Goal: Feedback & Contribution: Submit feedback/report problem

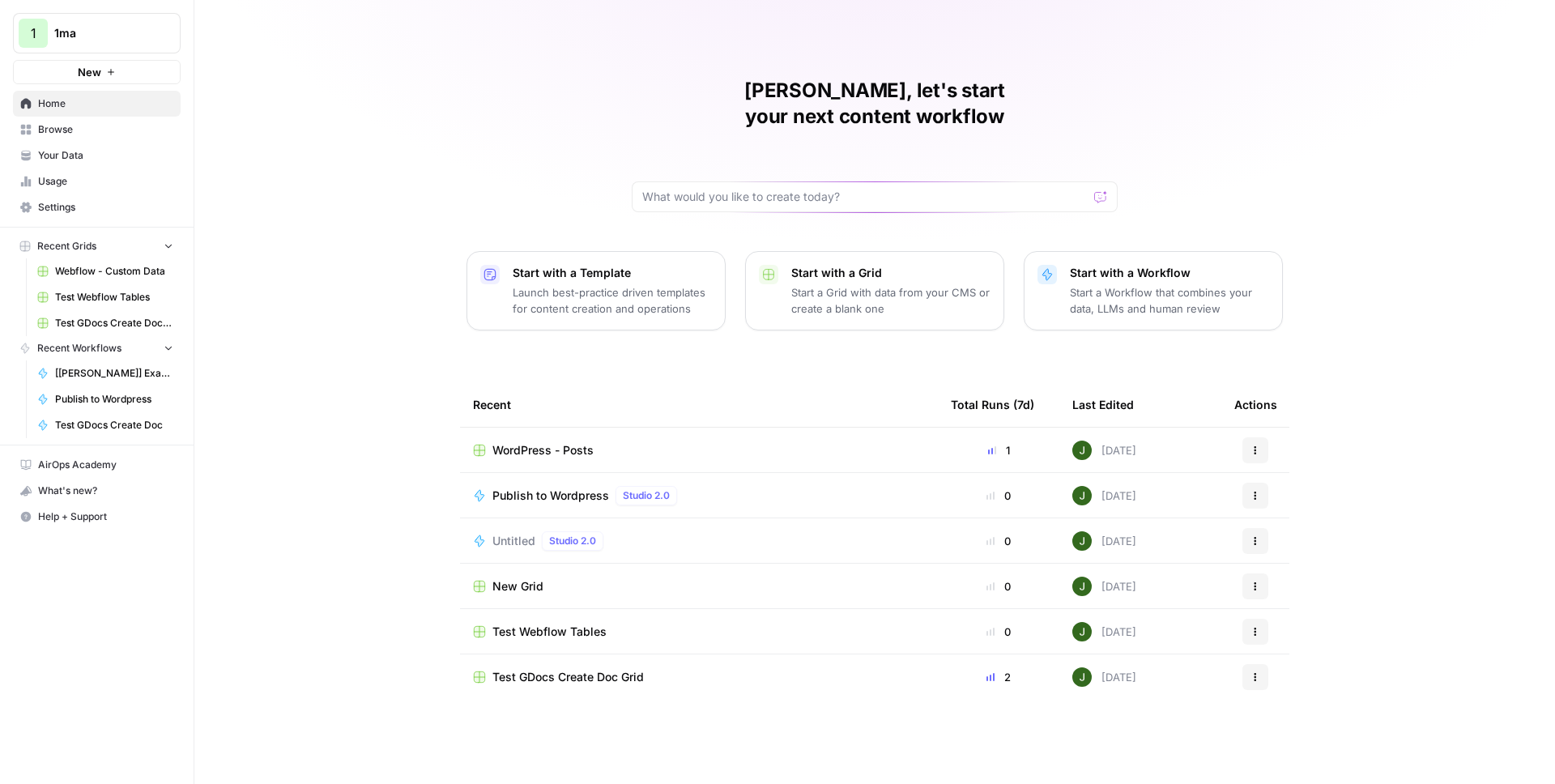
click at [132, 34] on span "1ma" at bounding box center [103, 33] width 98 height 16
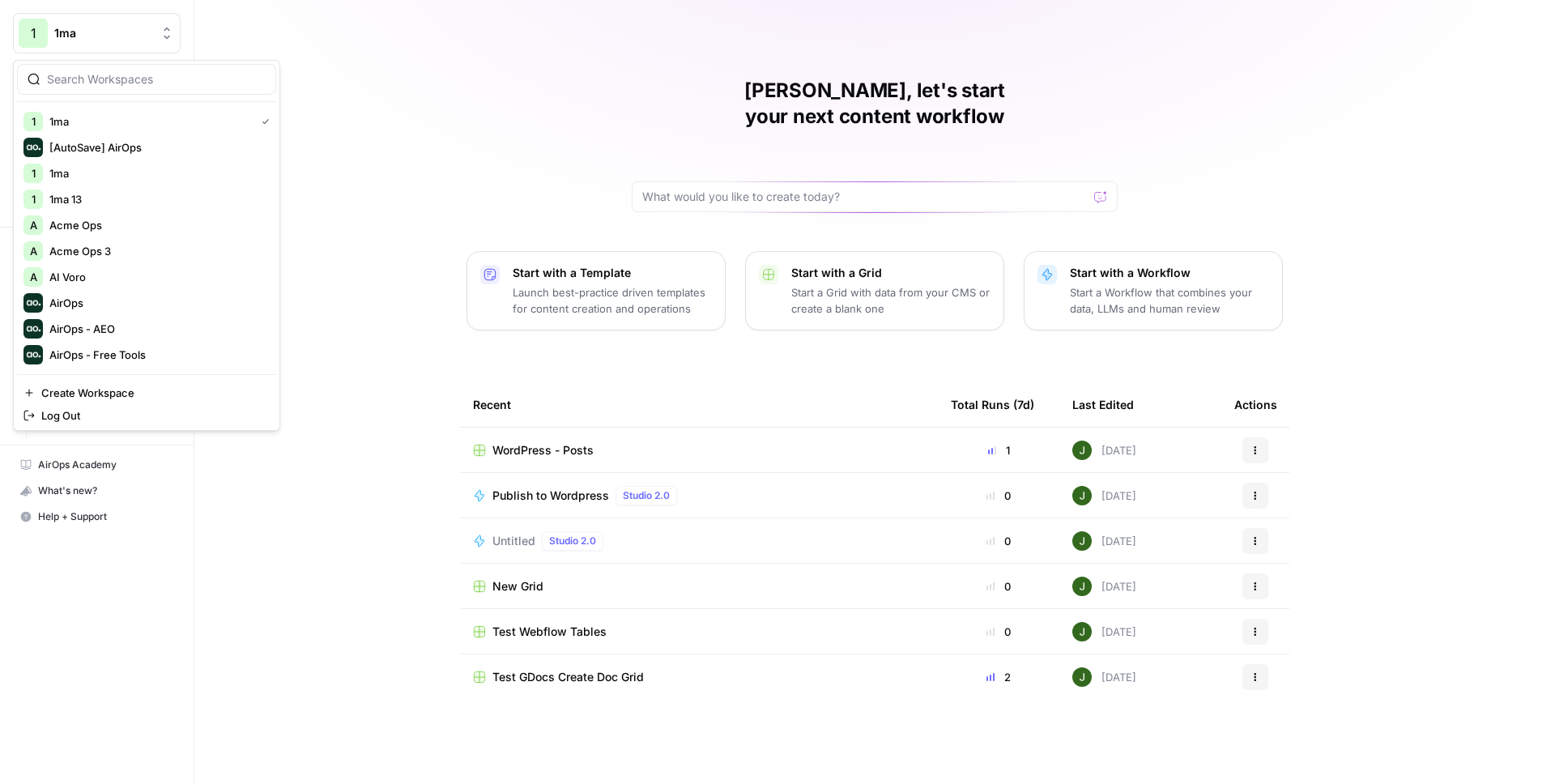
click at [111, 98] on div "1 1ma [AutoSave] AirOps 1 1ma 1 1ma 13 A Acme Ops A Acme Ops 3 A AI Voro AirOps…" at bounding box center [147, 245] width 268 height 371
click at [111, 79] on input "search" at bounding box center [156, 79] width 218 height 16
type input "adm"
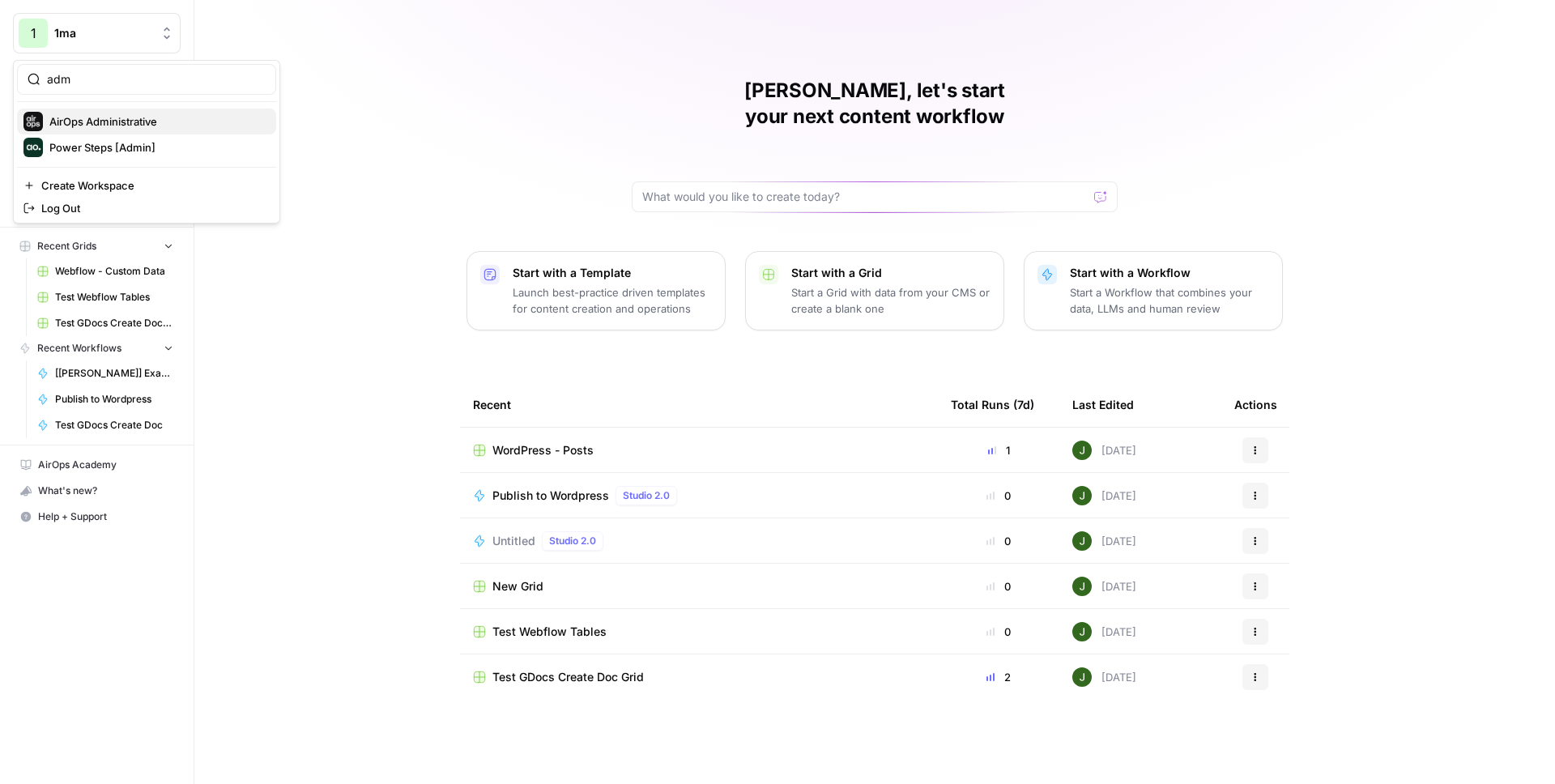
click at [82, 113] on span "AirOps Administrative" at bounding box center [156, 121] width 214 height 16
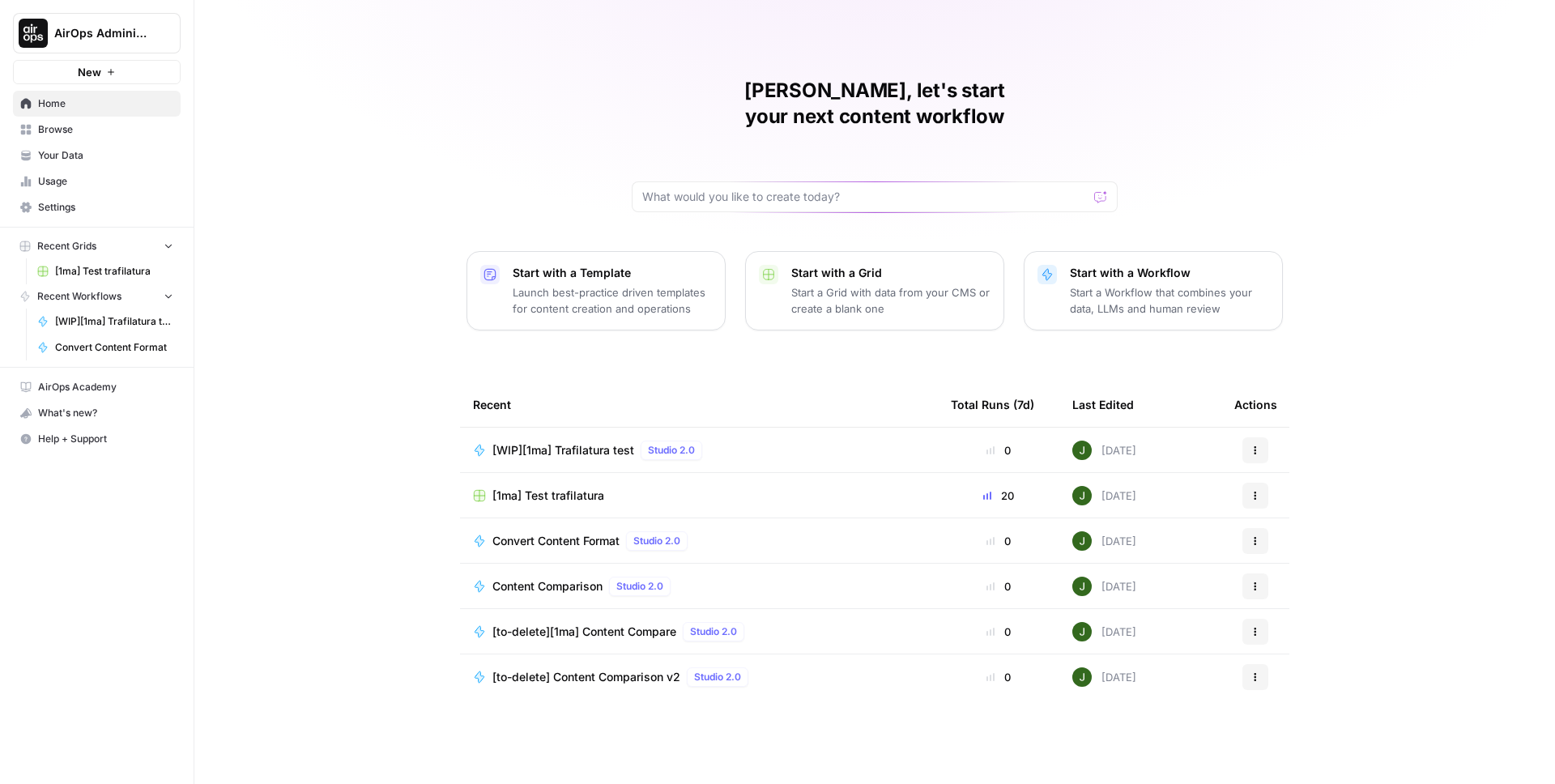
click at [578, 442] on span "[WIP][1ma] Trafilatura test" at bounding box center [563, 450] width 142 height 16
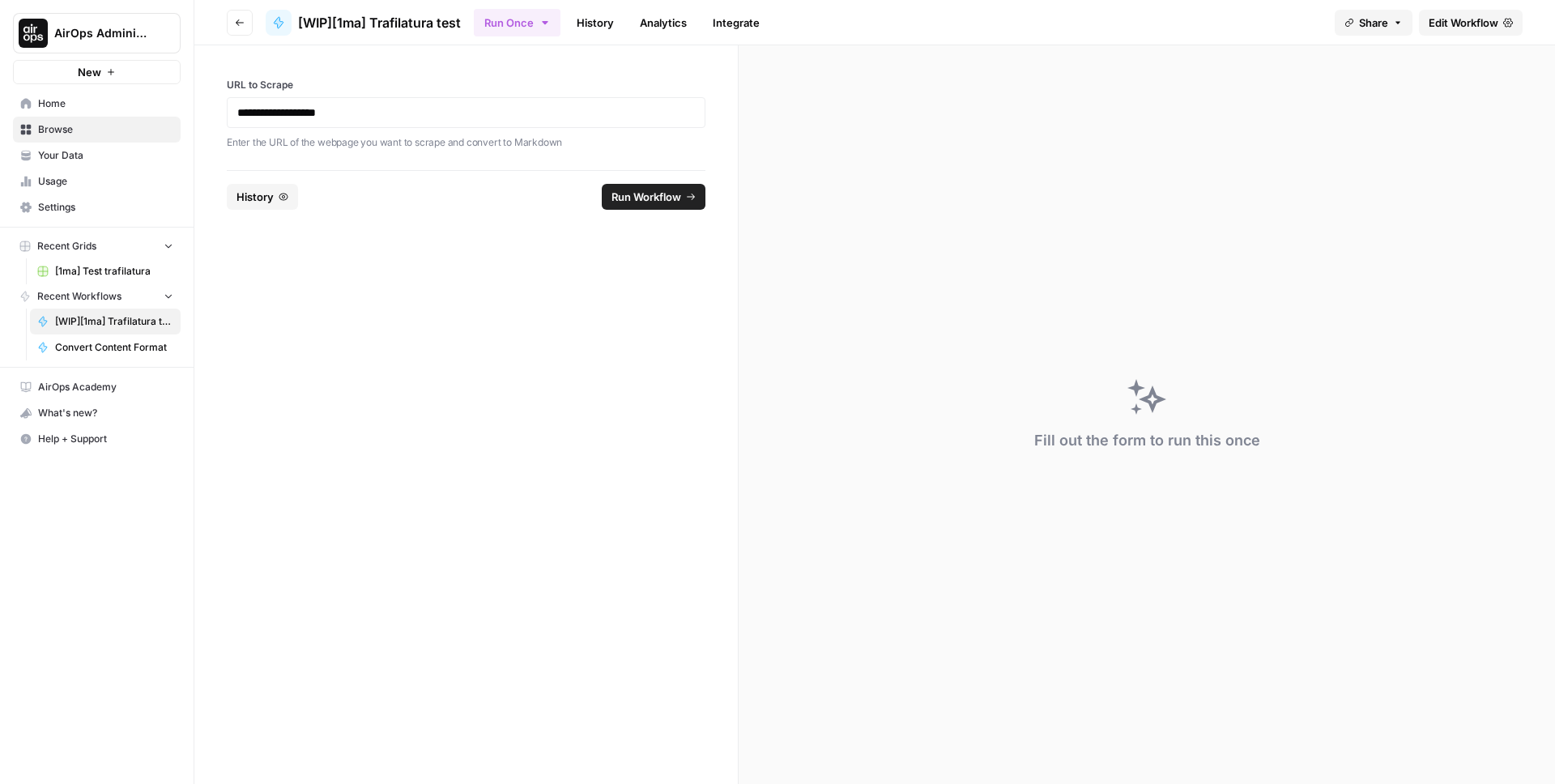
click at [1457, 26] on span "Edit Workflow" at bounding box center [1463, 22] width 70 height 16
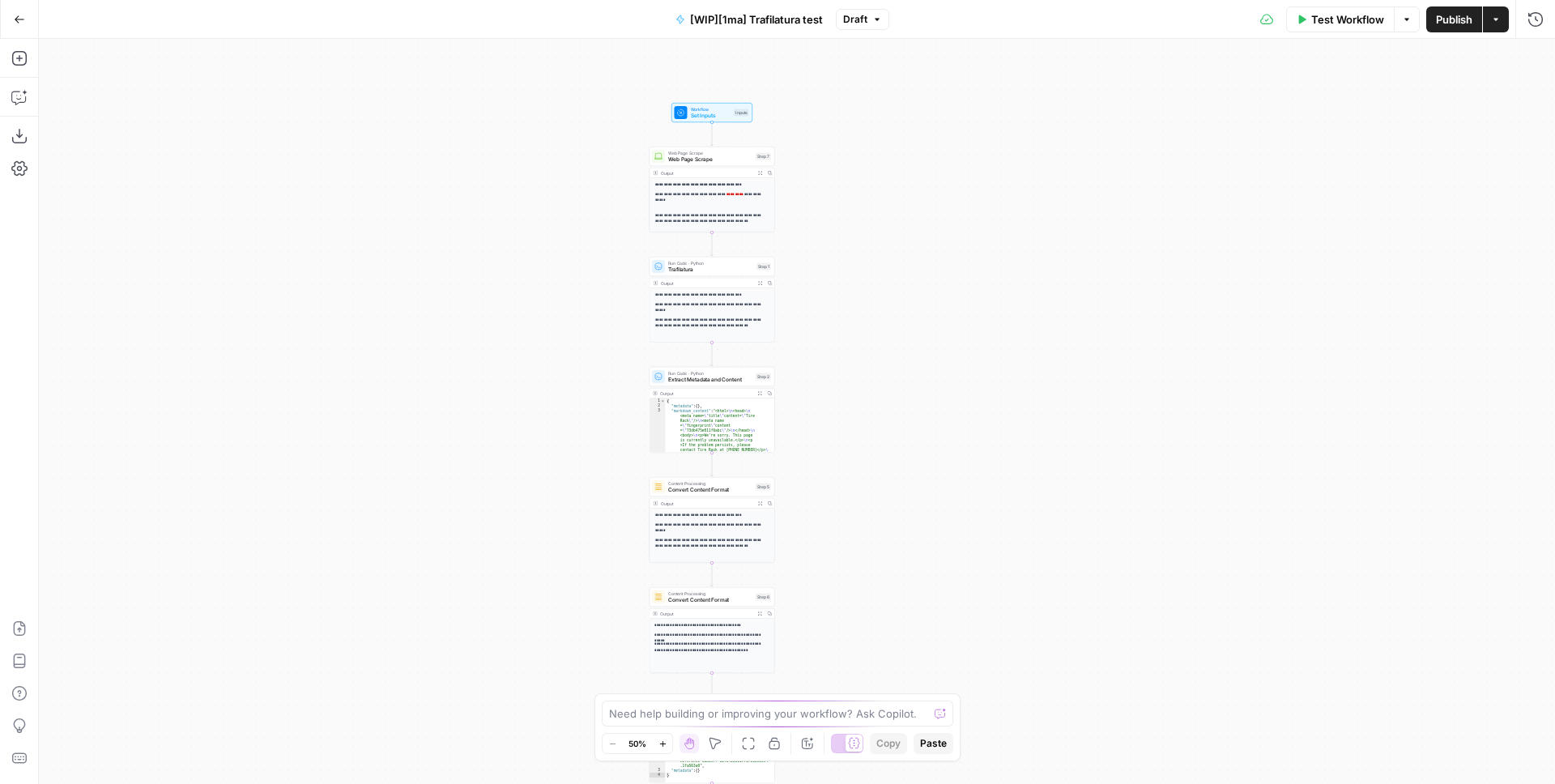
drag, startPoint x: 596, startPoint y: 182, endPoint x: 543, endPoint y: 212, distance: 60.9
click at [545, 211] on div "**********" at bounding box center [797, 412] width 1517 height 745
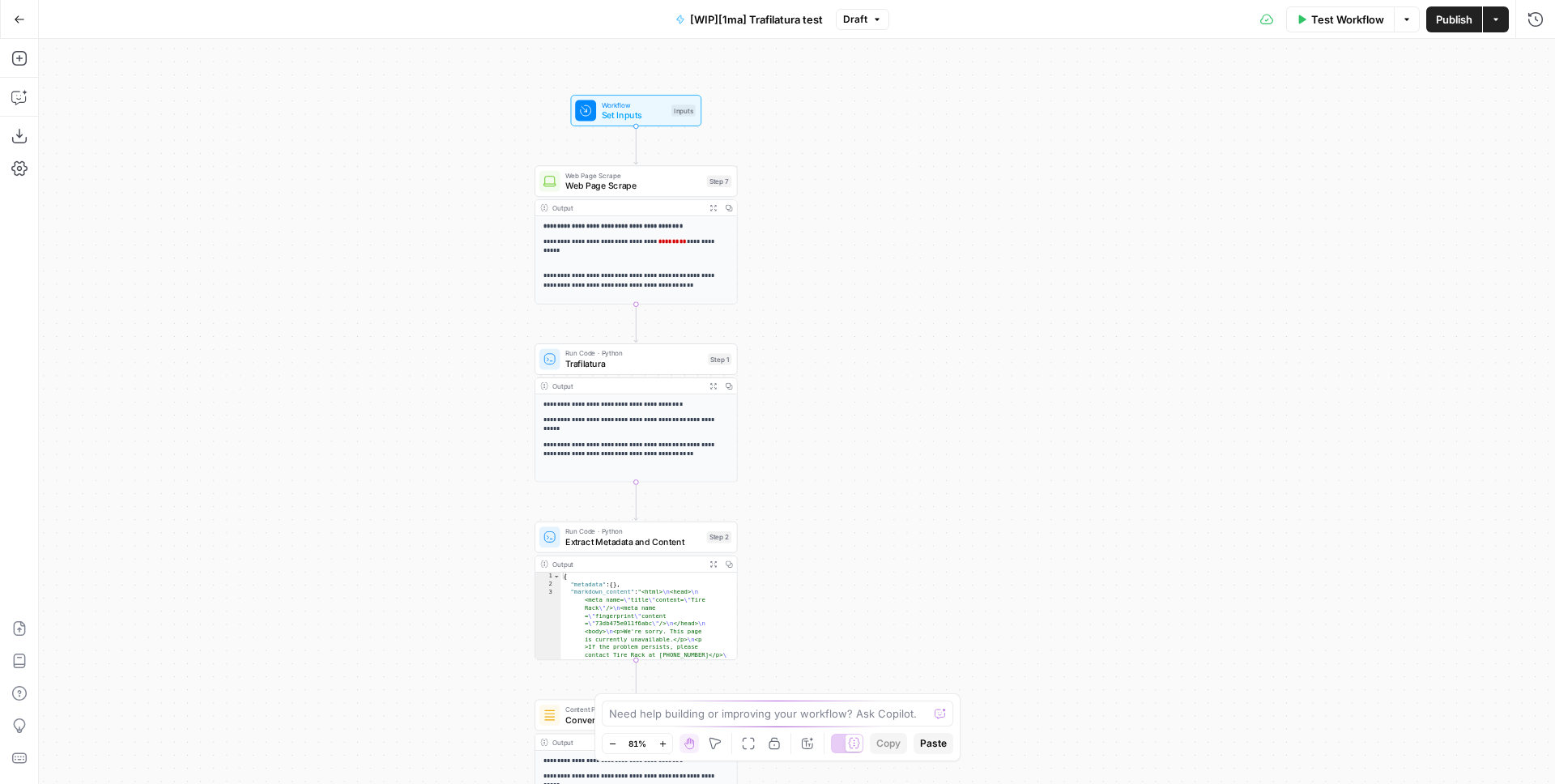
click at [644, 111] on span "Set Inputs" at bounding box center [634, 115] width 65 height 13
click at [1238, 179] on span "Add Field" at bounding box center [1222, 181] width 47 height 16
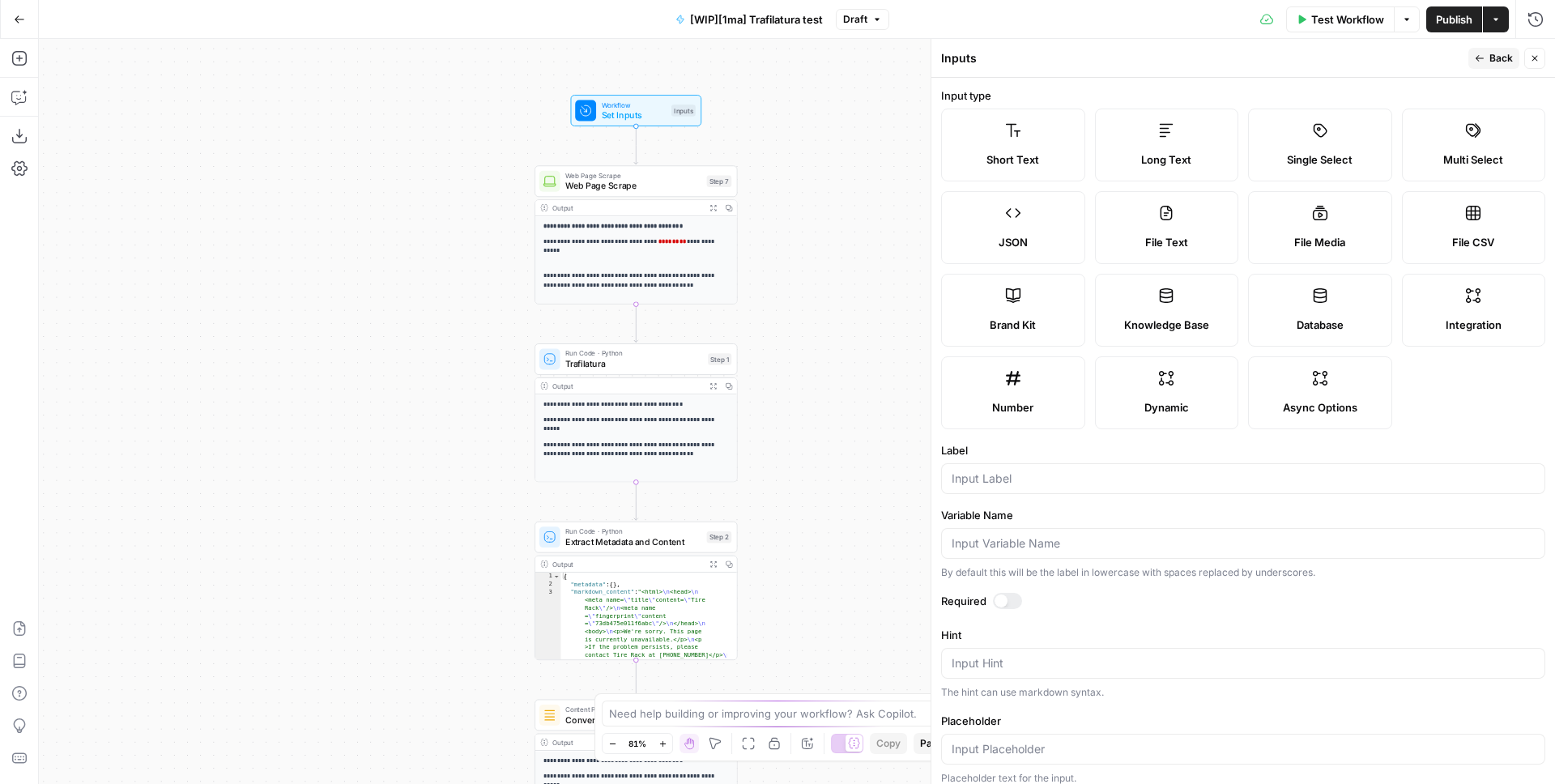
click at [1295, 134] on label "Single Select" at bounding box center [1320, 145] width 144 height 72
click at [1023, 137] on label "Short Text" at bounding box center [1013, 145] width 144 height 72
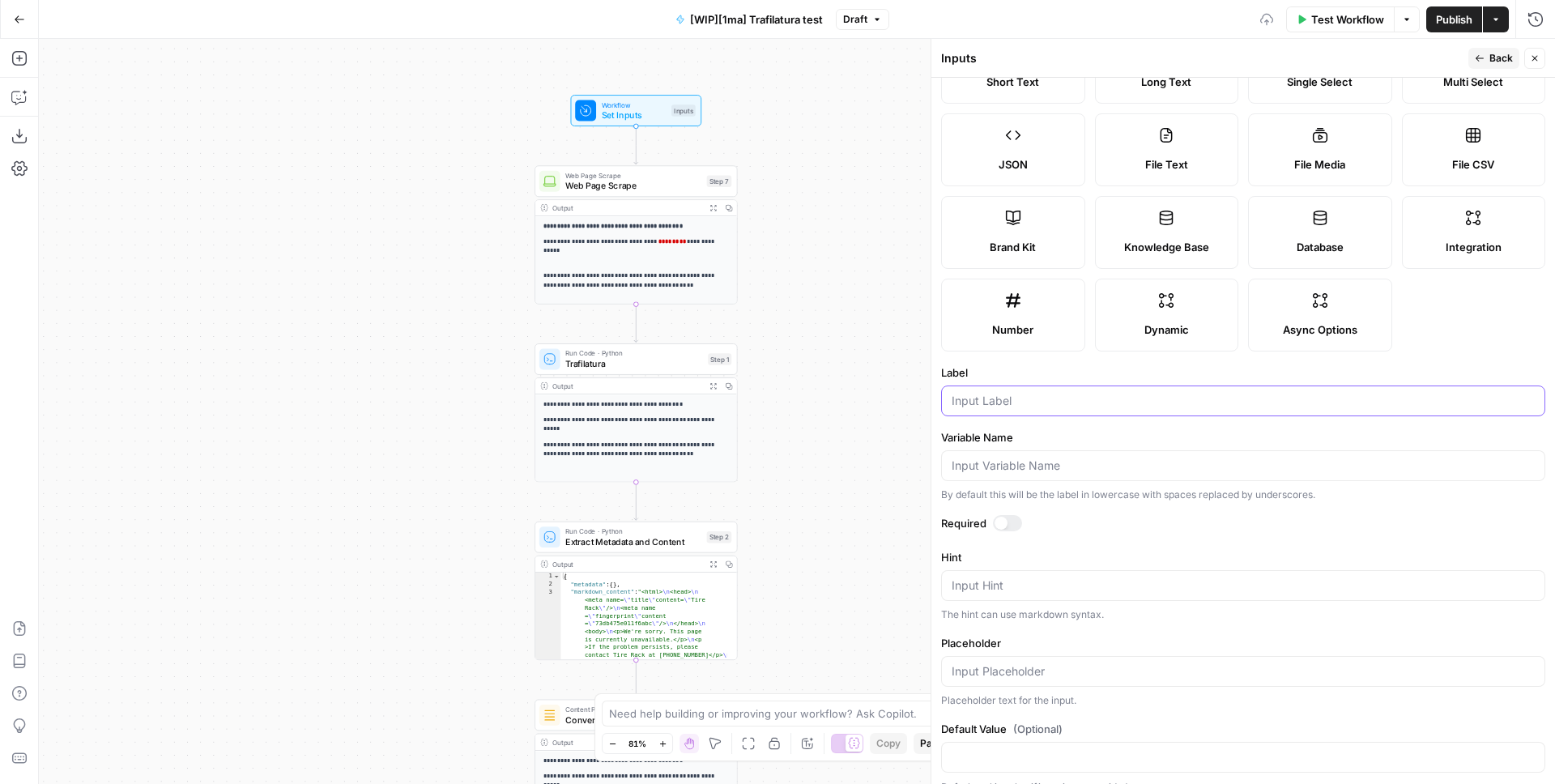
click at [995, 400] on input "Label" at bounding box center [1244, 400] width 583 height 16
type input "W"
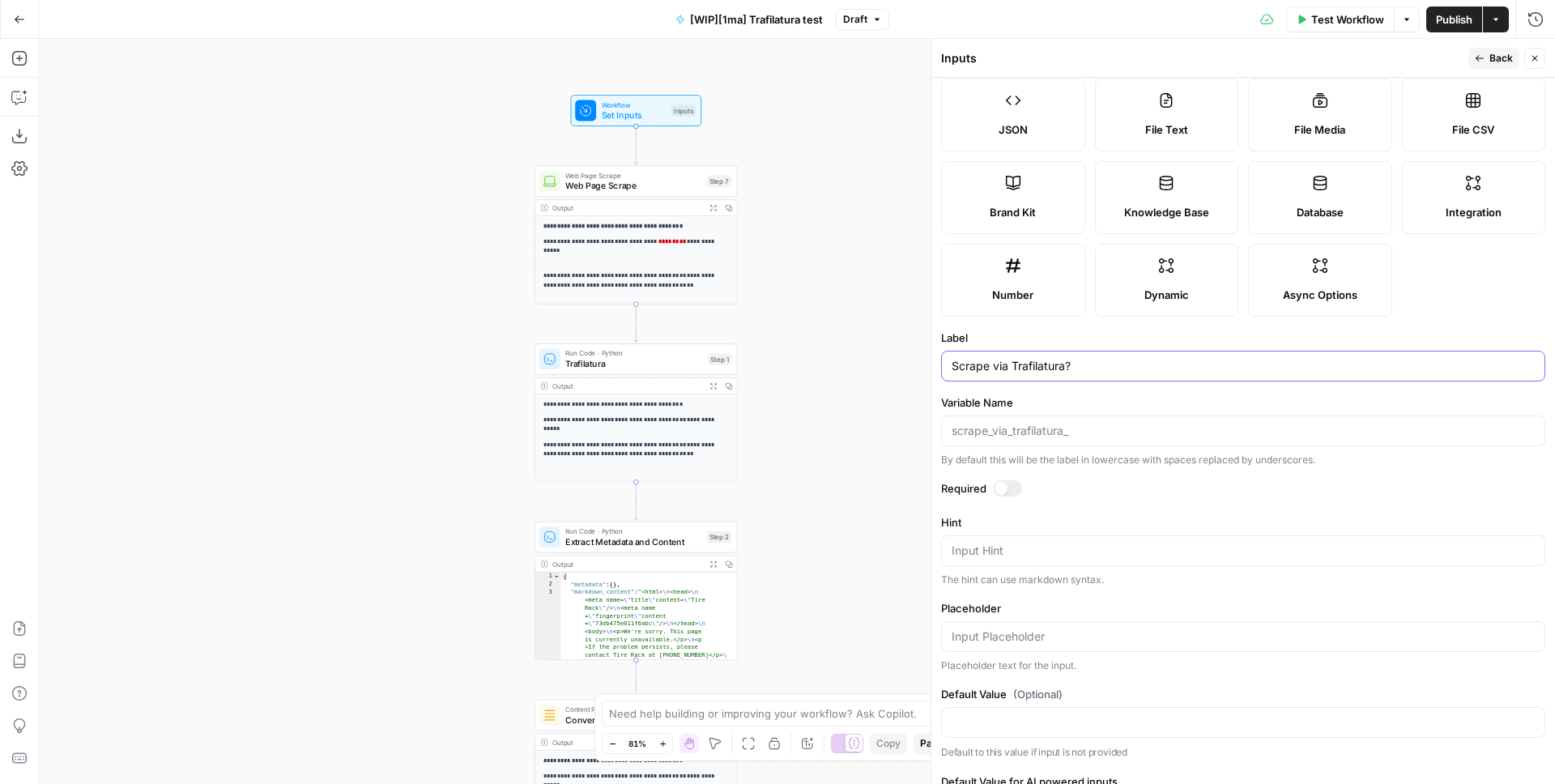
type input "Scrape via Trafilatura?"
click at [1004, 488] on div at bounding box center [1001, 489] width 13 height 13
click at [1004, 488] on div at bounding box center [1007, 488] width 29 height 16
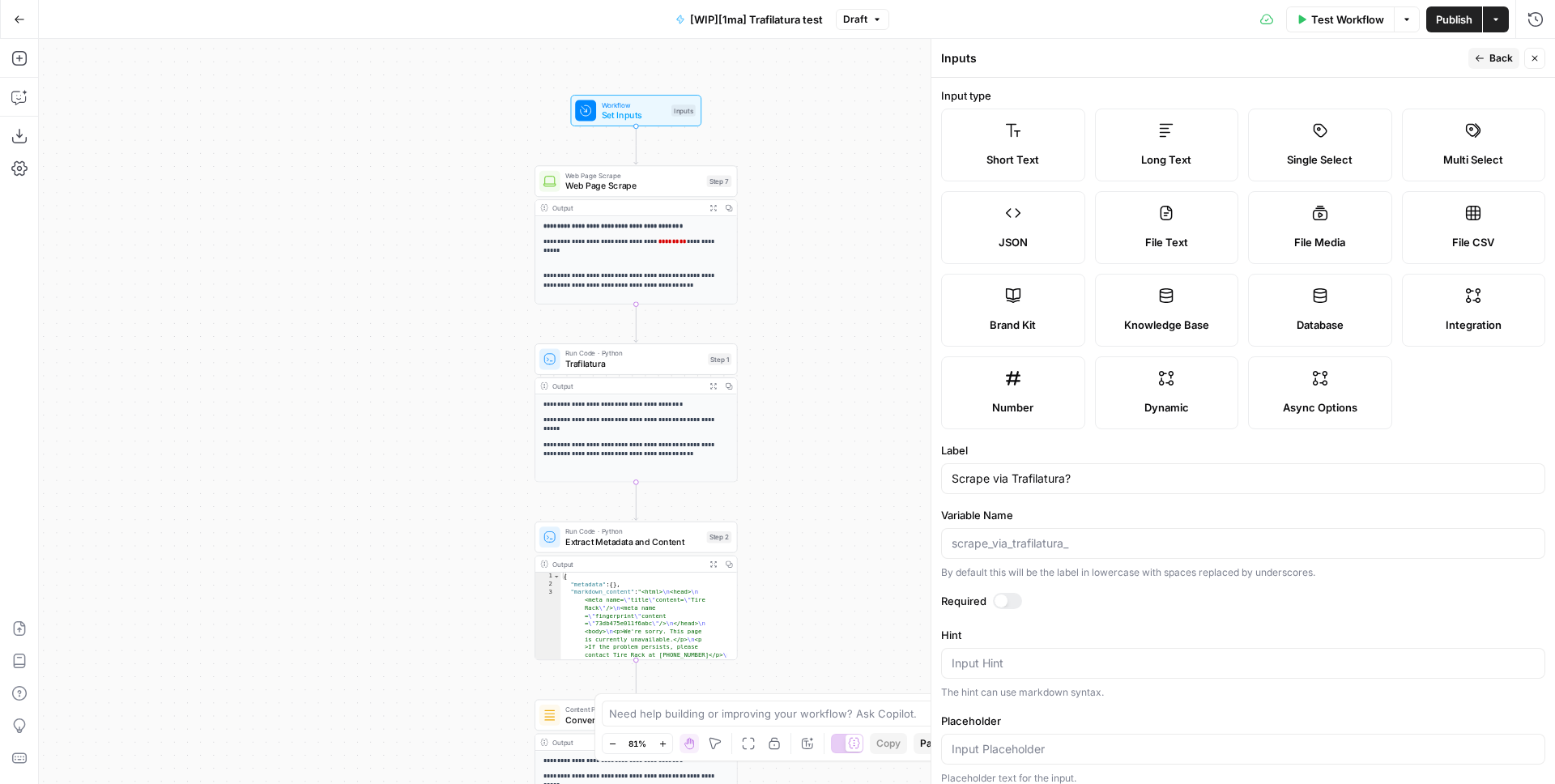
scroll to position [163, 0]
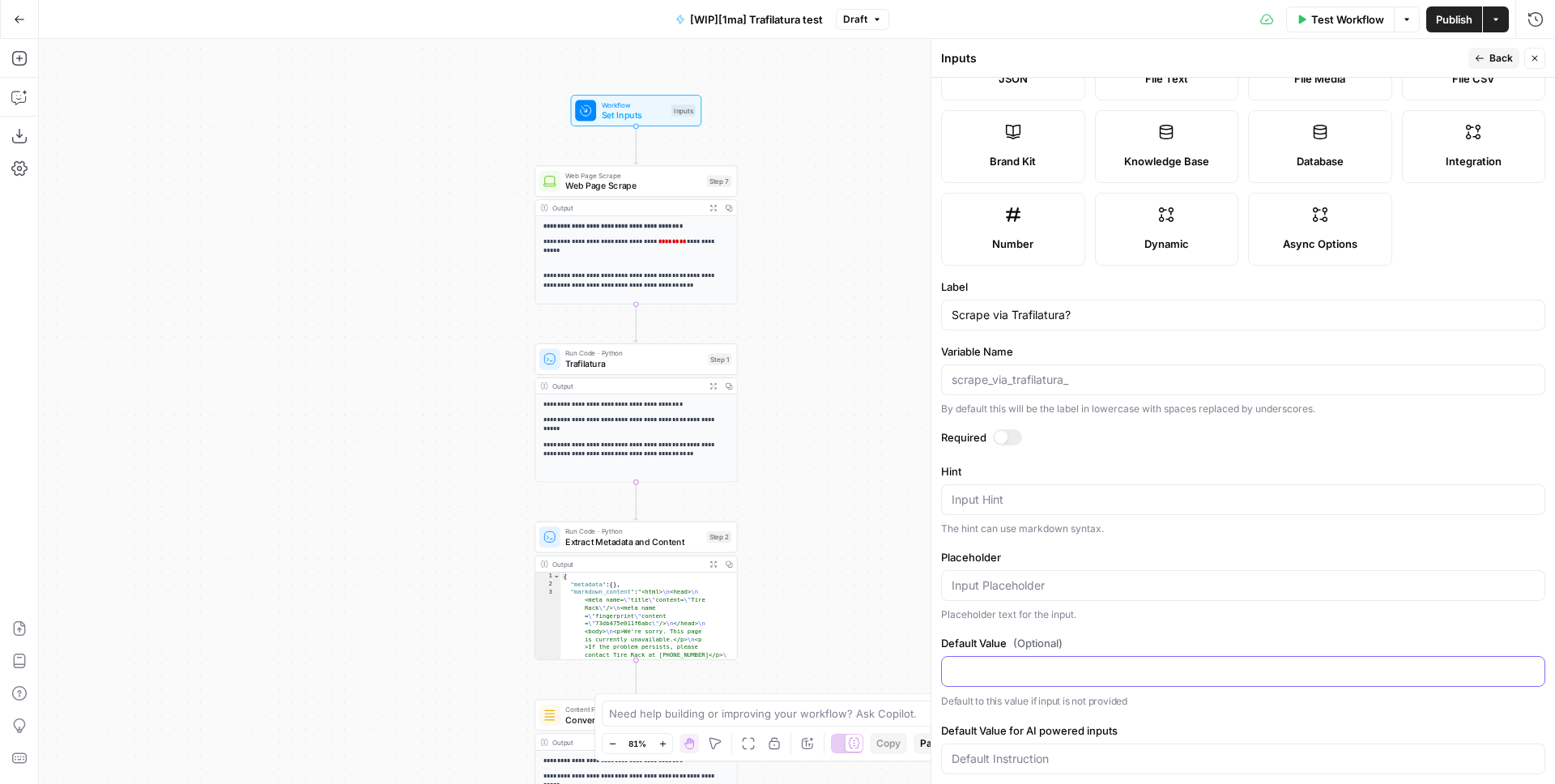
click at [996, 672] on input "Default Value (Optional)" at bounding box center [1244, 671] width 583 height 16
type input "No"
click at [1079, 384] on input "Variable Name" at bounding box center [1244, 379] width 583 height 16
click at [1092, 306] on div "Scrape via Trafilatura?" at bounding box center [1243, 315] width 605 height 31
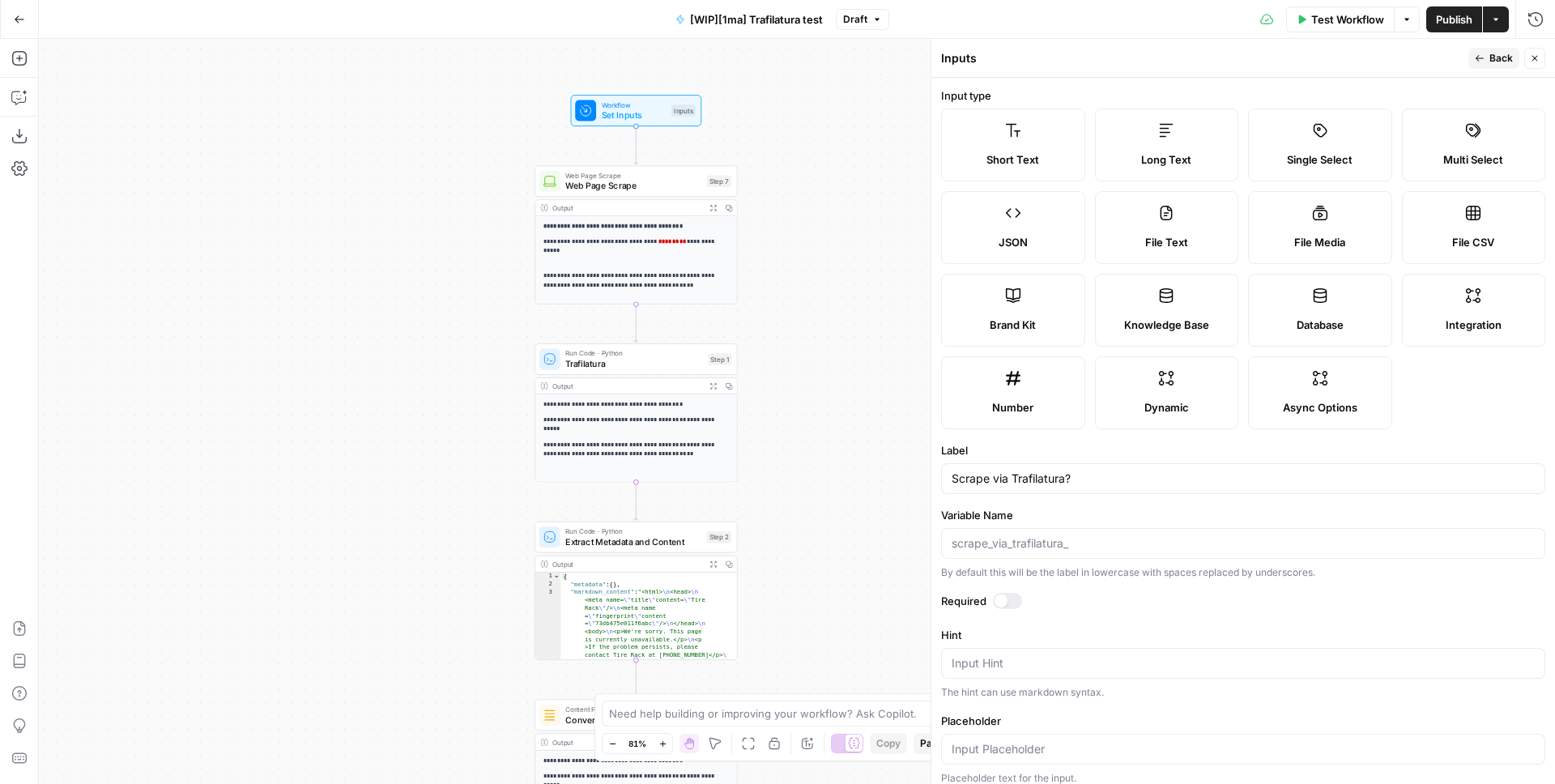
click at [1506, 58] on span "Back" at bounding box center [1501, 59] width 23 height 15
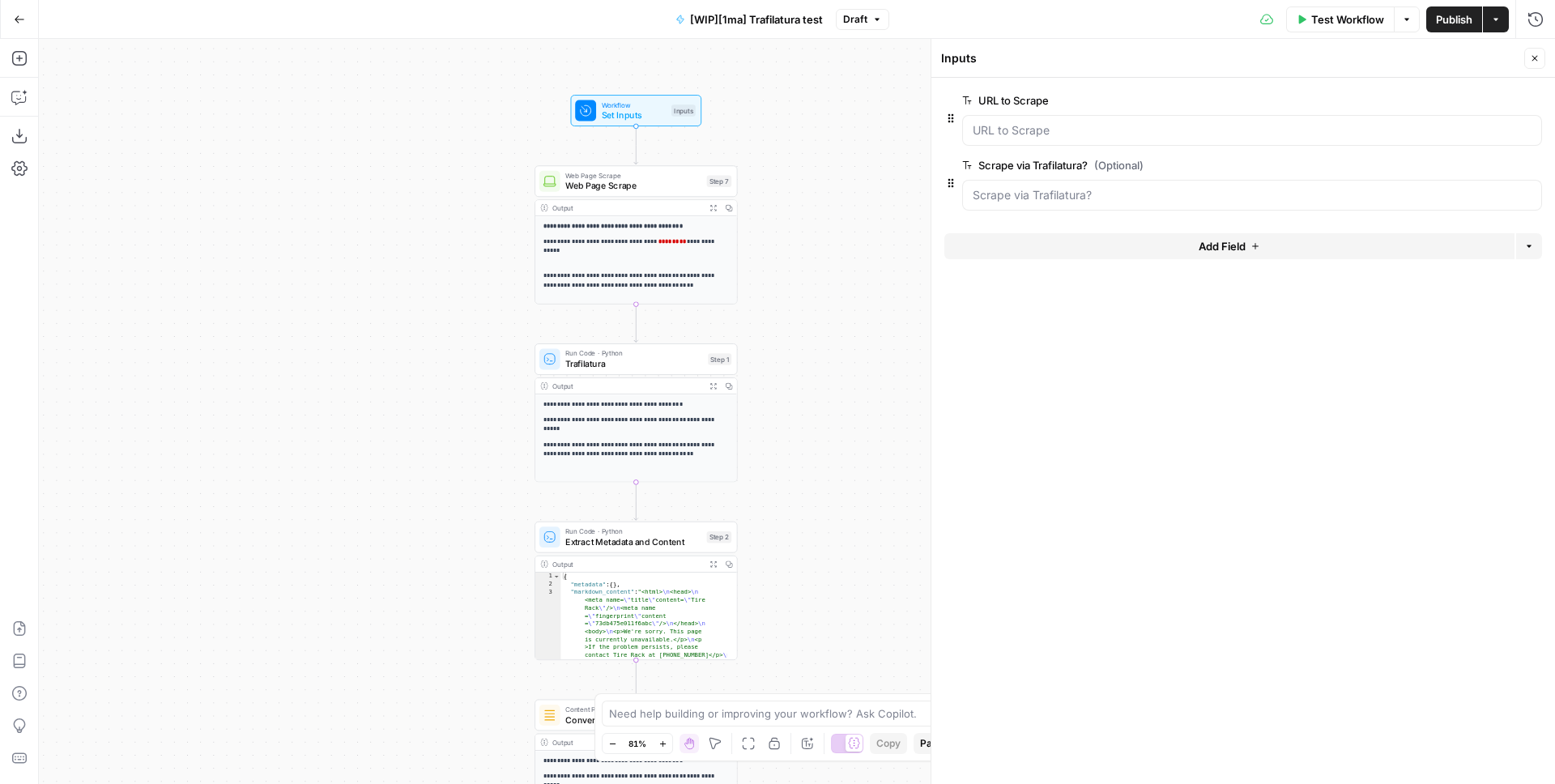
click at [1523, 59] on div "Inputs Close" at bounding box center [1243, 58] width 605 height 21
drag, startPoint x: 7, startPoint y: 47, endPoint x: 22, endPoint y: 55, distance: 17.0
click at [22, 55] on icon "button" at bounding box center [19, 58] width 16 height 16
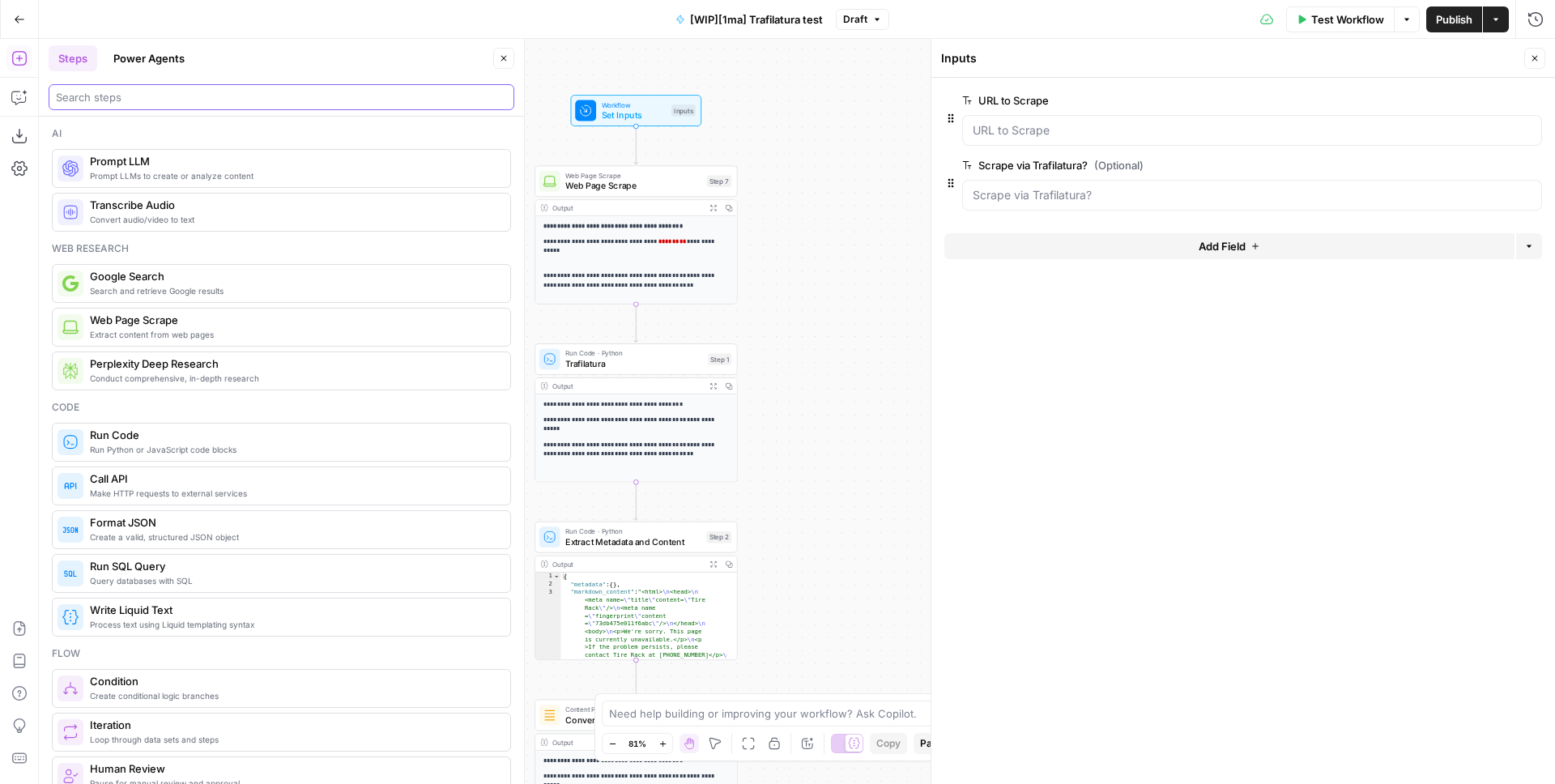
click at [79, 90] on input "search" at bounding box center [281, 97] width 451 height 16
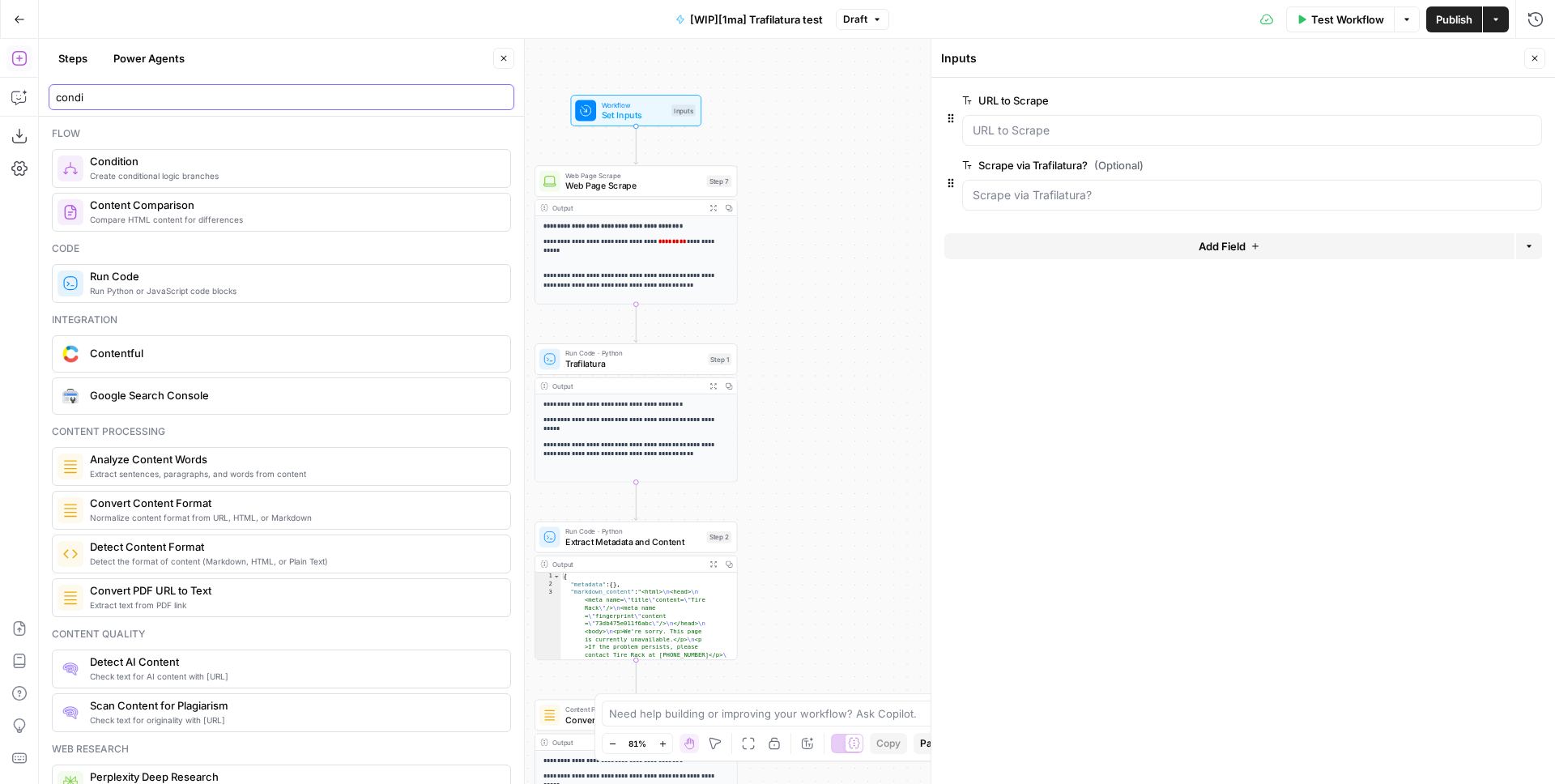
type input "condi"
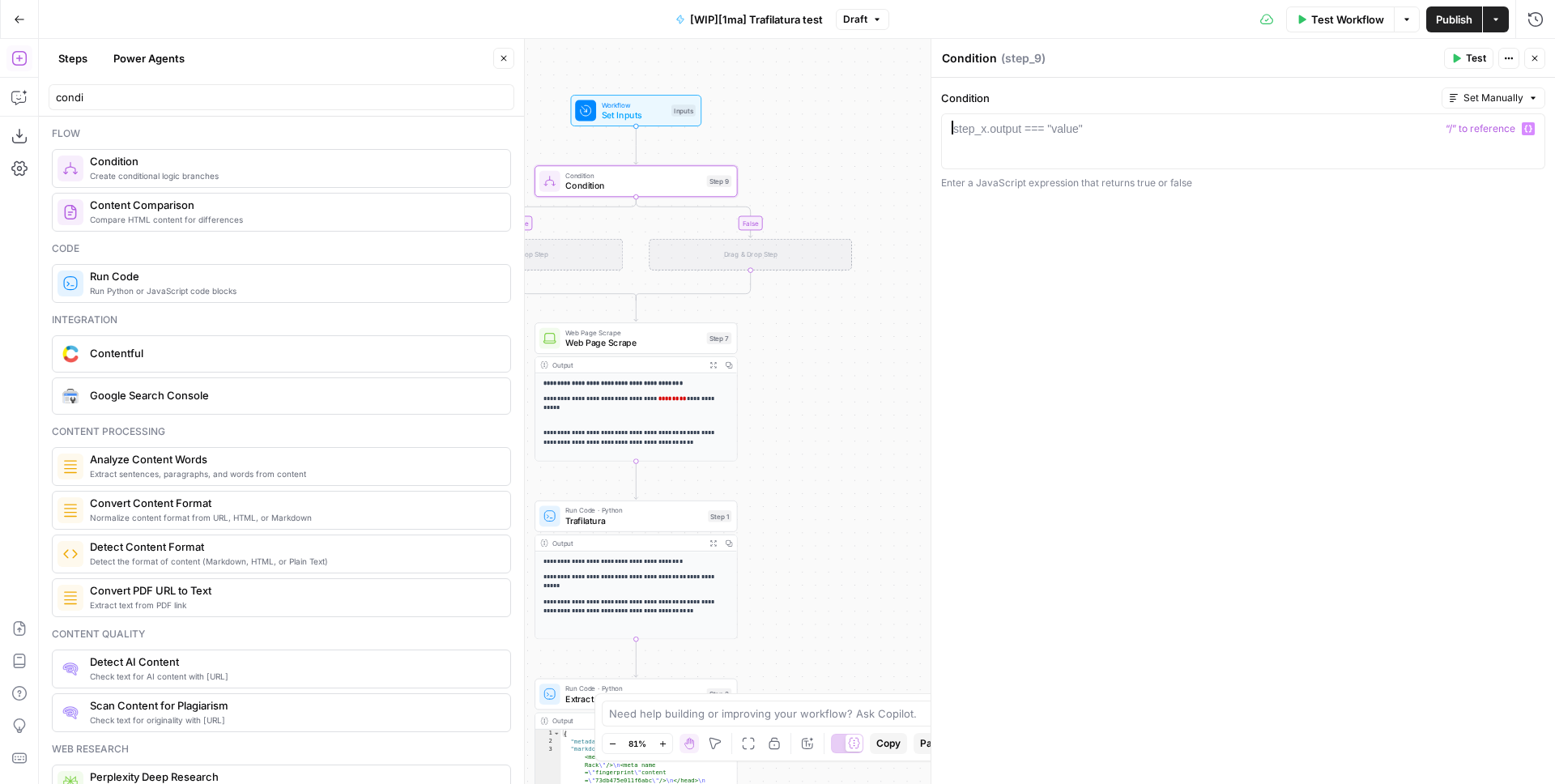
click at [1007, 144] on div at bounding box center [1243, 155] width 590 height 69
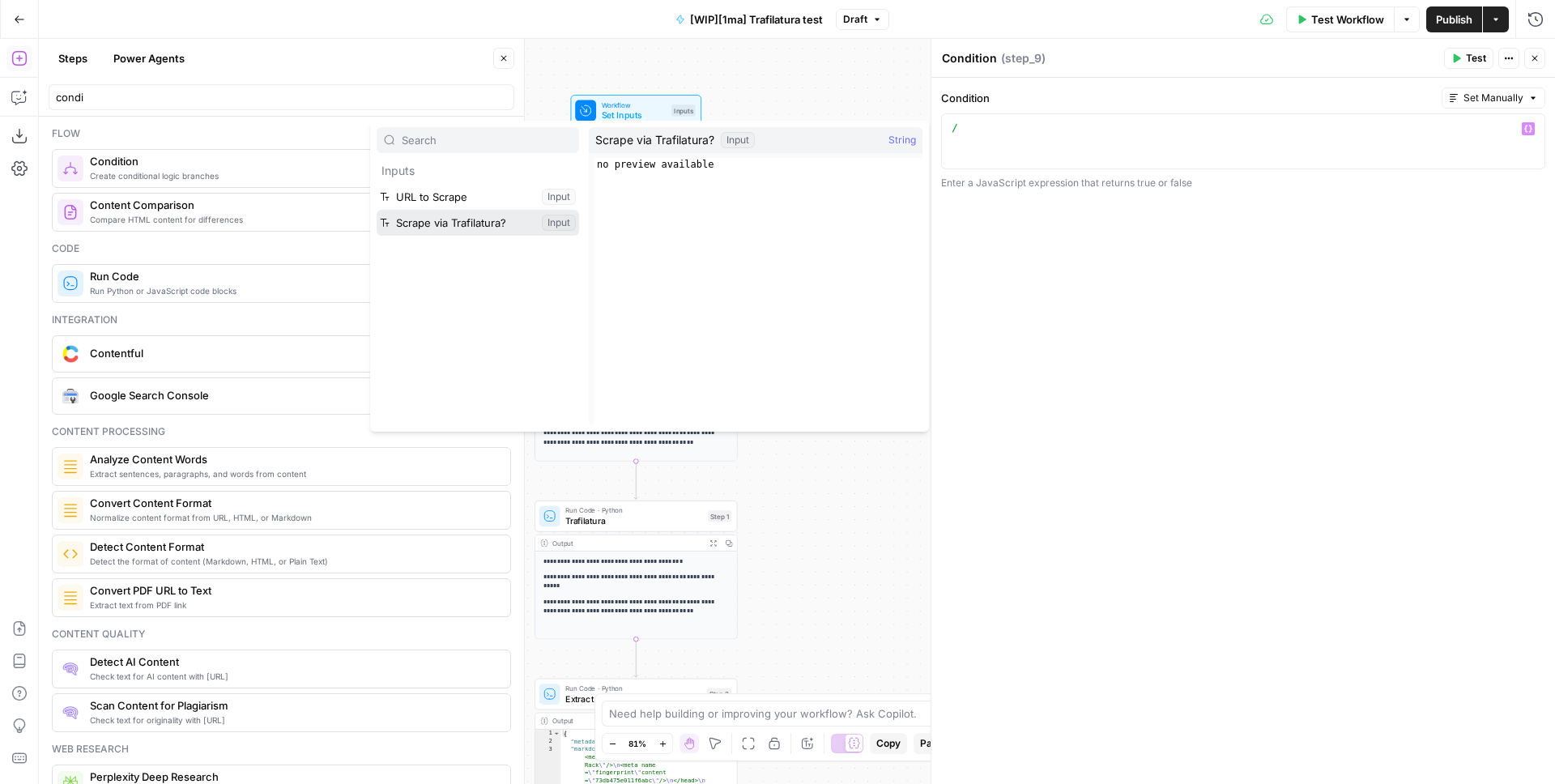
click at [480, 226] on button "Select variable Scrape via Trafilatura?" at bounding box center [478, 223] width 203 height 26
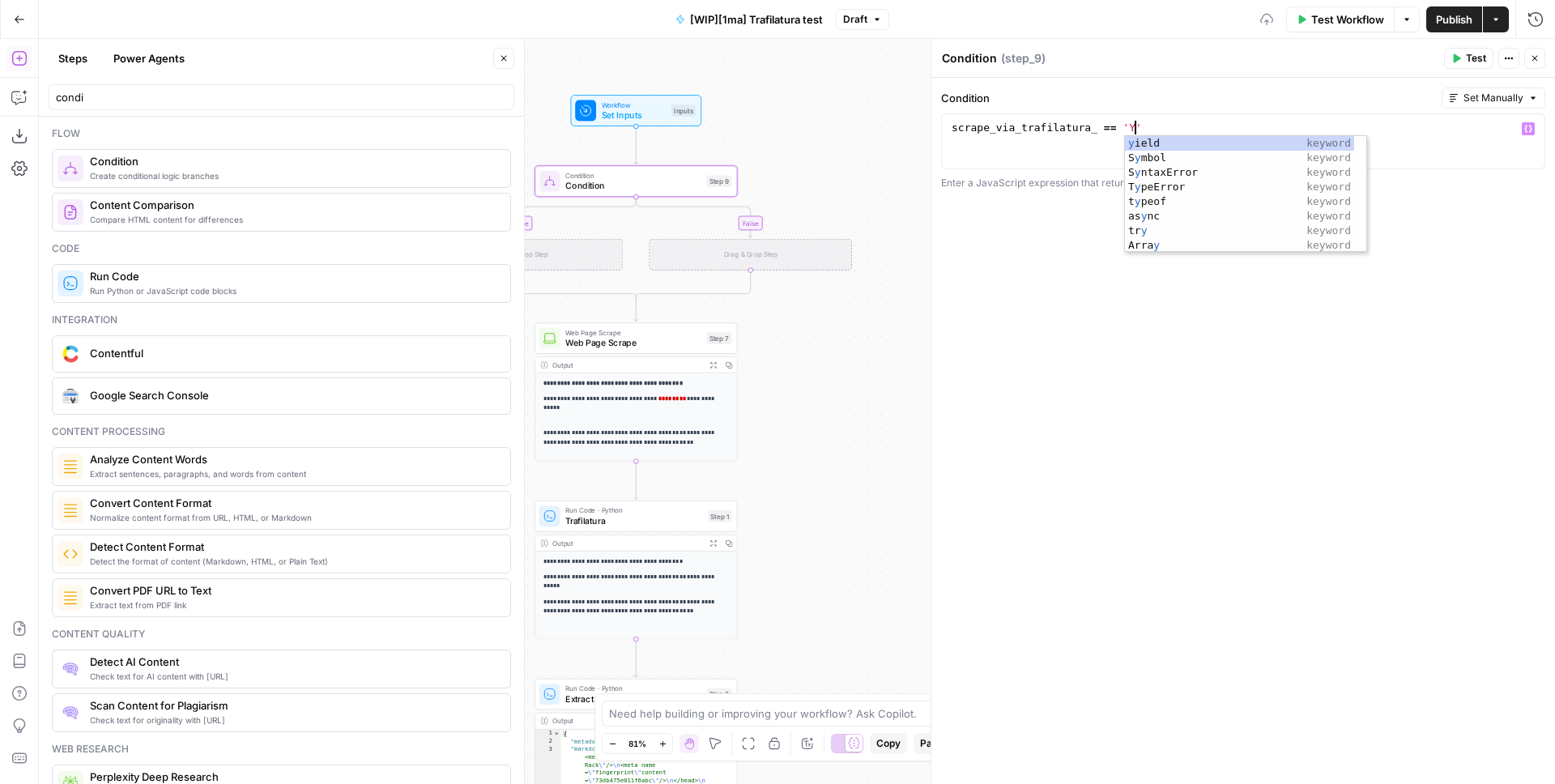
scroll to position [0, 14]
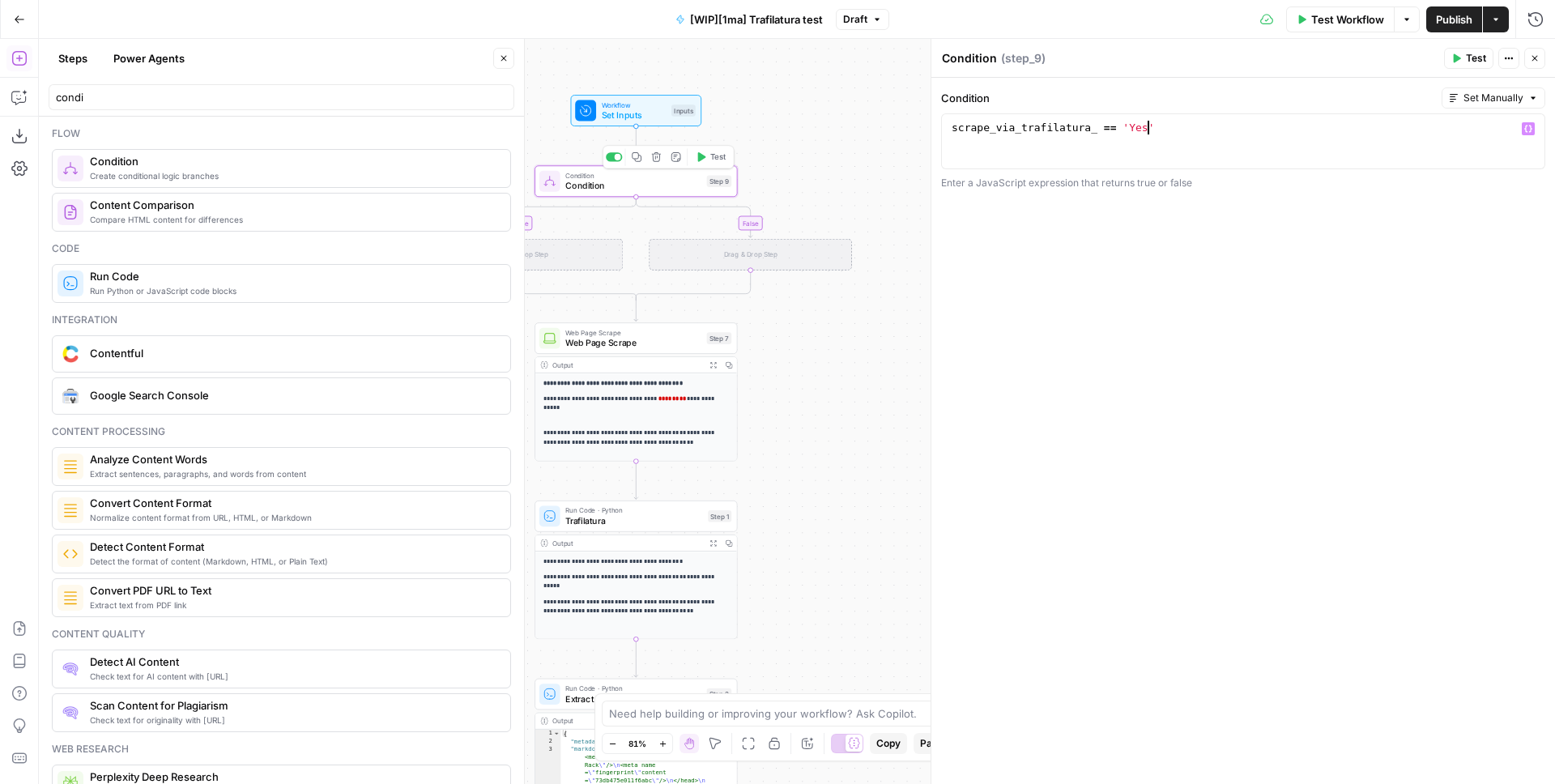
type textarea "**********"
click at [628, 111] on span "Set Inputs" at bounding box center [634, 115] width 65 height 13
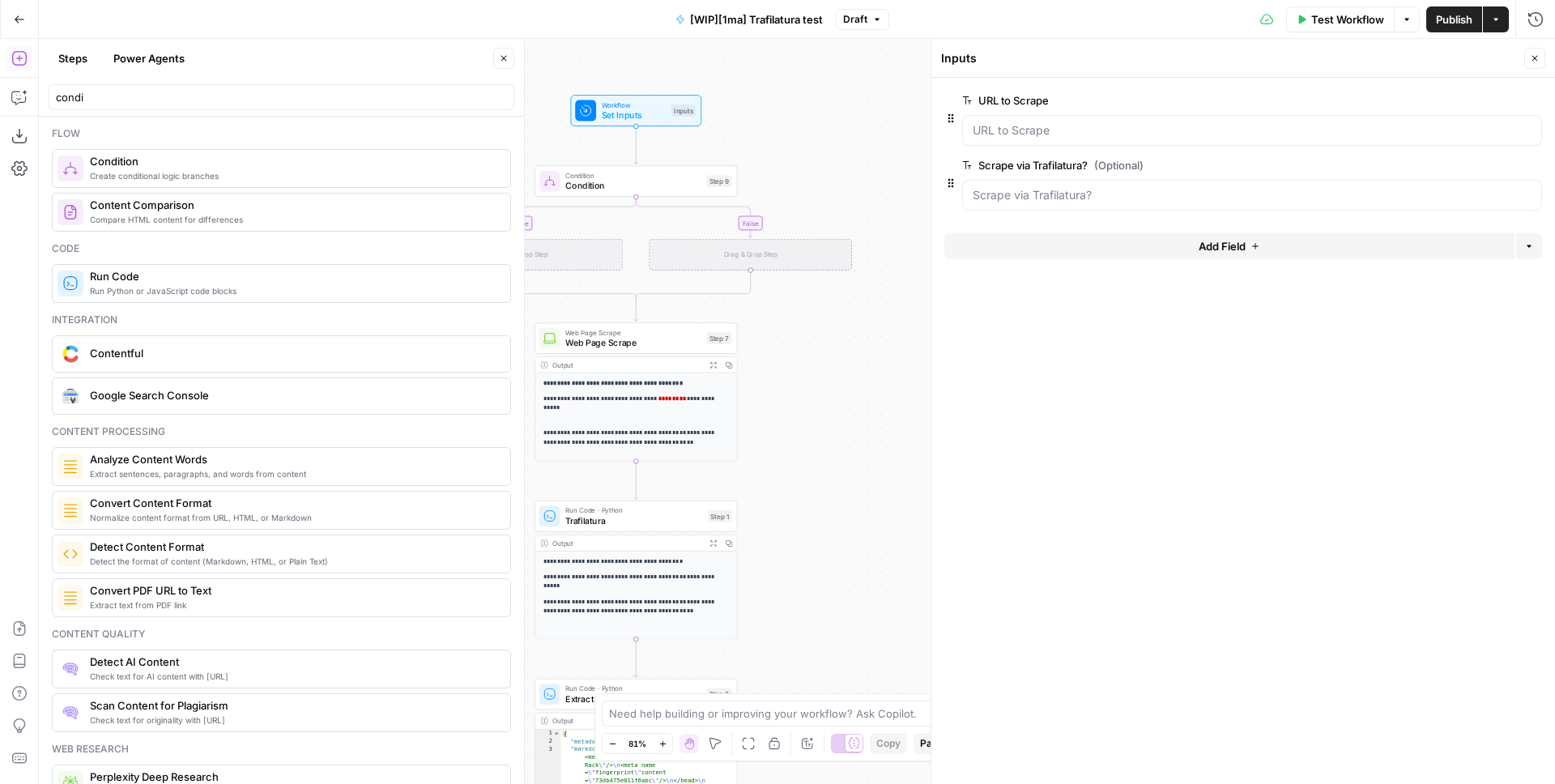
click at [1506, 162] on icon "button" at bounding box center [1509, 166] width 9 height 9
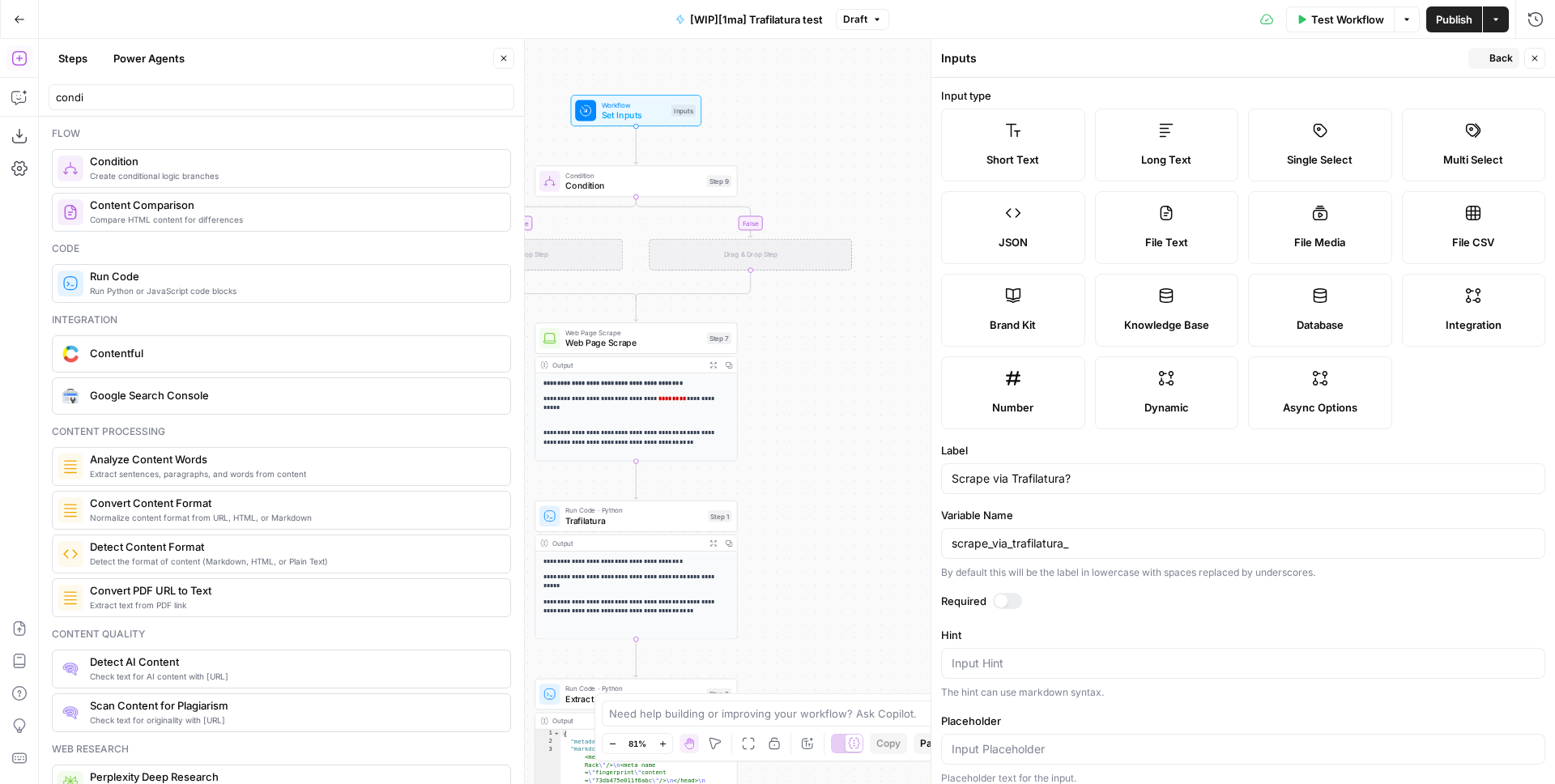
scroll to position [163, 0]
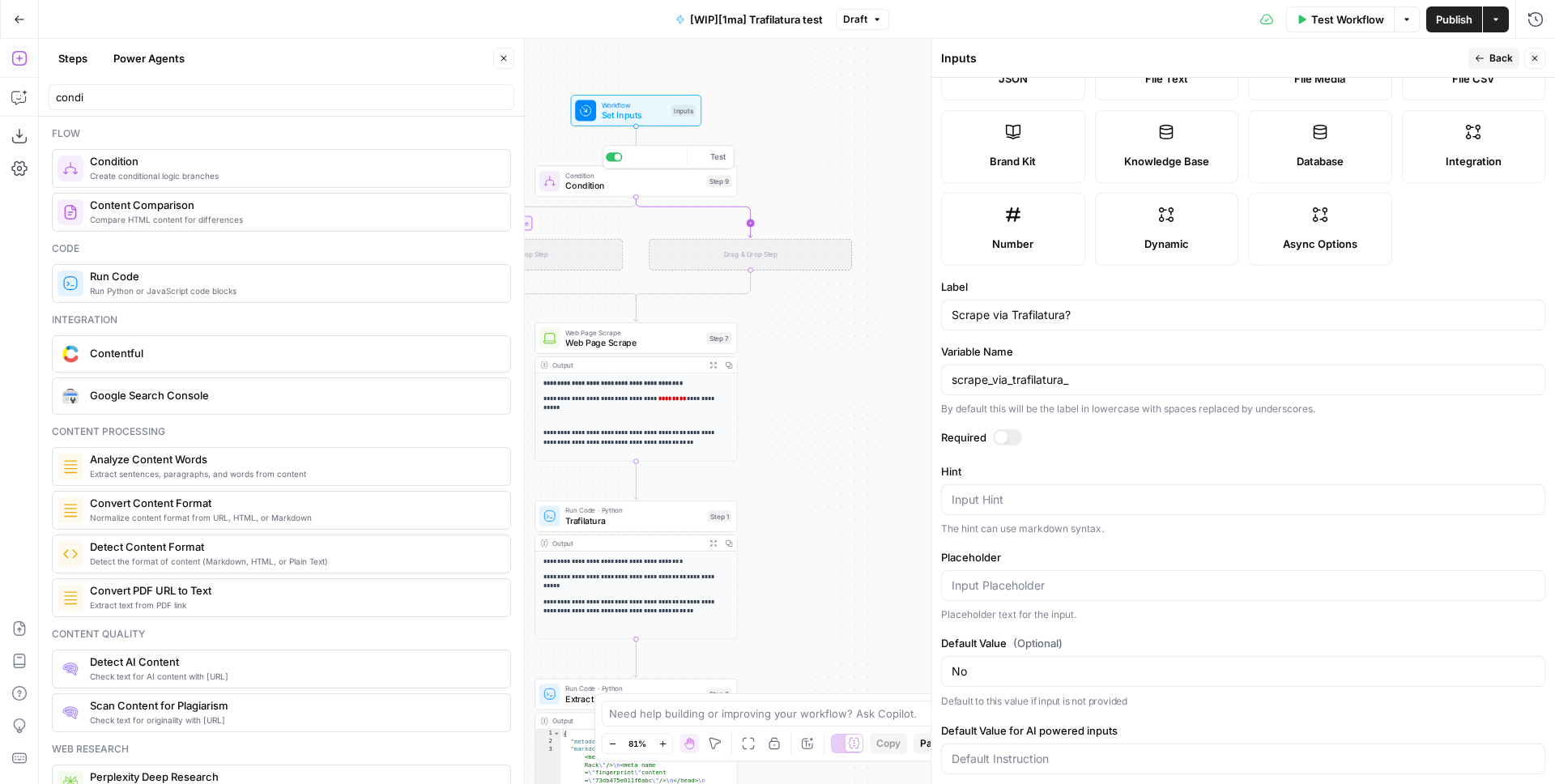
click at [661, 186] on span "Condition" at bounding box center [634, 186] width 137 height 13
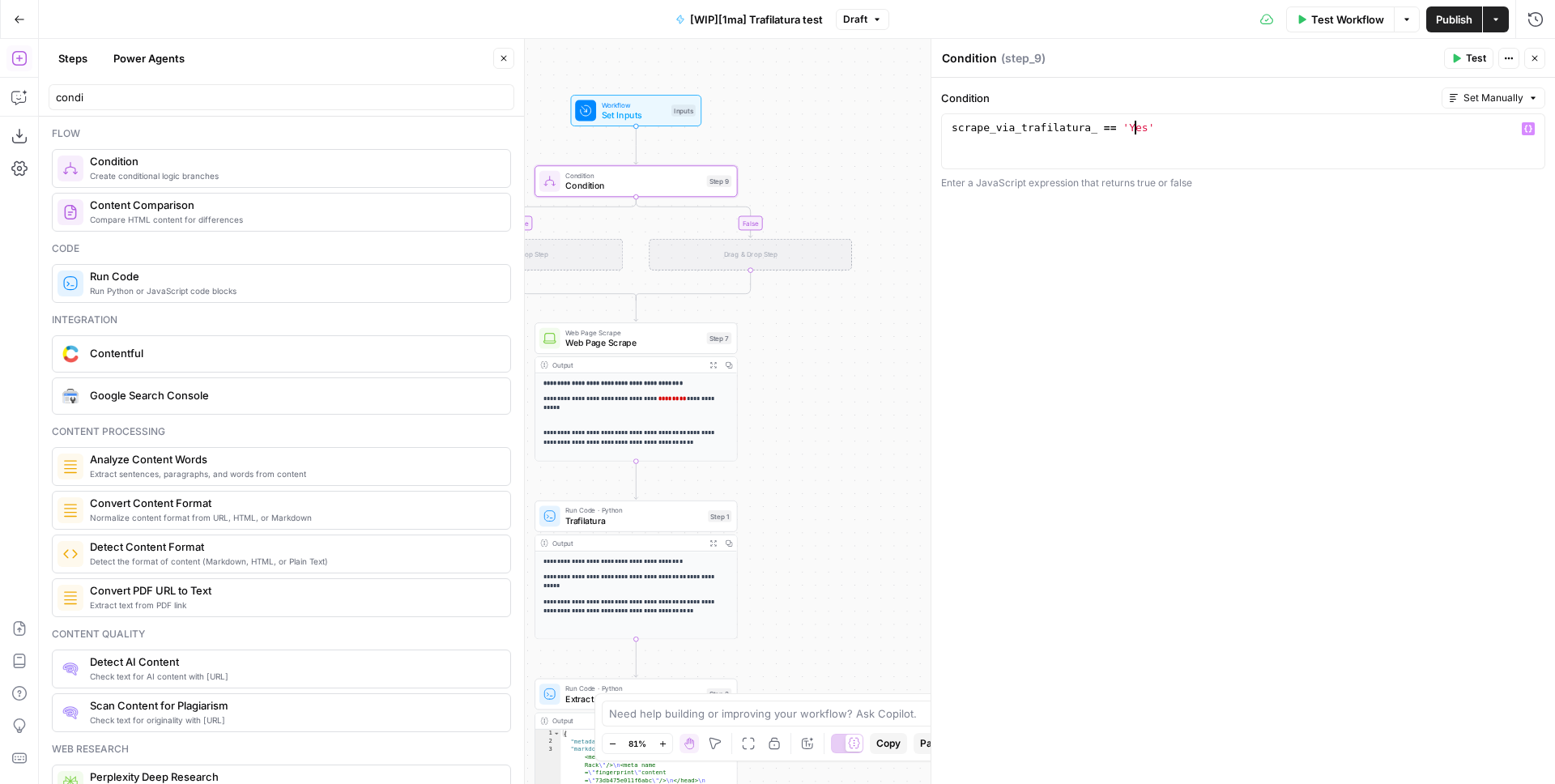
click at [1136, 127] on div "scrape_via_trafilatura_ == 'Yes'" at bounding box center [1243, 155] width 590 height 69
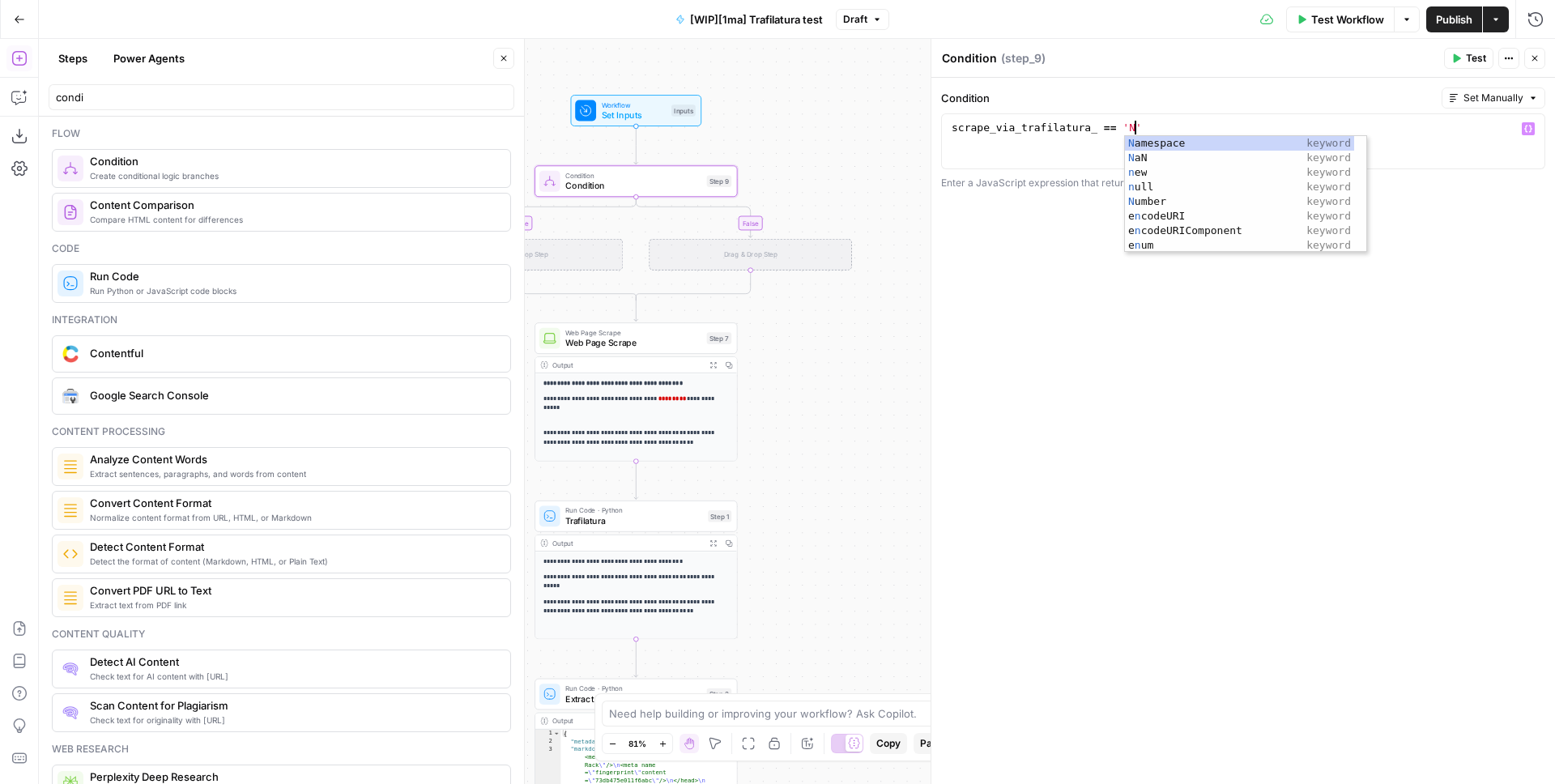
scroll to position [0, 14]
type textarea "**********"
click at [872, 139] on div "**********" at bounding box center [797, 412] width 1517 height 745
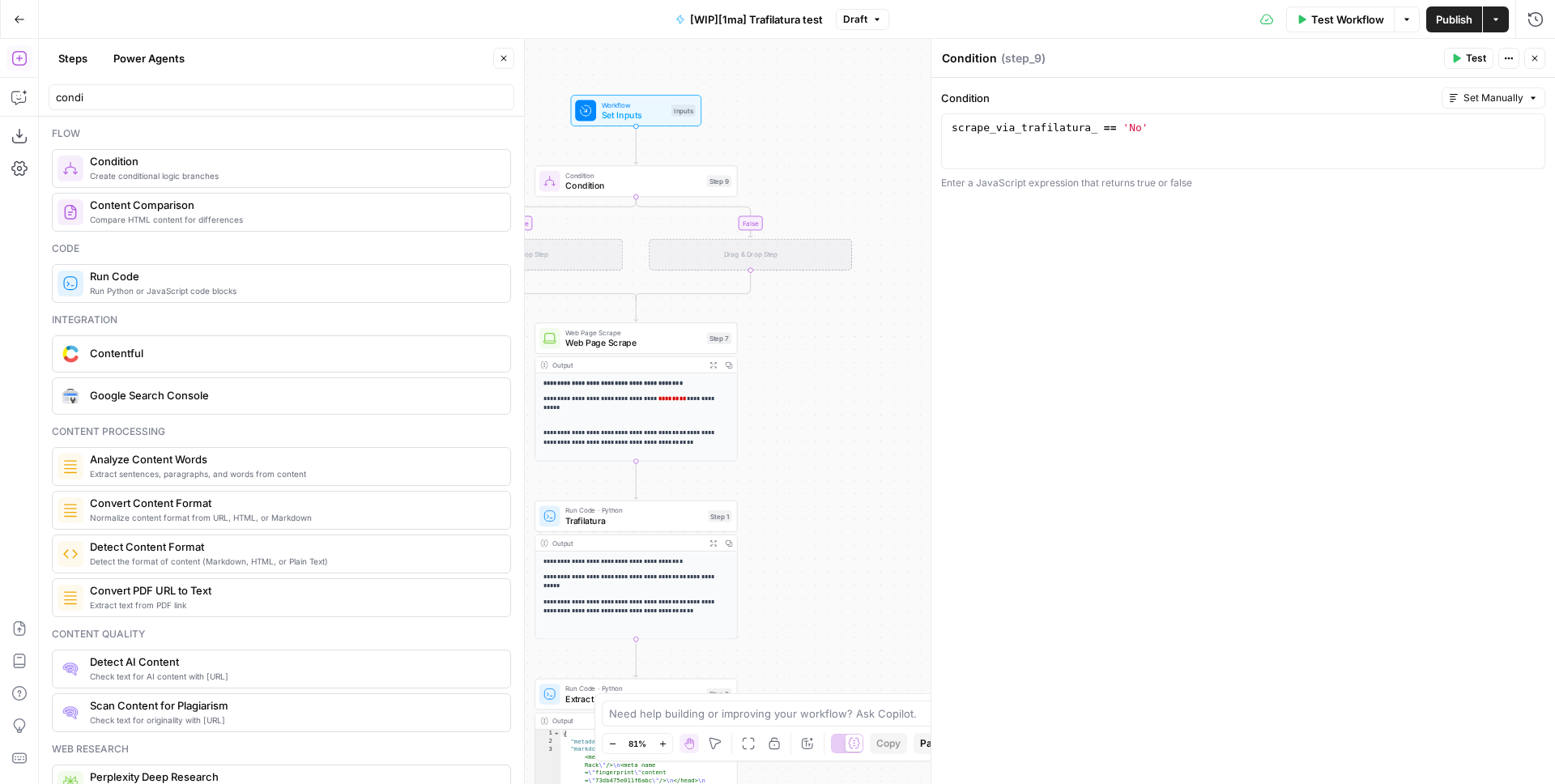
drag, startPoint x: 836, startPoint y: 155, endPoint x: 877, endPoint y: 194, distance: 56.6
click at [907, 142] on div "**********" at bounding box center [797, 412] width 1517 height 745
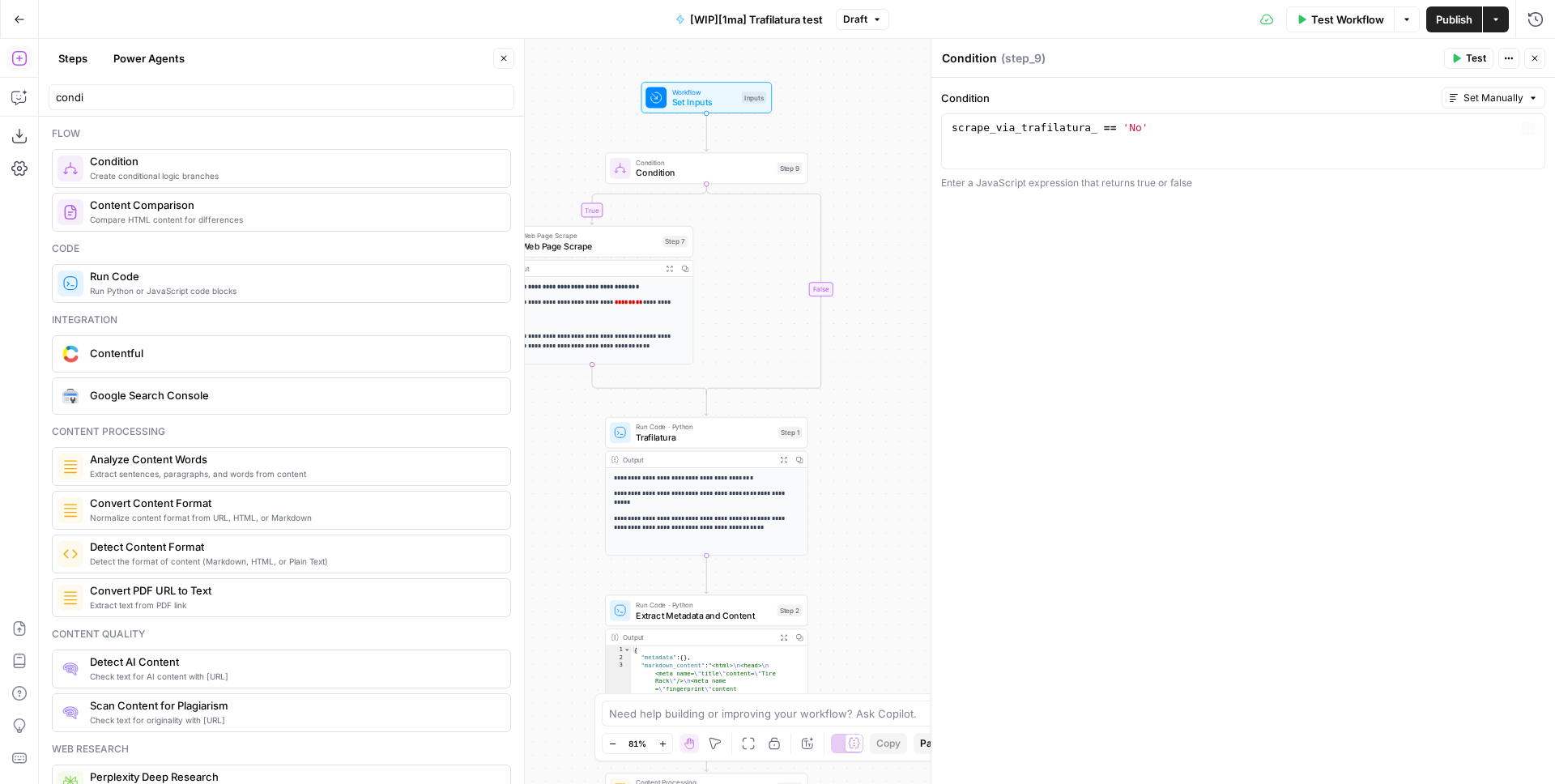
click at [986, 55] on textarea "Condition" at bounding box center [969, 58] width 55 height 16
click at [987, 60] on textarea "Do not use Trafilatura for scraping?" at bounding box center [1041, 58] width 200 height 16
type textarea "Don't use Trafilatura for scraping?"
click at [1124, 341] on div "**********" at bounding box center [1244, 431] width 624 height 706
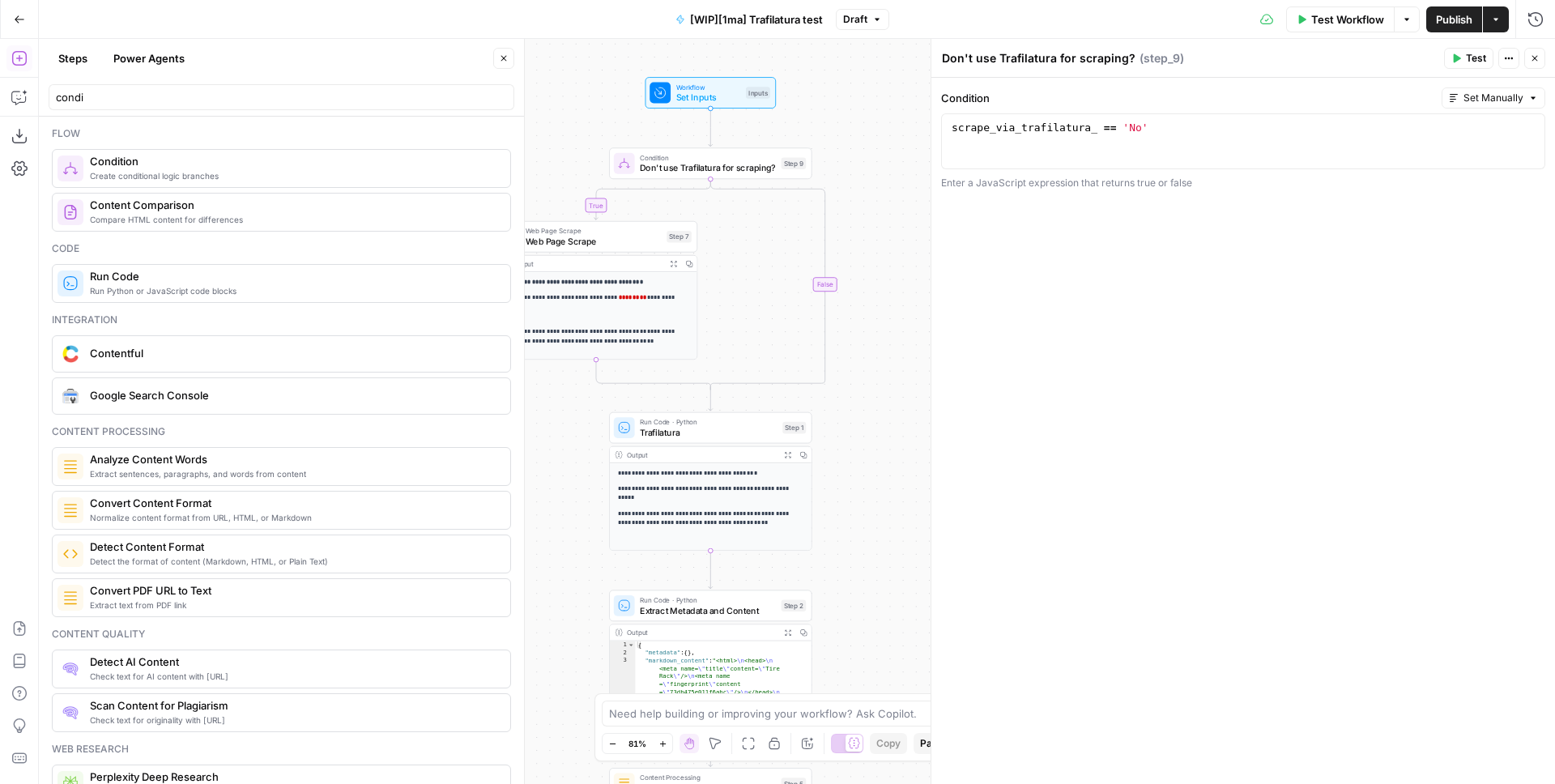
drag, startPoint x: 875, startPoint y: 213, endPoint x: 895, endPoint y: 194, distance: 27.6
click at [895, 194] on div "**********" at bounding box center [797, 412] width 1517 height 745
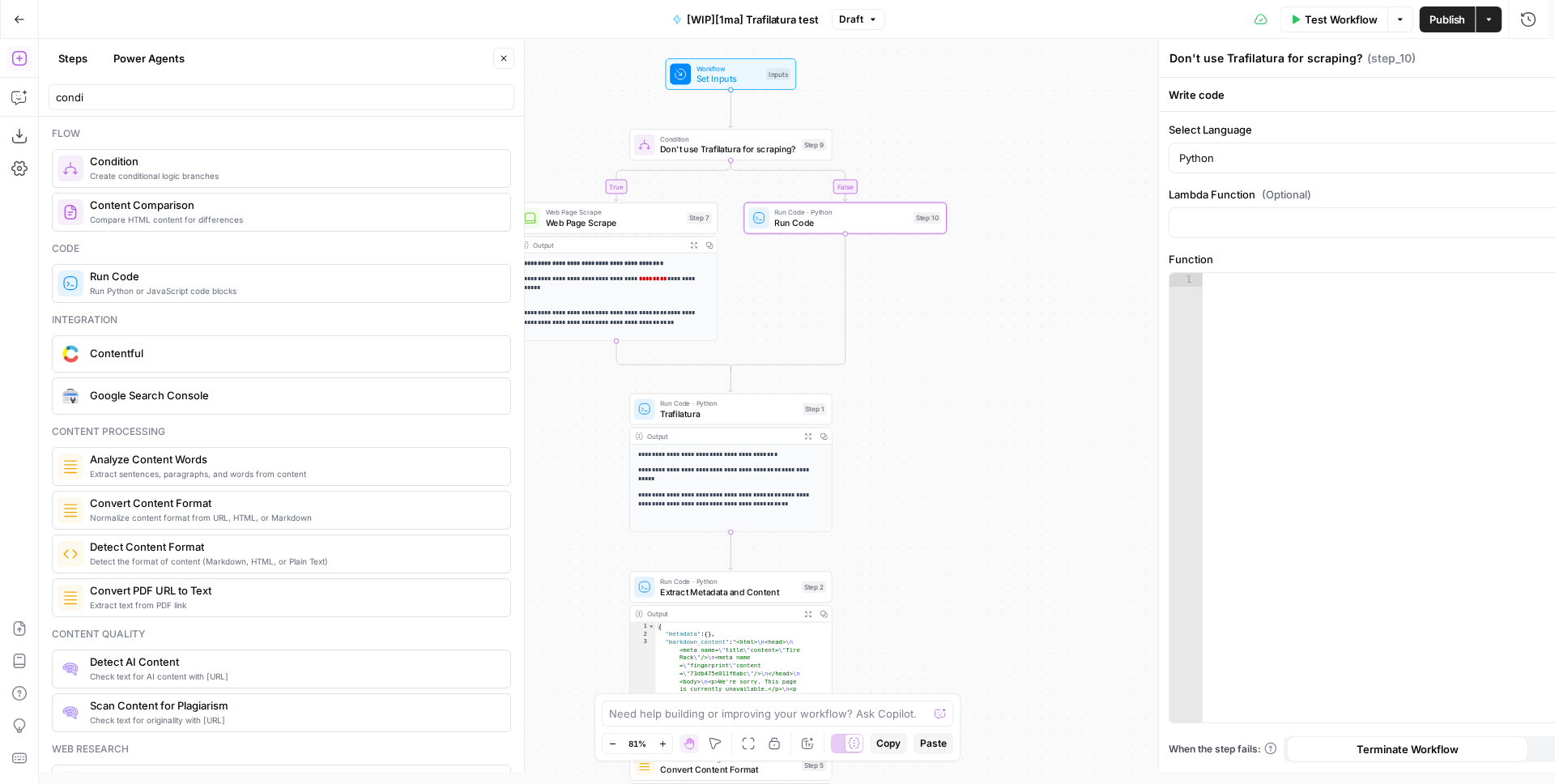
type textarea "Run Code"
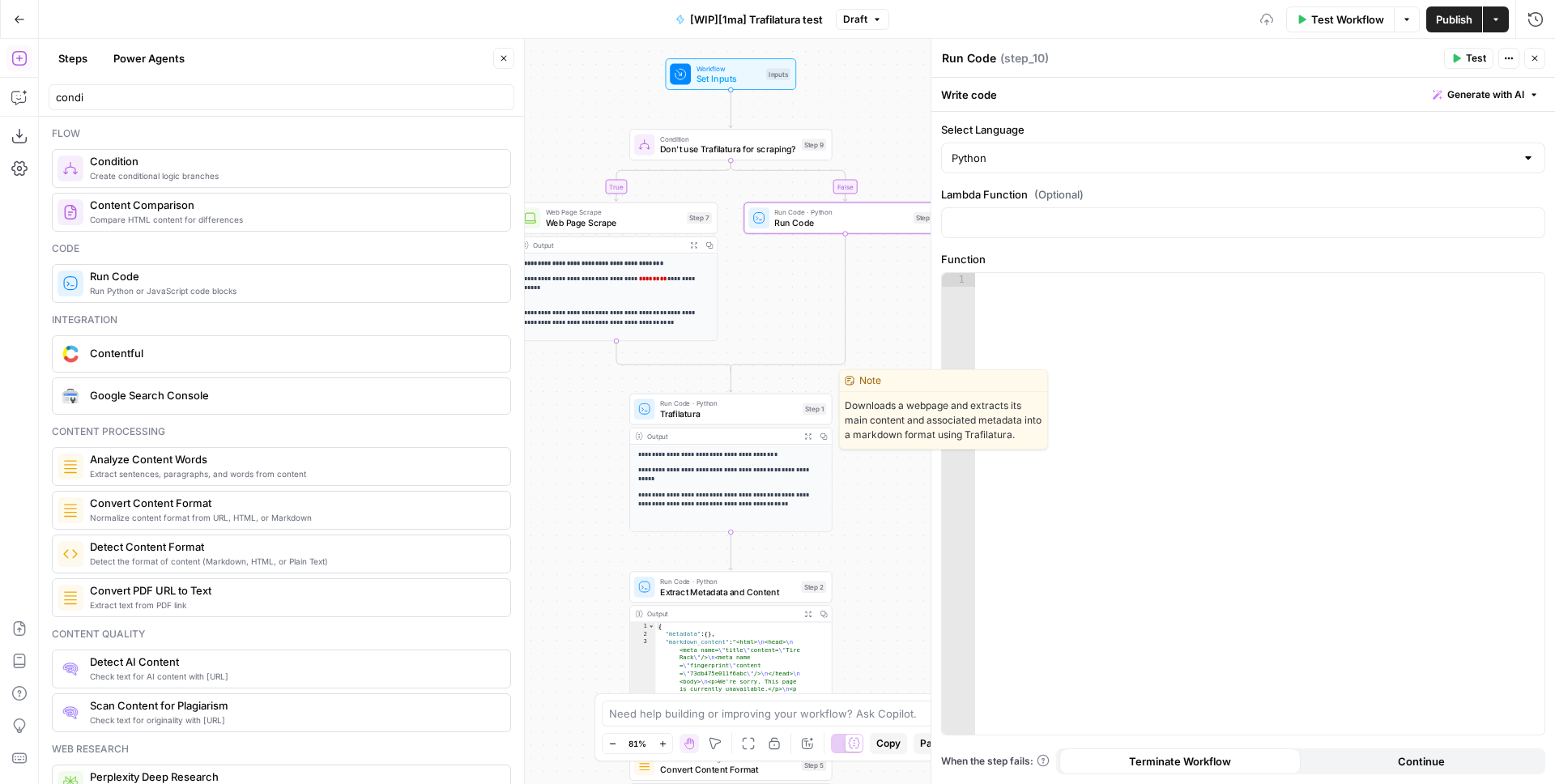
click at [744, 415] on span "Trafilatura" at bounding box center [729, 414] width 137 height 13
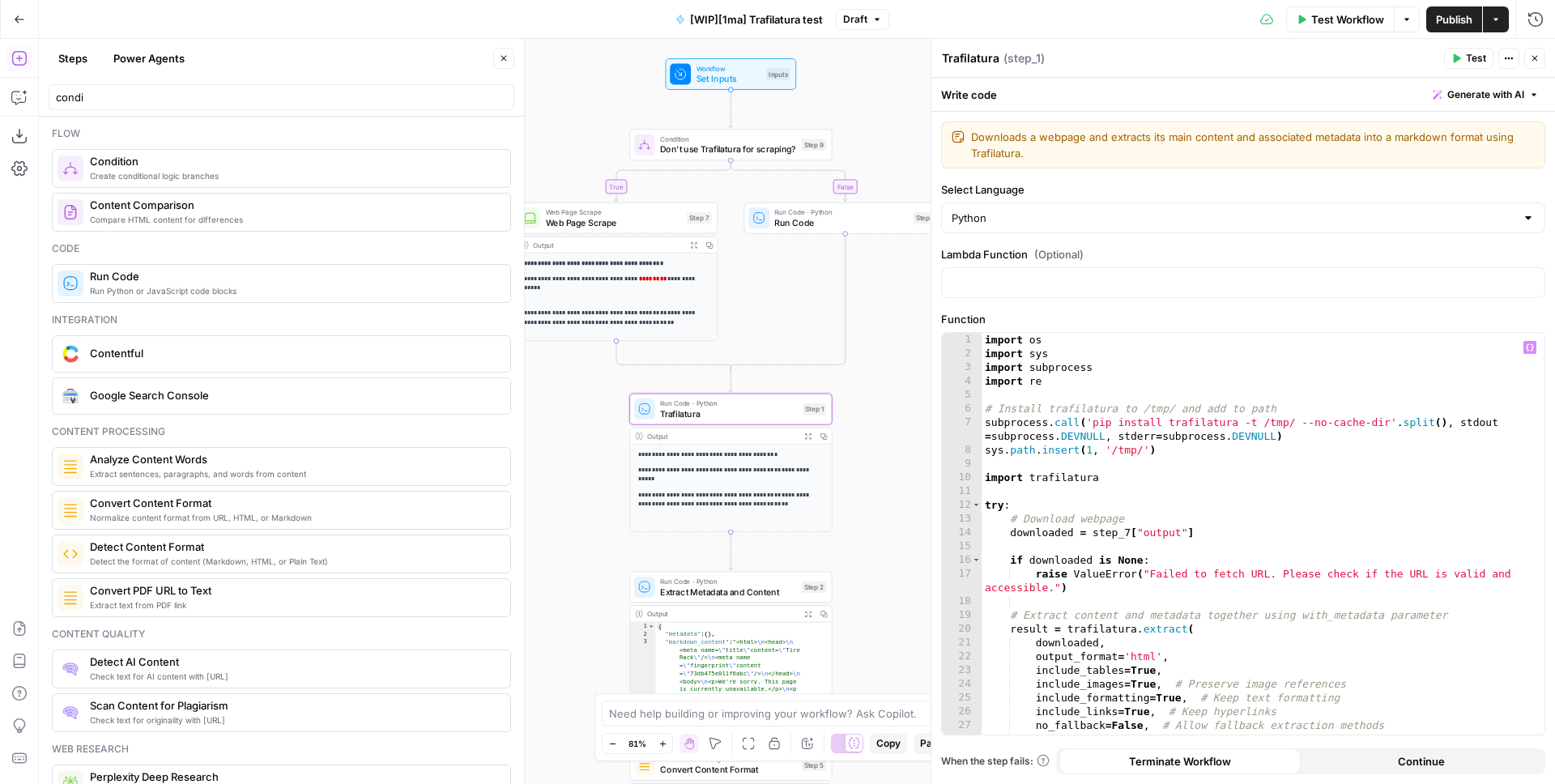
click at [1089, 399] on div "import os import sys import subprocess import re # Install trafilatura to /tmp/…" at bounding box center [1257, 547] width 551 height 429
click at [1177, 452] on div "import os import sys import subprocess import re # Install trafilatura to /tmp/…" at bounding box center [1257, 547] width 551 height 429
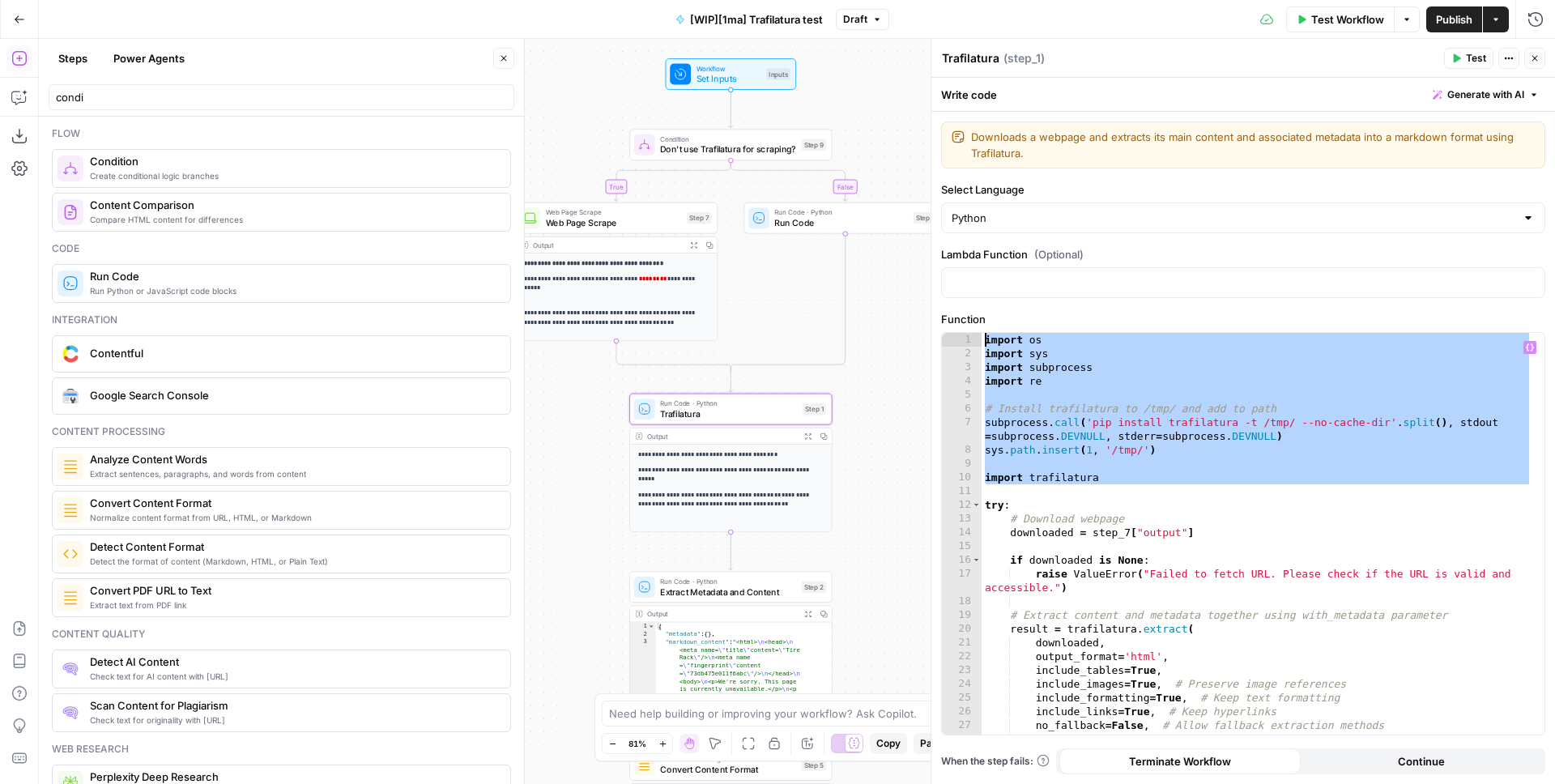
drag, startPoint x: 1117, startPoint y: 477, endPoint x: 974, endPoint y: 330, distance: 205.1
click at [980, 333] on div "**********" at bounding box center [1243, 533] width 603 height 402
type textarea "**********"
click at [825, 230] on div "Run Code · Python Run Code Step 10 Copy step Delete step Add Note Test" at bounding box center [845, 218] width 203 height 32
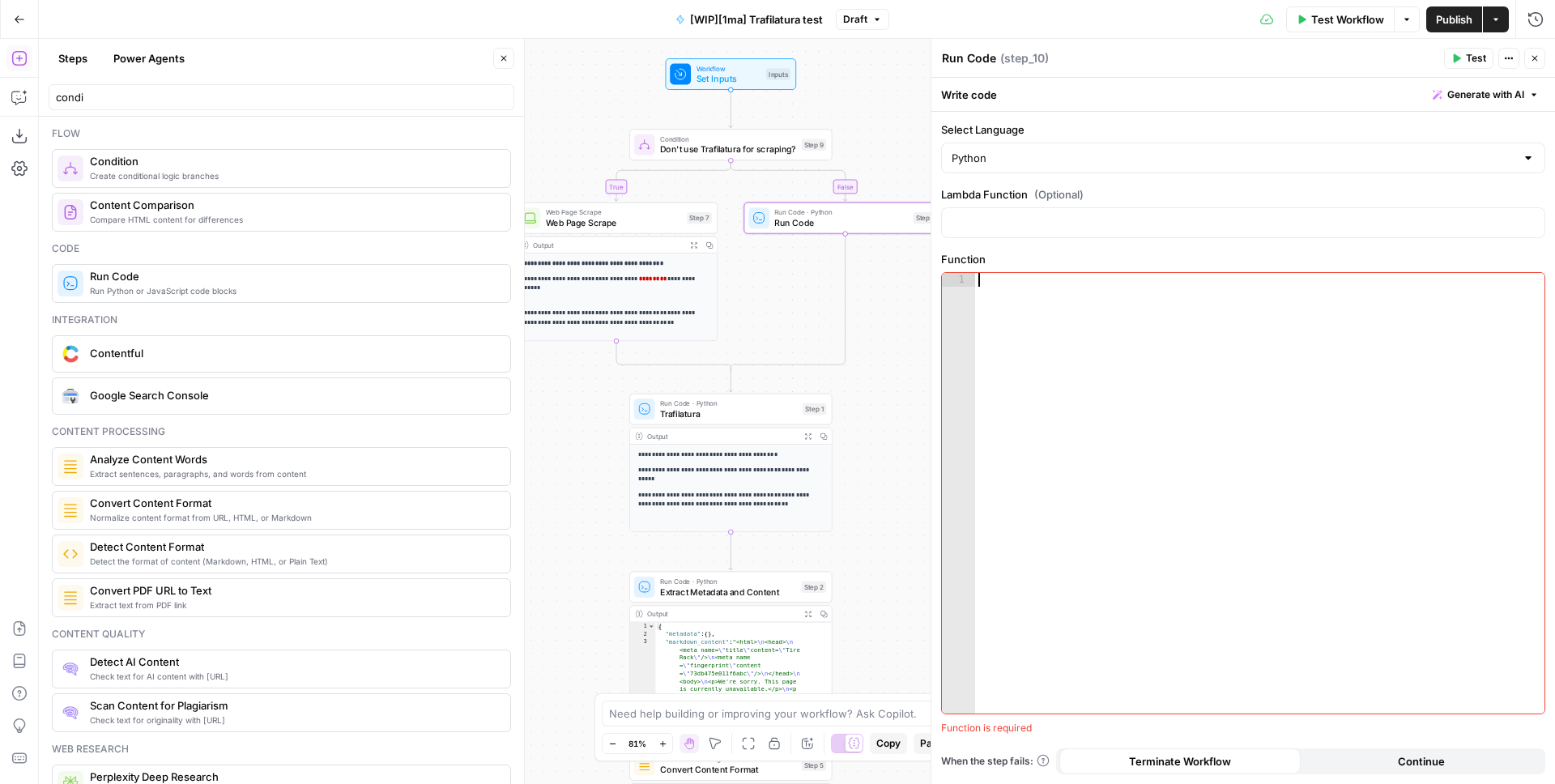
click at [1060, 324] on div at bounding box center [1260, 507] width 569 height 468
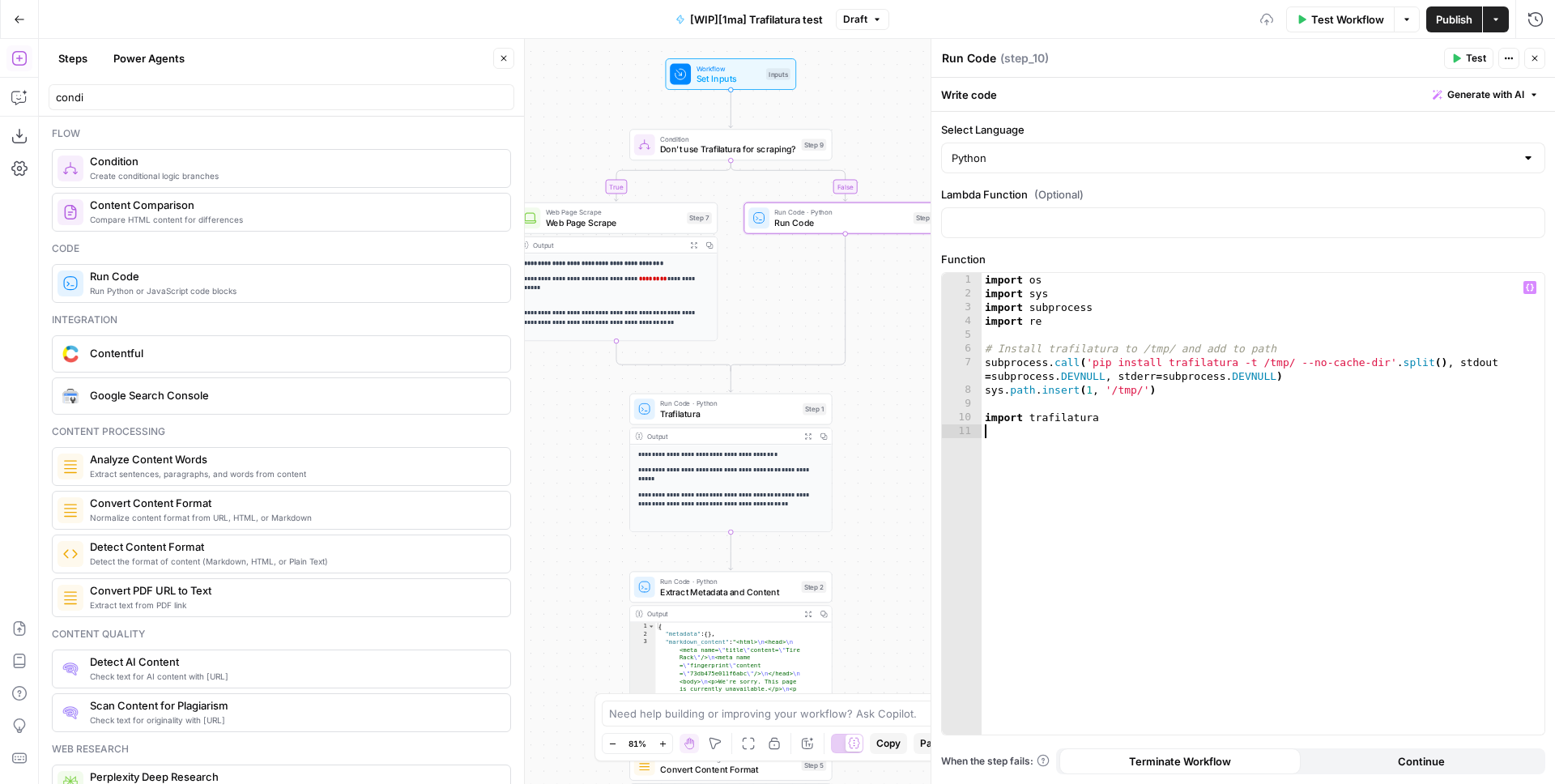
click at [502, 59] on icon "button" at bounding box center [503, 59] width 9 height 9
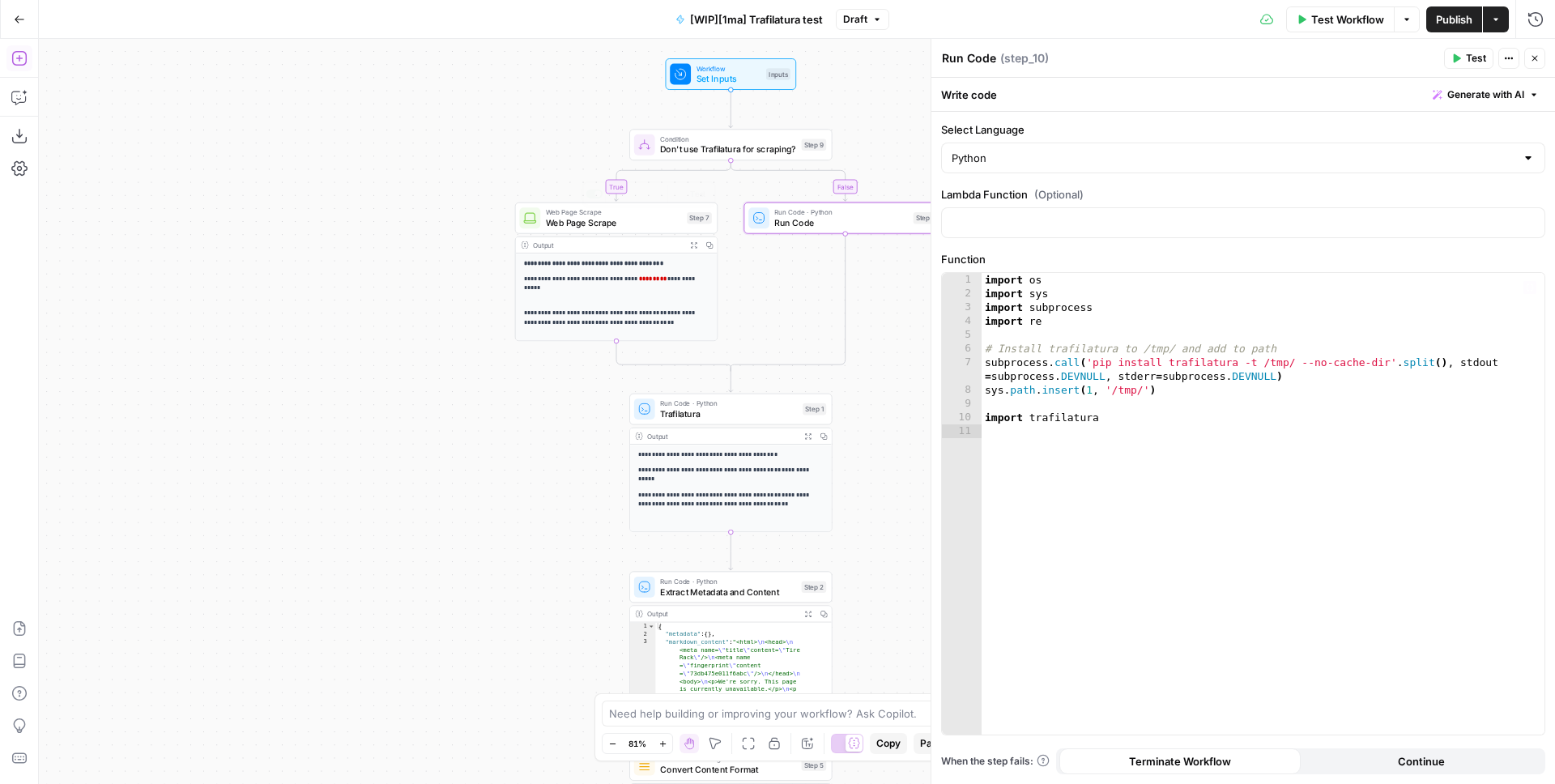
click at [1079, 454] on div "import os import sys import subprocess import re # Install trafilatura to /tmp/…" at bounding box center [1263, 517] width 563 height 490
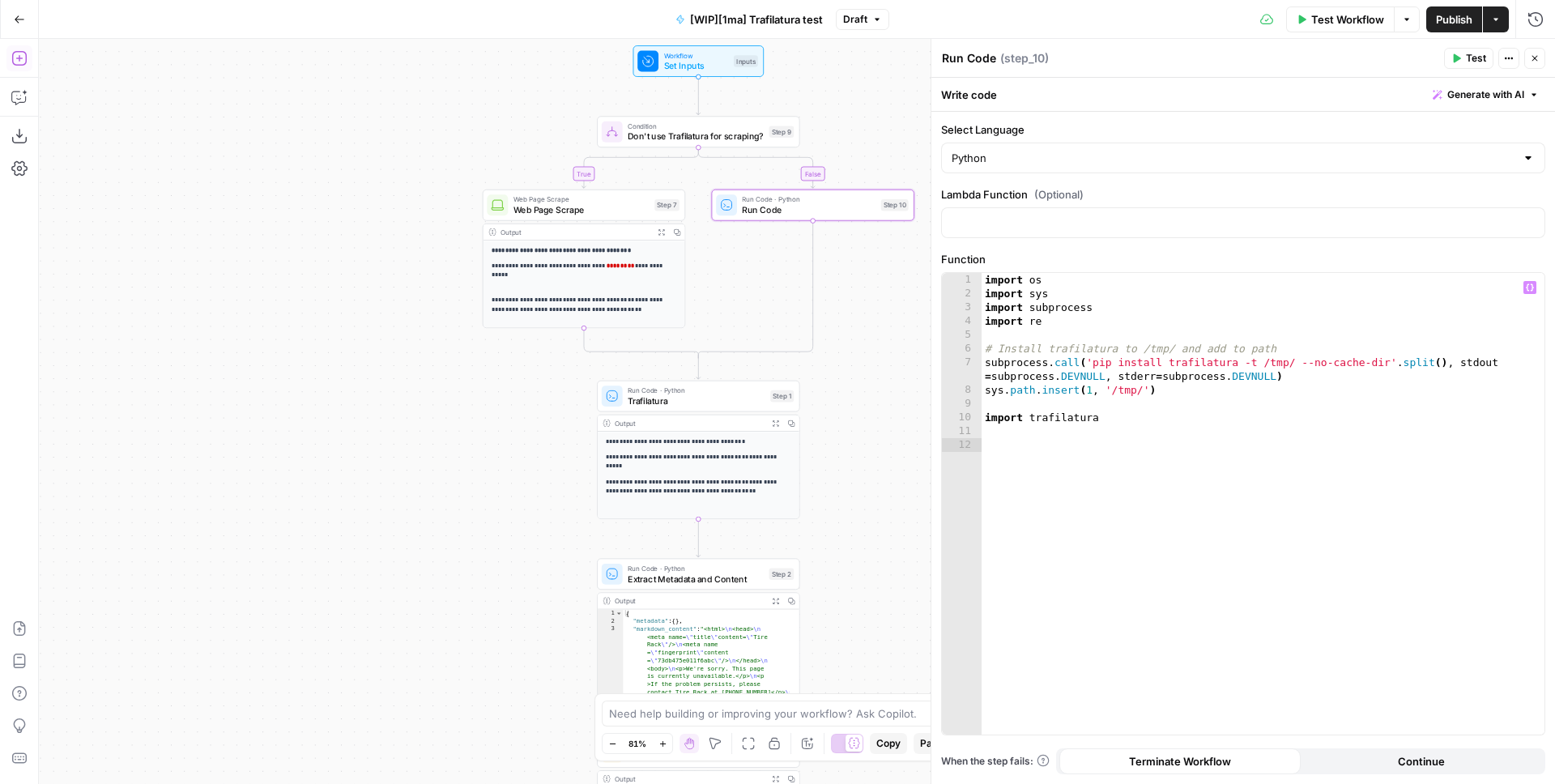
drag, startPoint x: 866, startPoint y: 274, endPoint x: 721, endPoint y: 299, distance: 147.1
click at [814, 267] on div "**********" at bounding box center [797, 412] width 1517 height 745
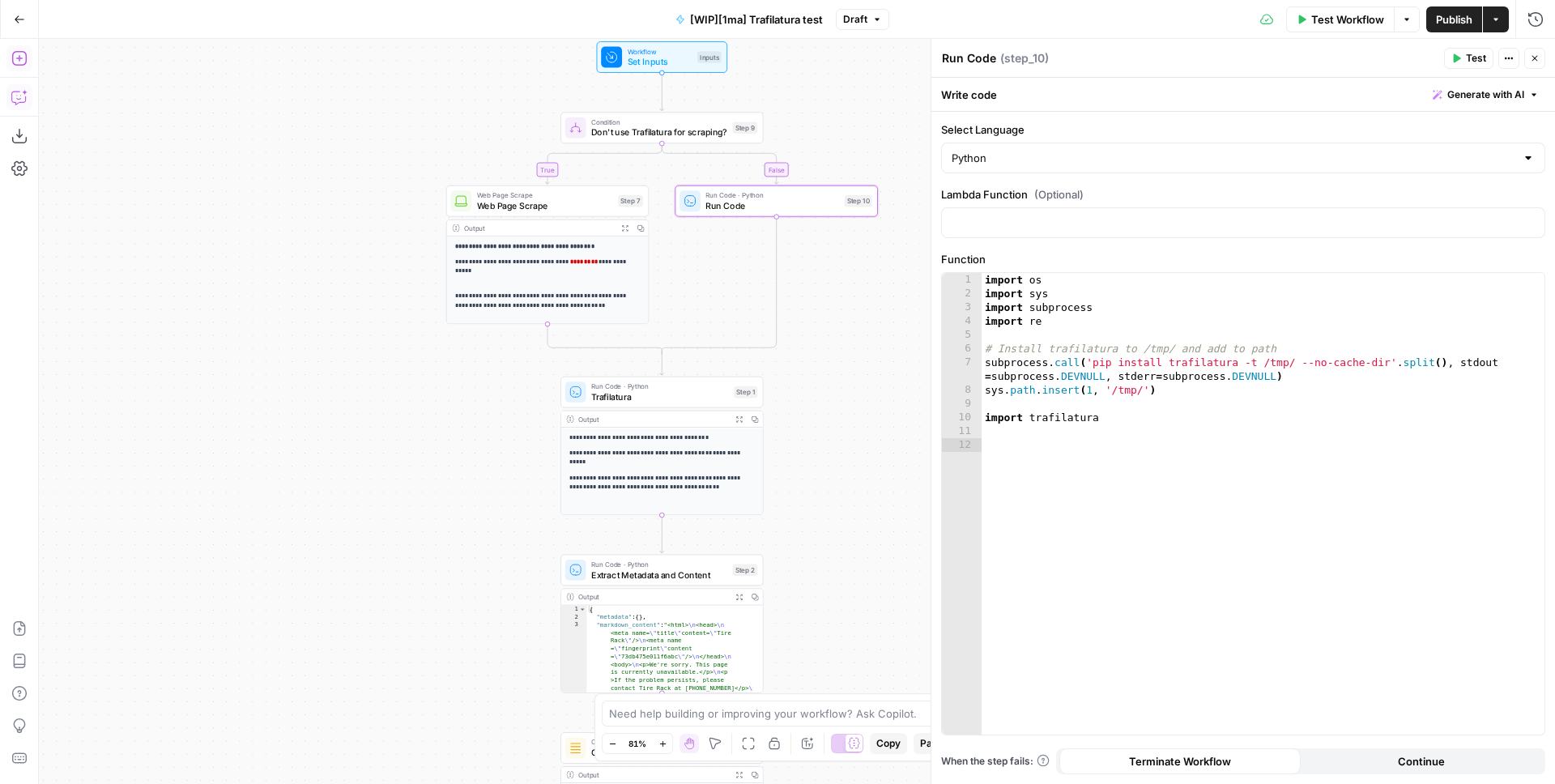
click at [19, 98] on icon "button" at bounding box center [19, 97] width 16 height 16
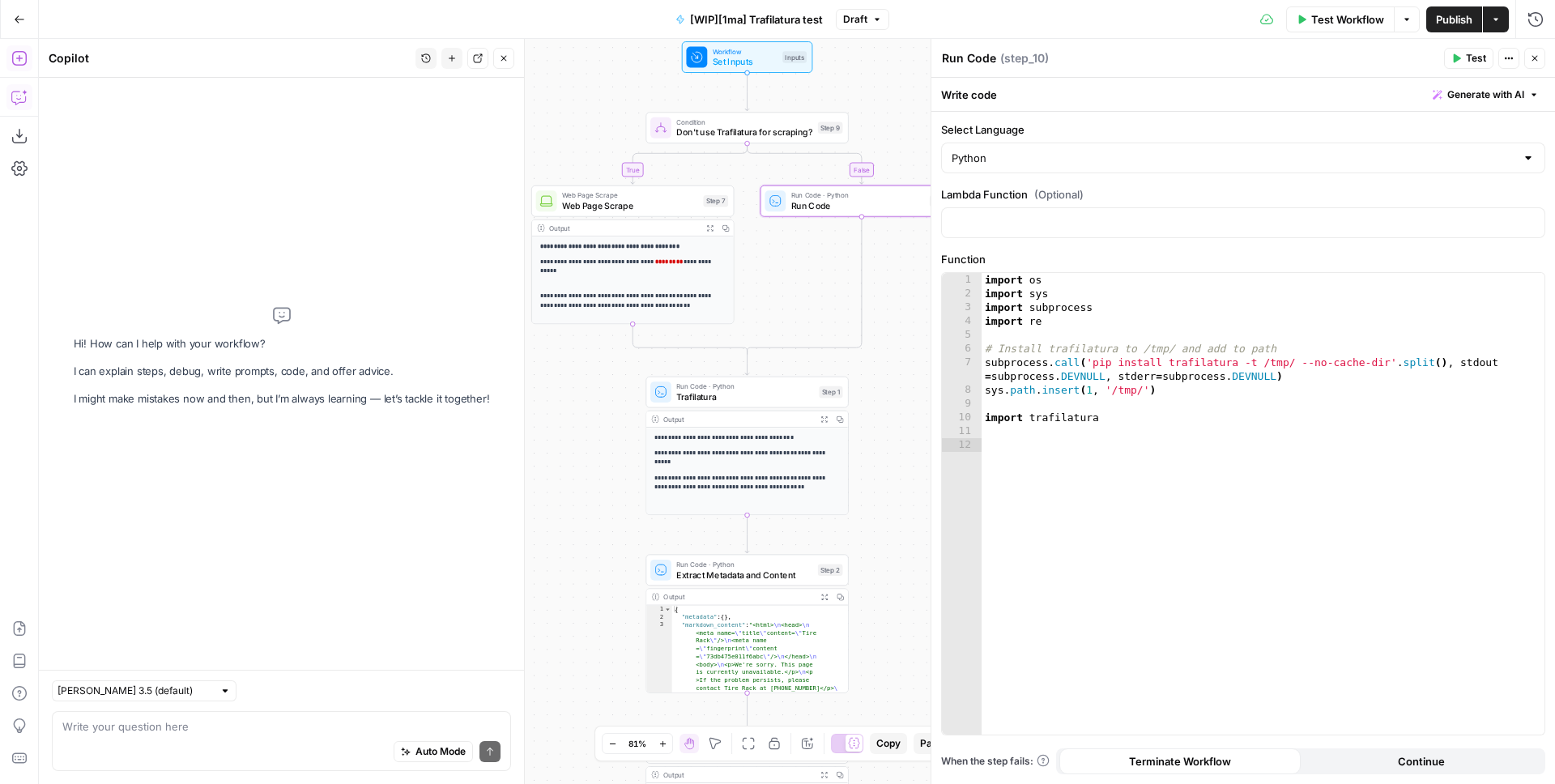
click at [178, 725] on textarea at bounding box center [281, 726] width 438 height 16
type textarea "Help me update Step 10 to download the page using Trafilatura"
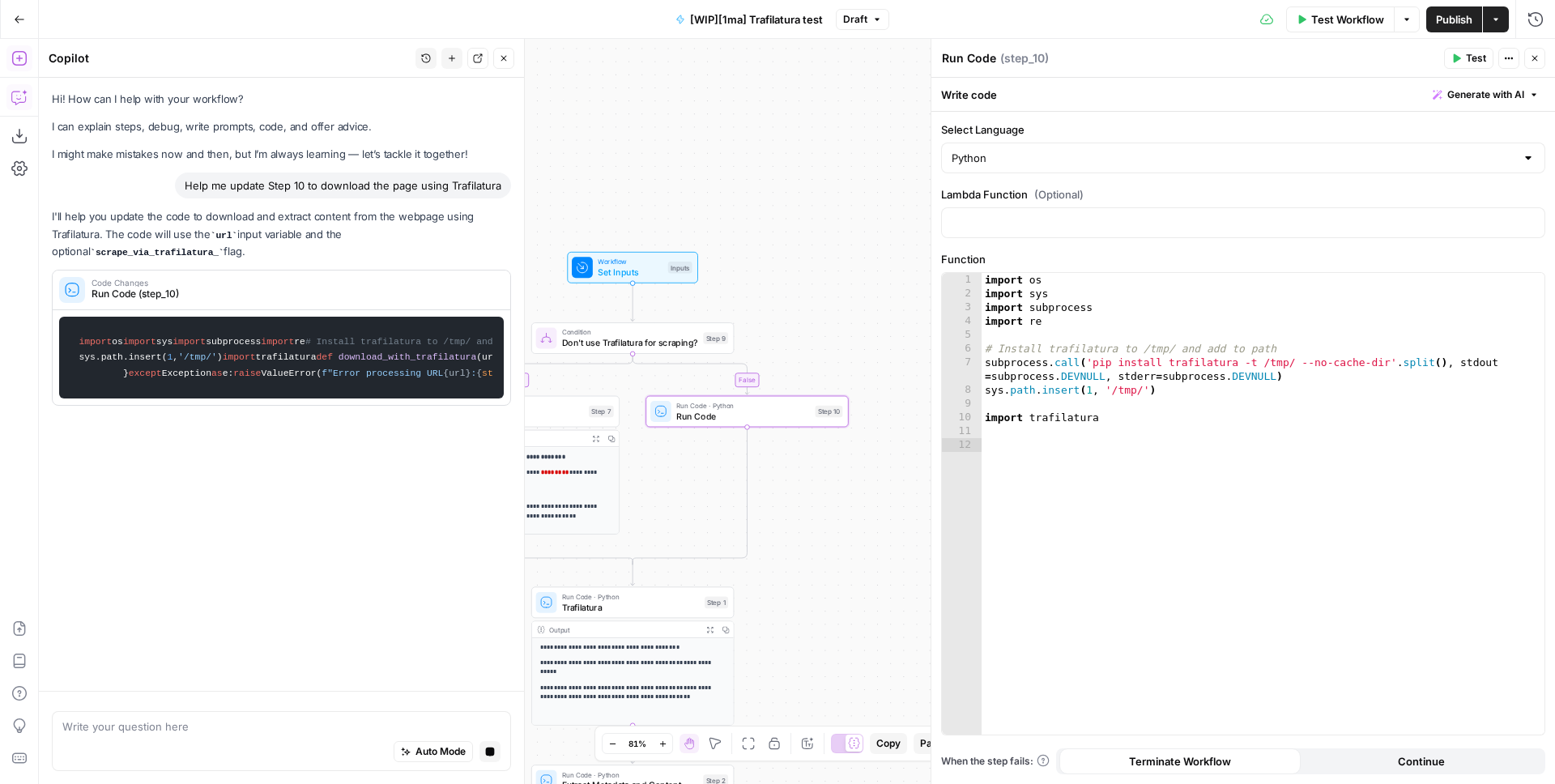
scroll to position [0, 0]
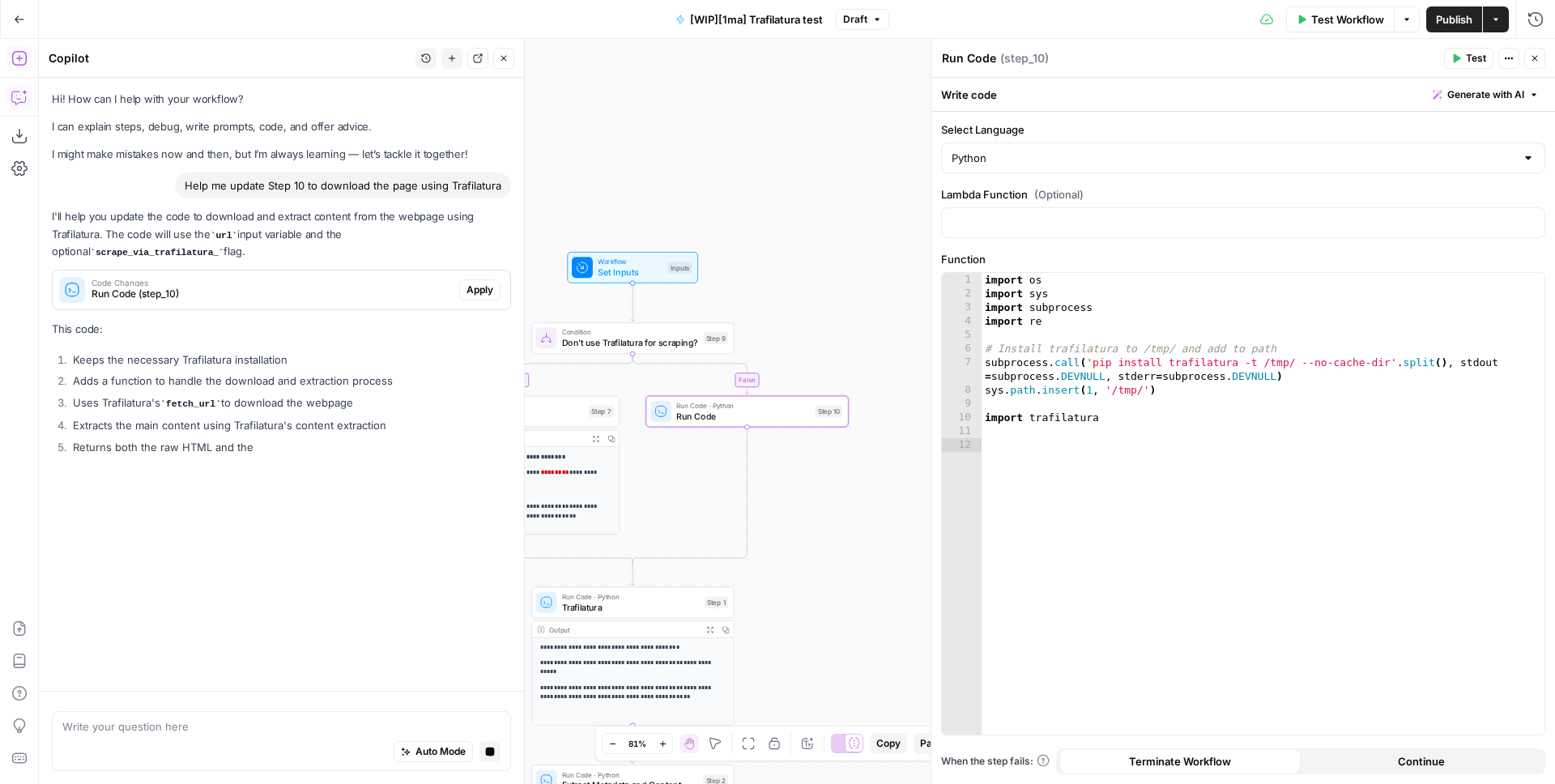
click at [481, 293] on span "Apply" at bounding box center [479, 290] width 27 height 15
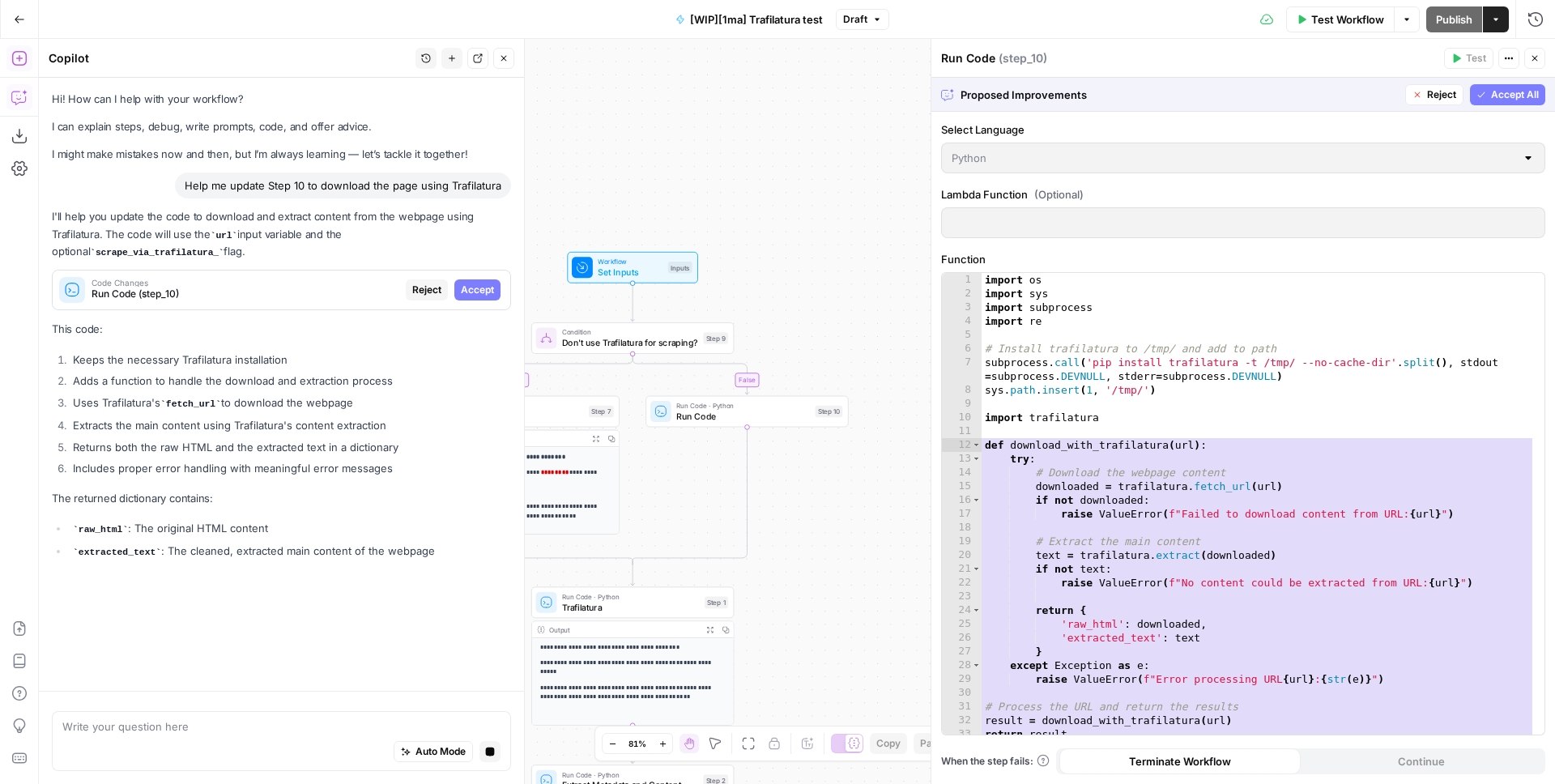
scroll to position [7, 0]
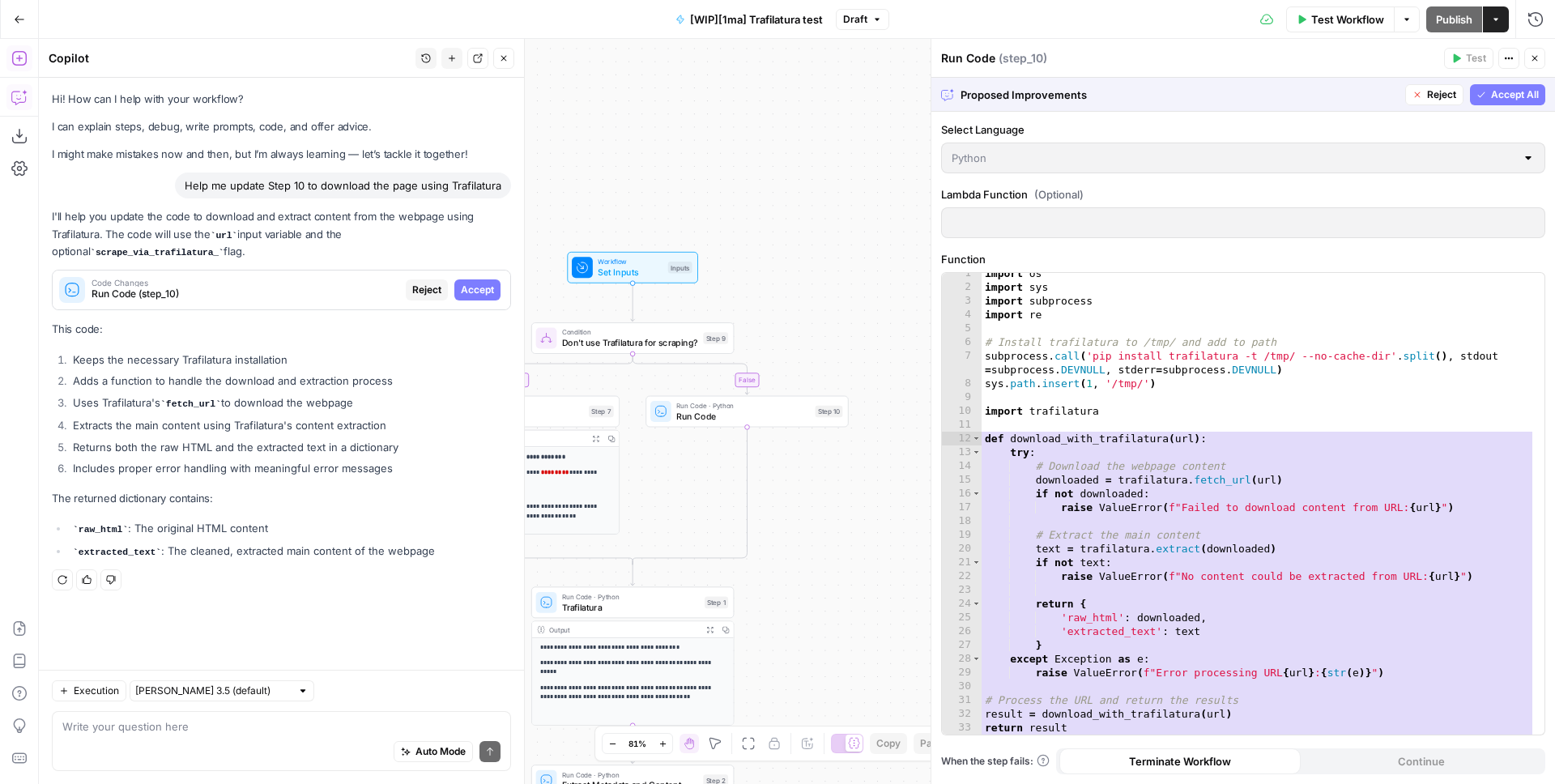
drag, startPoint x: 203, startPoint y: 738, endPoint x: 243, endPoint y: 725, distance: 42.1
click at [204, 738] on div "Auto Mode Send" at bounding box center [281, 752] width 438 height 35
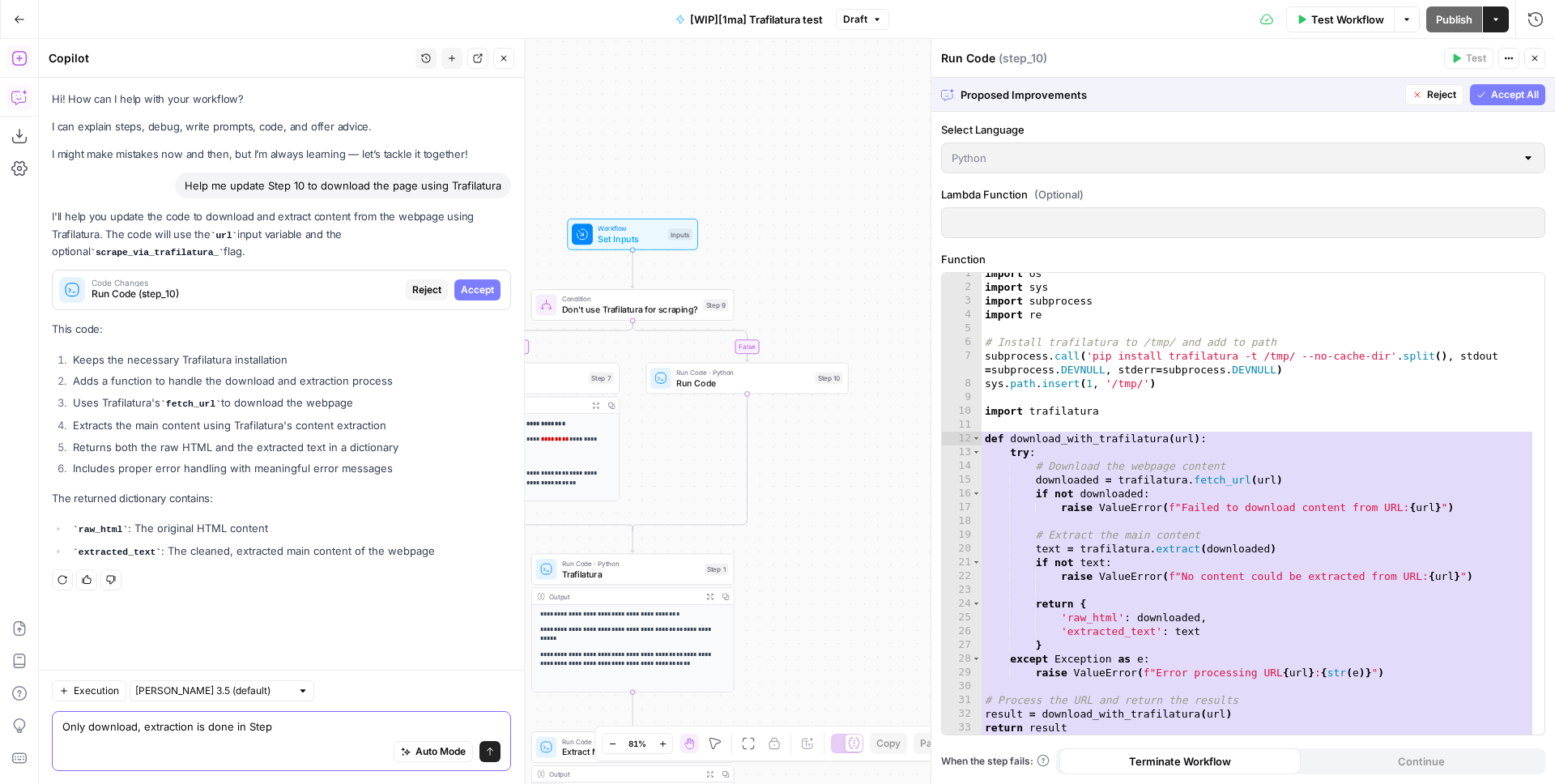
type textarea "Only download, extraction is done in Step 1"
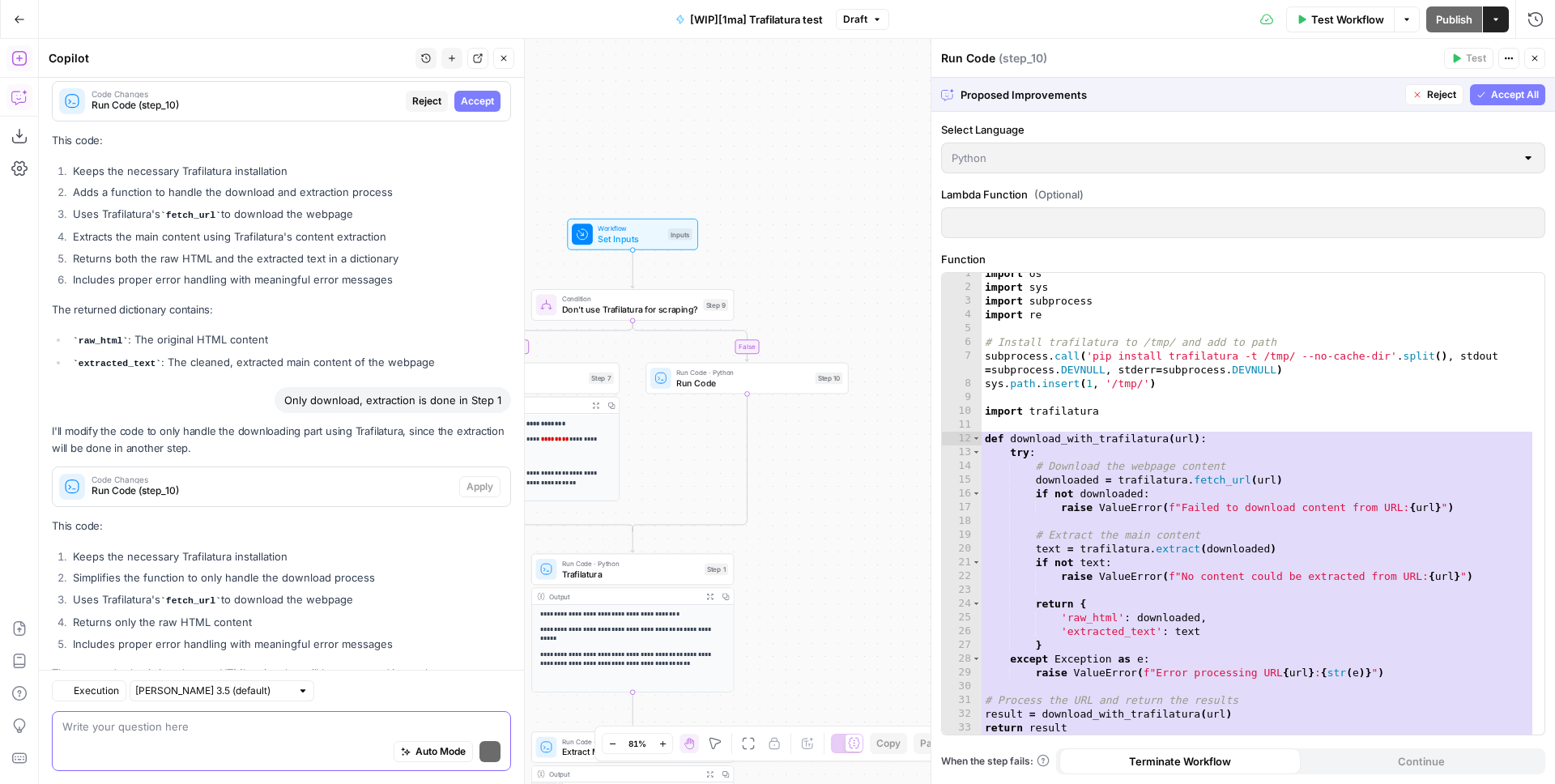
scroll to position [236, 0]
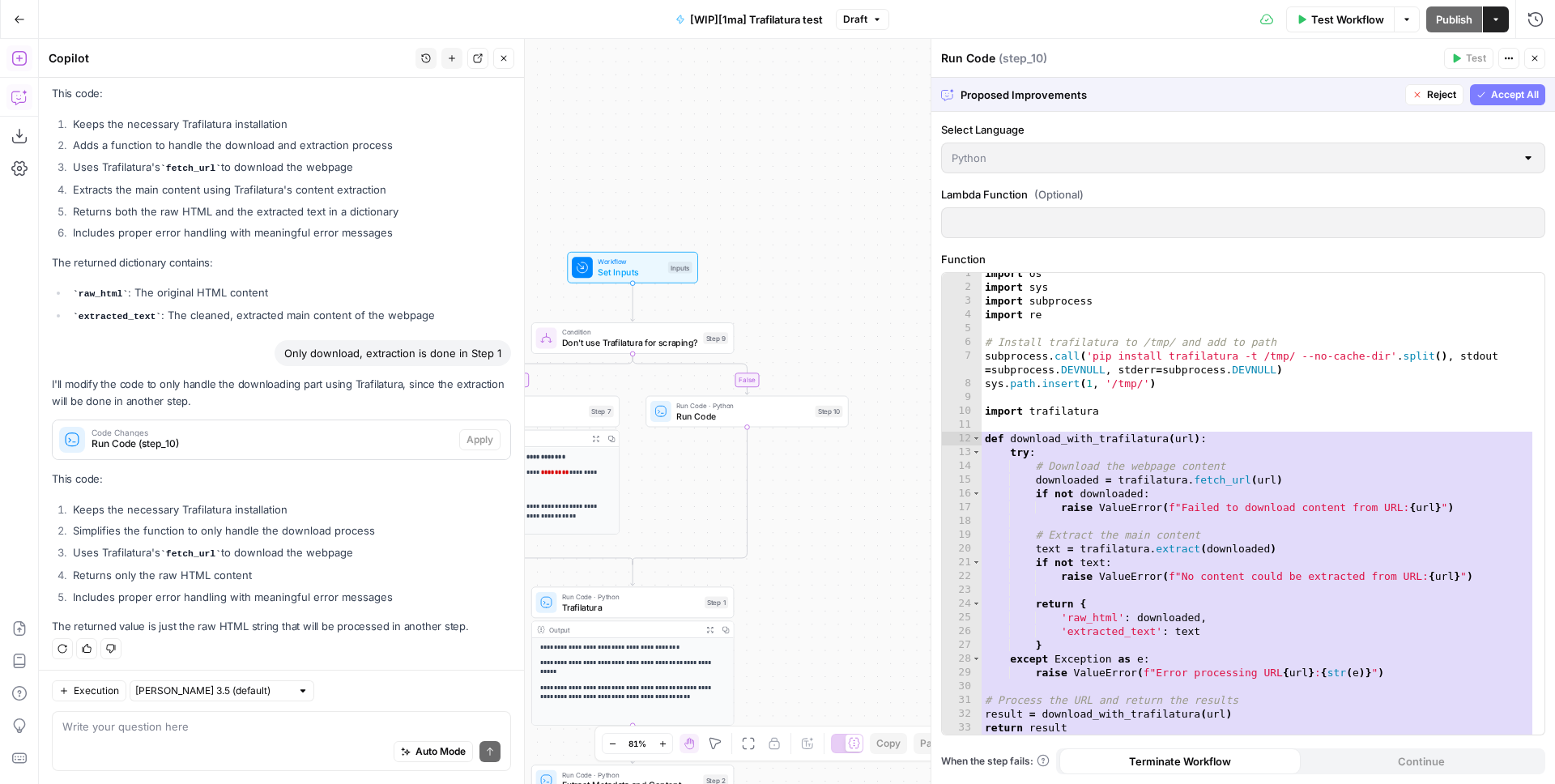
click at [398, 545] on li "Uses Trafilatura's fetch_url to download the webpage" at bounding box center [290, 553] width 442 height 18
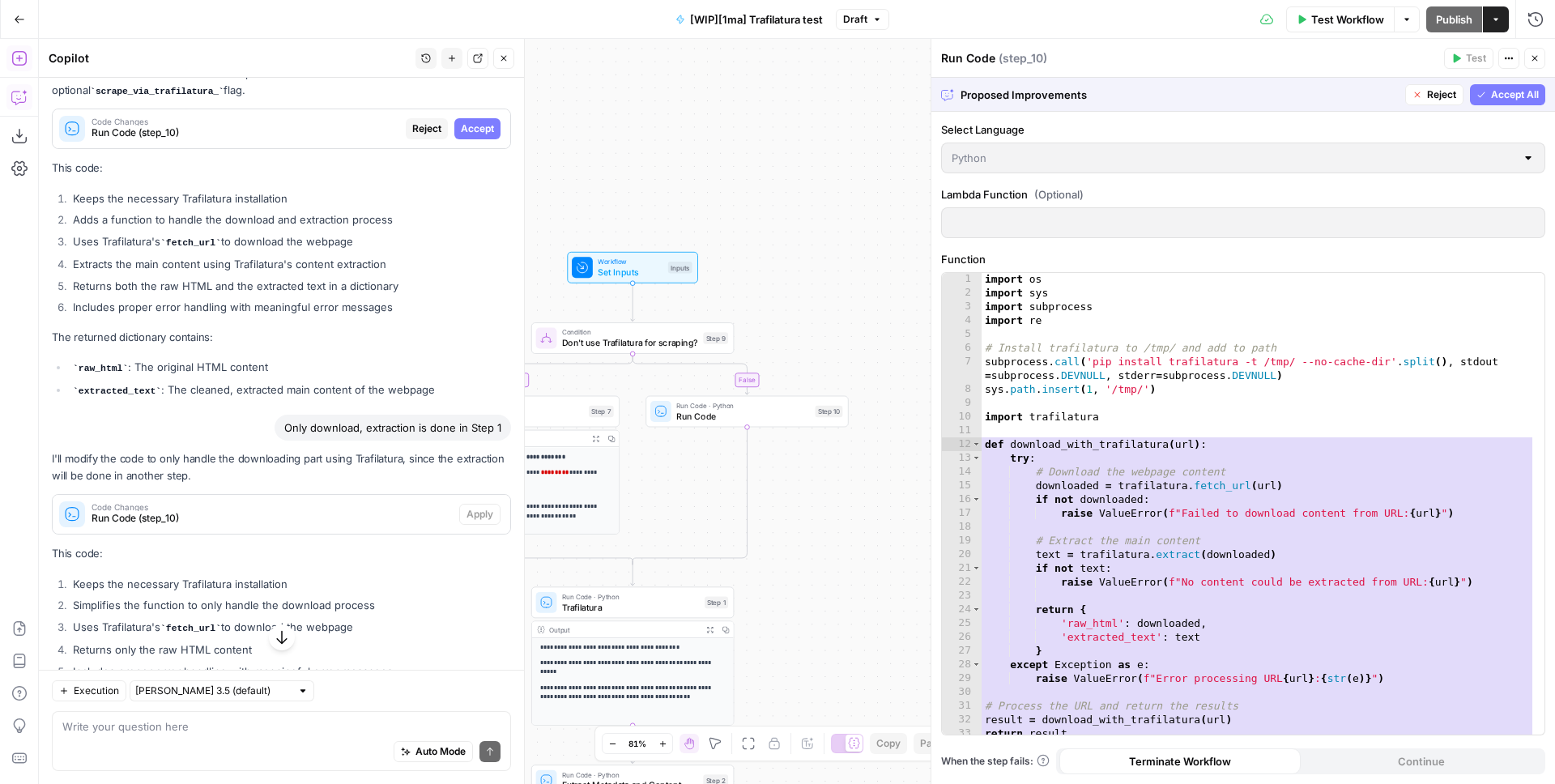
scroll to position [1, 0]
click at [1445, 97] on span "Reject" at bounding box center [1442, 95] width 29 height 15
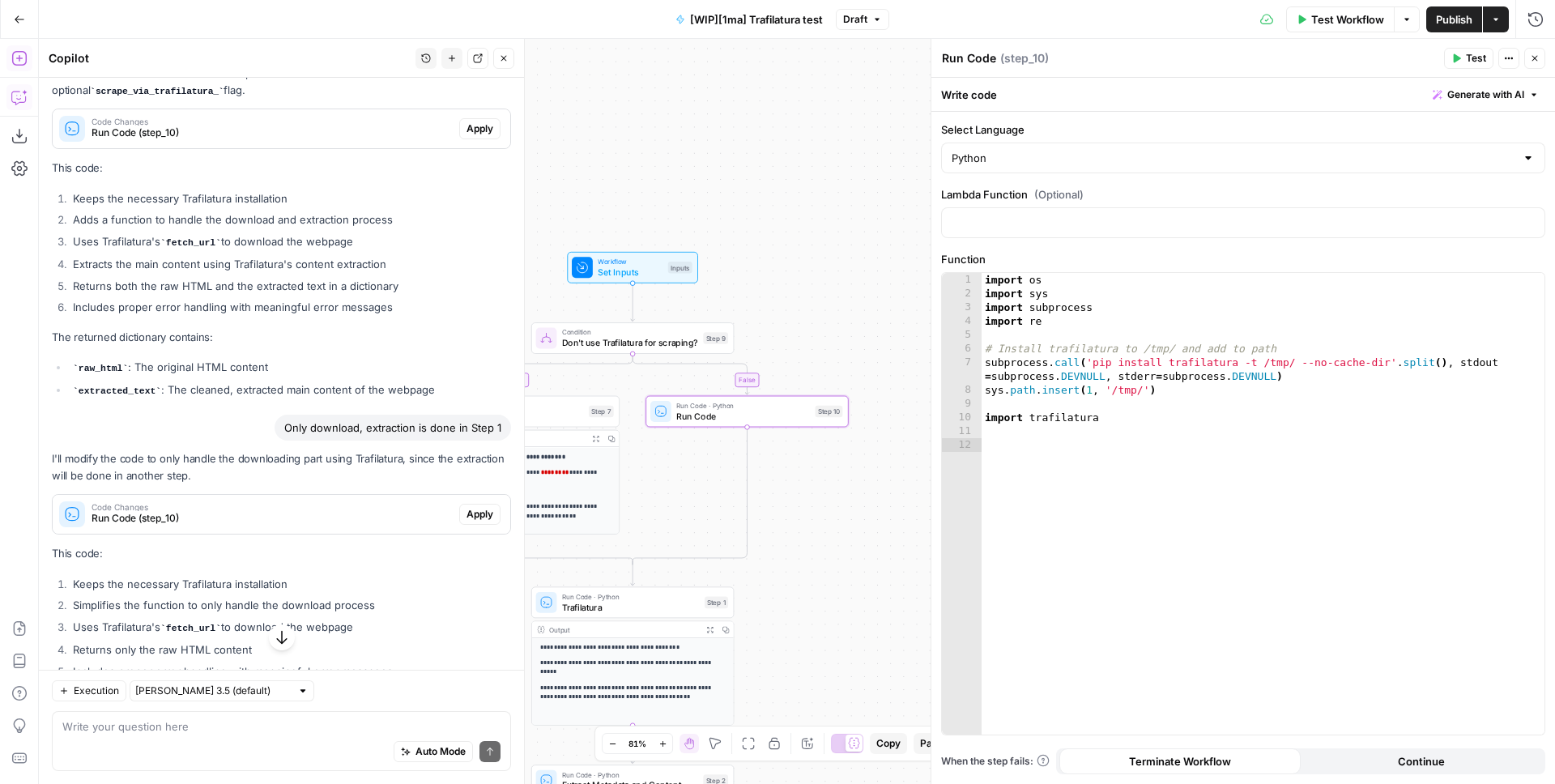
click at [466, 508] on span "Apply" at bounding box center [479, 515] width 27 height 15
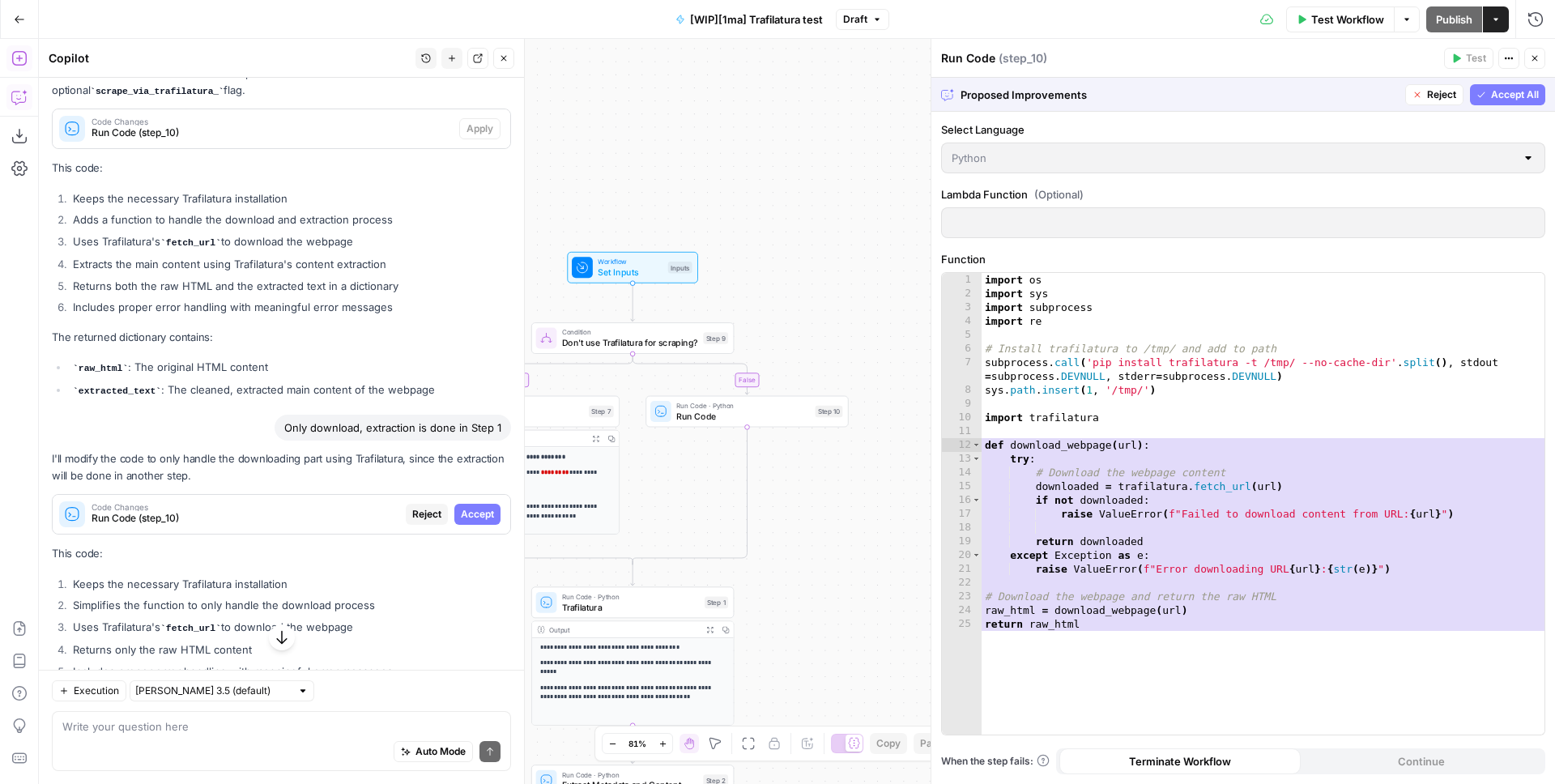
click at [1509, 94] on span "Accept All" at bounding box center [1515, 95] width 47 height 15
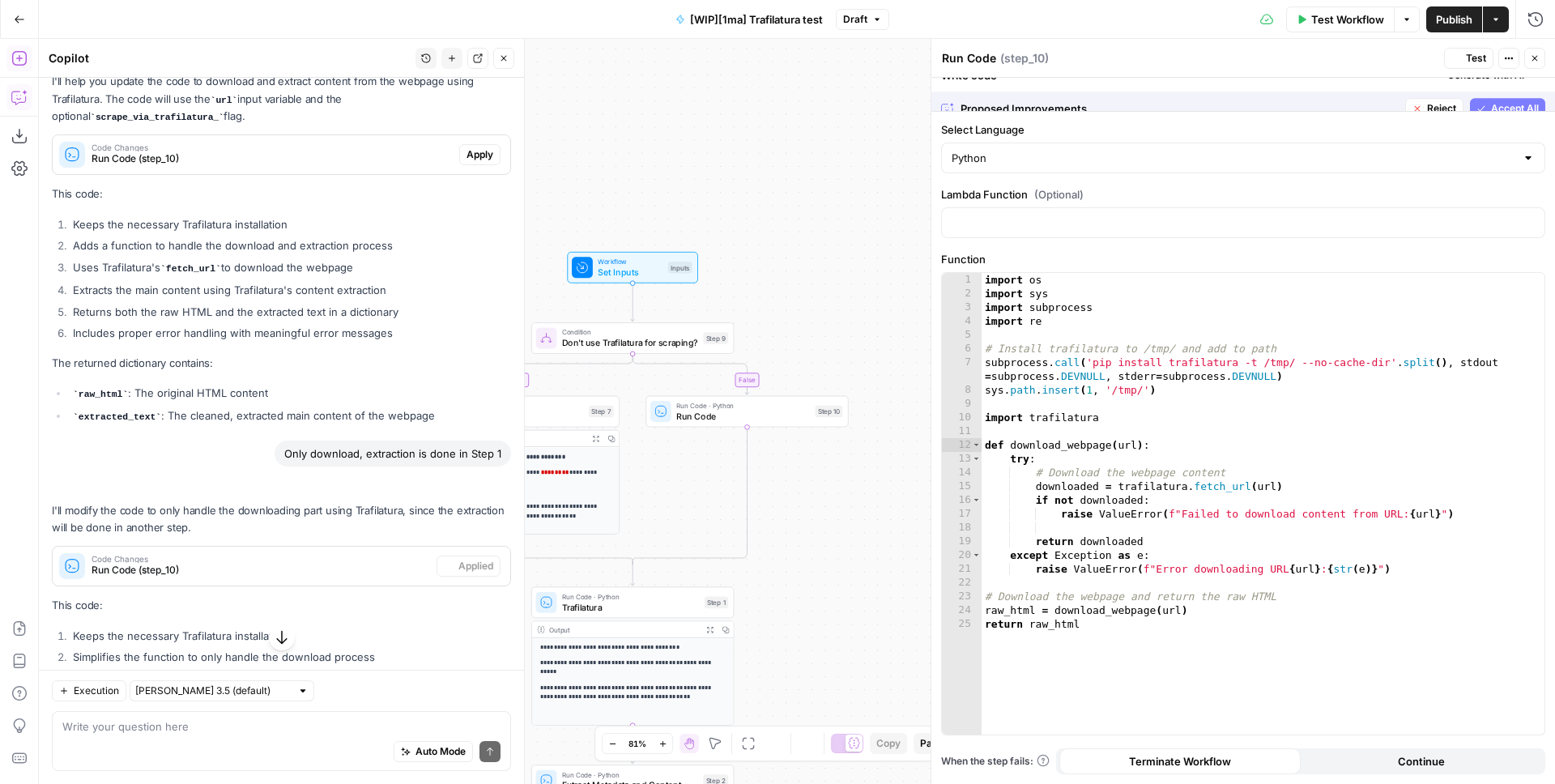
scroll to position [187, 0]
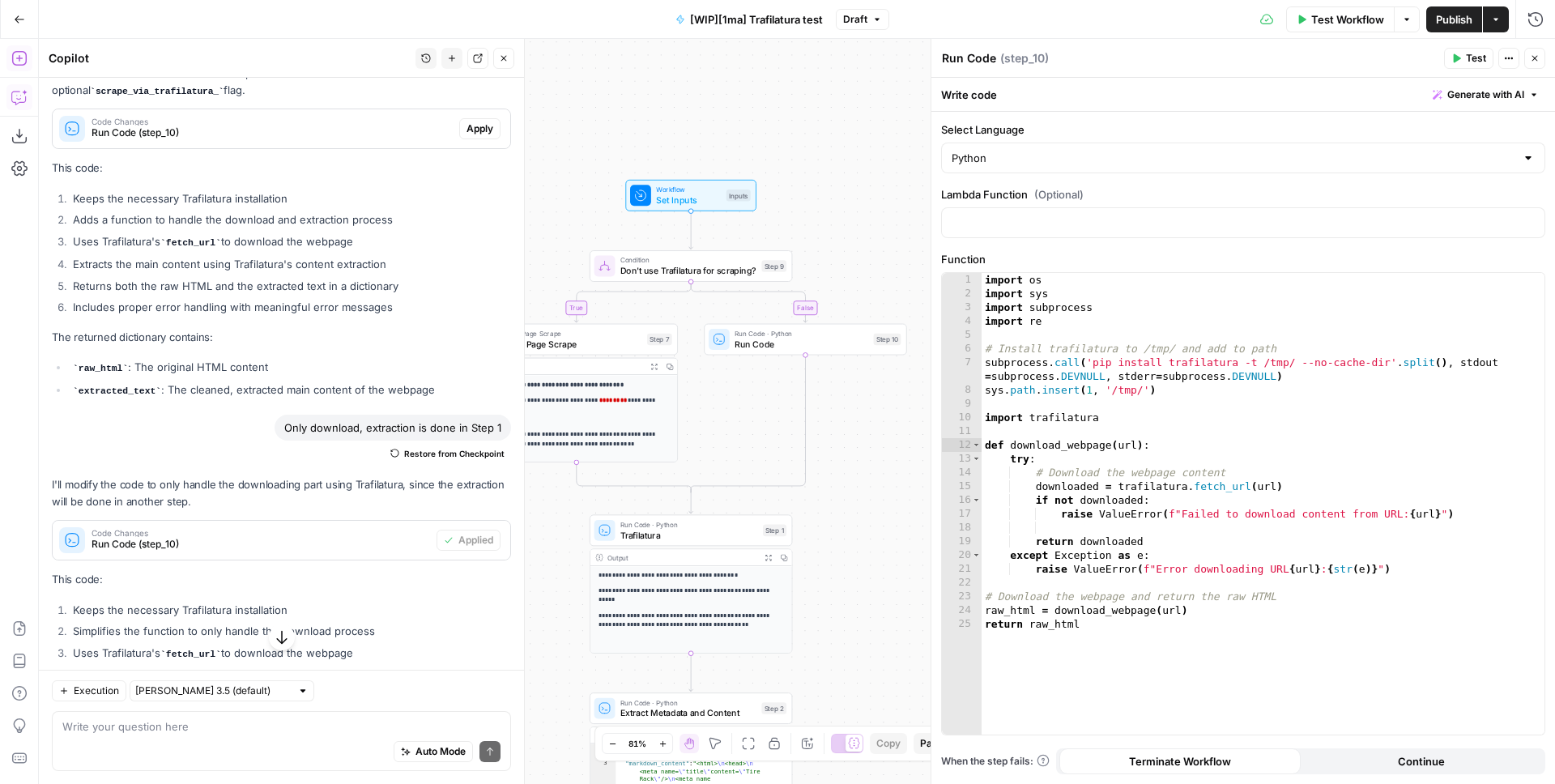
drag, startPoint x: 845, startPoint y: 286, endPoint x: 835, endPoint y: 345, distance: 59.8
click at [906, 206] on div "**********" at bounding box center [797, 412] width 1517 height 745
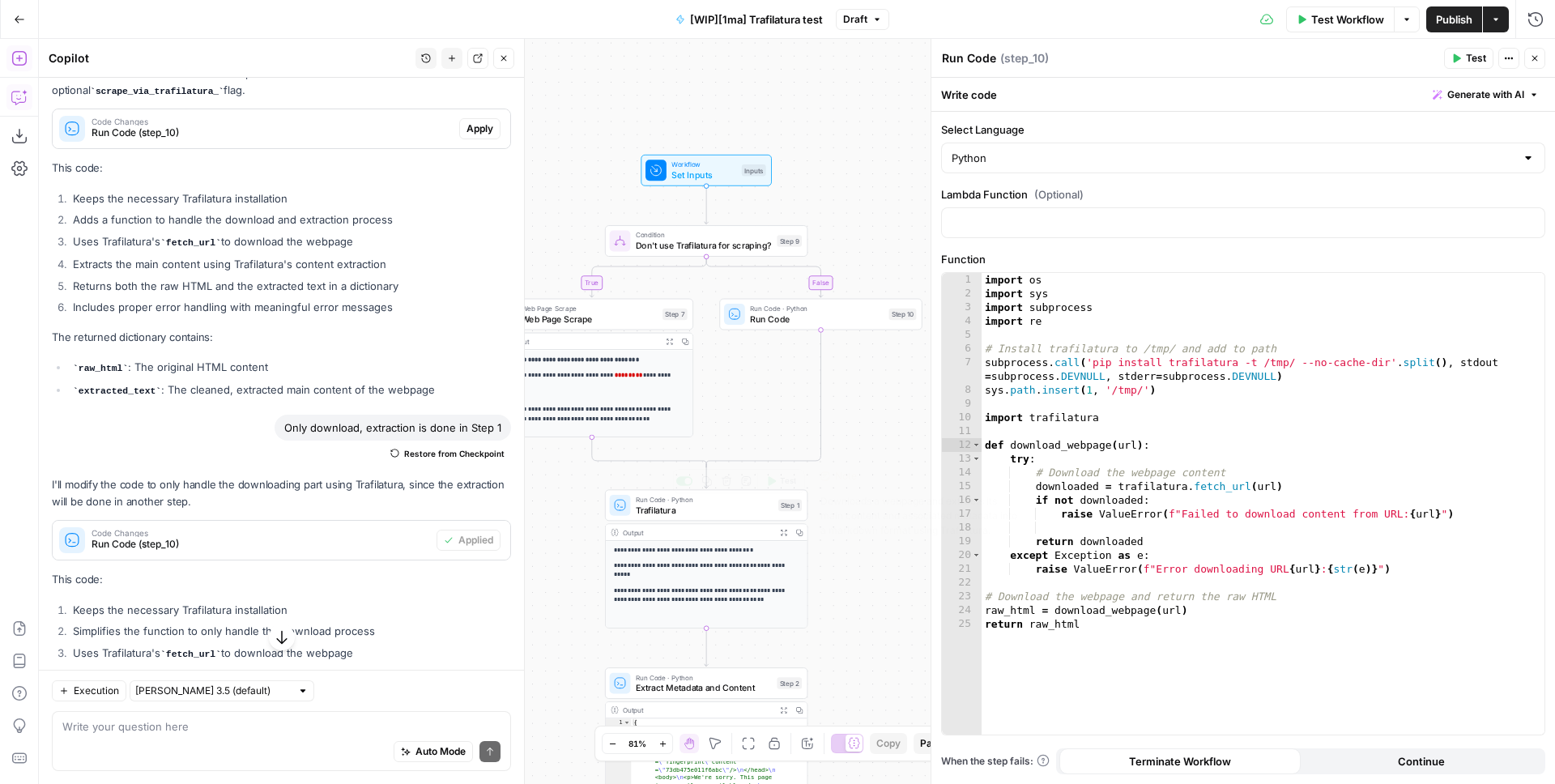
click at [688, 504] on span "Trafilatura" at bounding box center [705, 510] width 137 height 13
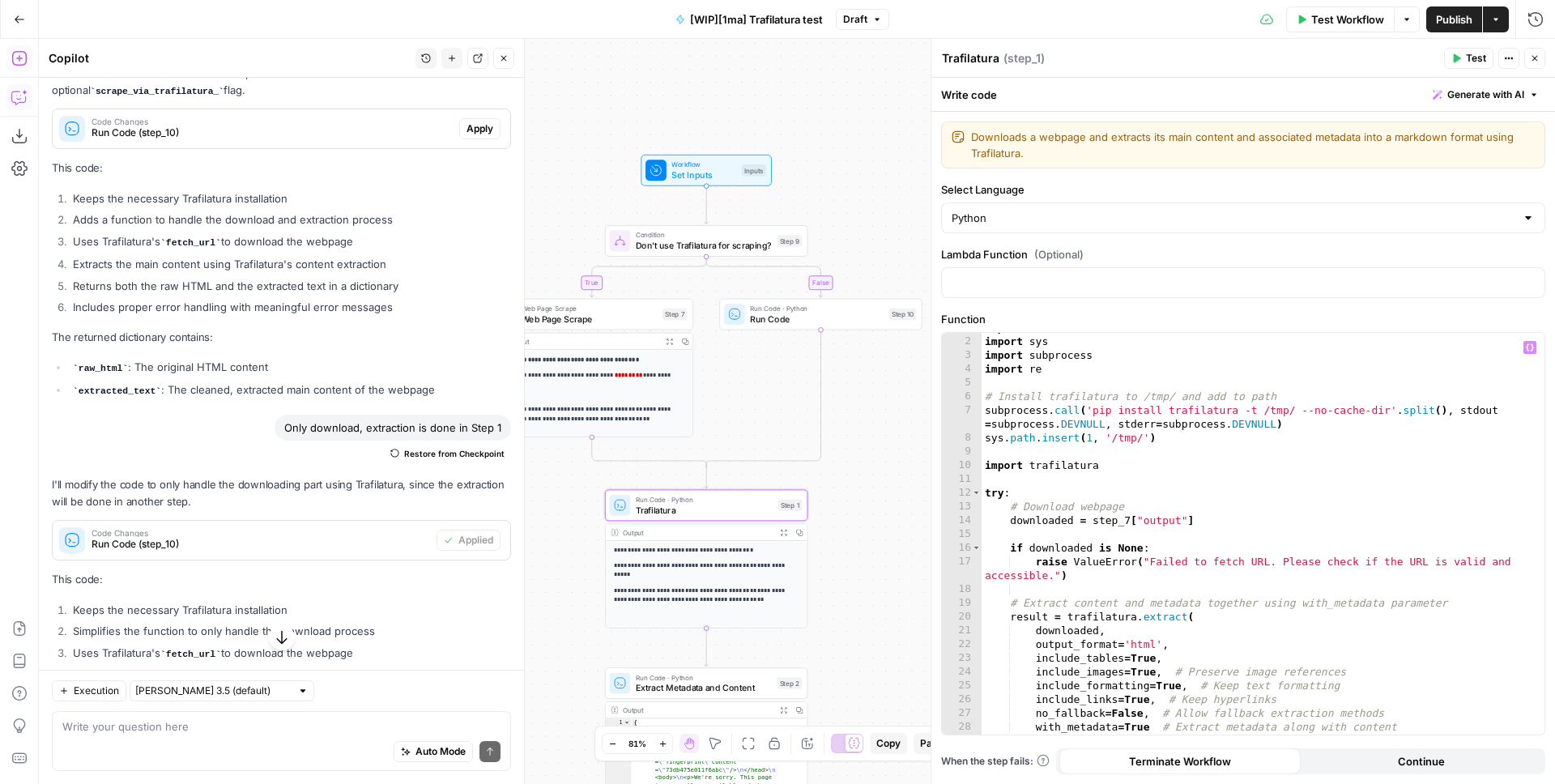
scroll to position [22, 0]
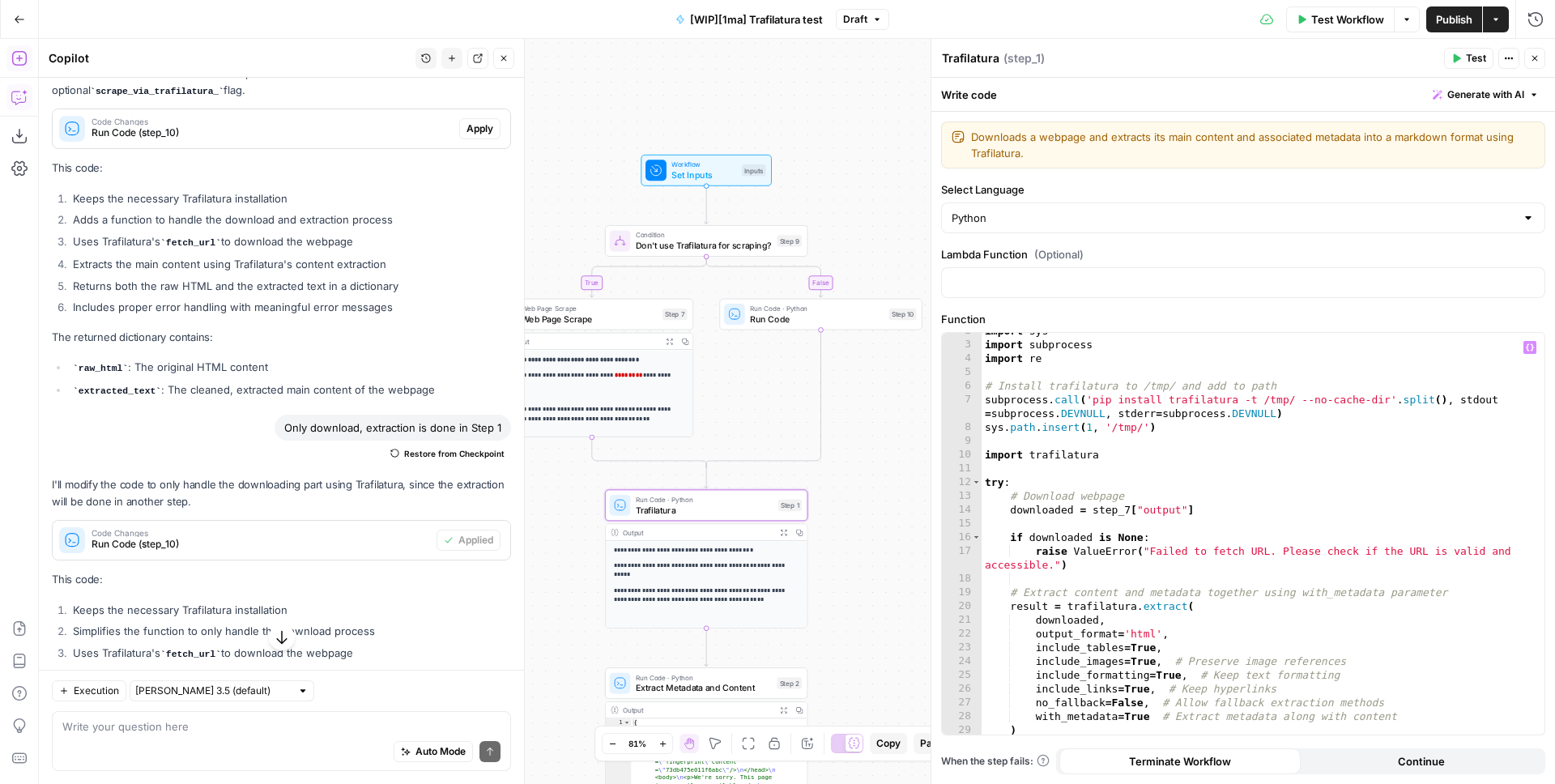
click at [1054, 512] on div "import sys import subprocess import re # Install trafilatura to /tmp/ and add t…" at bounding box center [1257, 539] width 551 height 429
click at [1054, 511] on div "import sys import subprocess import re # Install trafilatura to /tmp/ and add t…" at bounding box center [1257, 539] width 551 height 429
click at [1130, 511] on div "import sys import subprocess import re # Install trafilatura to /tmp/ and add t…" at bounding box center [1257, 539] width 551 height 429
click at [1254, 503] on div "import sys import subprocess import re # Install trafilatura to /tmp/ and add t…" at bounding box center [1257, 539] width 551 height 429
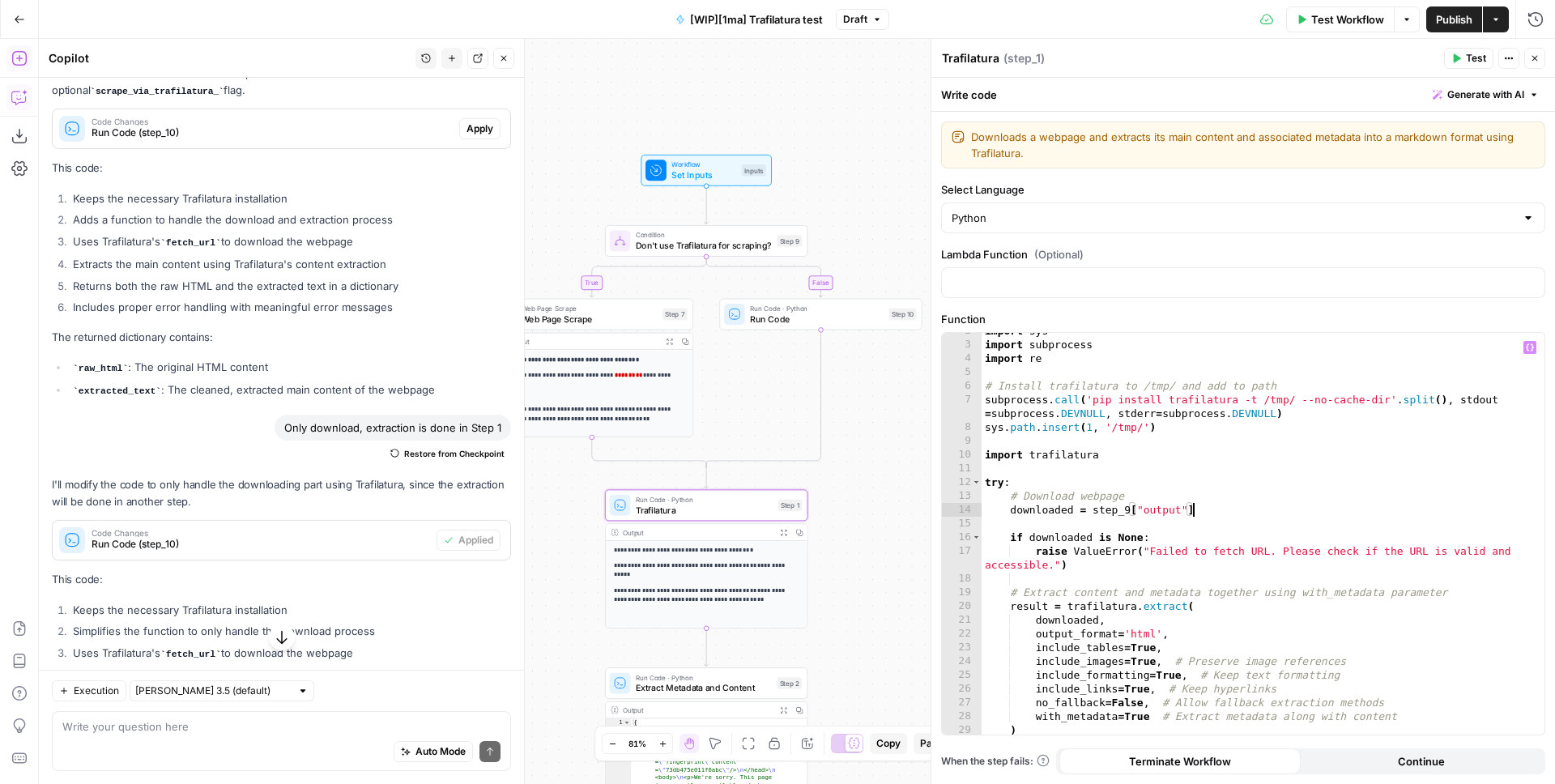
type textarea "**********"
click at [1524, 57] on button "Close" at bounding box center [1535, 58] width 21 height 21
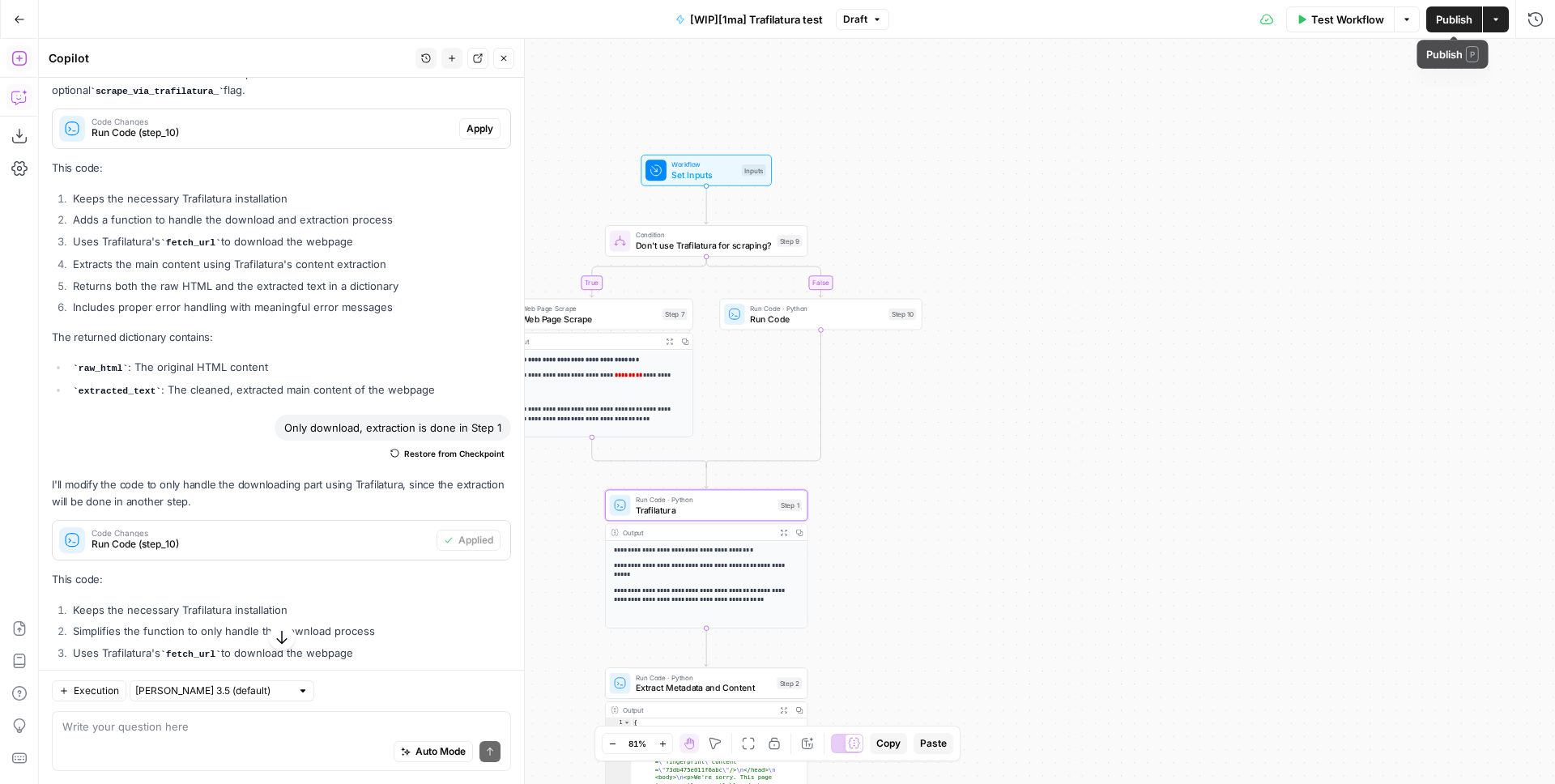
click at [1461, 19] on span "Publish" at bounding box center [1454, 19] width 36 height 16
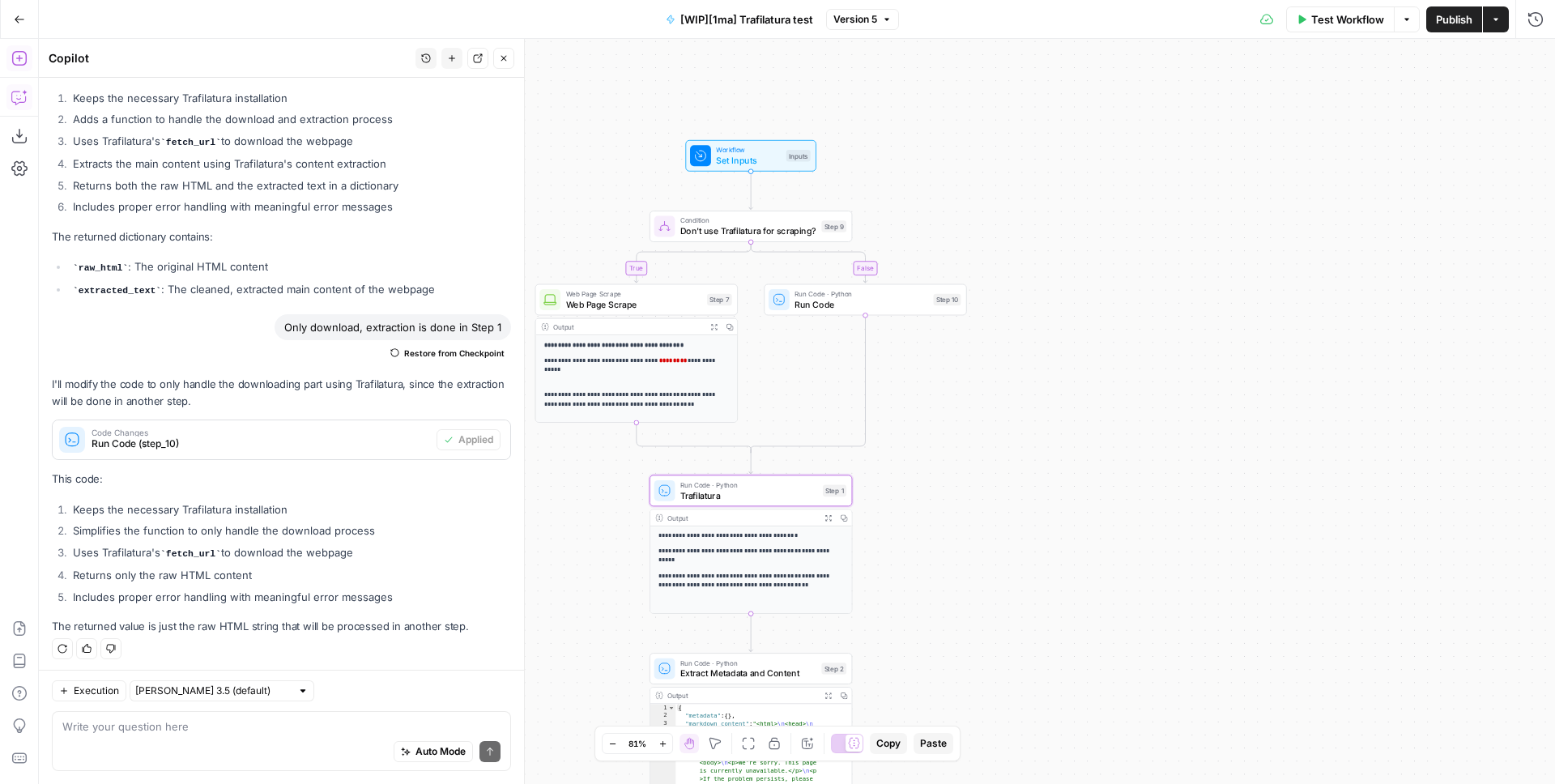
drag, startPoint x: 1034, startPoint y: 214, endPoint x: 1086, endPoint y: 196, distance: 55.0
click at [1086, 196] on div "**********" at bounding box center [797, 412] width 1517 height 745
click at [717, 483] on span "Run Code · Python" at bounding box center [756, 481] width 137 height 10
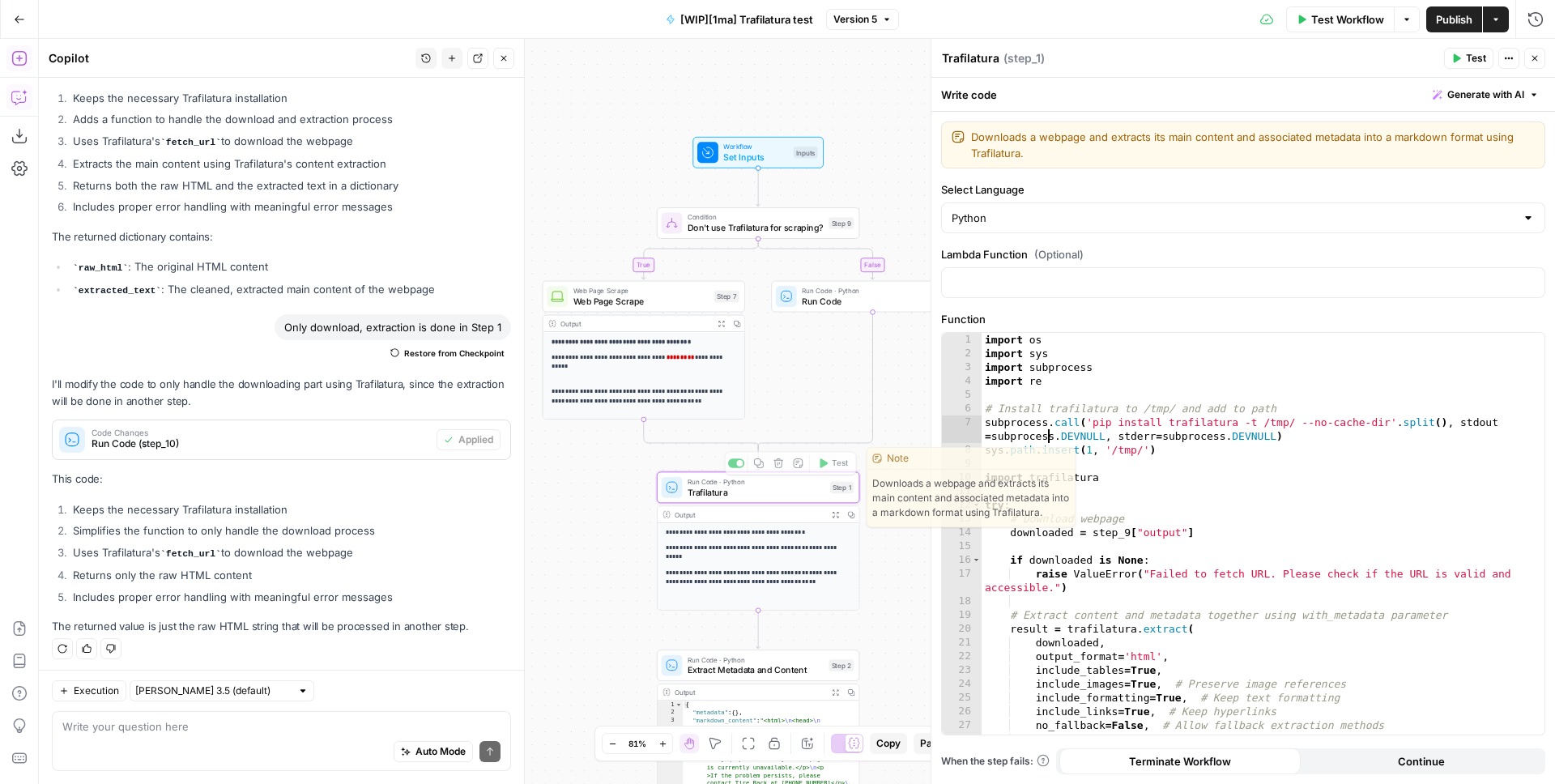
click at [1047, 433] on div "import os import sys import subprocess import re # Install trafilatura to /tmp/…" at bounding box center [1257, 547] width 551 height 429
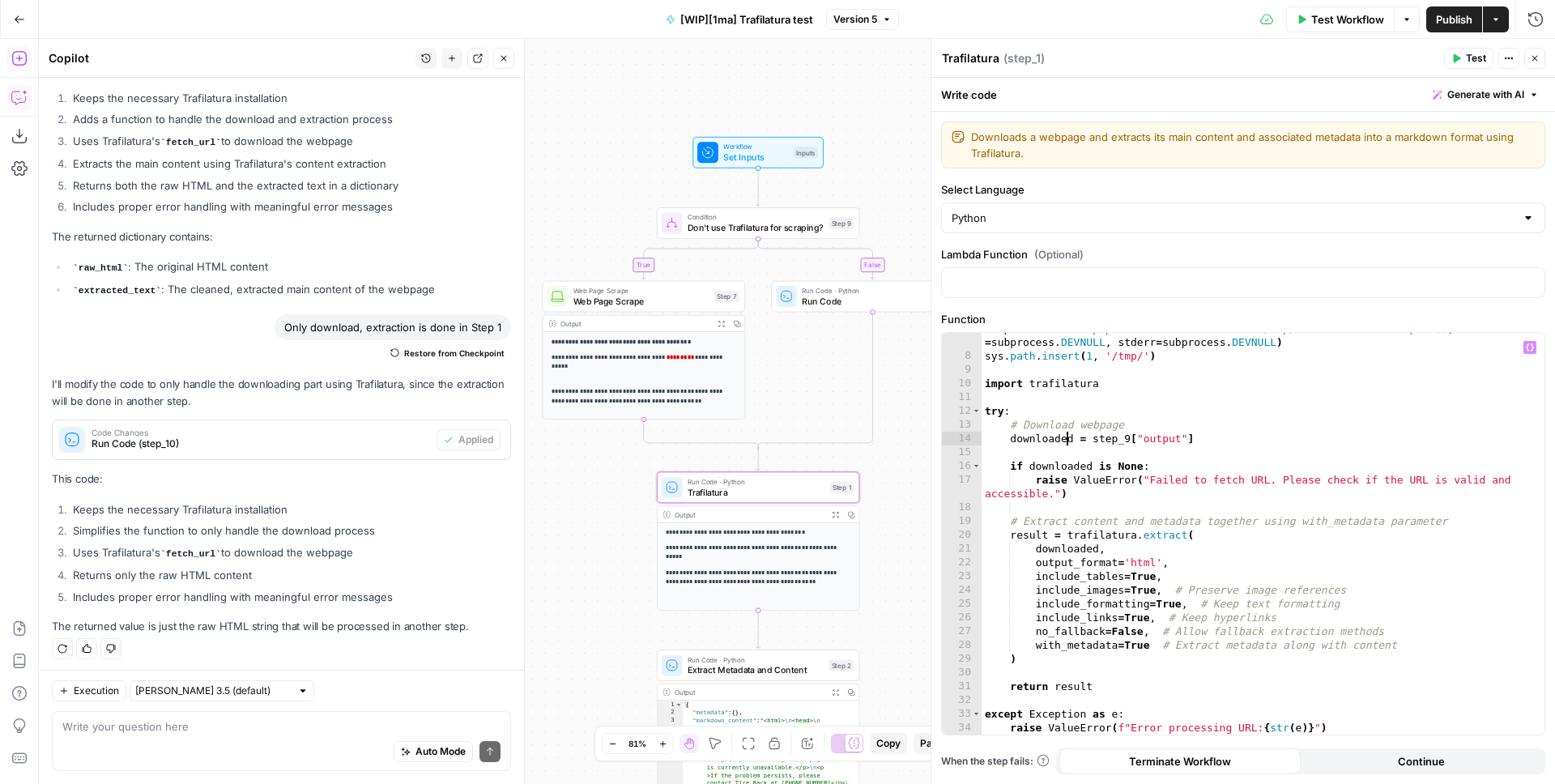
click at [1066, 438] on div "subprocess . call ( 'pip install trafilatura -t /tmp/ --no-cache-dir' . split (…" at bounding box center [1257, 542] width 551 height 443
click at [1113, 438] on div "subprocess . call ( 'pip install trafilatura -t /tmp/ --no-cache-dir' . split (…" at bounding box center [1257, 542] width 551 height 443
click at [1203, 438] on div "subprocess . call ( 'pip install trafilatura -t /tmp/ --no-cache-dir' . split (…" at bounding box center [1257, 542] width 551 height 443
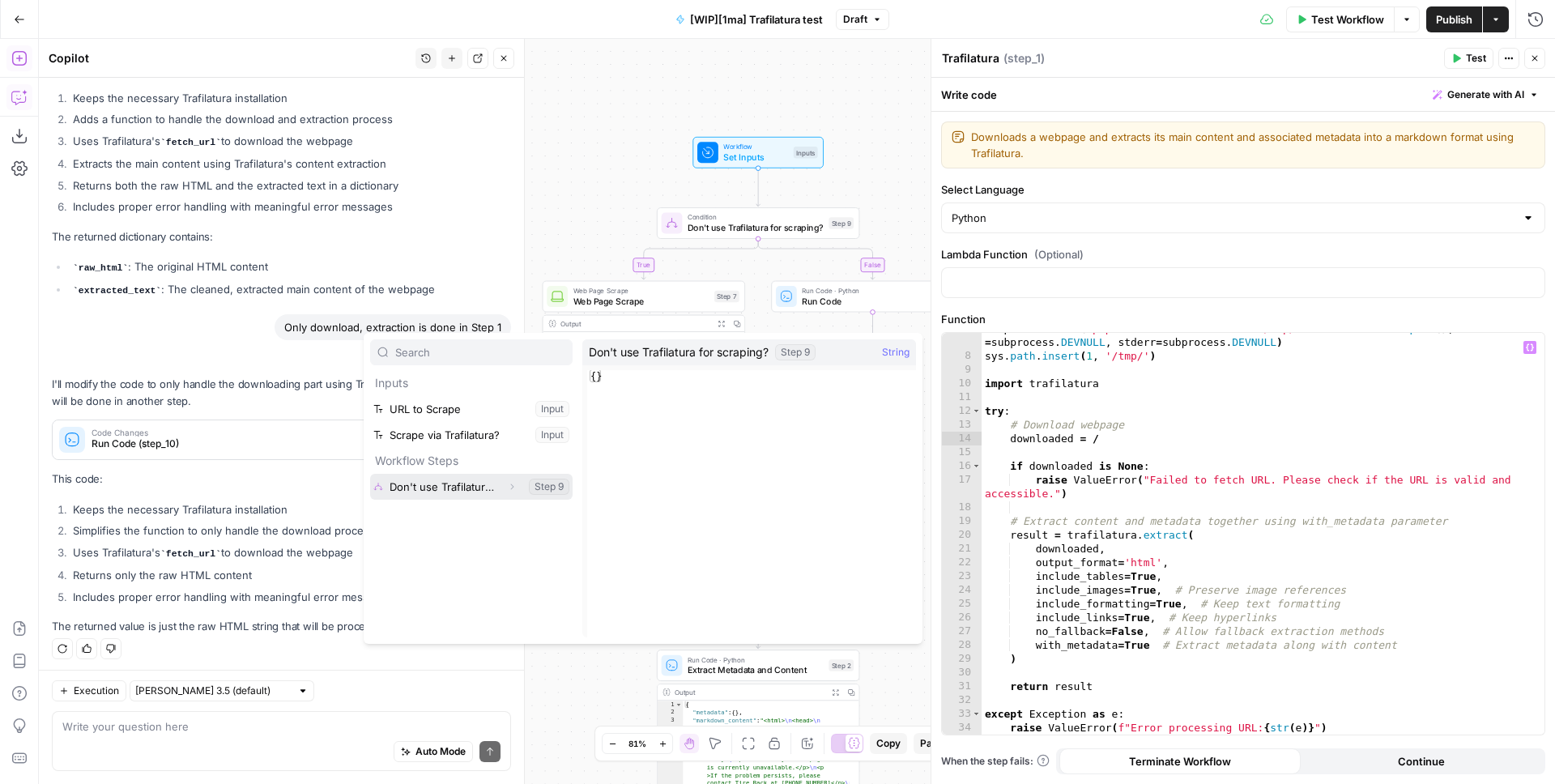
click at [512, 489] on icon "button" at bounding box center [512, 487] width 9 height 9
click at [417, 511] on button "Select variable Output" at bounding box center [479, 513] width 187 height 26
type textarea "**********"
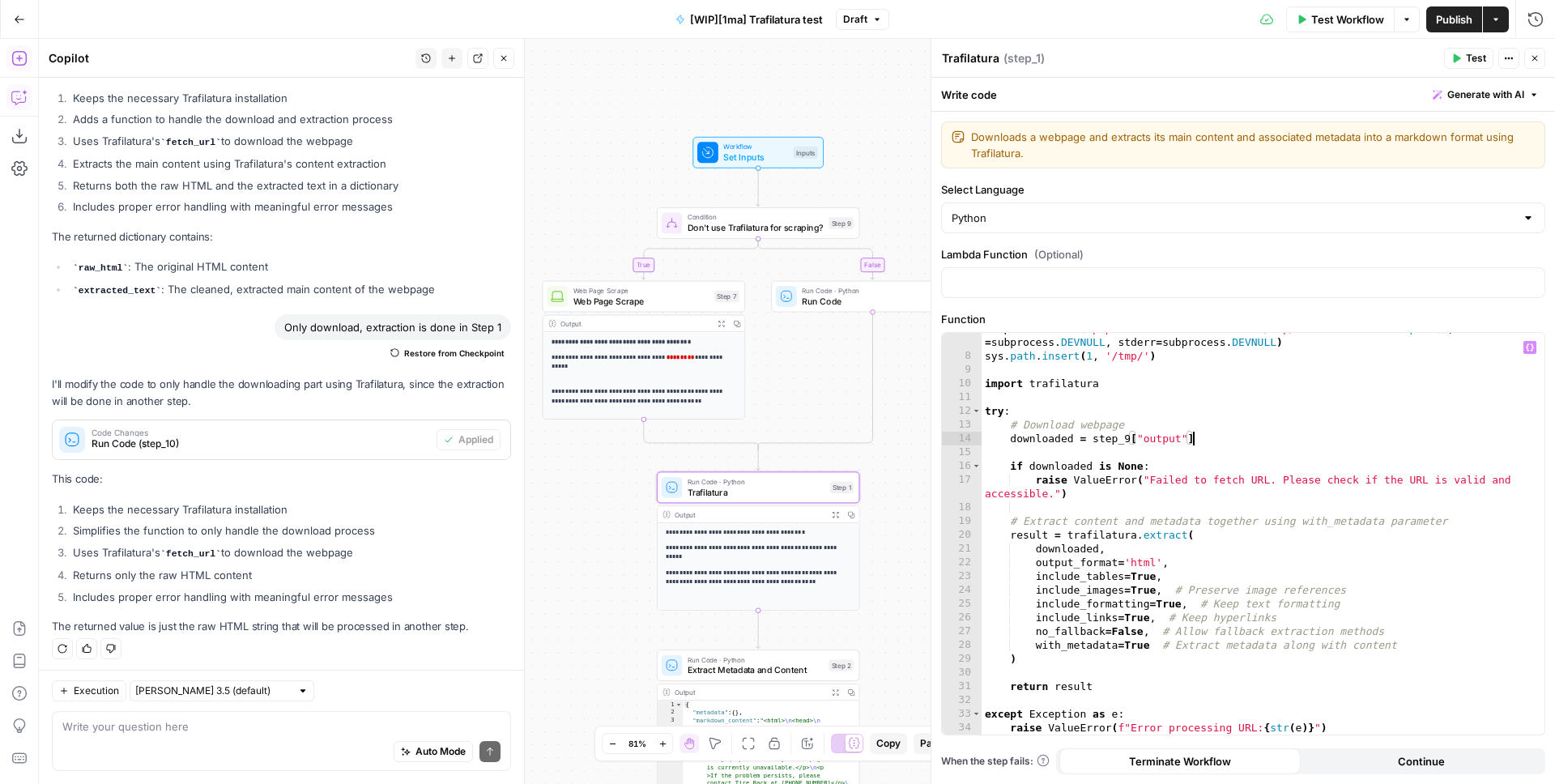
click at [1320, 9] on button "Test Workflow" at bounding box center [1340, 20] width 109 height 26
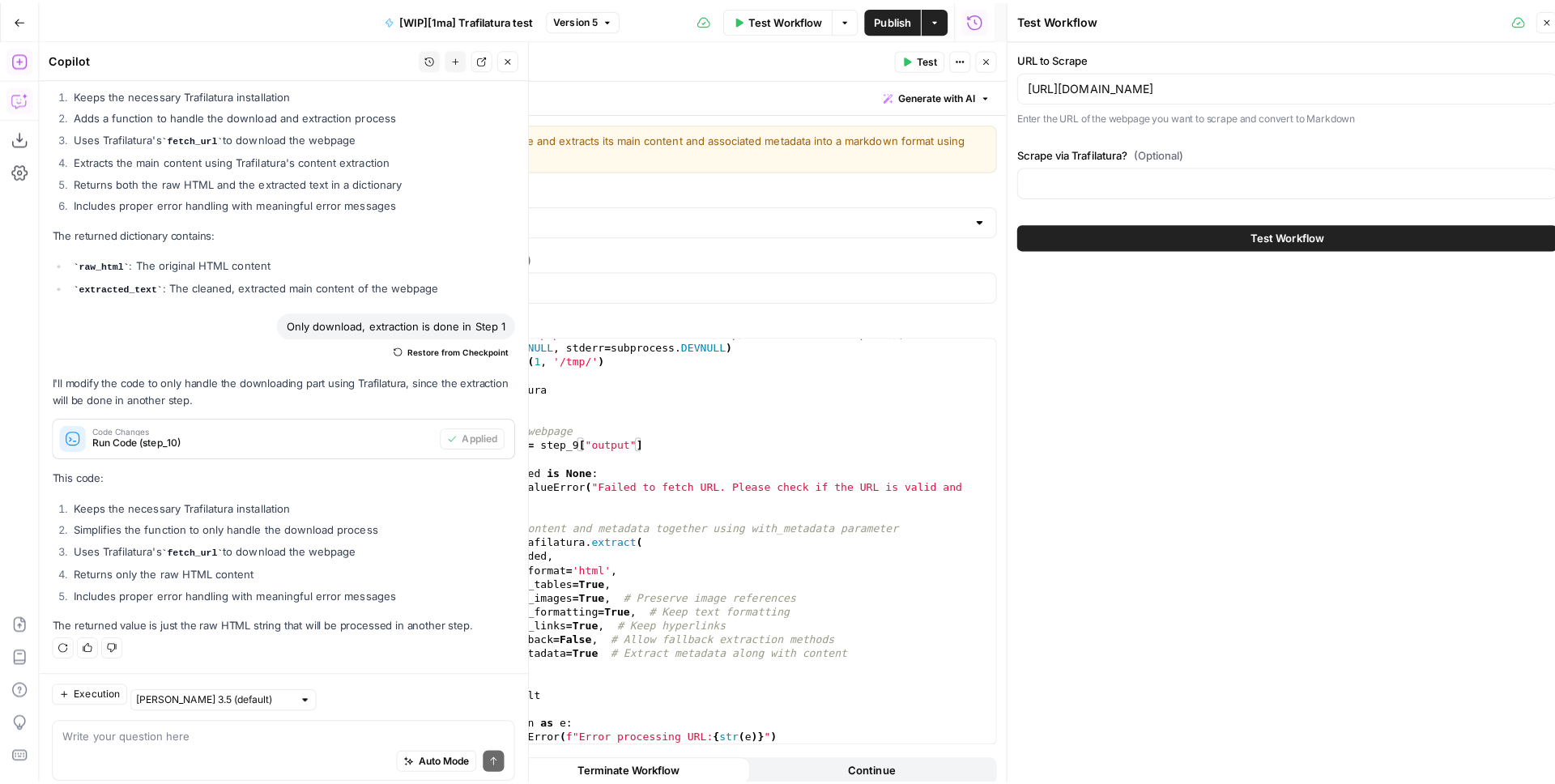
scroll to position [288, 0]
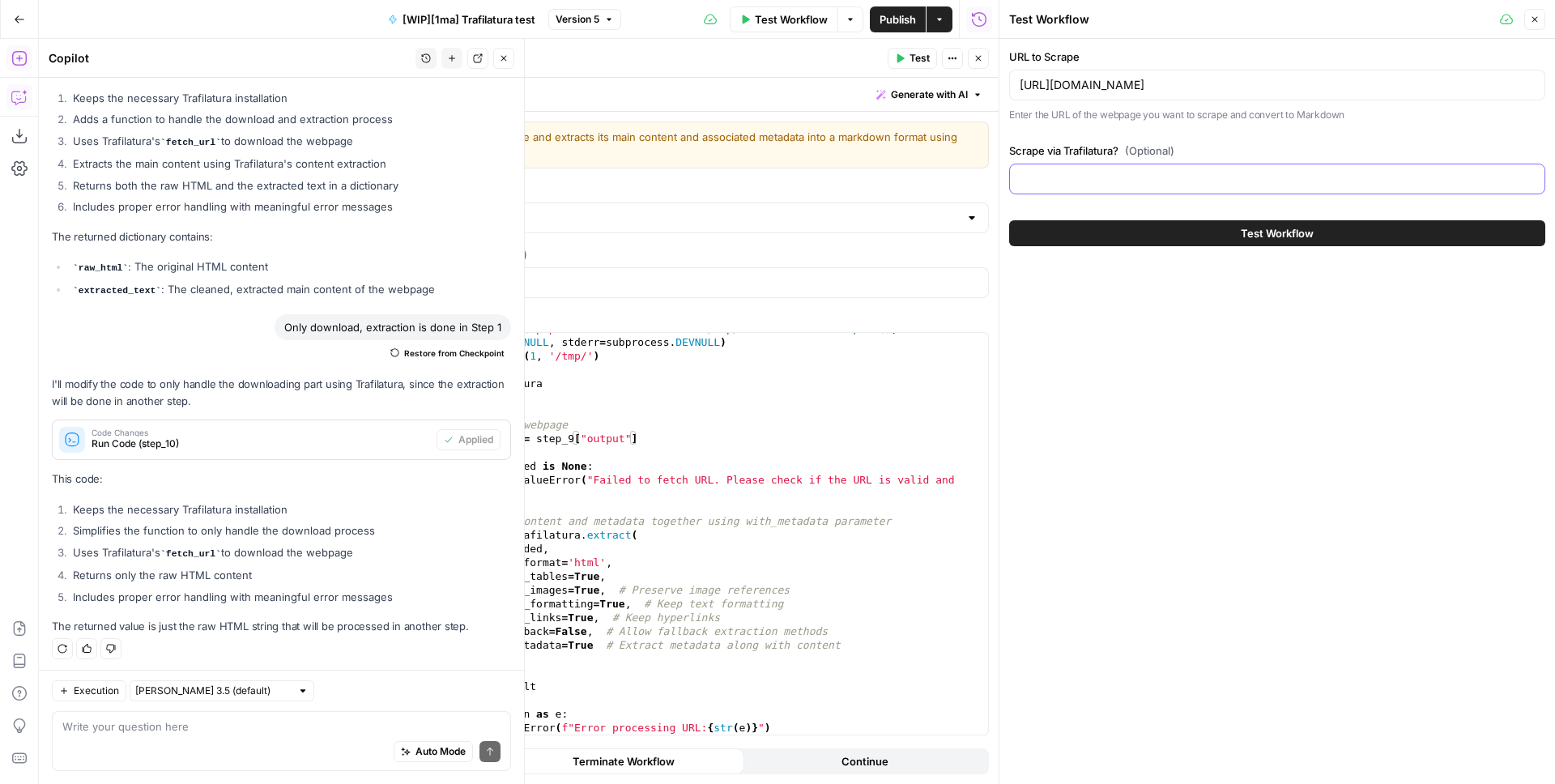
click at [1111, 179] on input "Scrape via Trafilatura? (Optional)" at bounding box center [1277, 178] width 516 height 16
type input "Yes"
click at [1201, 110] on p "Enter the URL of the webpage you want to scrape and convert to Markdown" at bounding box center [1277, 114] width 536 height 16
click at [1196, 86] on input "[URL][DOMAIN_NAME]" at bounding box center [1277, 85] width 516 height 16
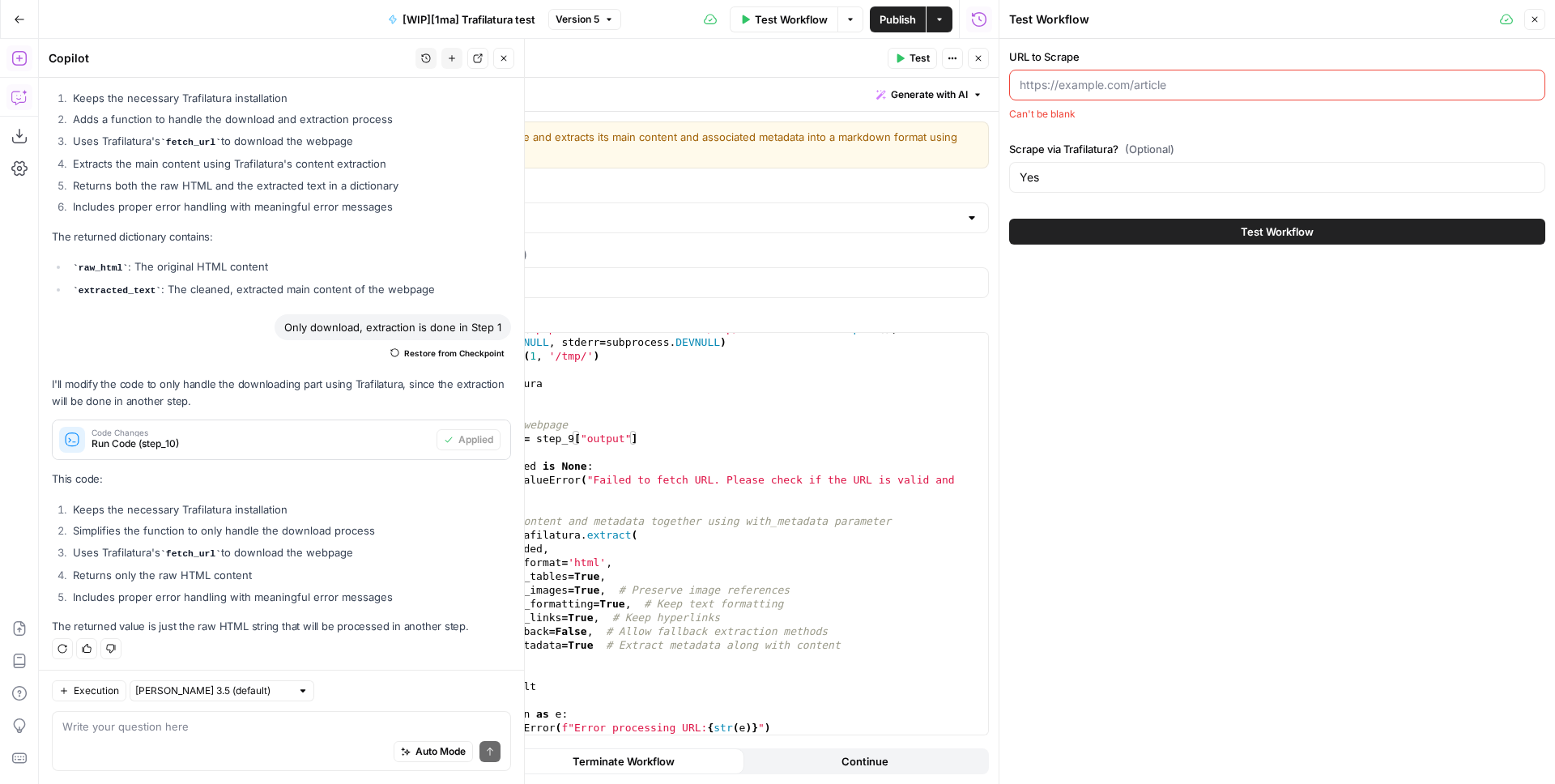
paste input "[URL][DOMAIN_NAME]"
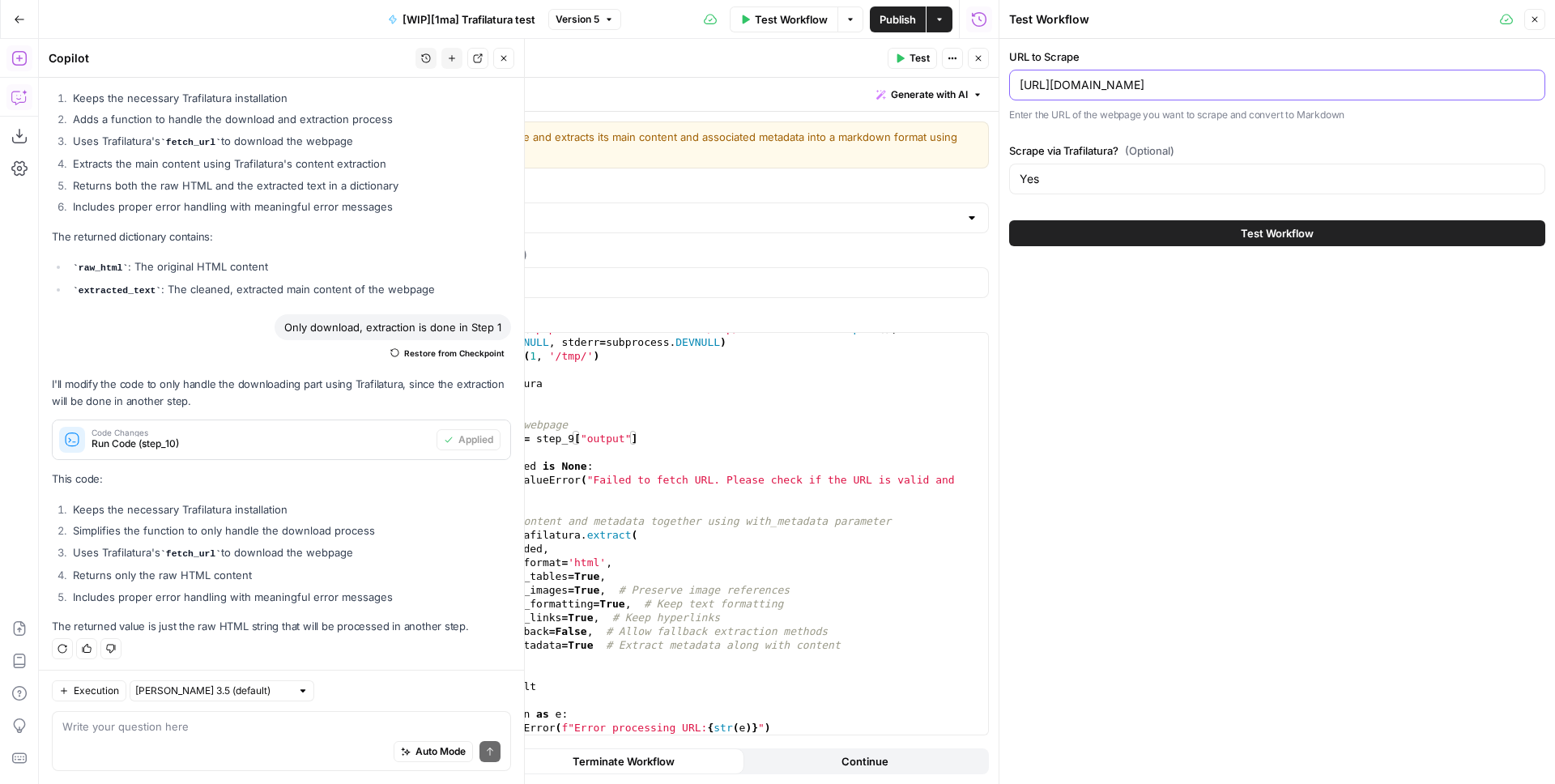
type input "[URL][DOMAIN_NAME]"
click at [1183, 229] on button "Test Workflow" at bounding box center [1277, 233] width 536 height 26
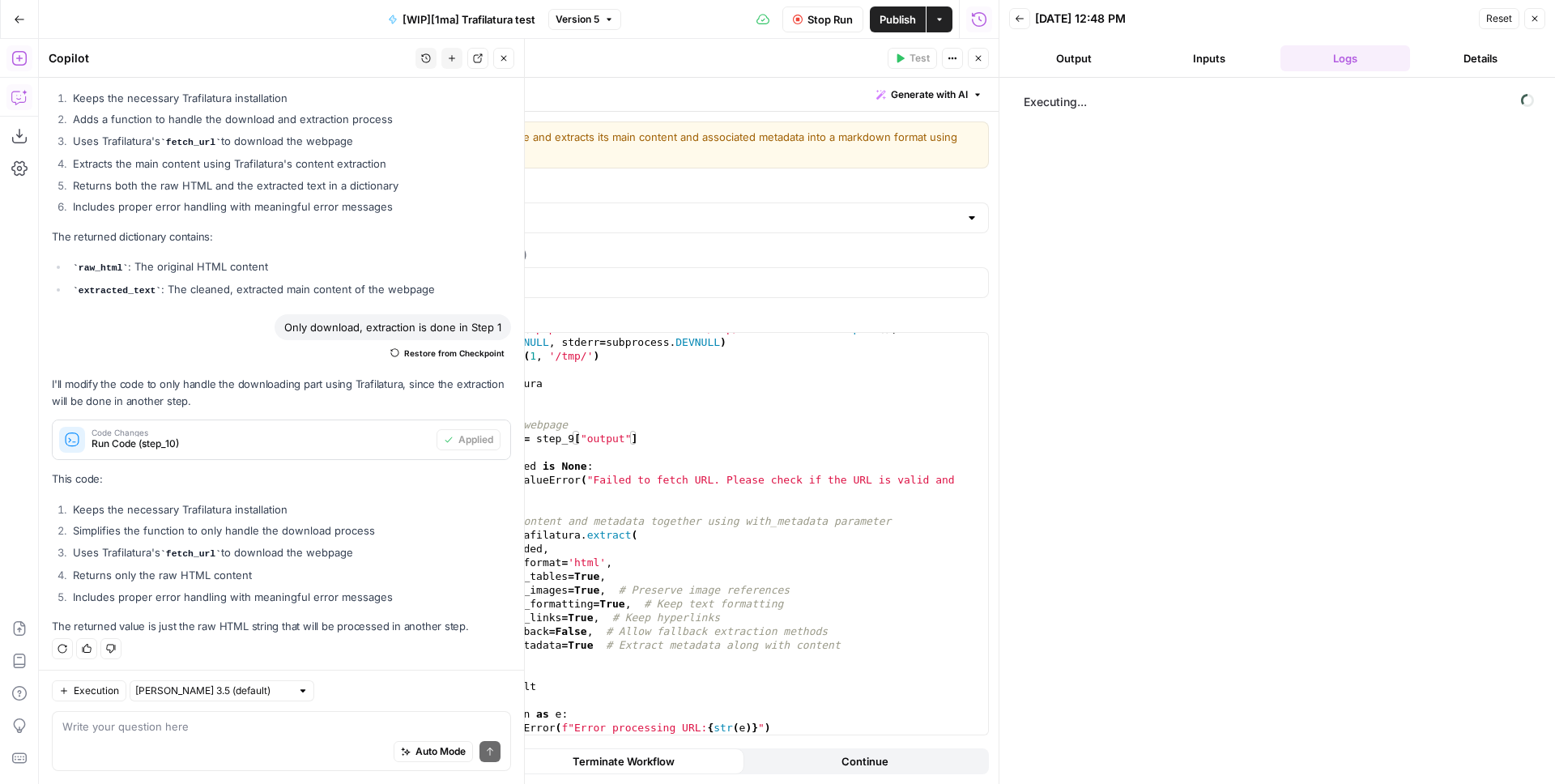
click at [497, 61] on button "Close" at bounding box center [503, 58] width 21 height 21
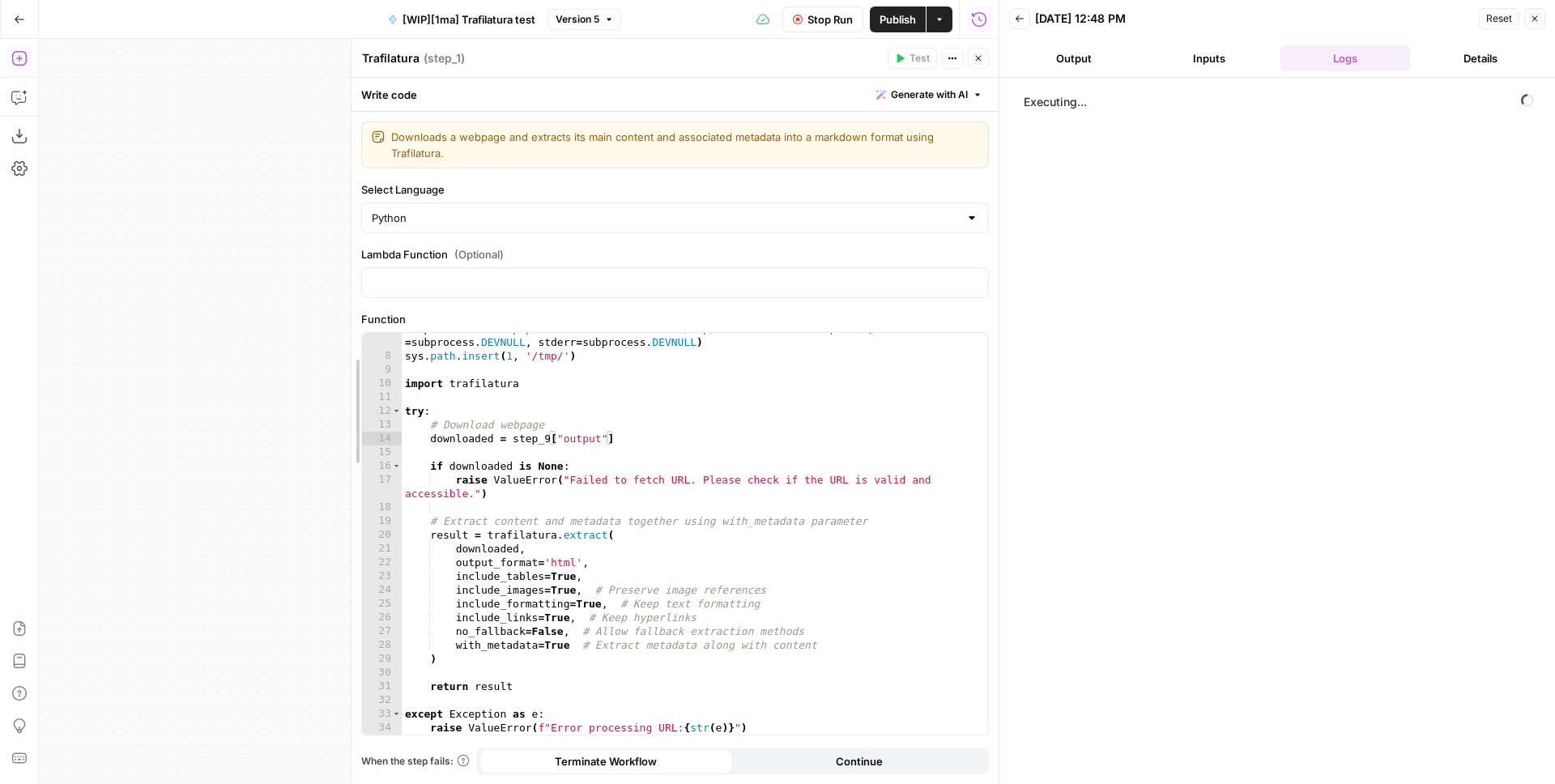
drag, startPoint x: 340, startPoint y: 311, endPoint x: 247, endPoint y: 251, distance: 110.7
click at [256, 256] on body "**********" at bounding box center [778, 392] width 1555 height 784
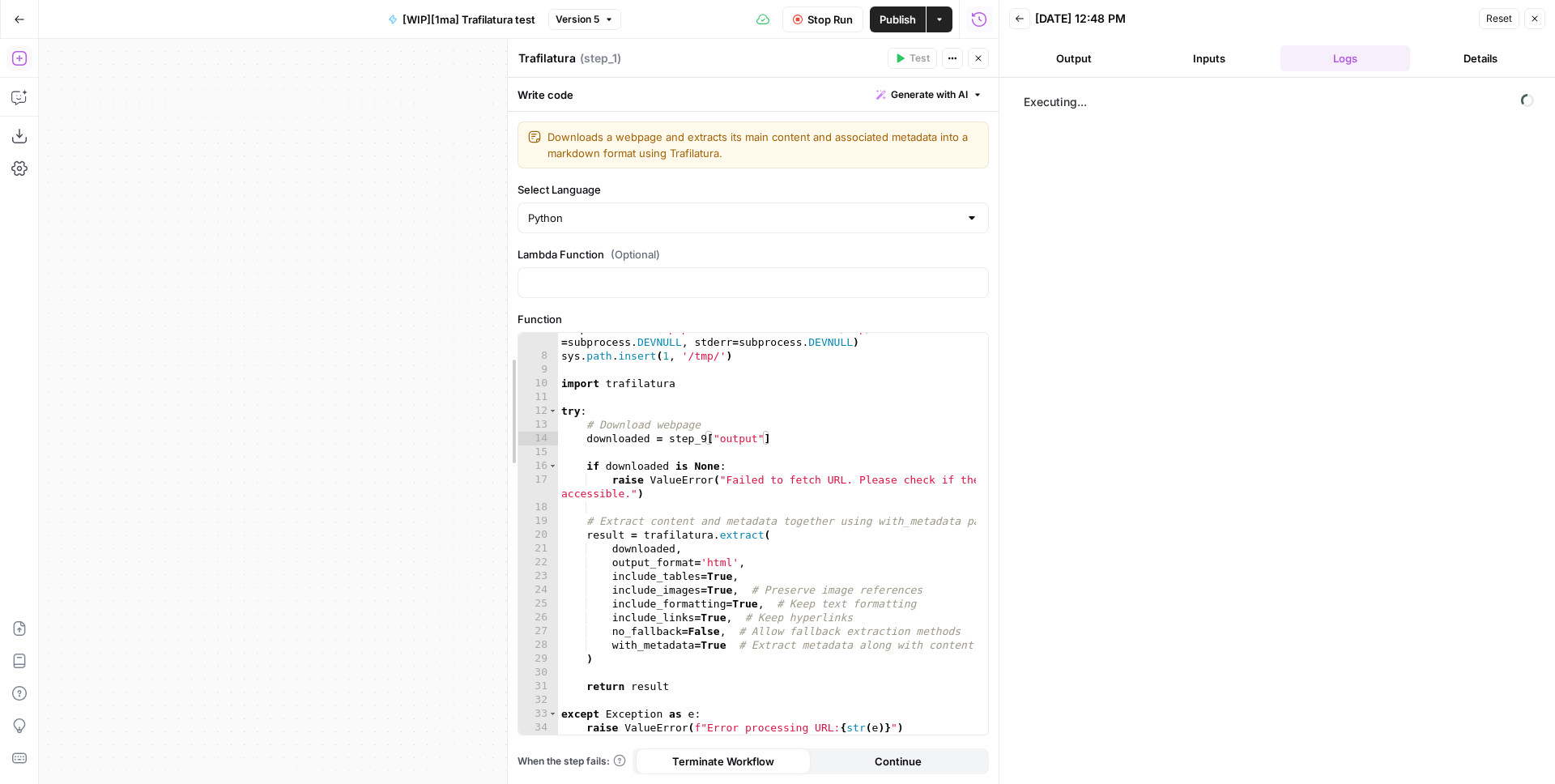
drag, startPoint x: 347, startPoint y: 251, endPoint x: 503, endPoint y: 228, distance: 157.7
click at [503, 228] on div at bounding box center [507, 412] width 16 height 745
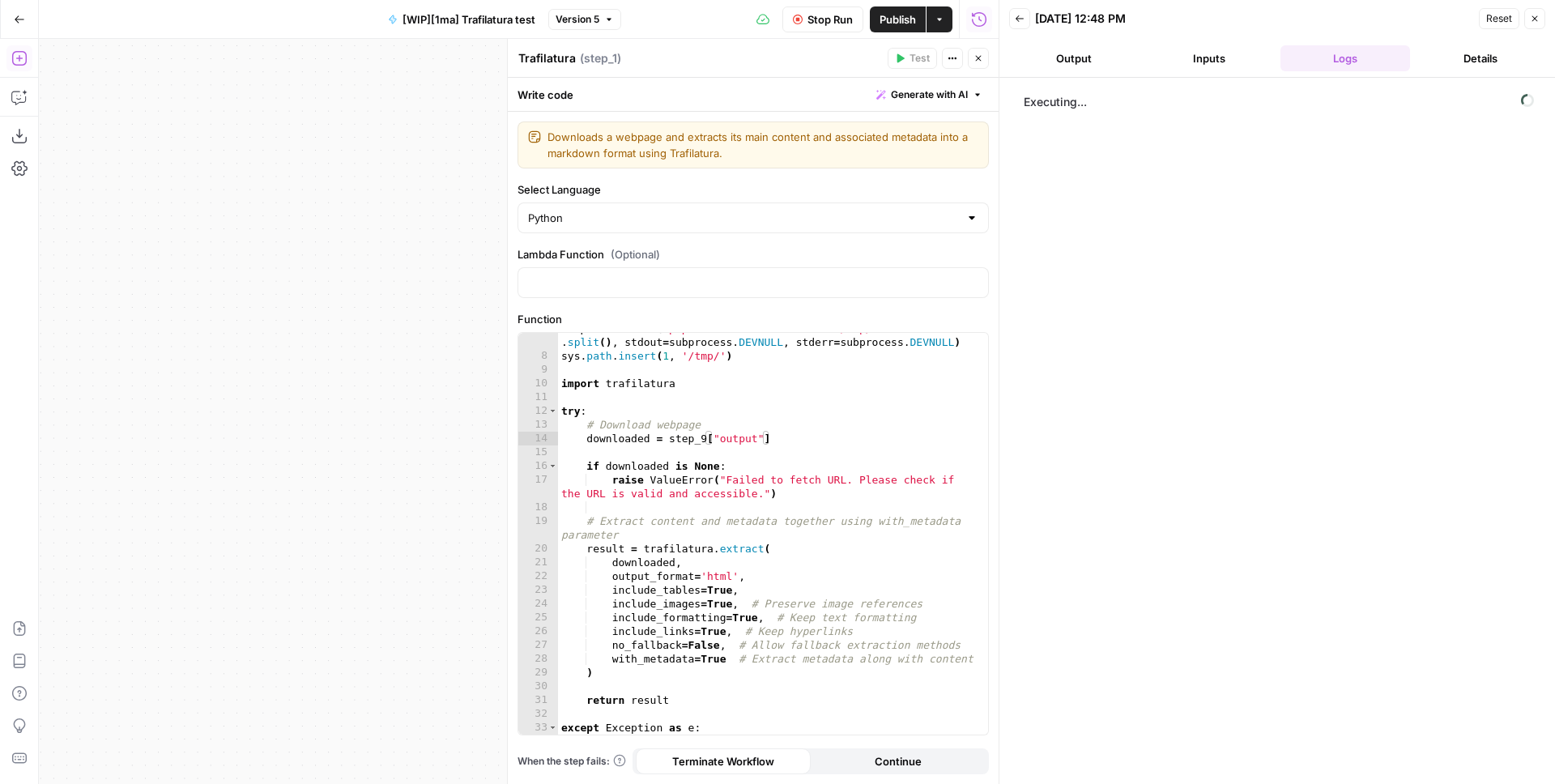
drag, startPoint x: 393, startPoint y: 251, endPoint x: 183, endPoint y: 178, distance: 222.3
click at [158, 164] on div "**********" at bounding box center [518, 412] width 960 height 745
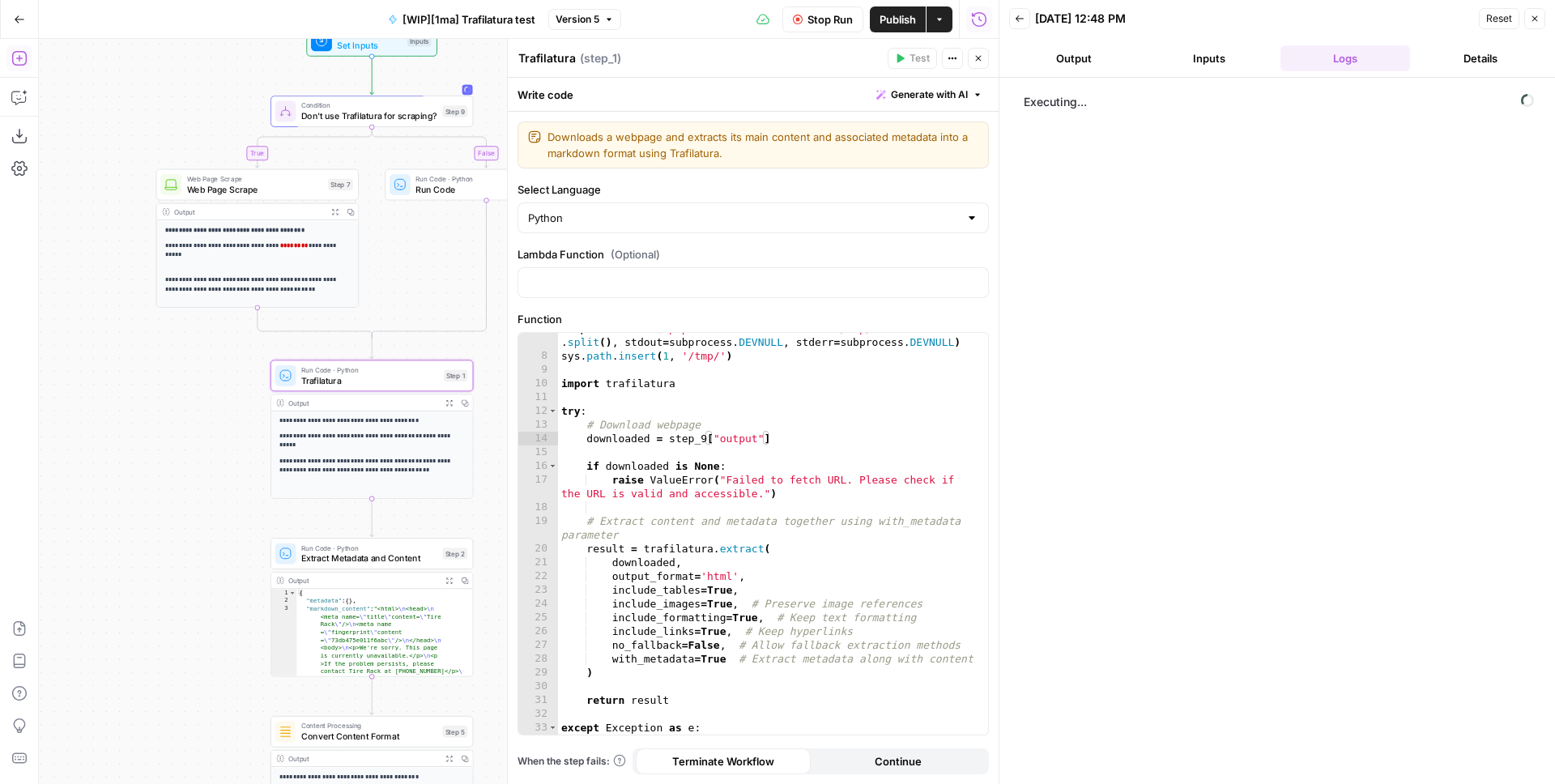
drag, startPoint x: 273, startPoint y: 210, endPoint x: 124, endPoint y: 186, distance: 150.9
click at [124, 186] on div "**********" at bounding box center [518, 412] width 960 height 745
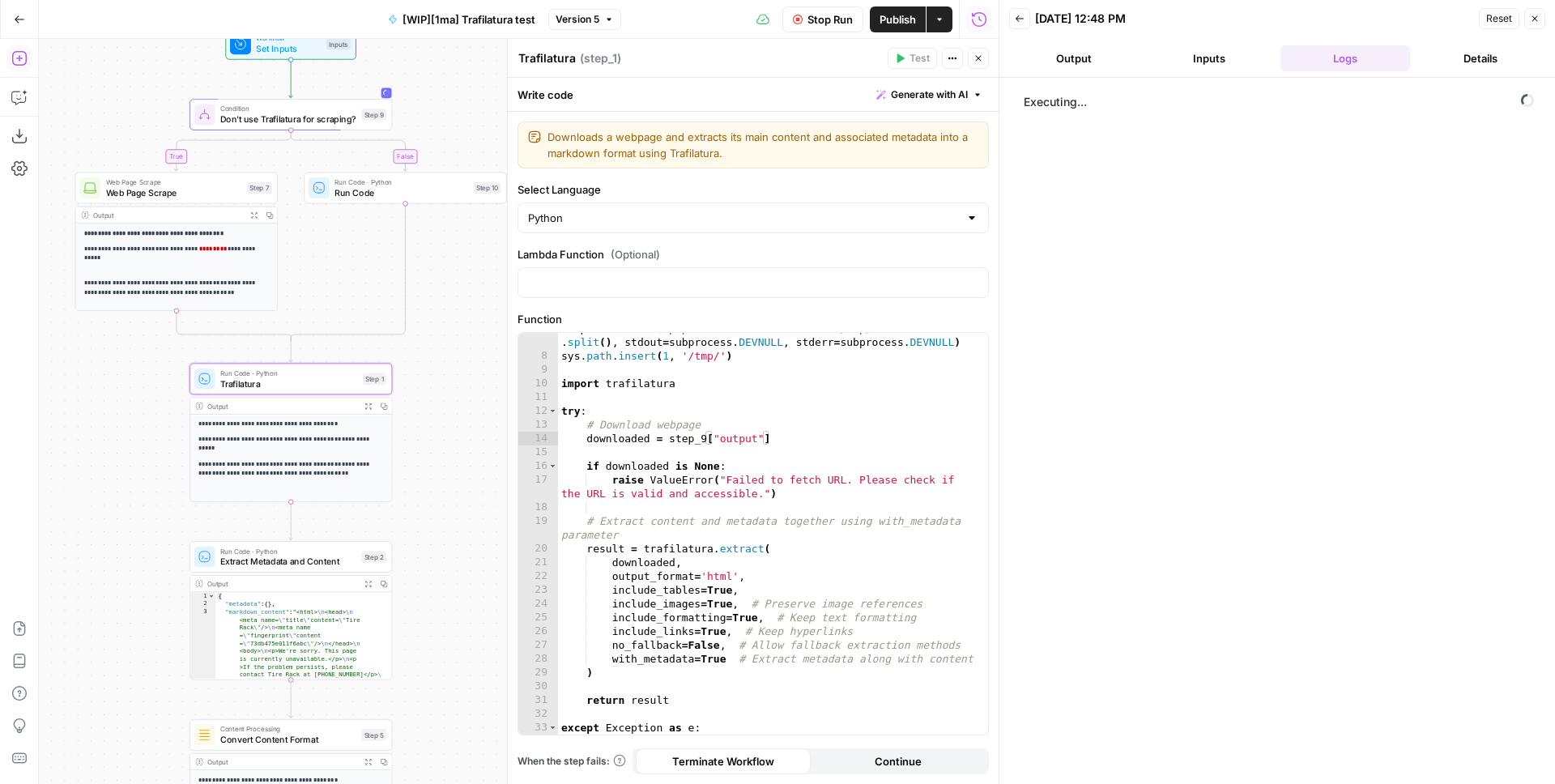
drag, startPoint x: 179, startPoint y: 356, endPoint x: 111, endPoint y: 366, distance: 68.7
click at [111, 366] on div "**********" at bounding box center [518, 412] width 960 height 745
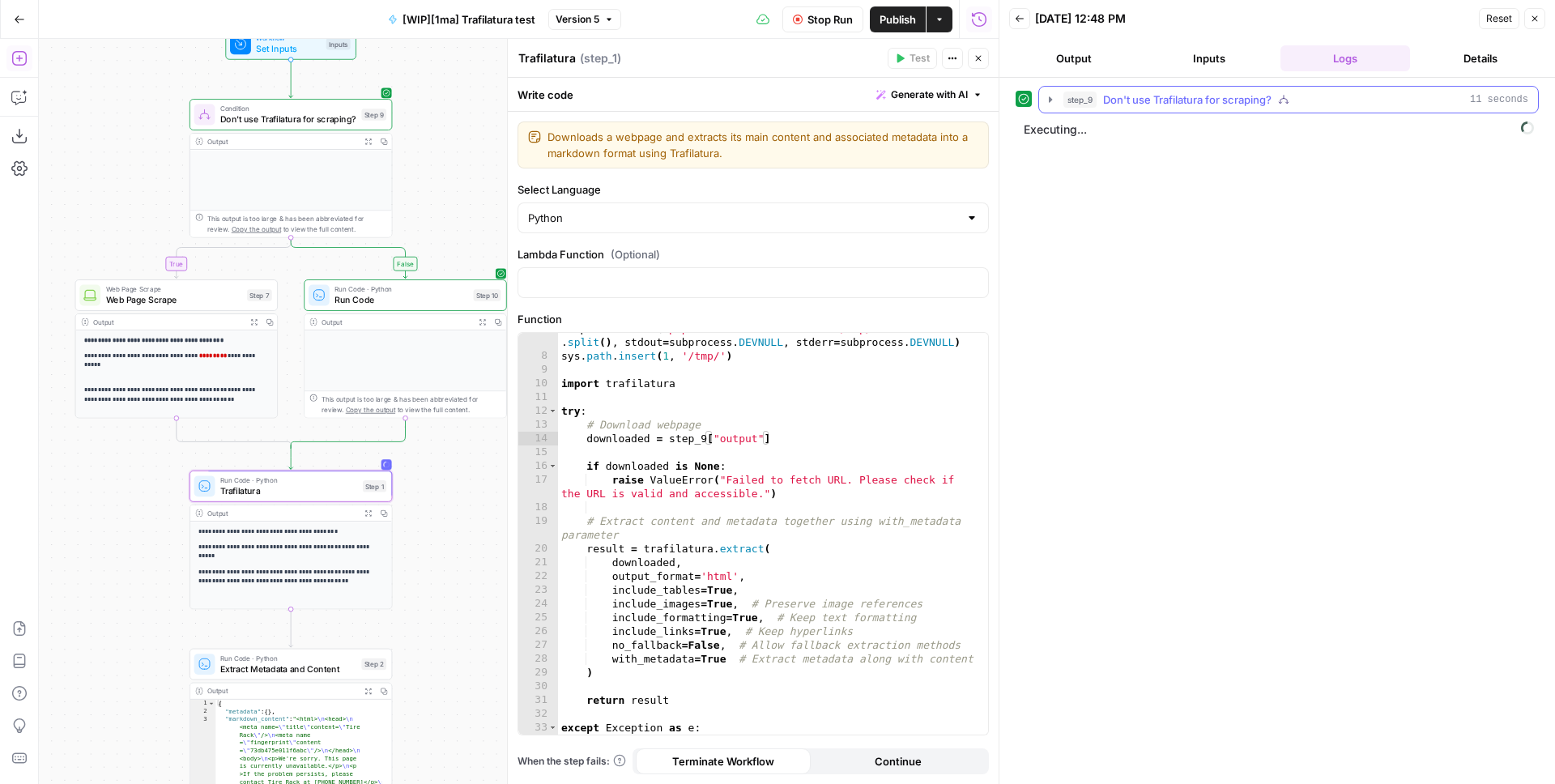
click at [1052, 92] on button "step_9 Don't use Trafilatura for scraping? 11 seconds" at bounding box center [1288, 99] width 499 height 26
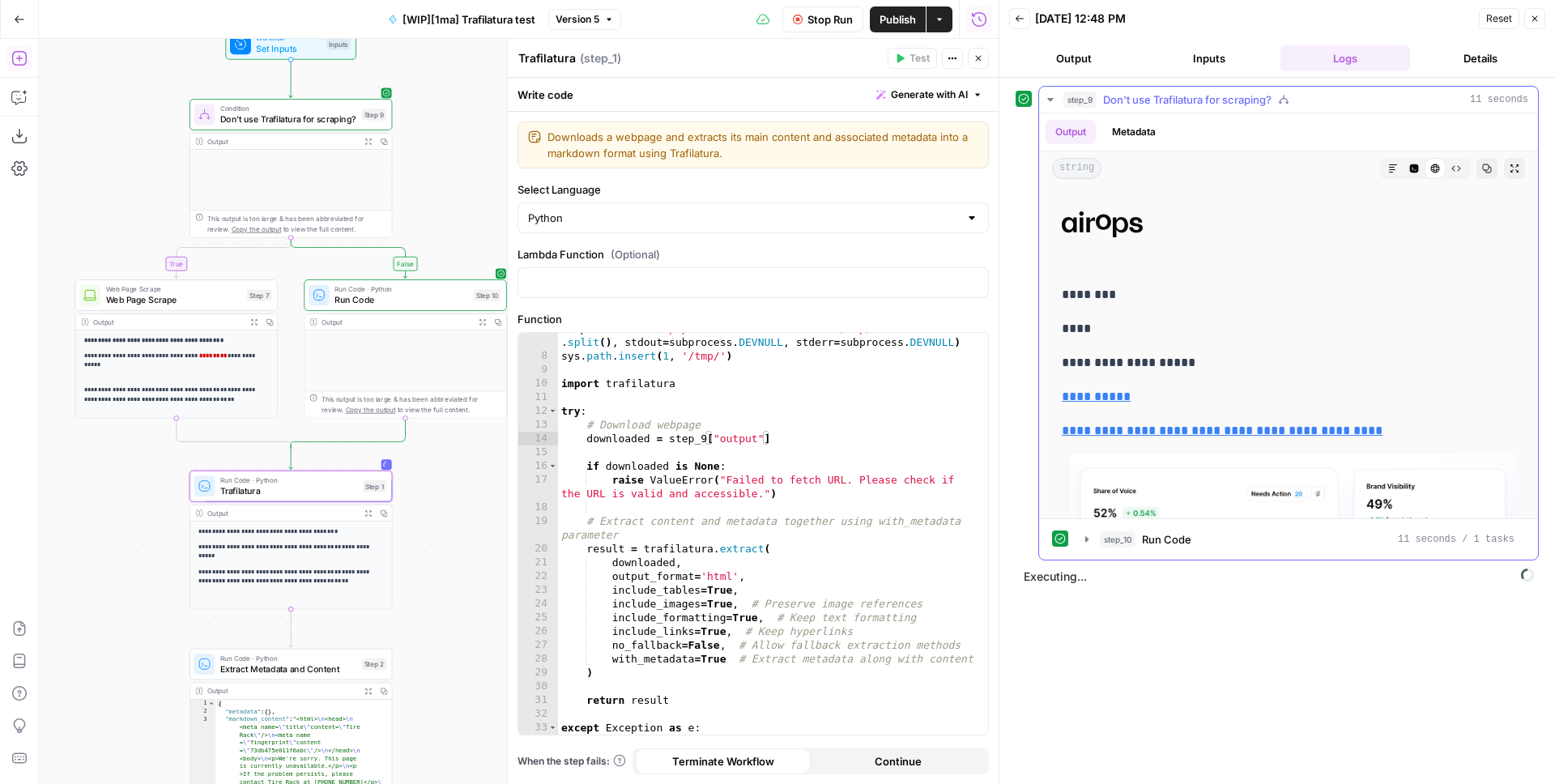
click at [1052, 93] on icon "button" at bounding box center [1051, 99] width 13 height 13
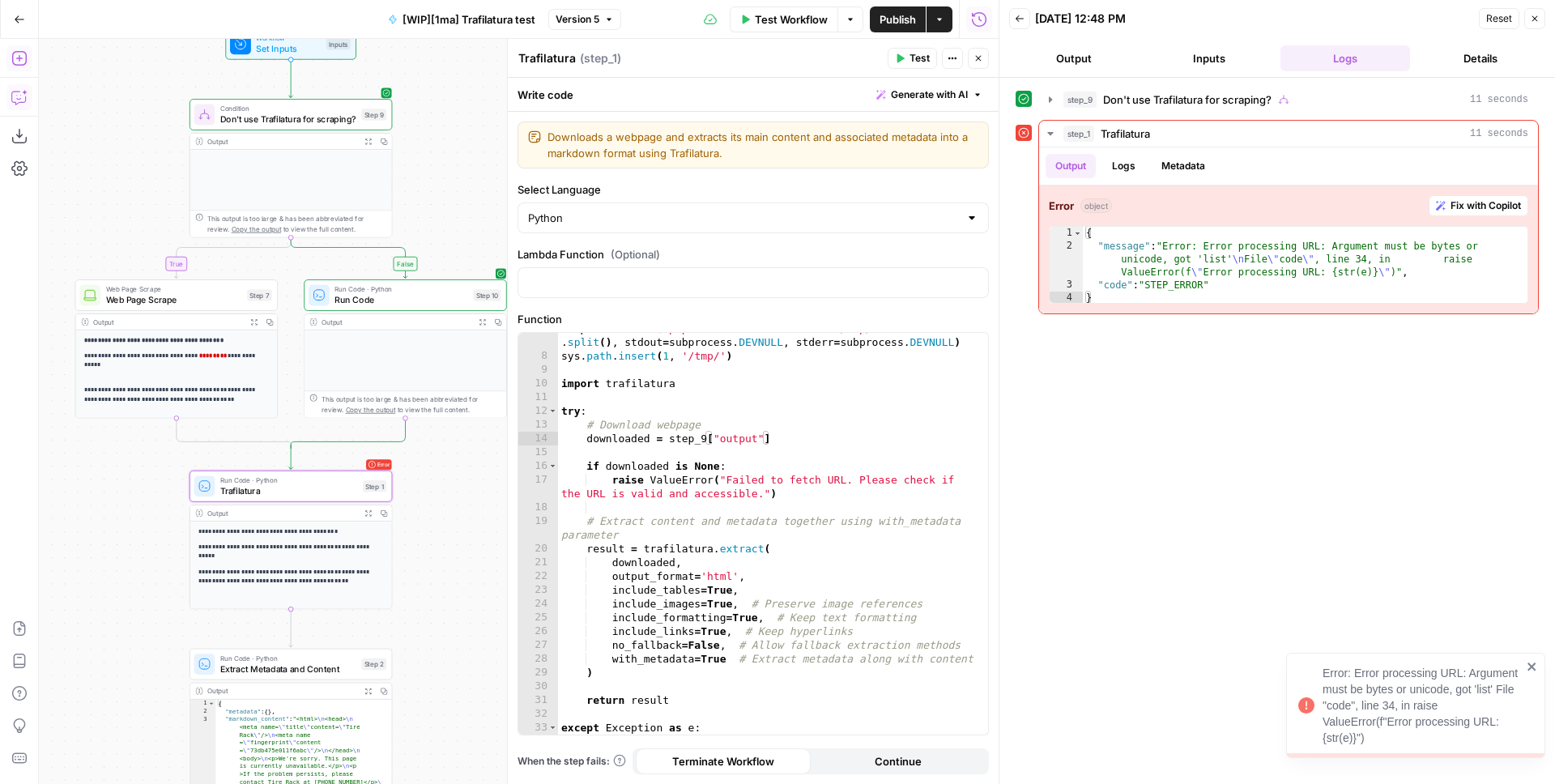
click at [22, 102] on icon "button" at bounding box center [18, 98] width 14 height 13
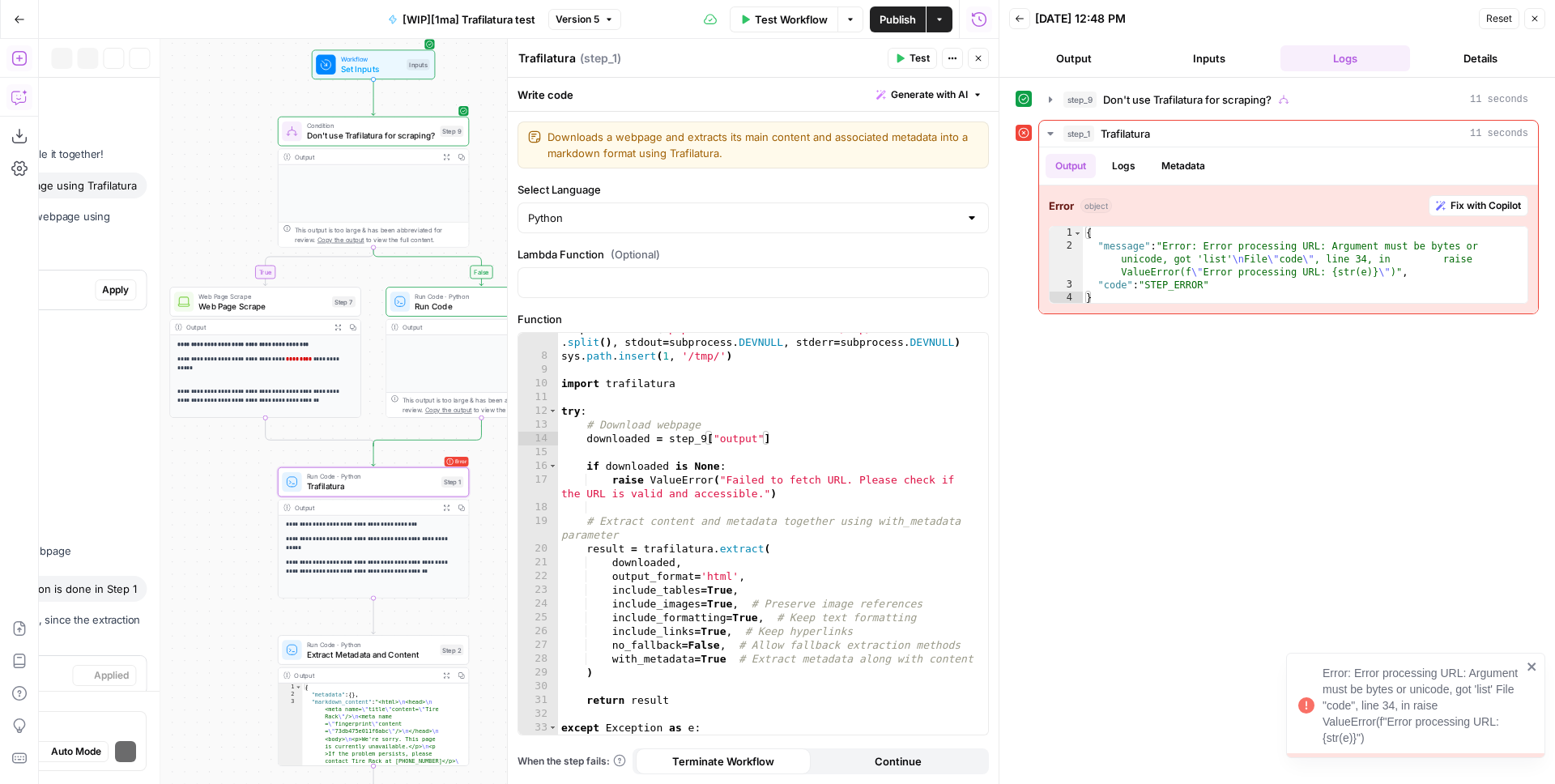
scroll to position [189, 0]
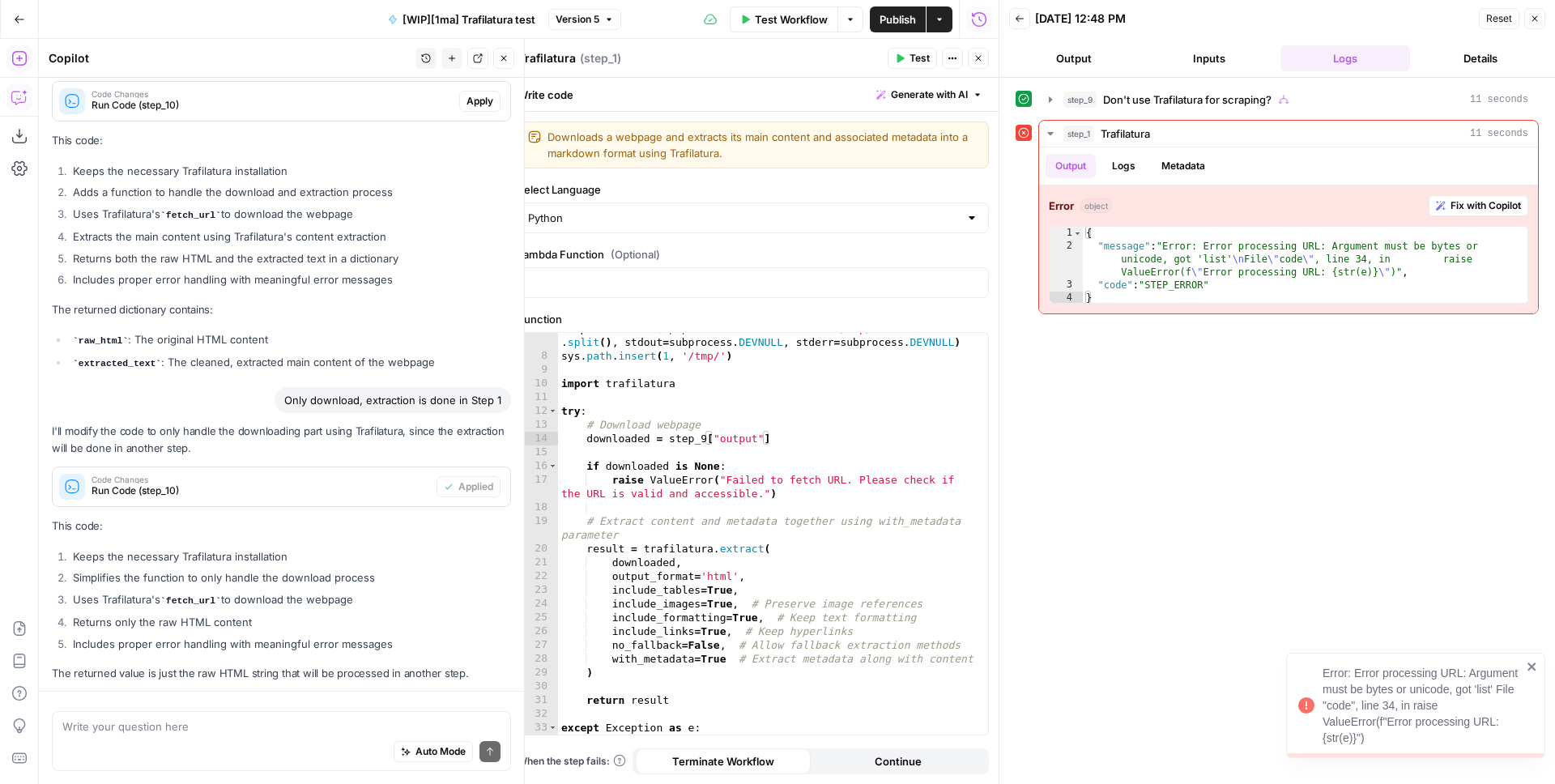
click at [234, 725] on textarea at bounding box center [281, 726] width 438 height 16
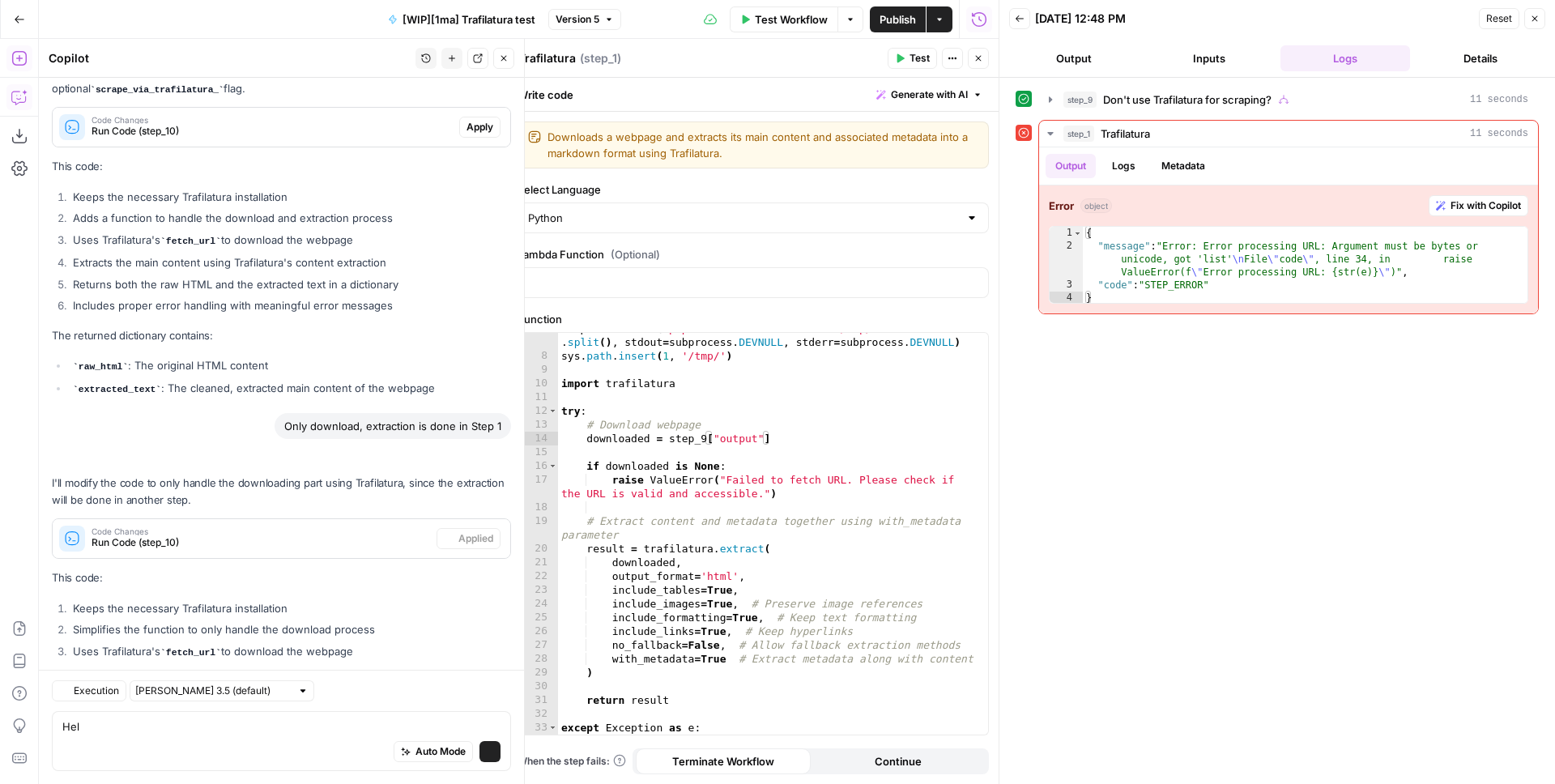
scroll to position [288, 0]
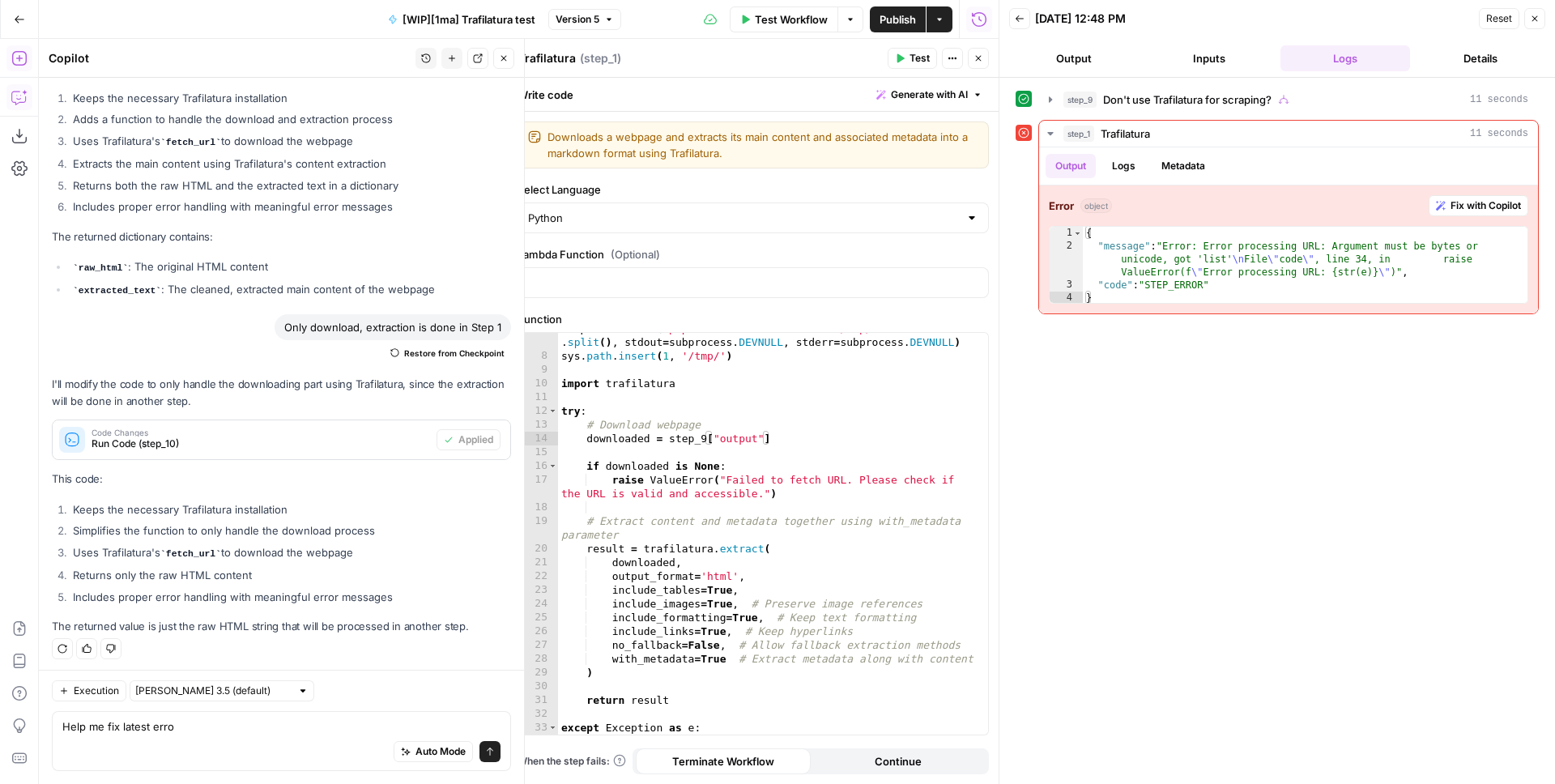
type textarea "Help me fix latest error"
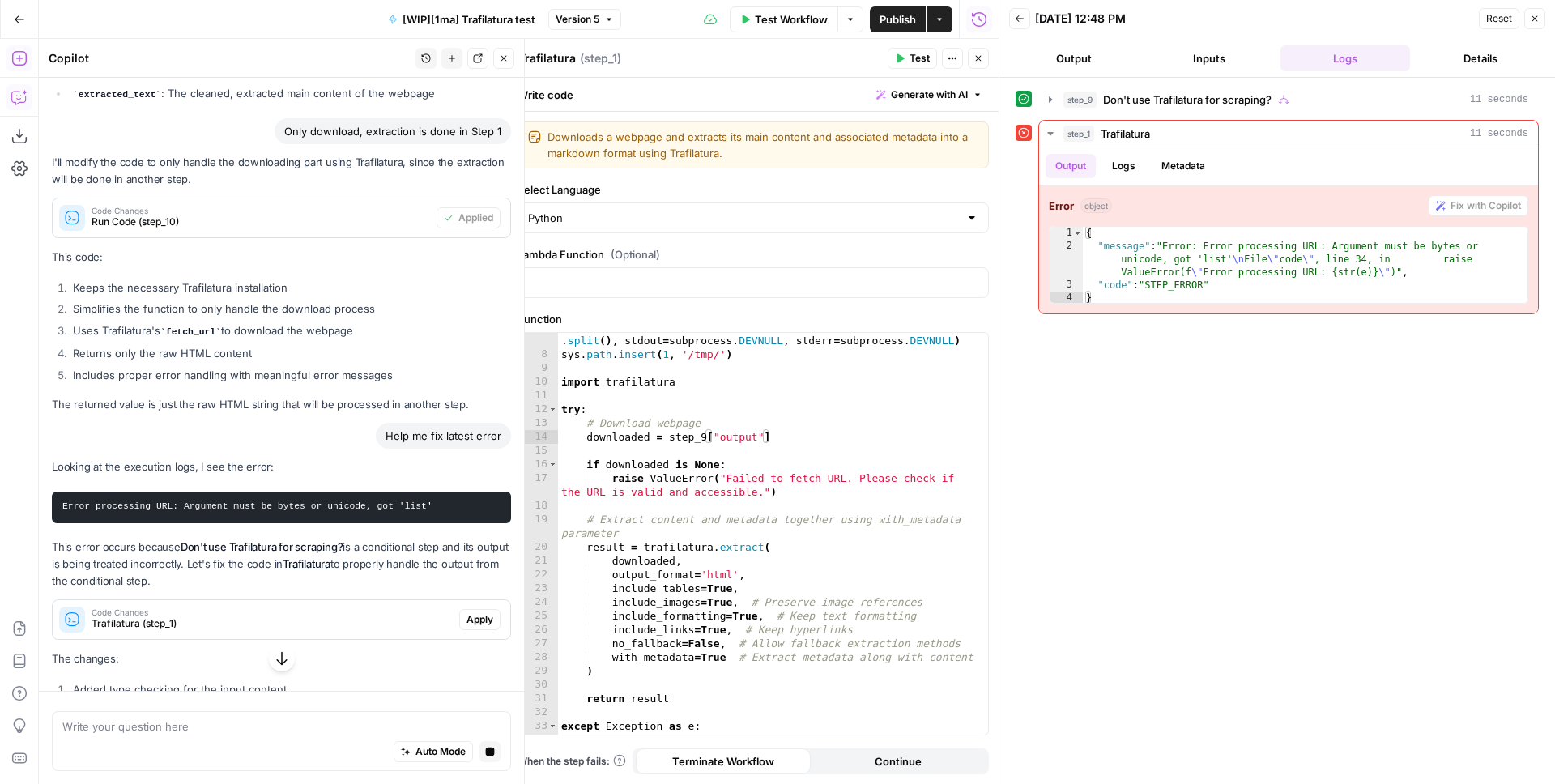
scroll to position [564, 0]
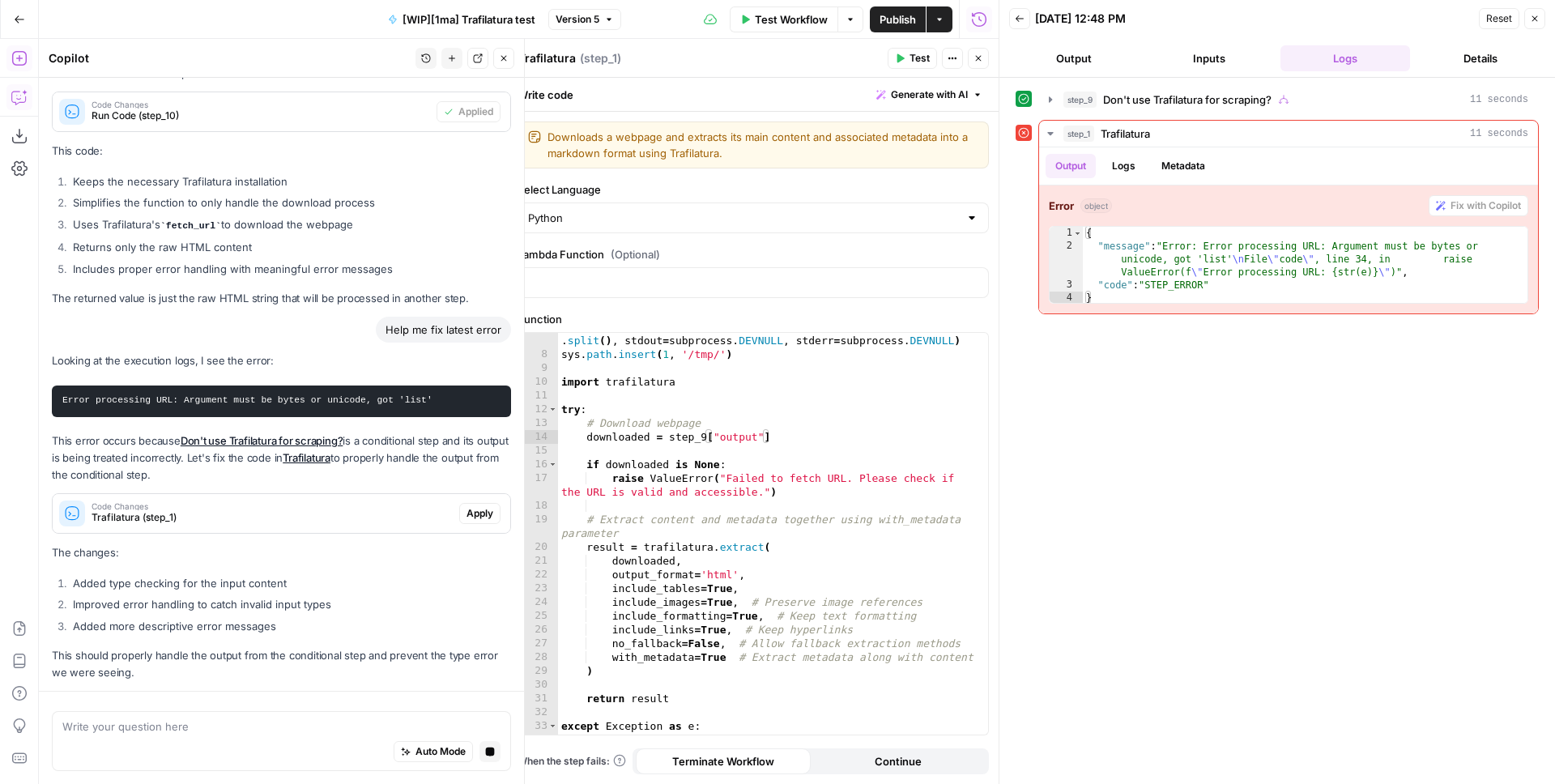
click at [466, 506] on span "Apply" at bounding box center [479, 514] width 27 height 15
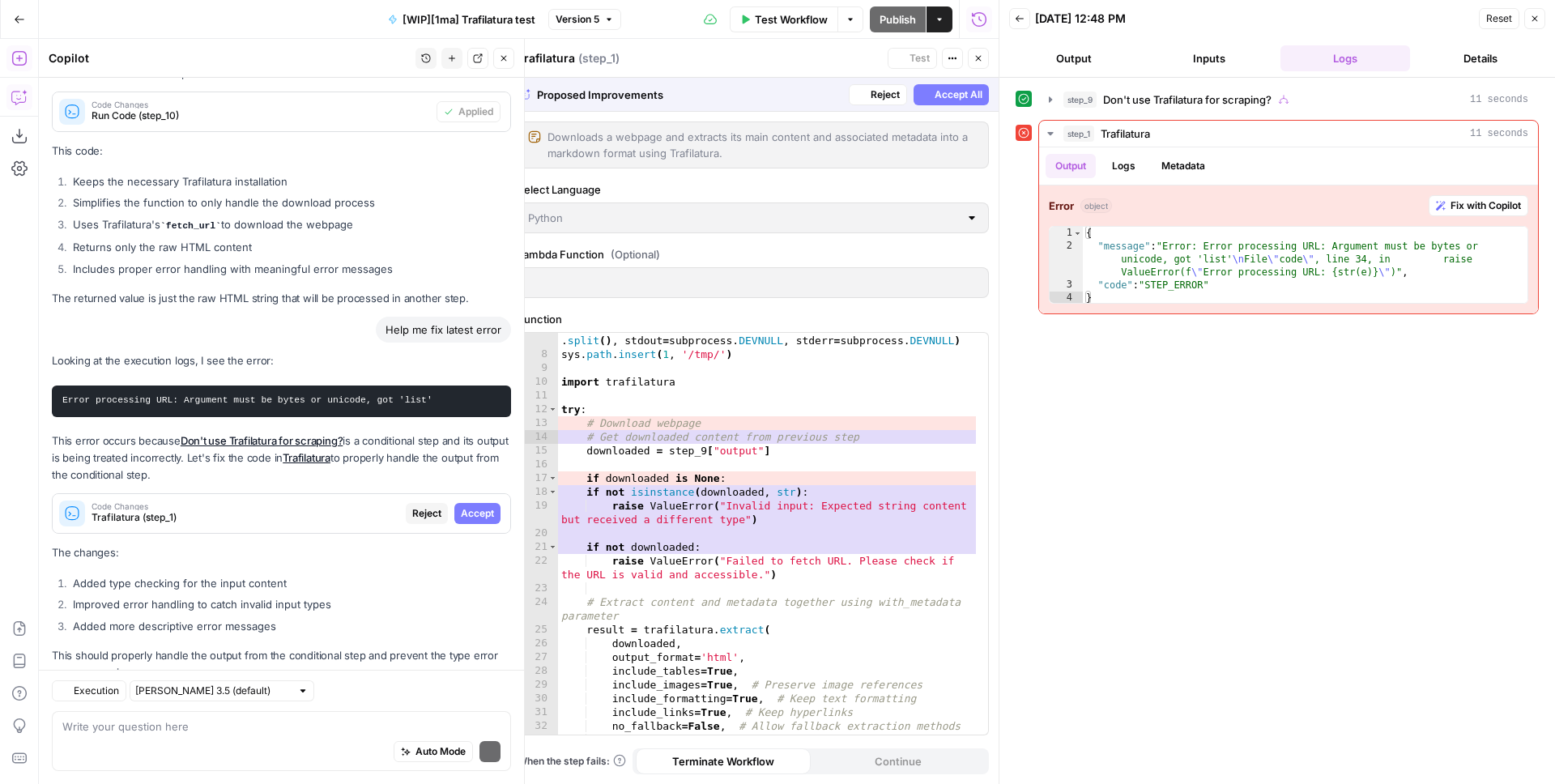
scroll to position [611, 0]
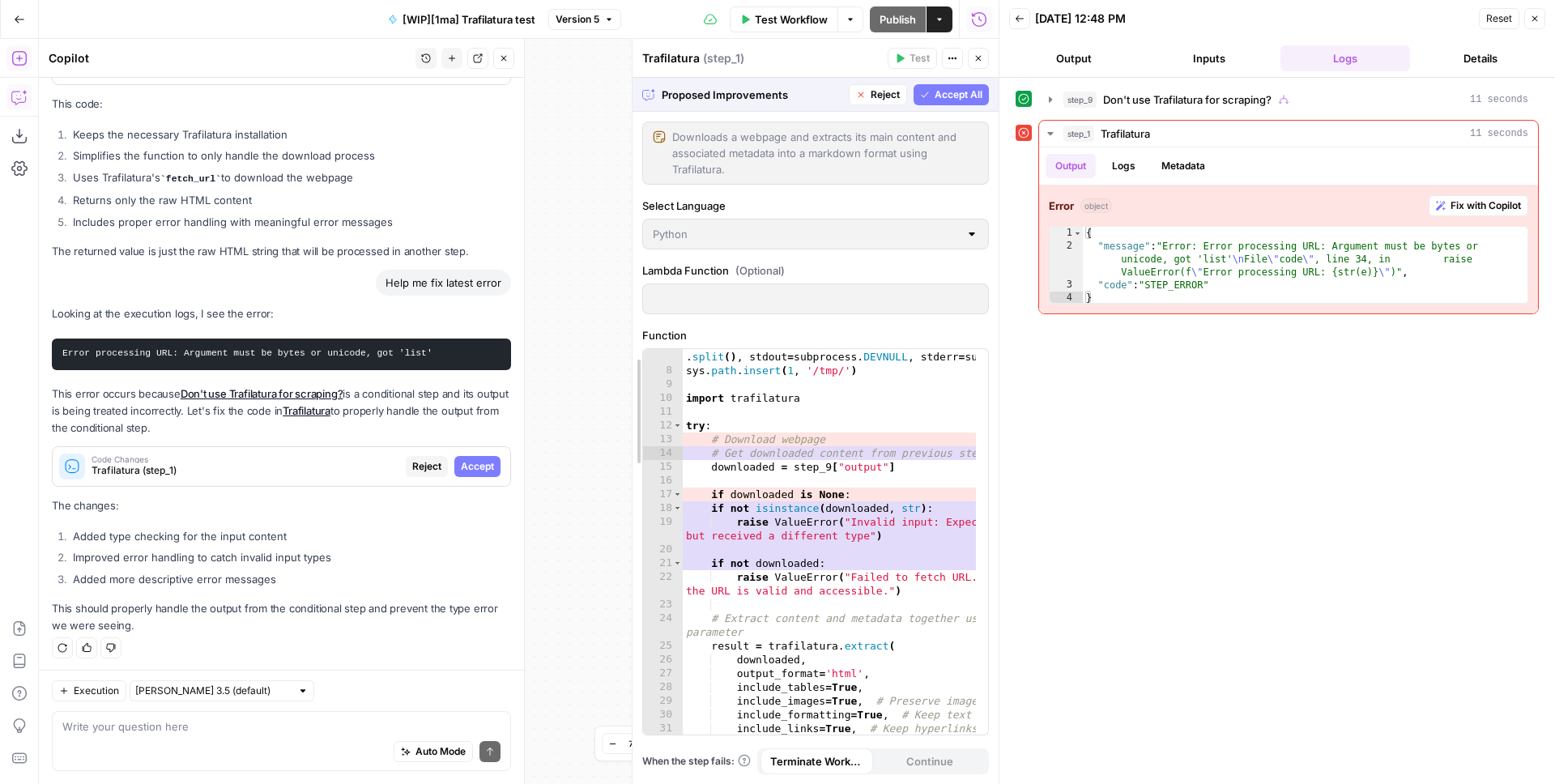
drag, startPoint x: 512, startPoint y: 327, endPoint x: 636, endPoint y: 320, distance: 124.2
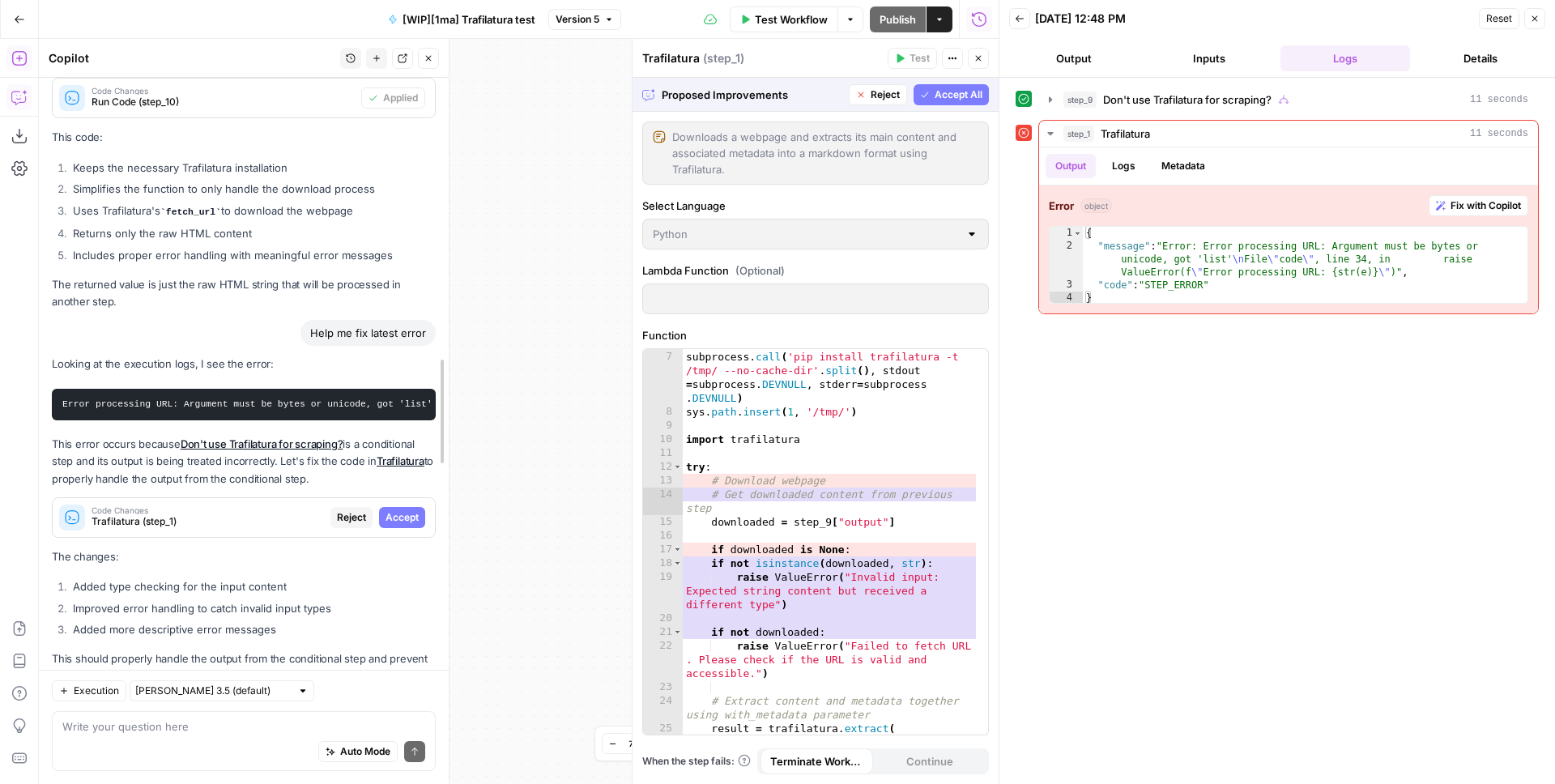
scroll to position [742, 0]
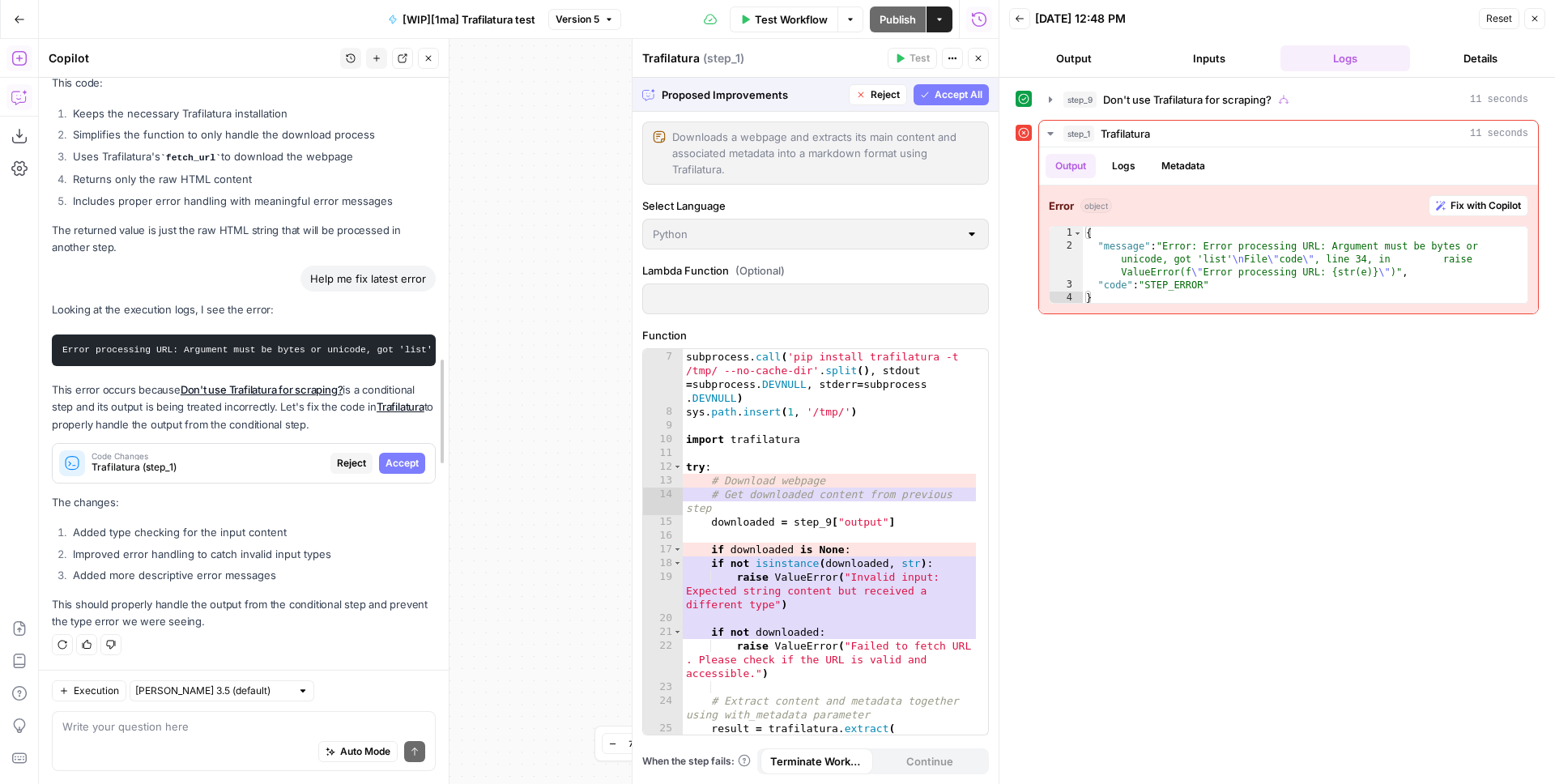
drag, startPoint x: 522, startPoint y: 256, endPoint x: 385, endPoint y: 268, distance: 137.5
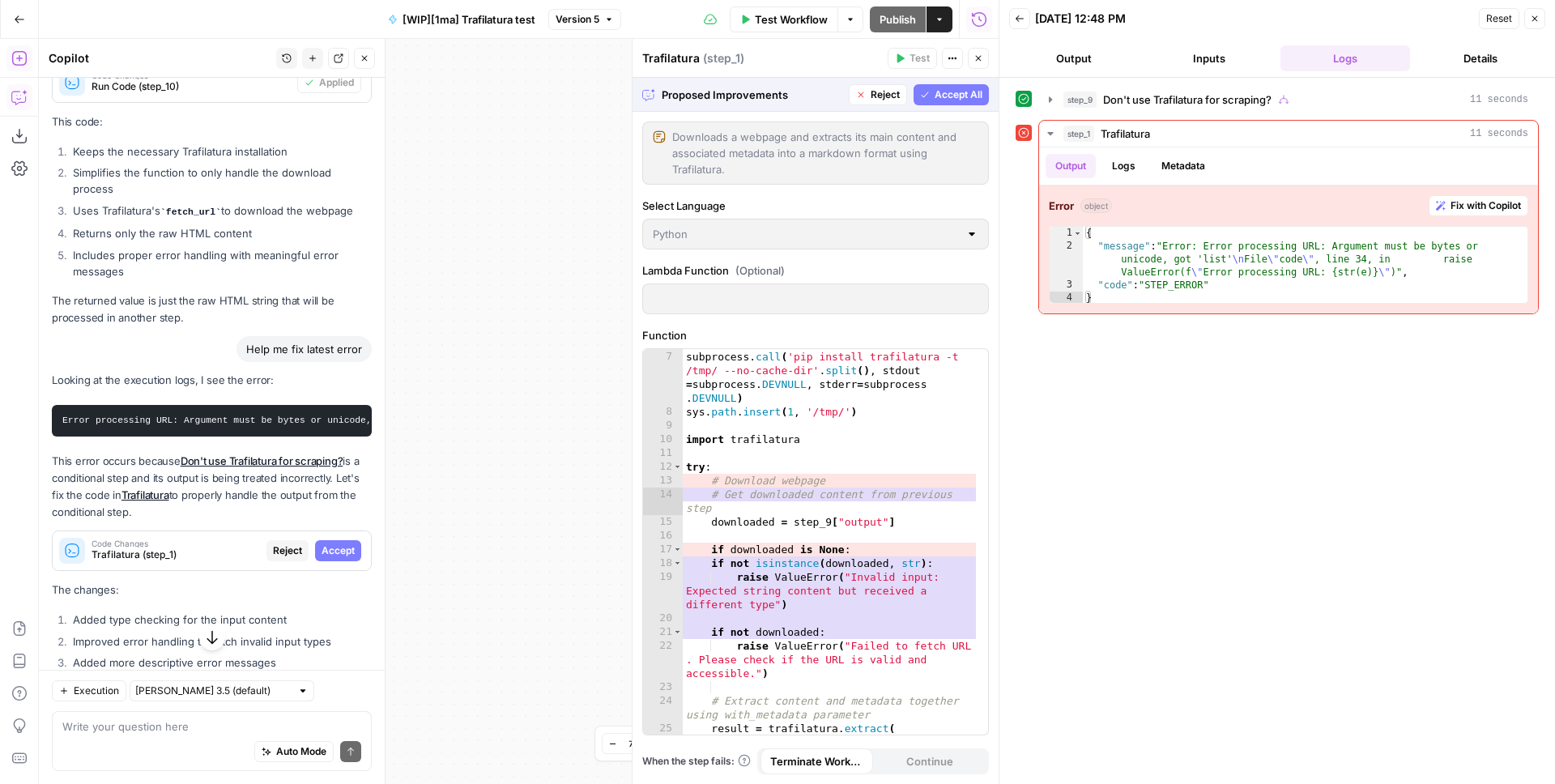
drag, startPoint x: 497, startPoint y: 312, endPoint x: 371, endPoint y: 380, distance: 143.2
click at [375, 380] on body "**********" at bounding box center [778, 392] width 1555 height 784
drag, startPoint x: 502, startPoint y: 368, endPoint x: 430, endPoint y: 304, distance: 96.3
click at [430, 304] on div "**********" at bounding box center [518, 412] width 960 height 745
drag, startPoint x: 516, startPoint y: 333, endPoint x: 580, endPoint y: 340, distance: 64.4
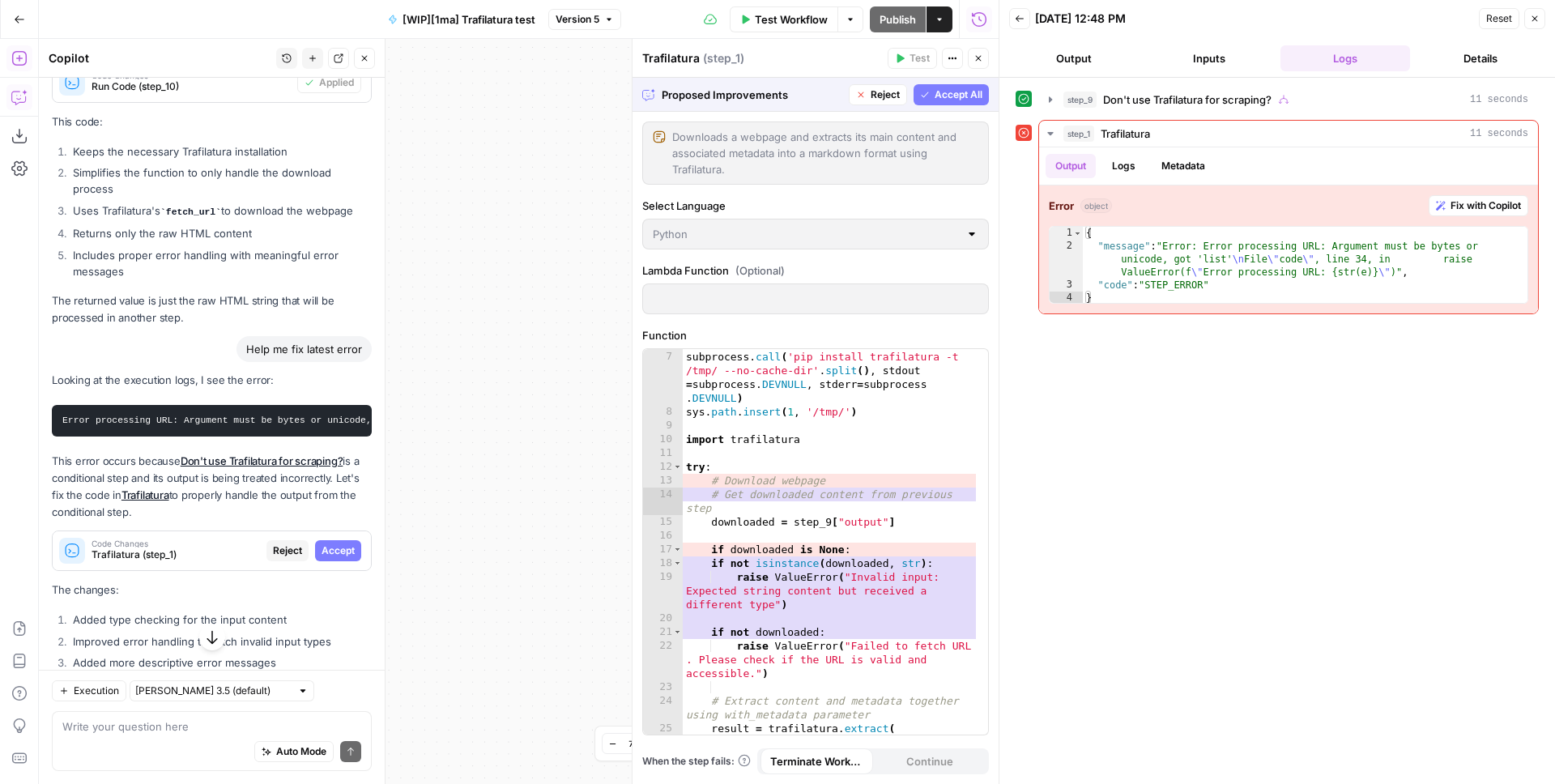
click at [529, 340] on div "**********" at bounding box center [518, 412] width 960 height 745
drag, startPoint x: 531, startPoint y: 341, endPoint x: 535, endPoint y: 350, distance: 9.8
click at [575, 337] on div "**********" at bounding box center [518, 412] width 960 height 745
drag, startPoint x: 530, startPoint y: 352, endPoint x: 441, endPoint y: 326, distance: 92.7
click at [397, 339] on div "**********" at bounding box center [518, 412] width 960 height 745
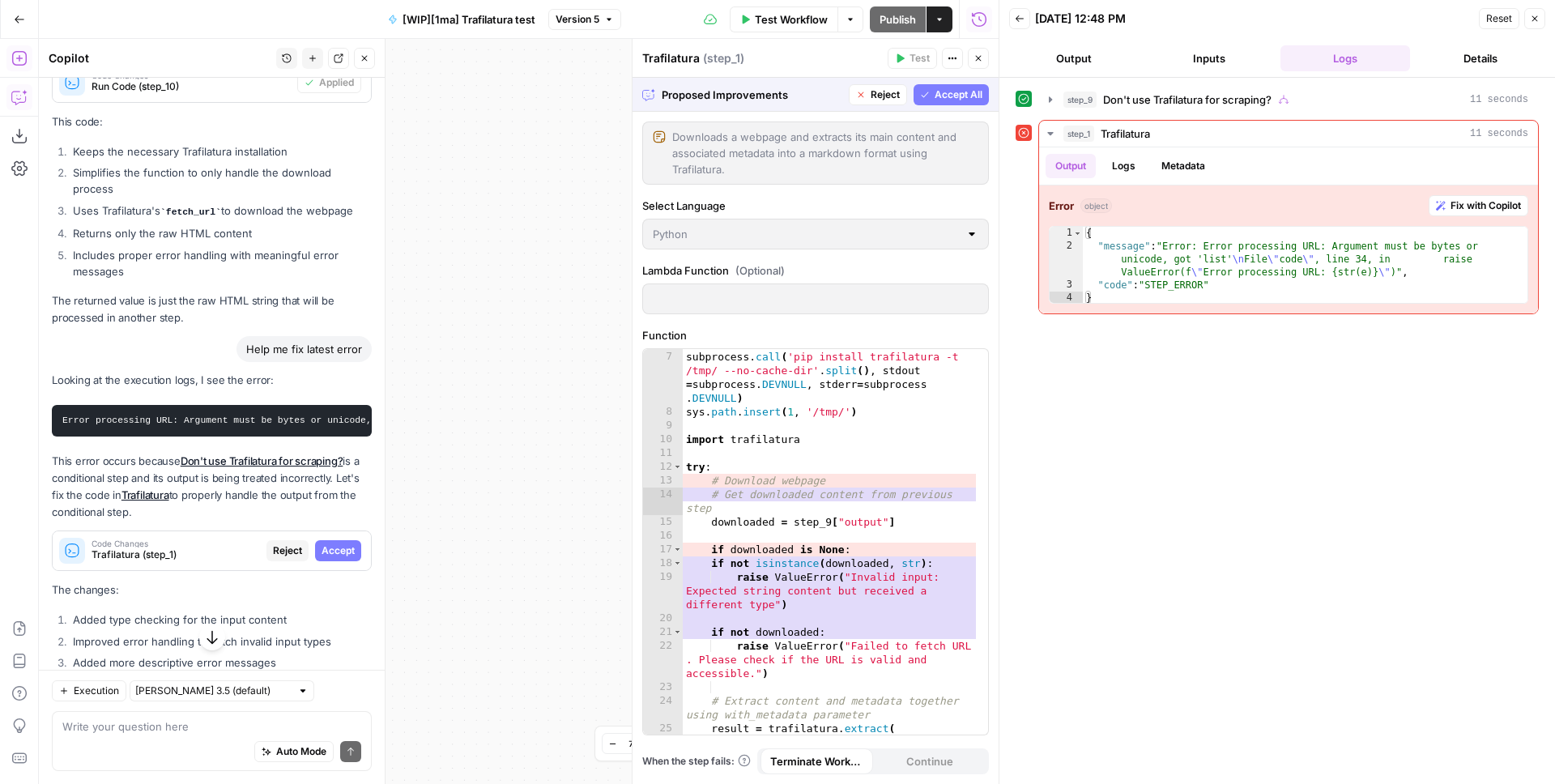
click at [983, 55] on icon "button" at bounding box center [978, 59] width 9 height 9
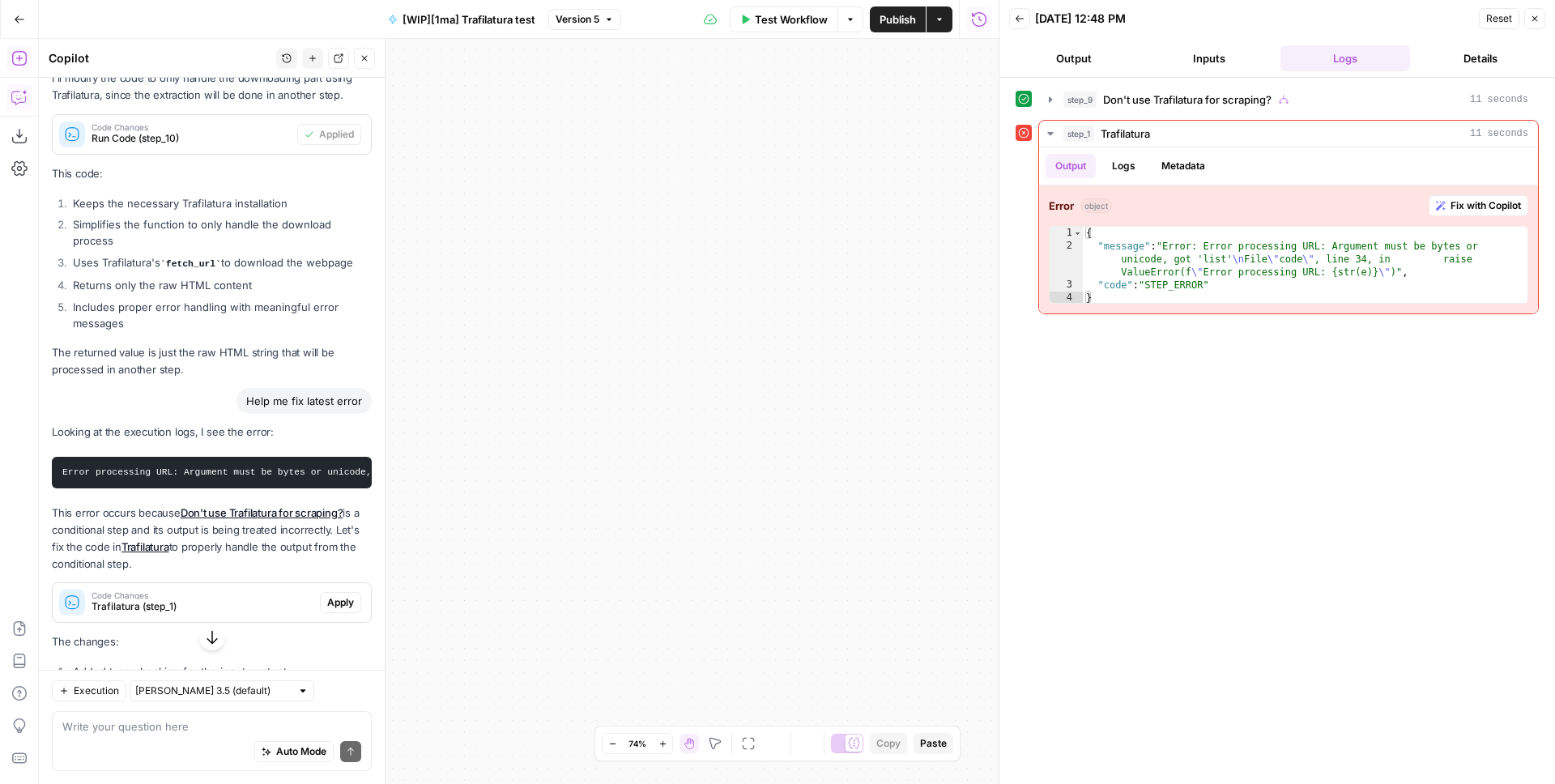
scroll to position [794, 0]
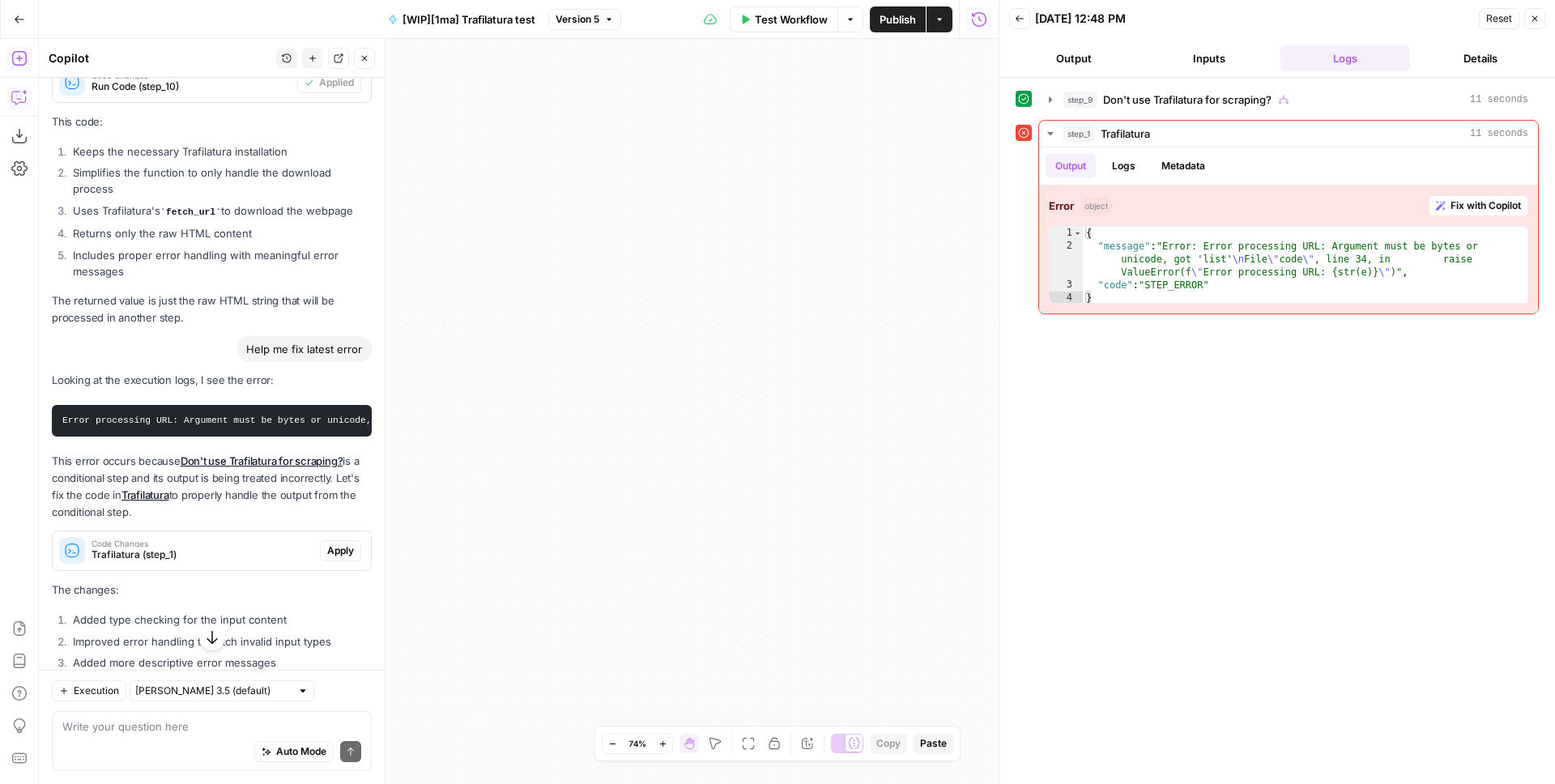
drag, startPoint x: 766, startPoint y: 333, endPoint x: 630, endPoint y: 312, distance: 137.6
click at [628, 312] on div "**********" at bounding box center [518, 412] width 960 height 745
click at [754, 744] on icon "button" at bounding box center [749, 744] width 13 height 13
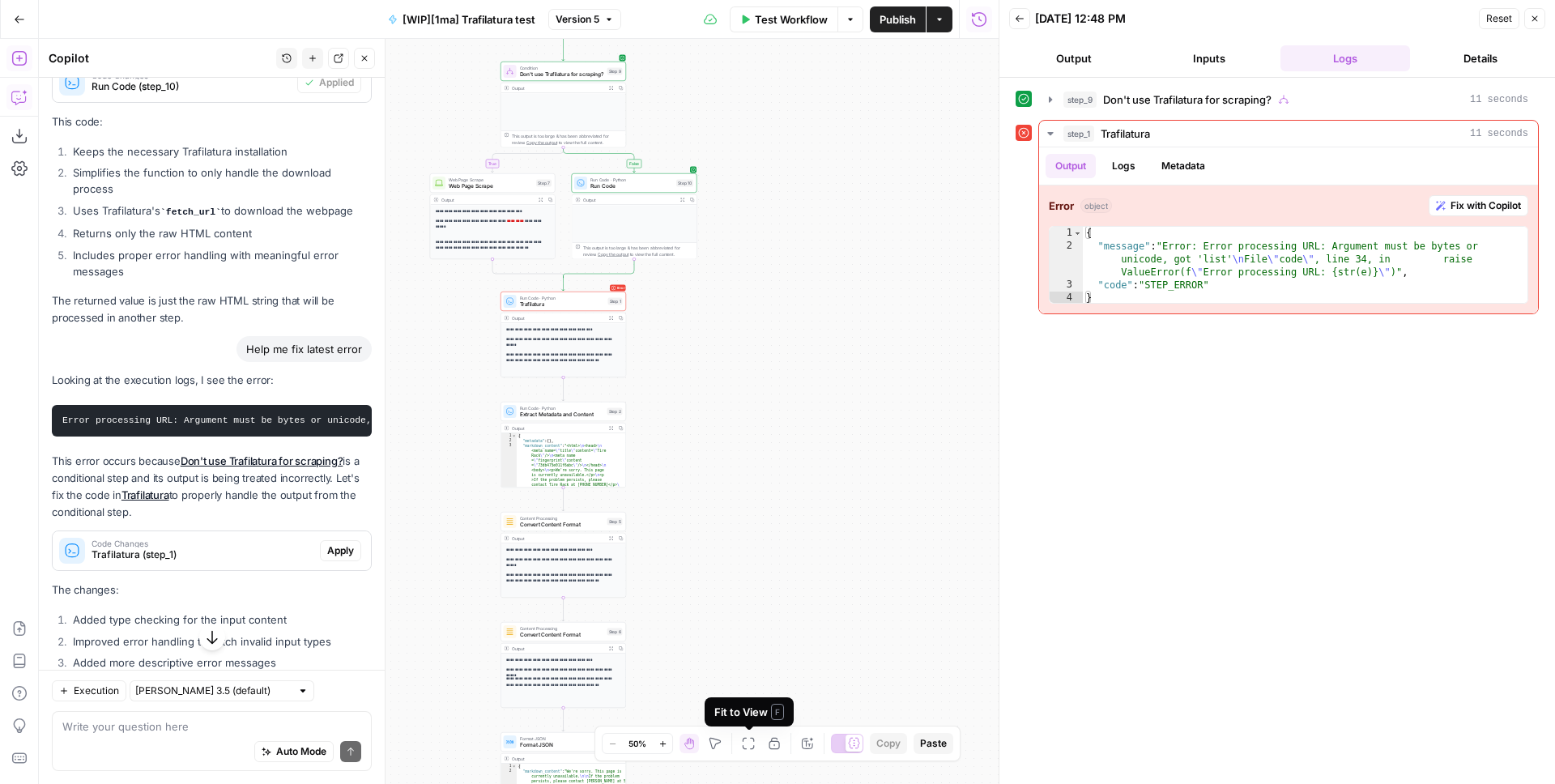
drag, startPoint x: 710, startPoint y: 435, endPoint x: 811, endPoint y: 503, distance: 121.8
click at [811, 503] on div "**********" at bounding box center [518, 412] width 960 height 745
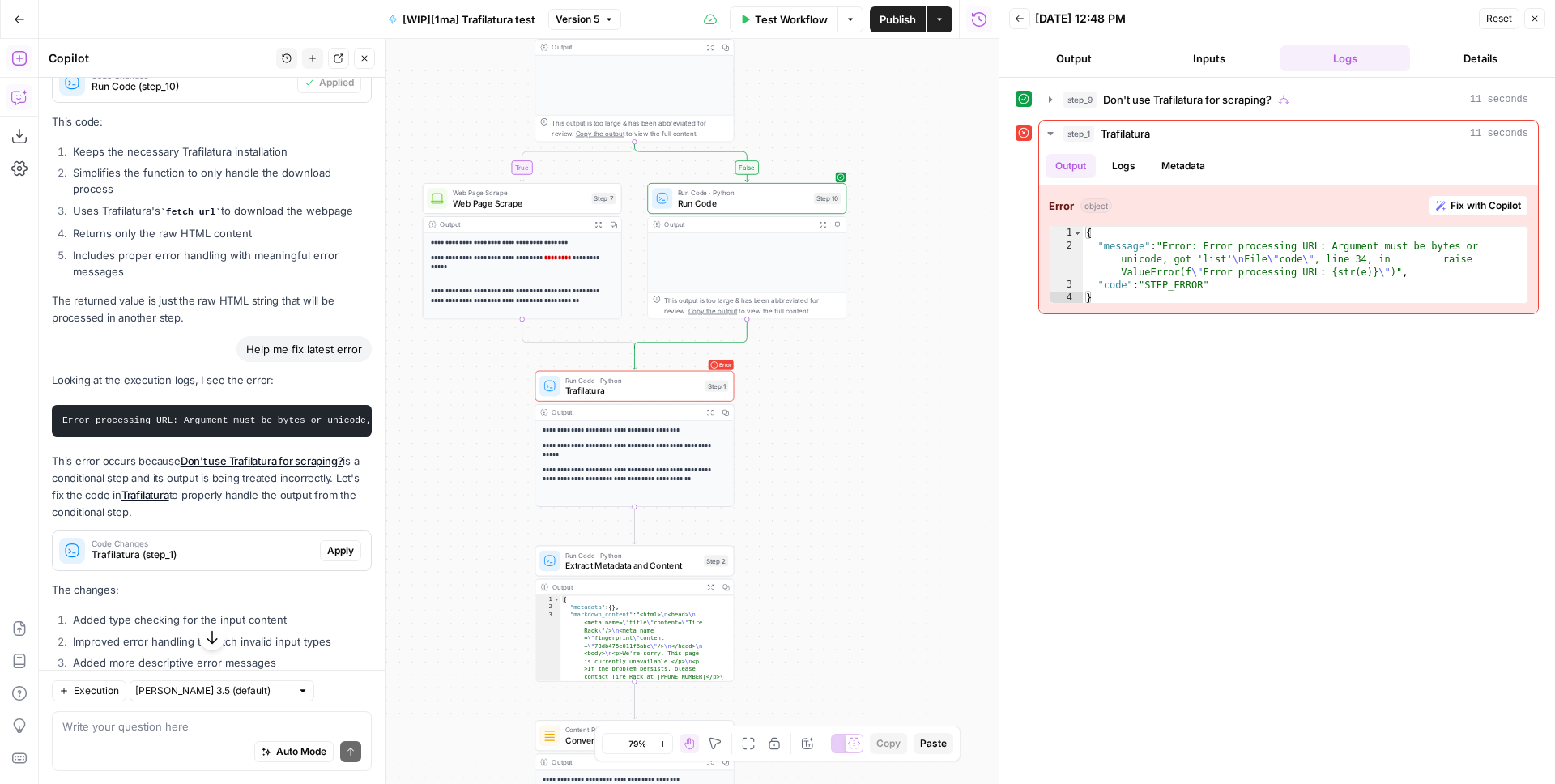
drag, startPoint x: 725, startPoint y: 307, endPoint x: 766, endPoint y: 315, distance: 41.8
click at [805, 364] on div "**********" at bounding box center [518, 412] width 960 height 745
click at [817, 223] on button "Expand Output" at bounding box center [824, 225] width 16 height 16
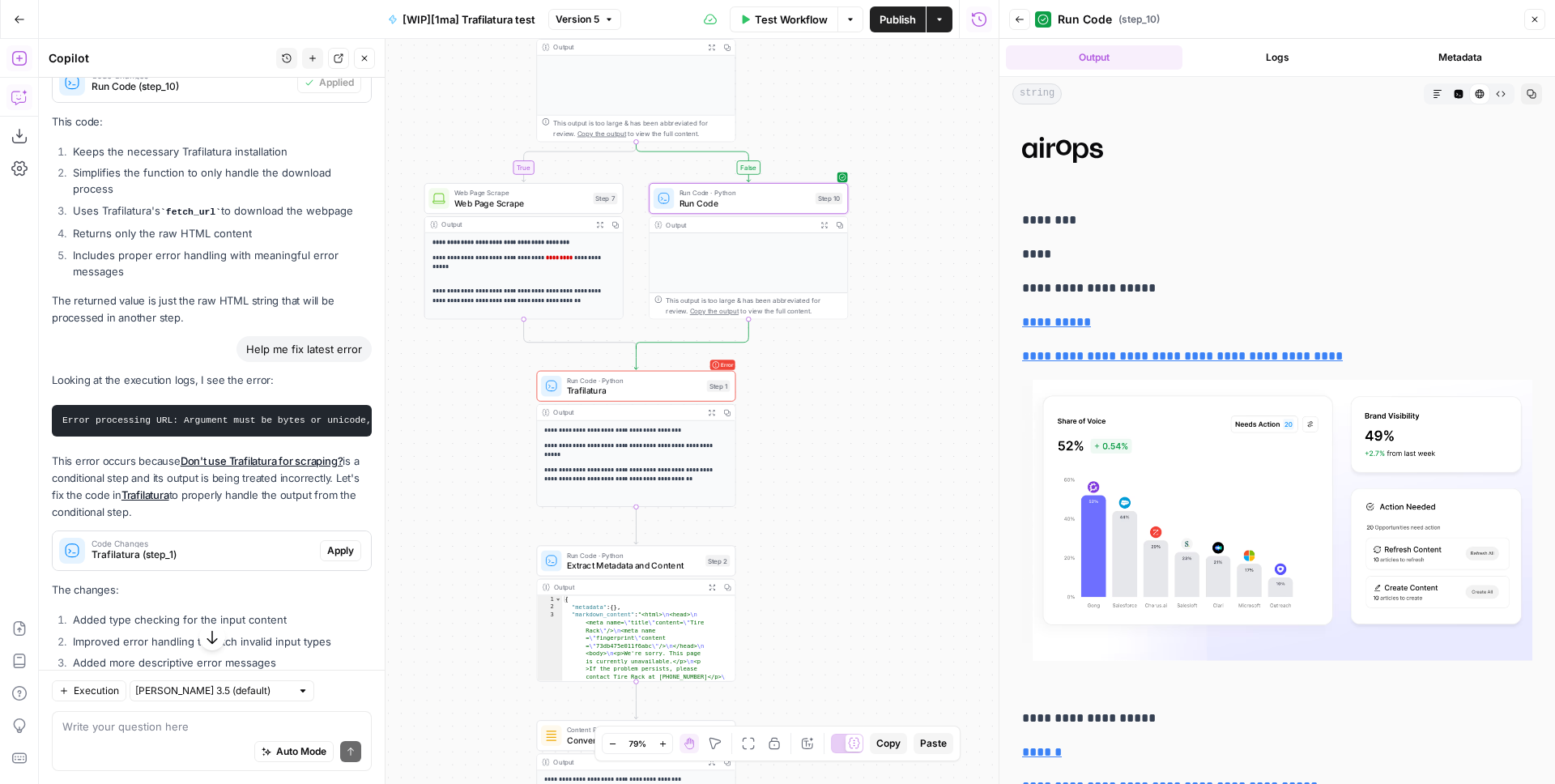
scroll to position [843, 0]
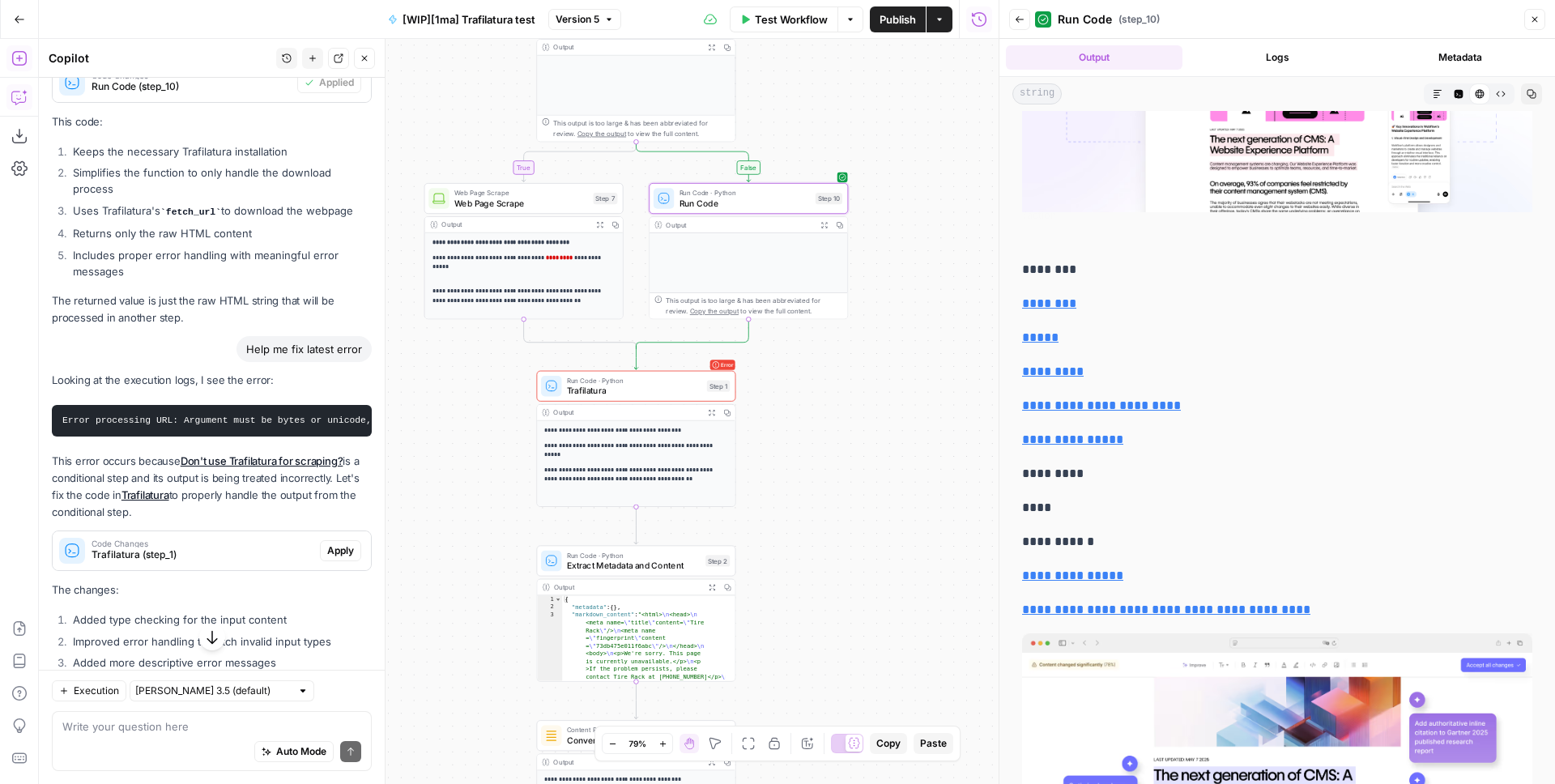
click at [1295, 59] on button "Logs" at bounding box center [1277, 58] width 176 height 24
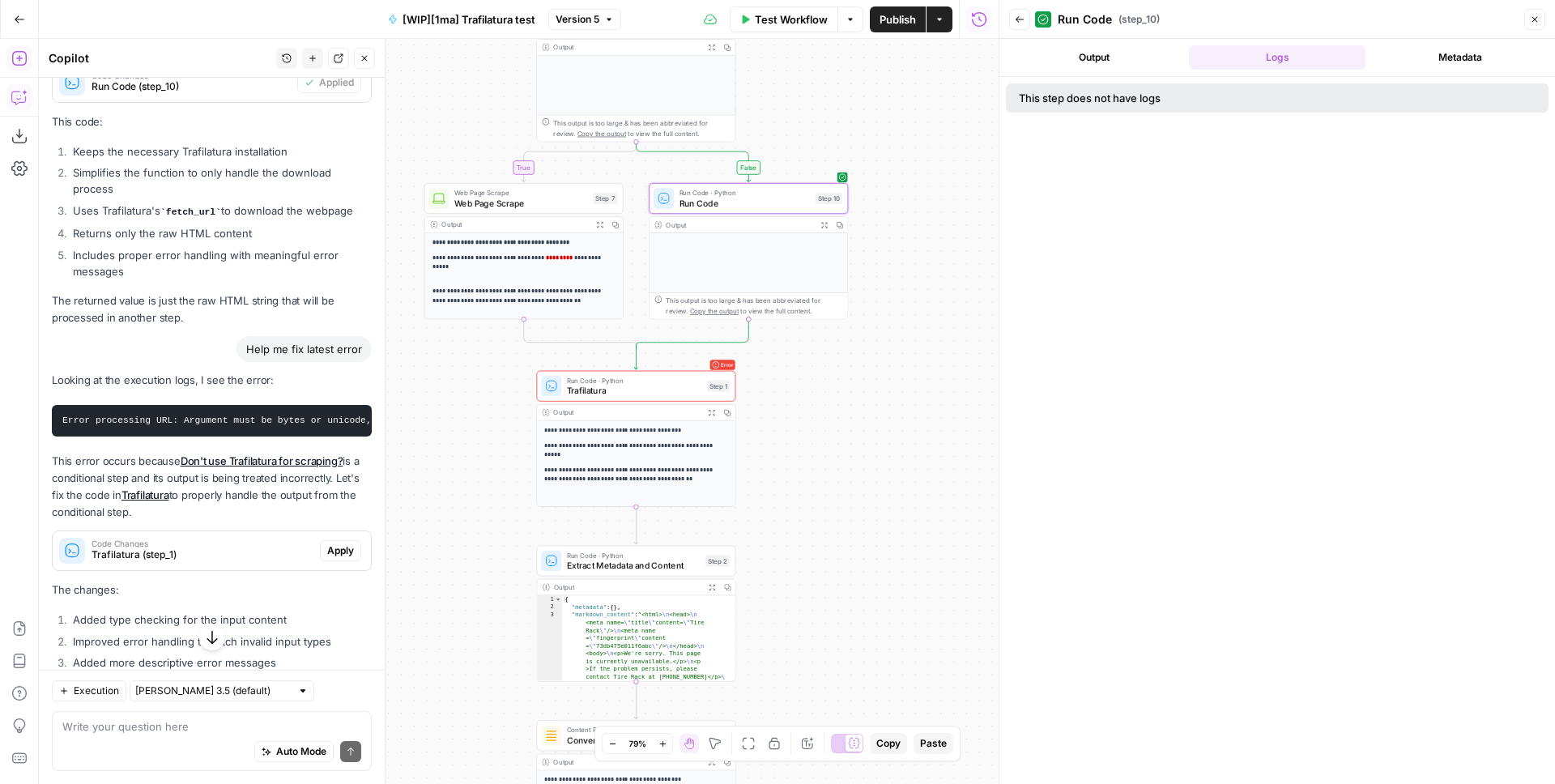
scroll to position [0, 0]
click at [1474, 67] on button "Metadata" at bounding box center [1460, 58] width 176 height 24
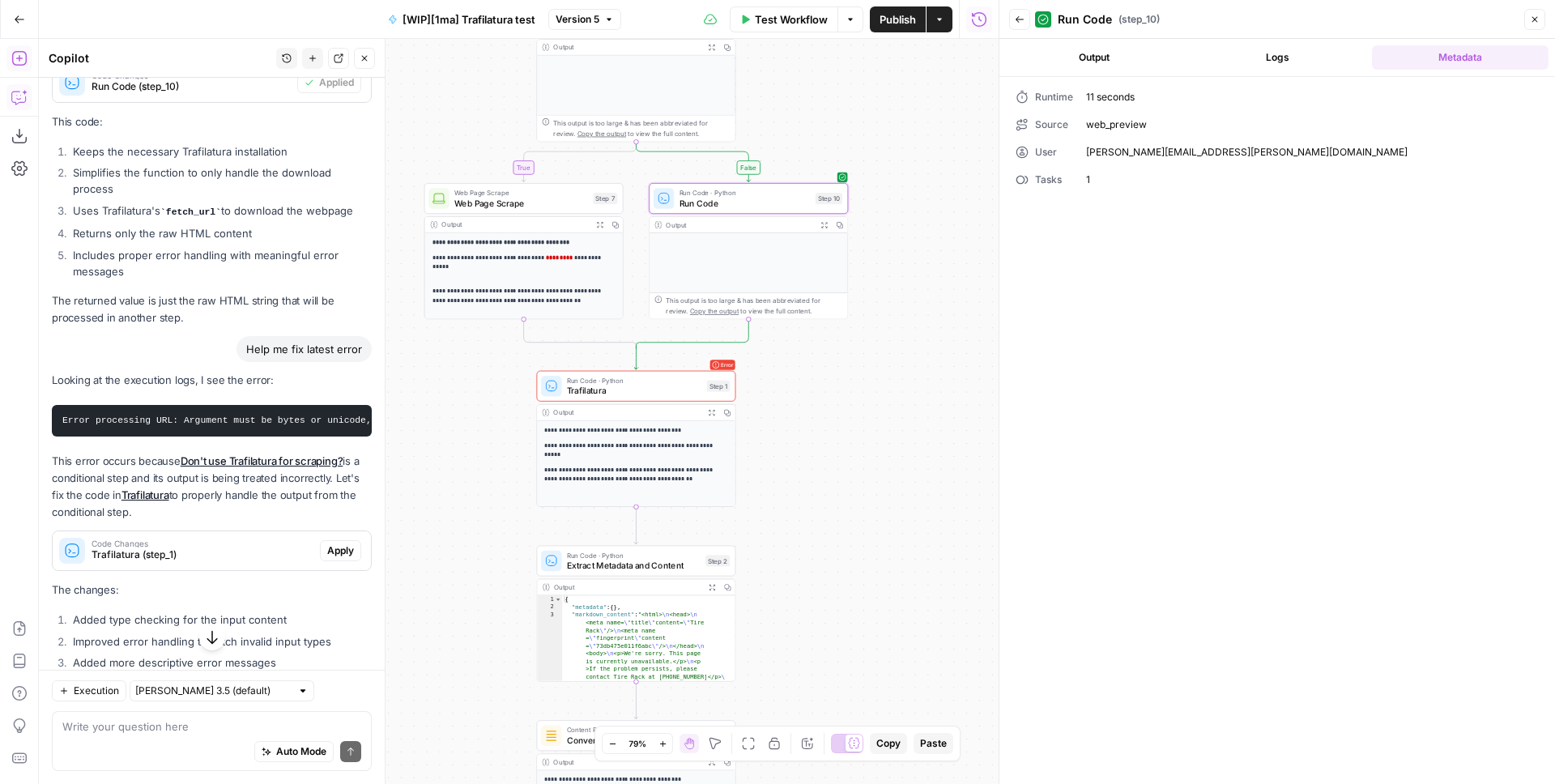
click at [1140, 60] on button "Output" at bounding box center [1094, 58] width 176 height 24
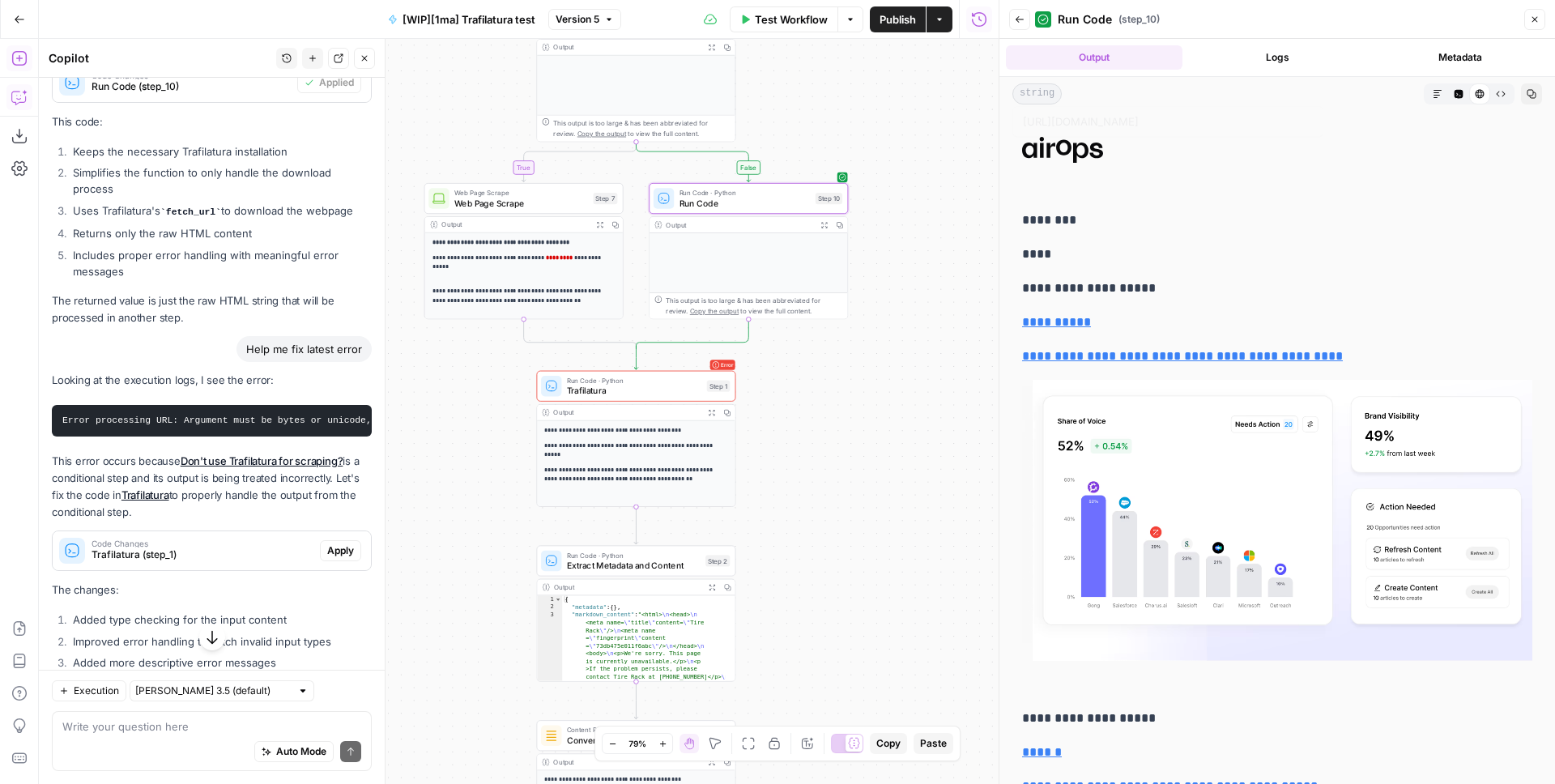
click at [1454, 89] on button "Code Editor" at bounding box center [1458, 94] width 21 height 21
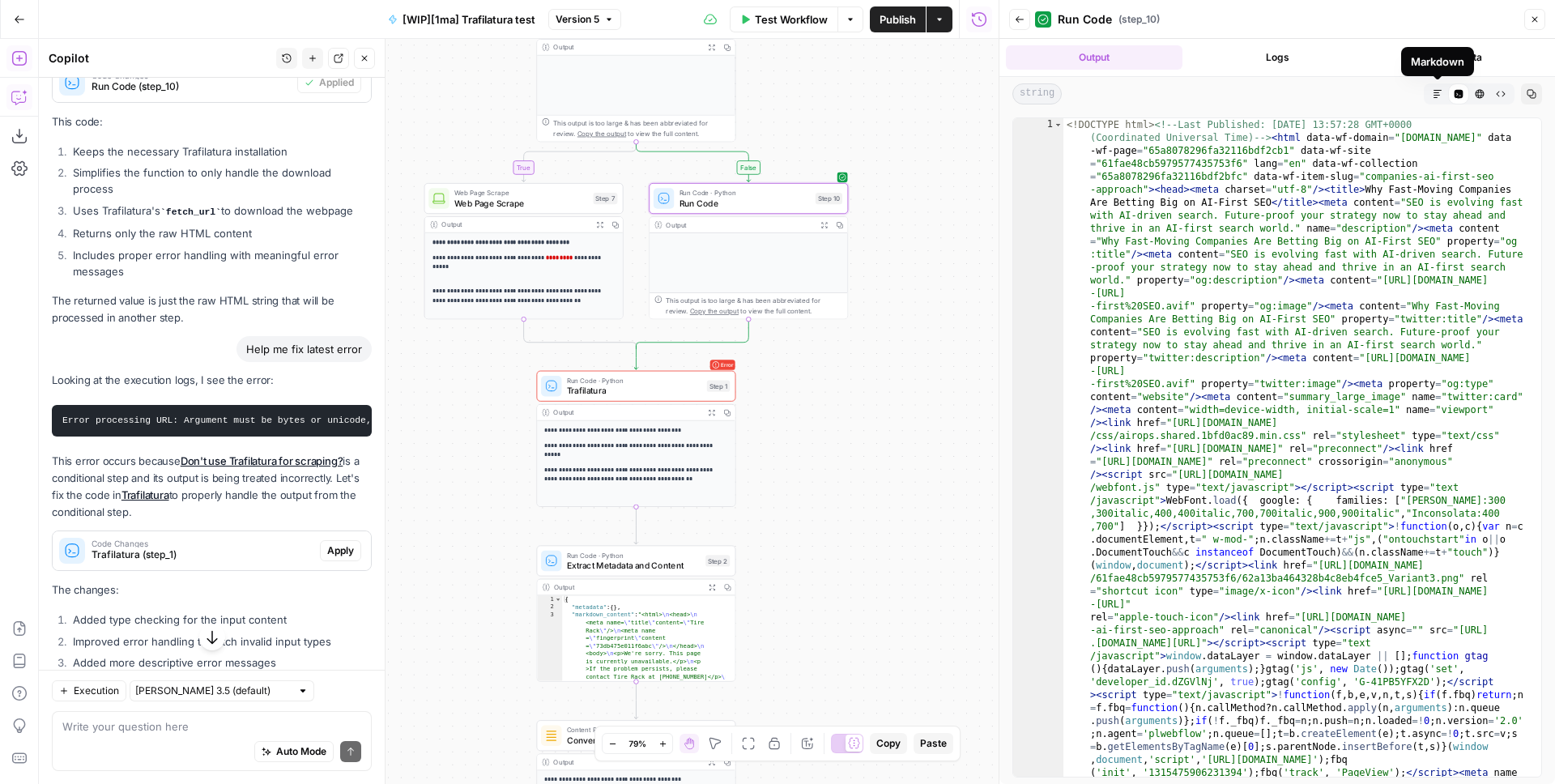
click at [1434, 91] on icon "button" at bounding box center [1438, 94] width 9 height 9
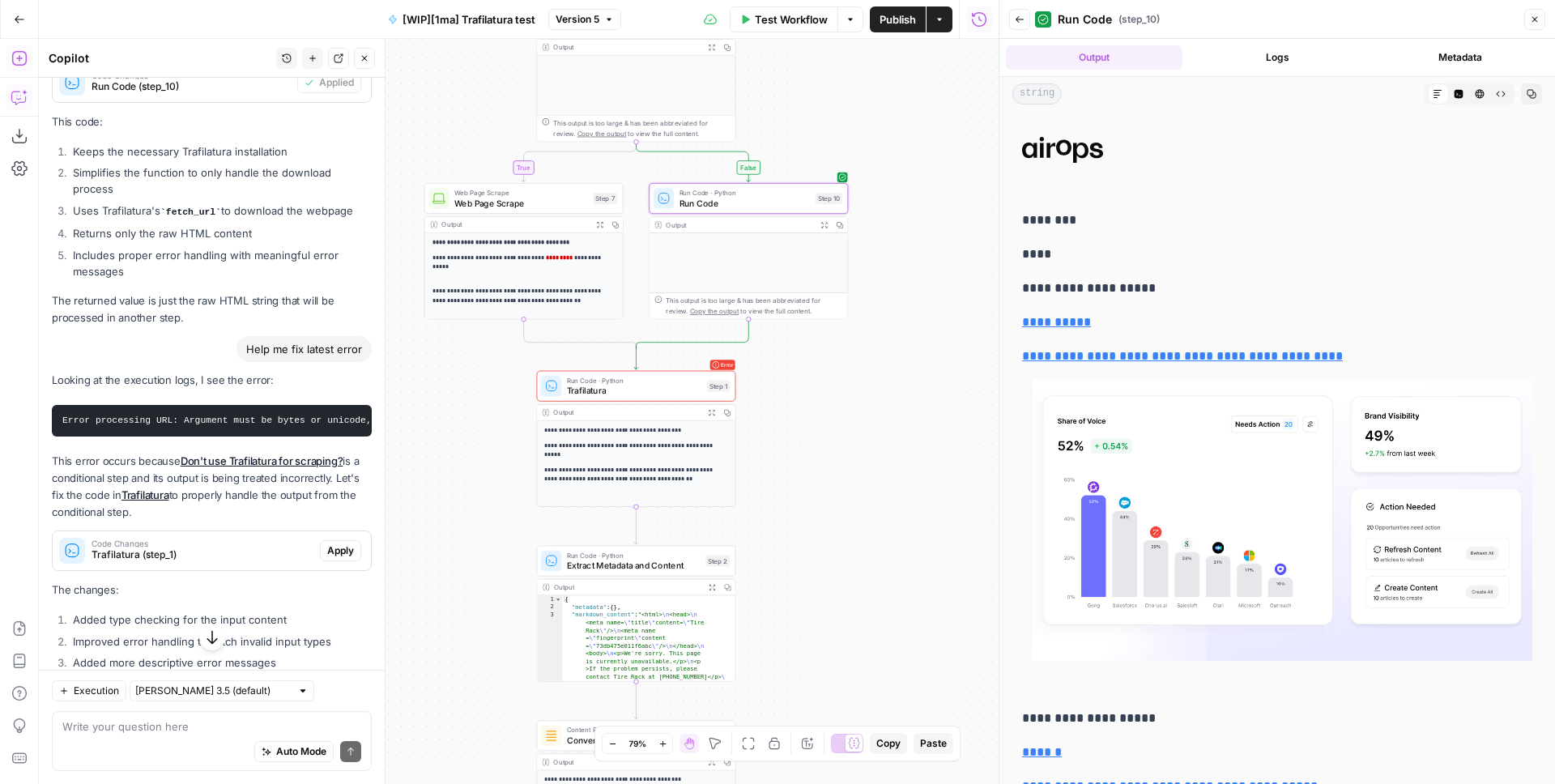
click at [1454, 92] on button "Code Editor" at bounding box center [1458, 94] width 21 height 21
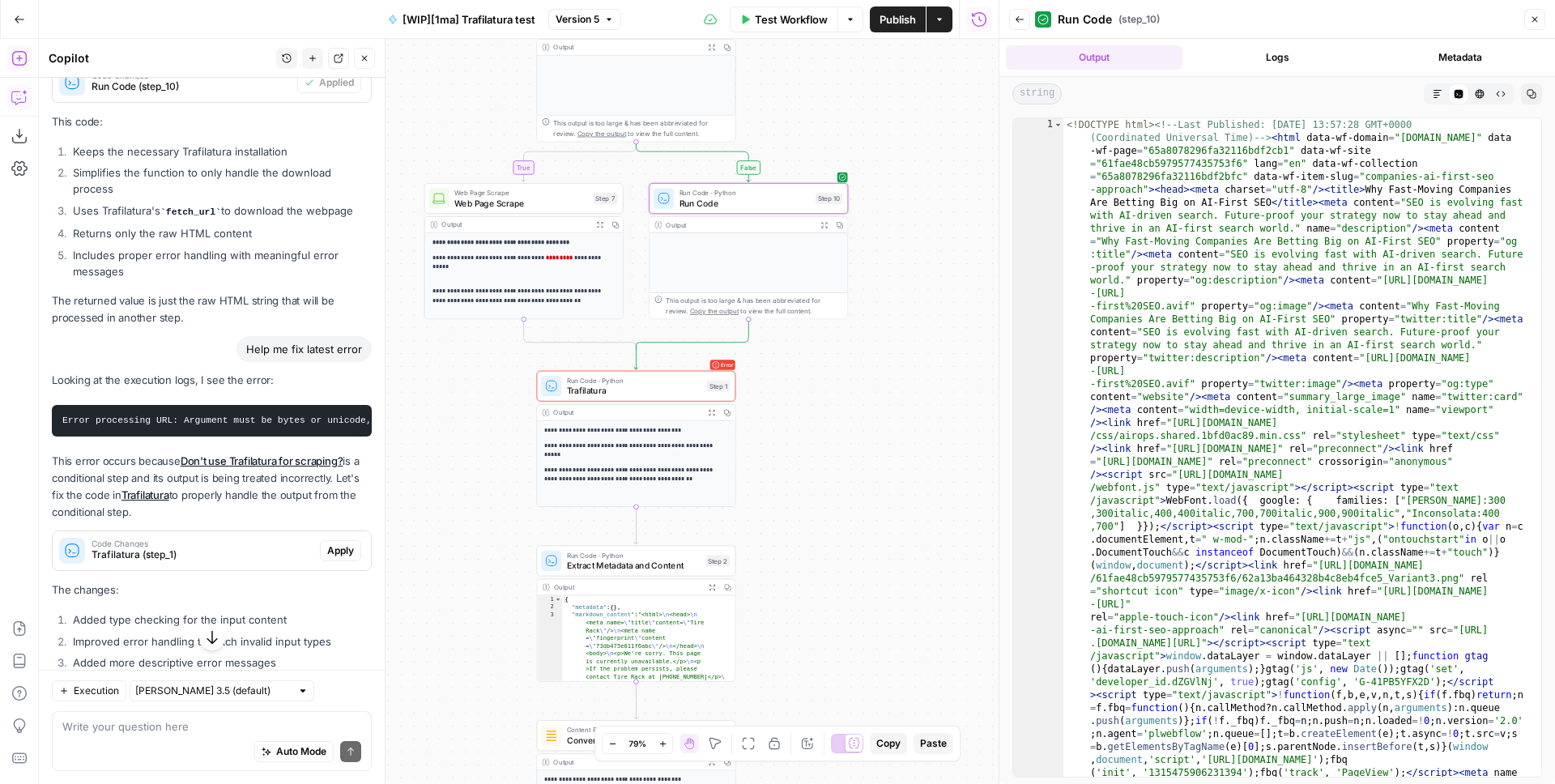
click at [1532, 22] on icon "button" at bounding box center [1535, 20] width 9 height 9
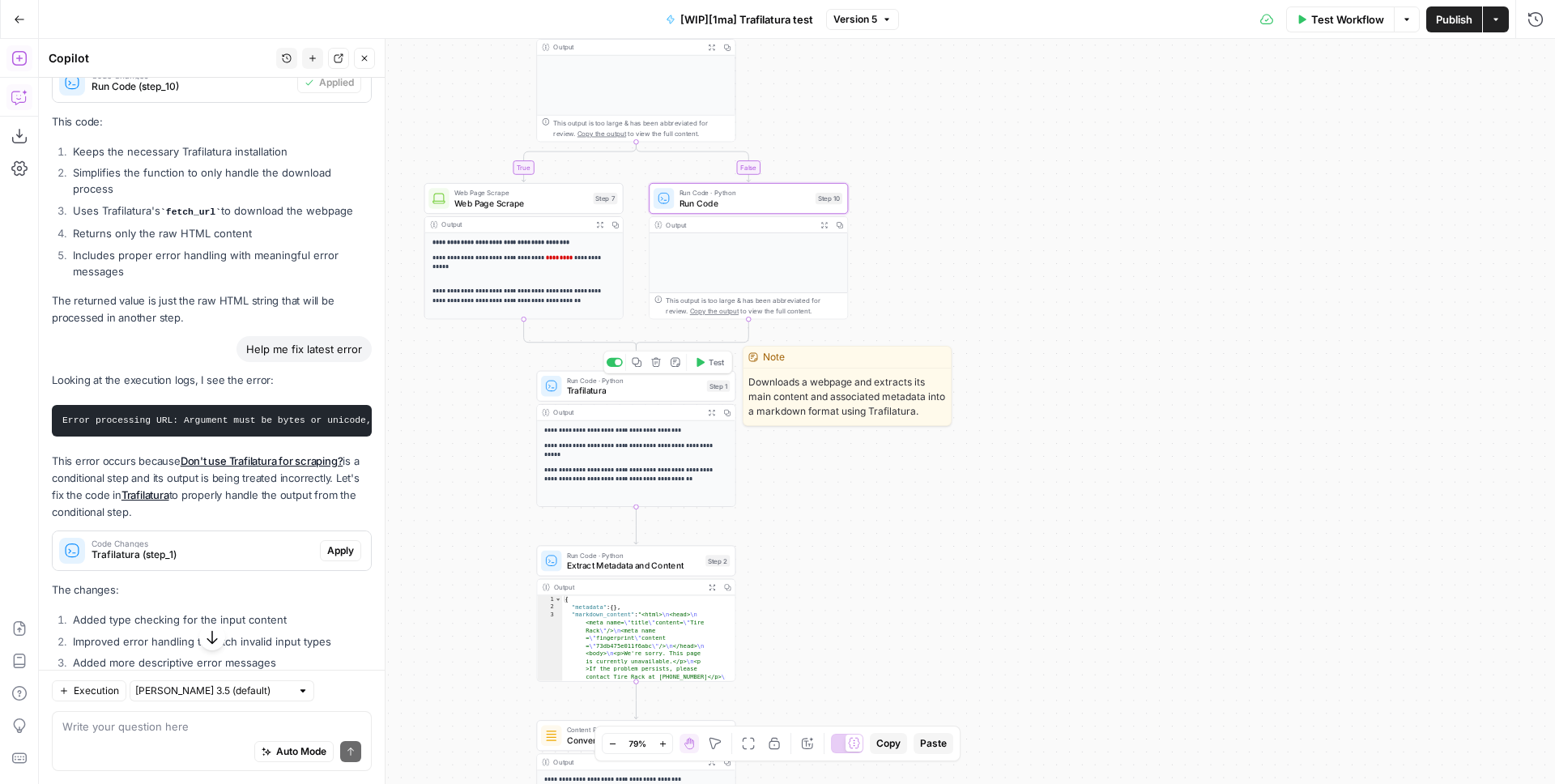
click at [626, 391] on span "Trafilatura" at bounding box center [634, 390] width 136 height 13
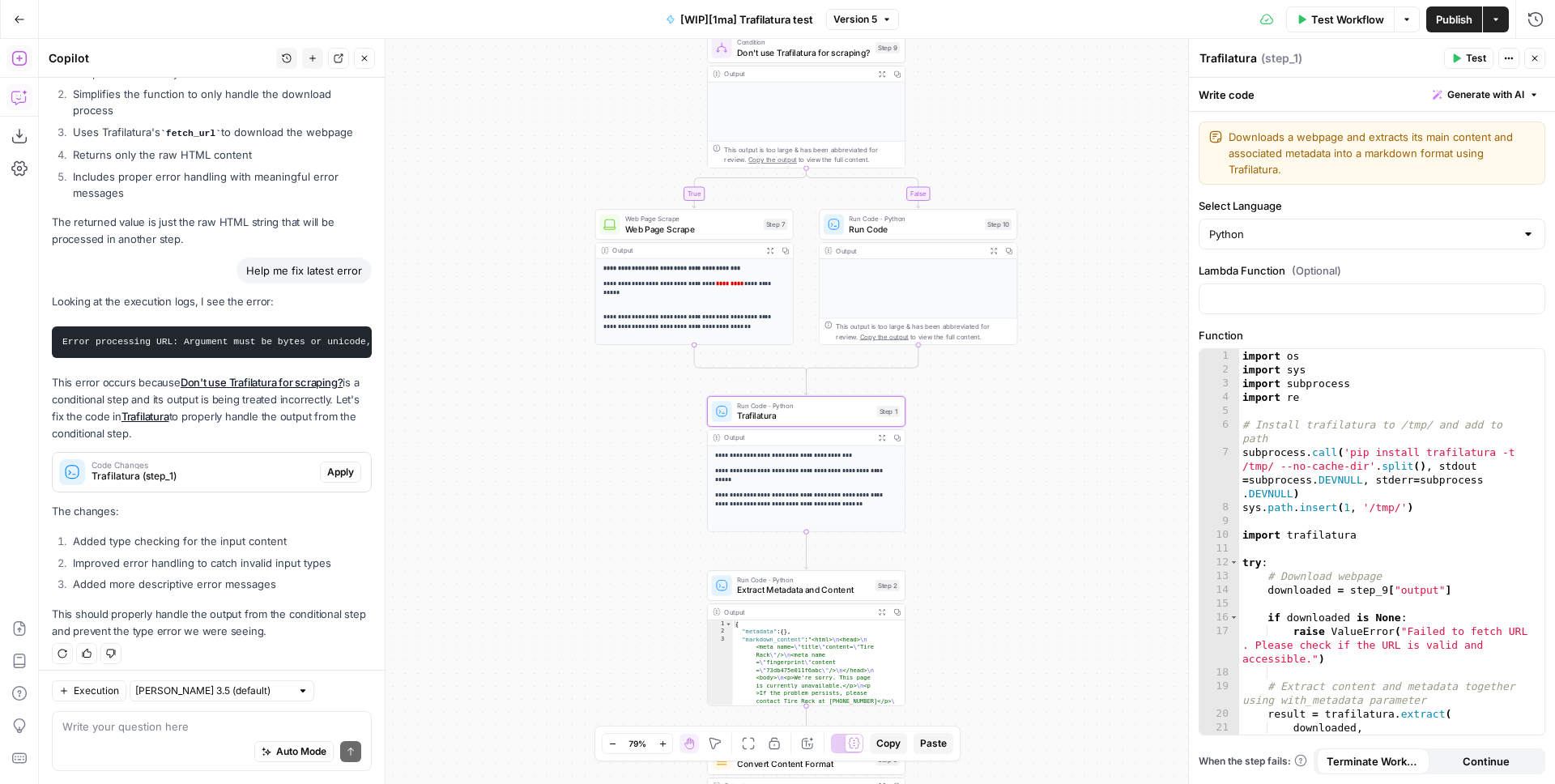
click at [327, 465] on span "Apply" at bounding box center [340, 473] width 27 height 15
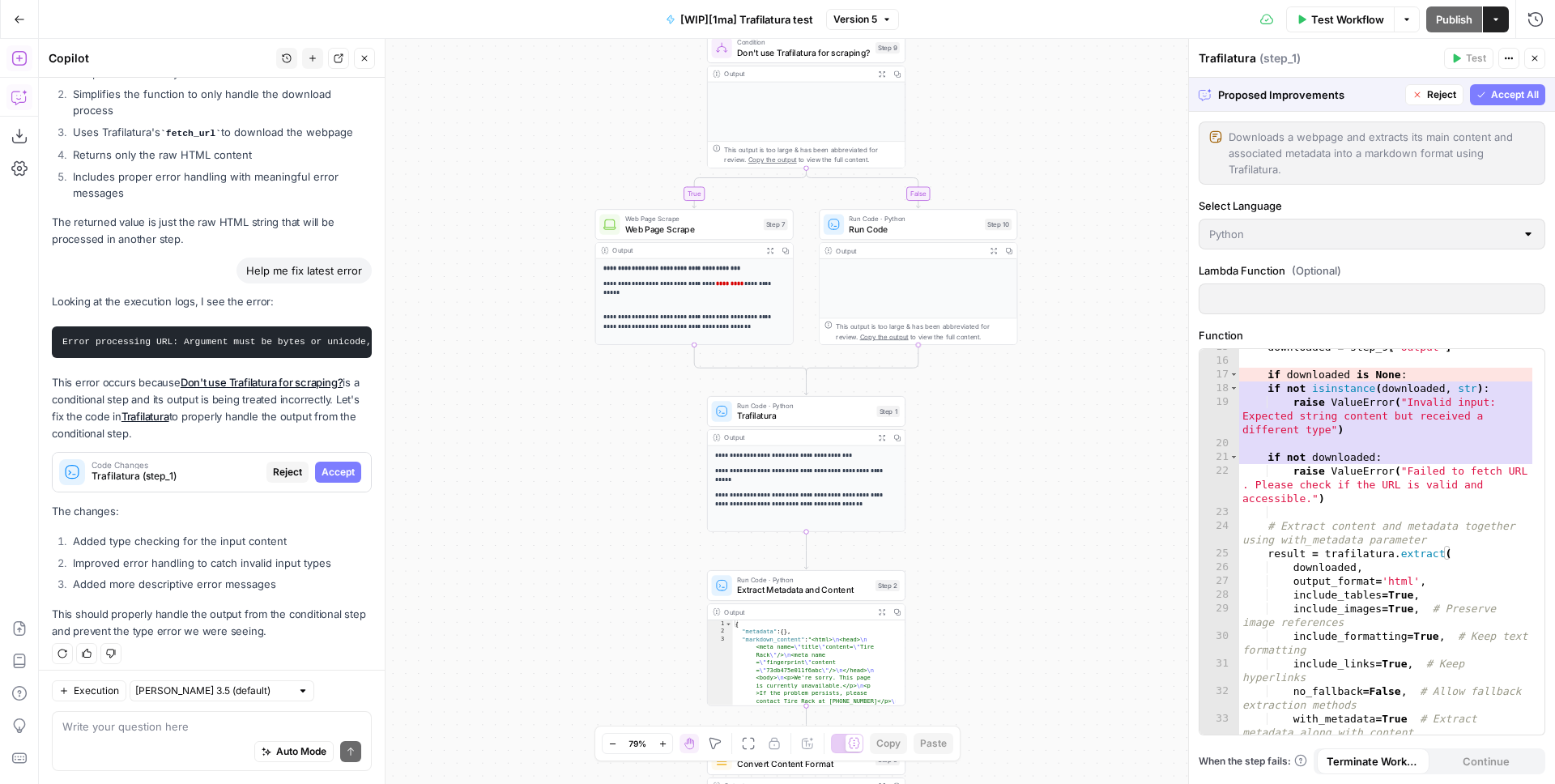
scroll to position [270, 0]
click at [1500, 89] on span "Accept All" at bounding box center [1515, 95] width 47 height 15
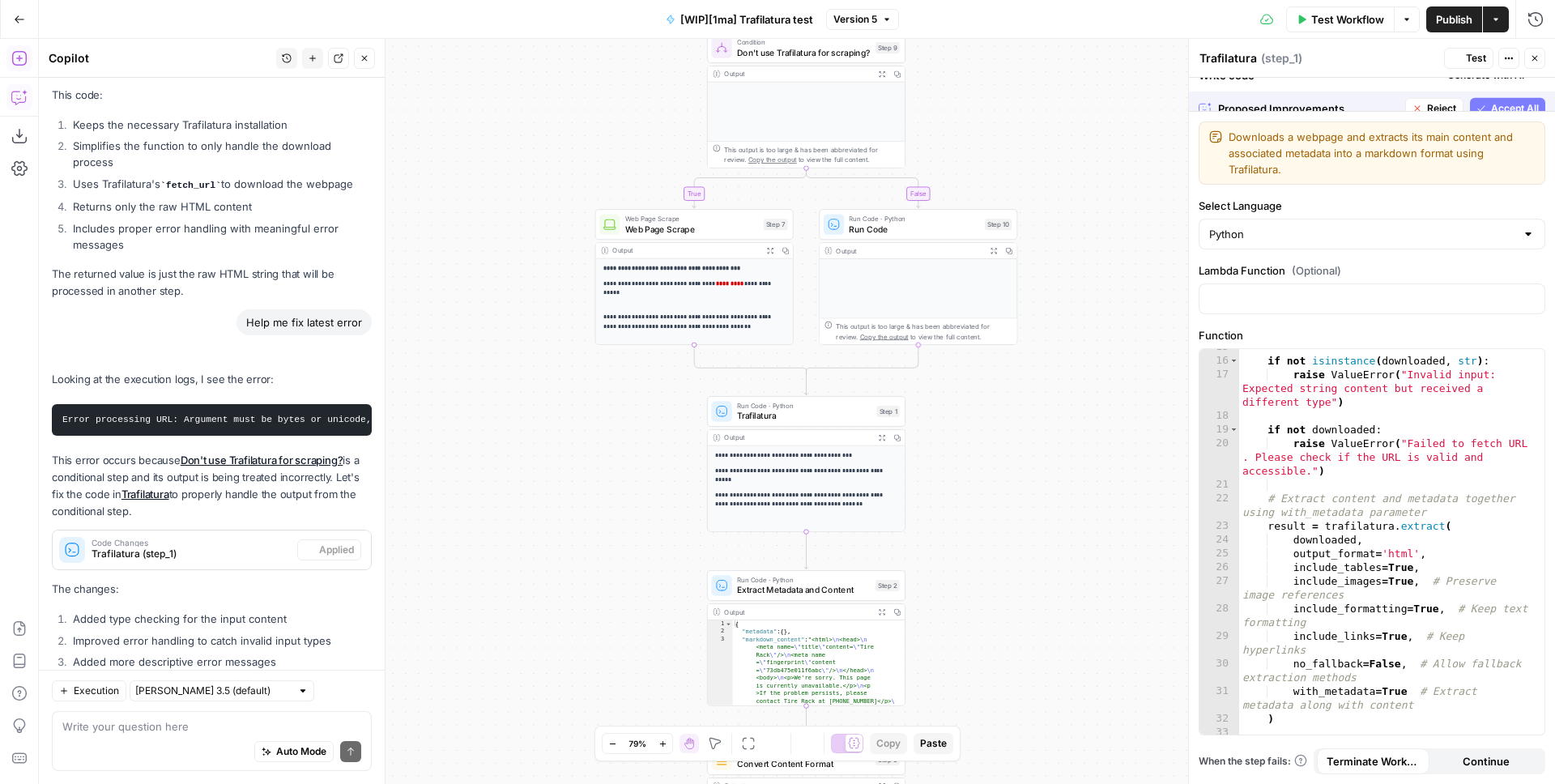
scroll to position [898, 0]
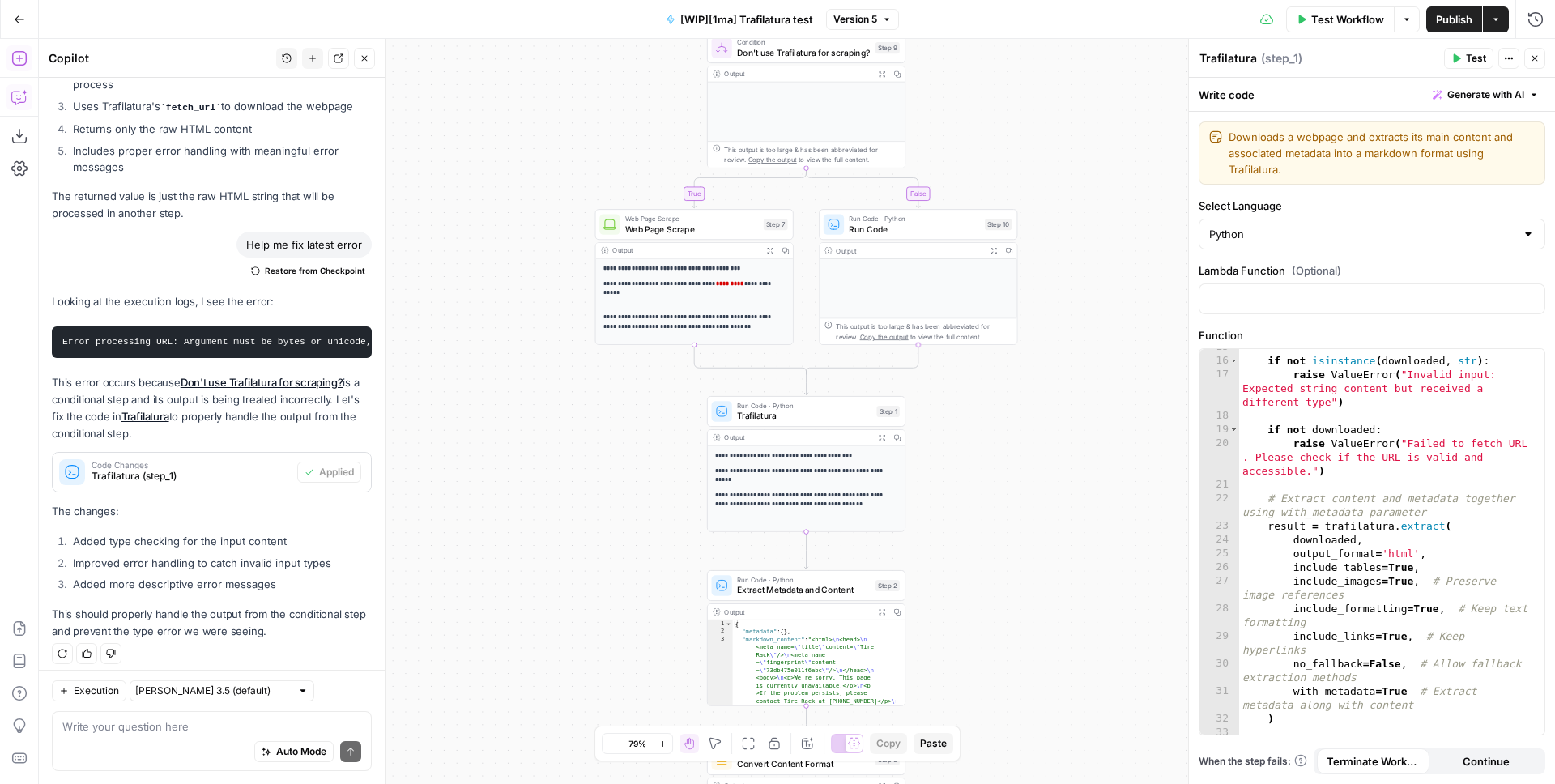
drag, startPoint x: 1092, startPoint y: 169, endPoint x: 946, endPoint y: 267, distance: 175.8
click at [950, 256] on div "**********" at bounding box center [797, 412] width 1517 height 745
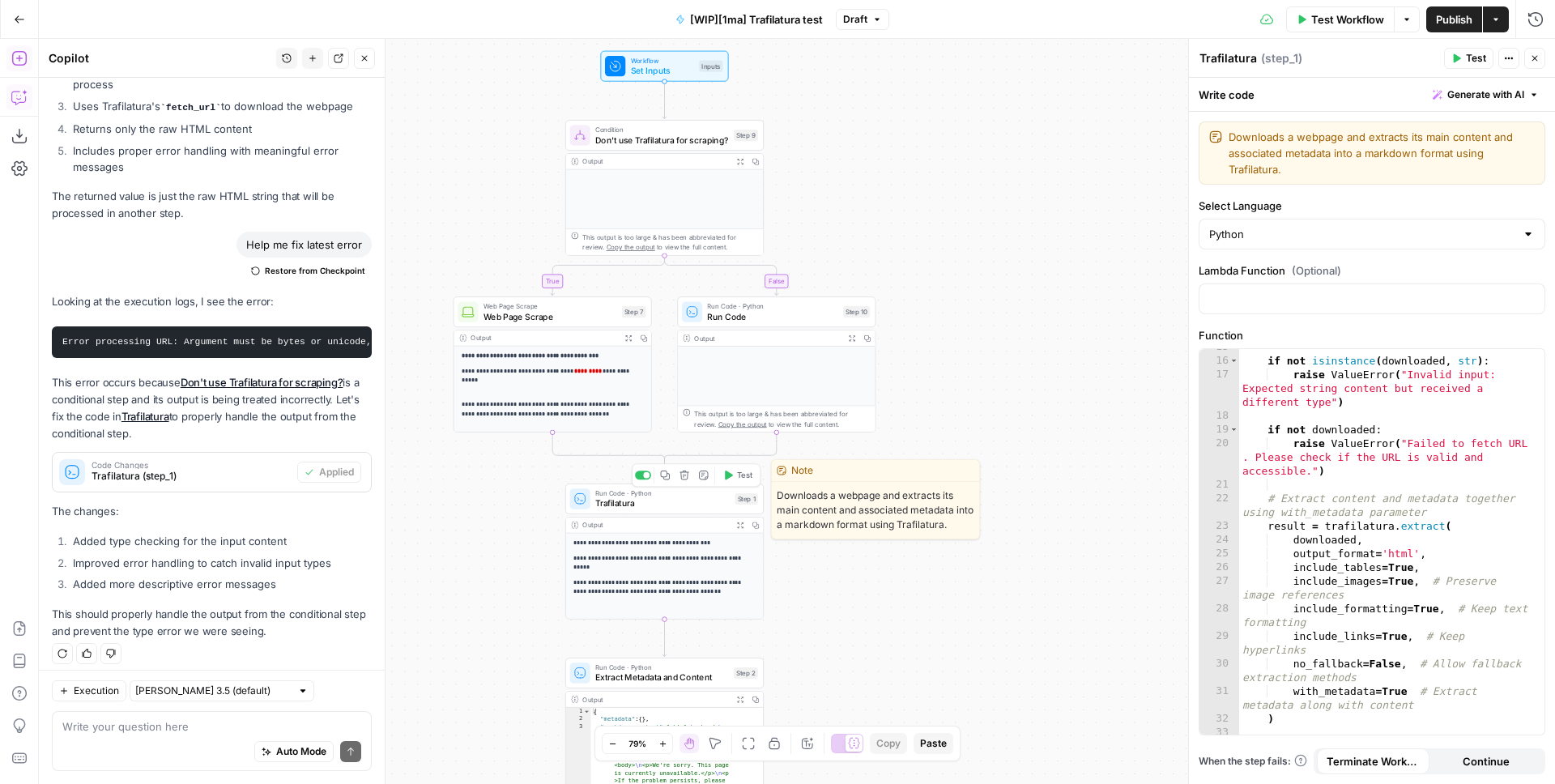
click at [748, 478] on span "Test" at bounding box center [745, 476] width 16 height 11
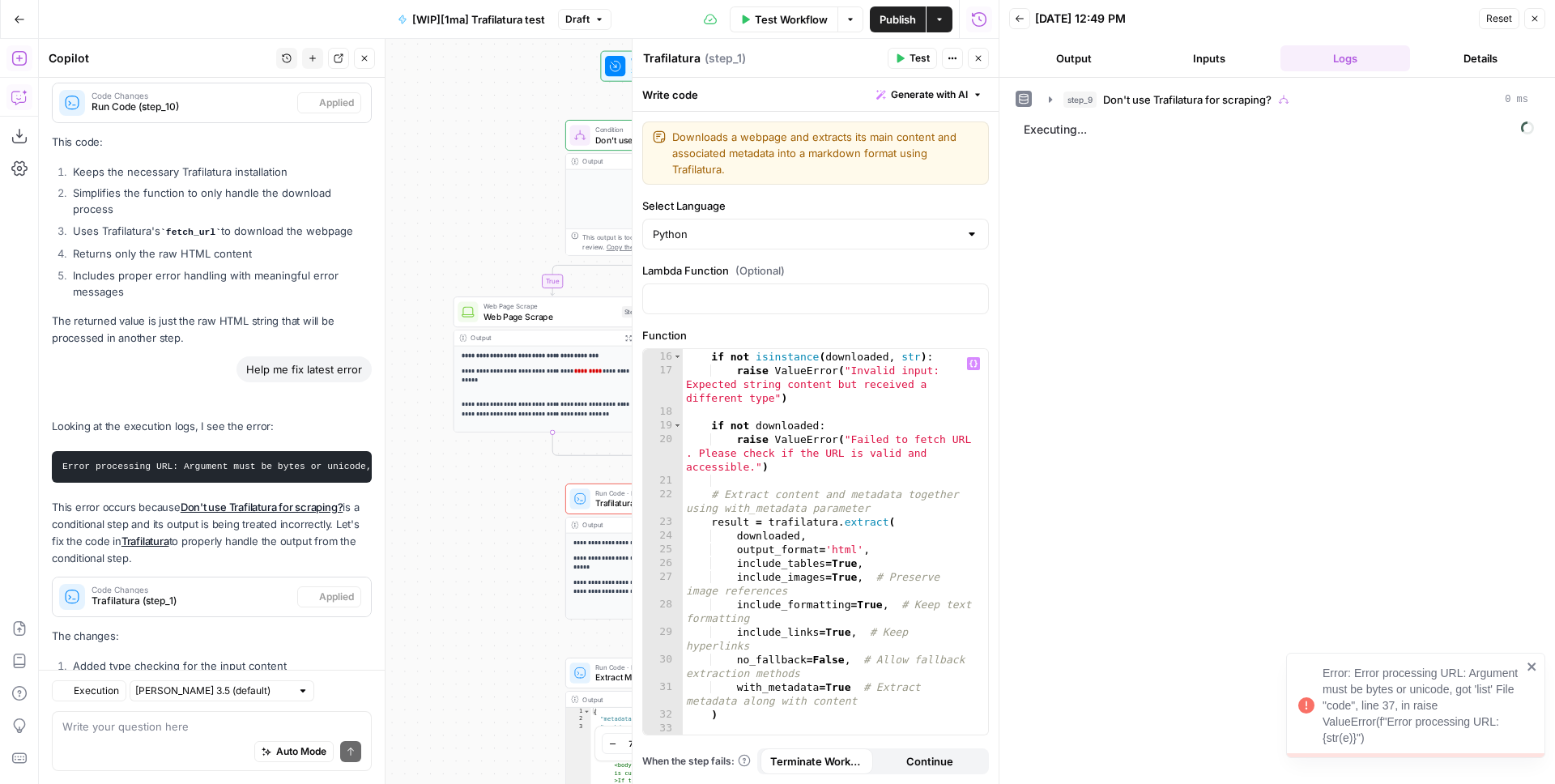
scroll to position [898, 0]
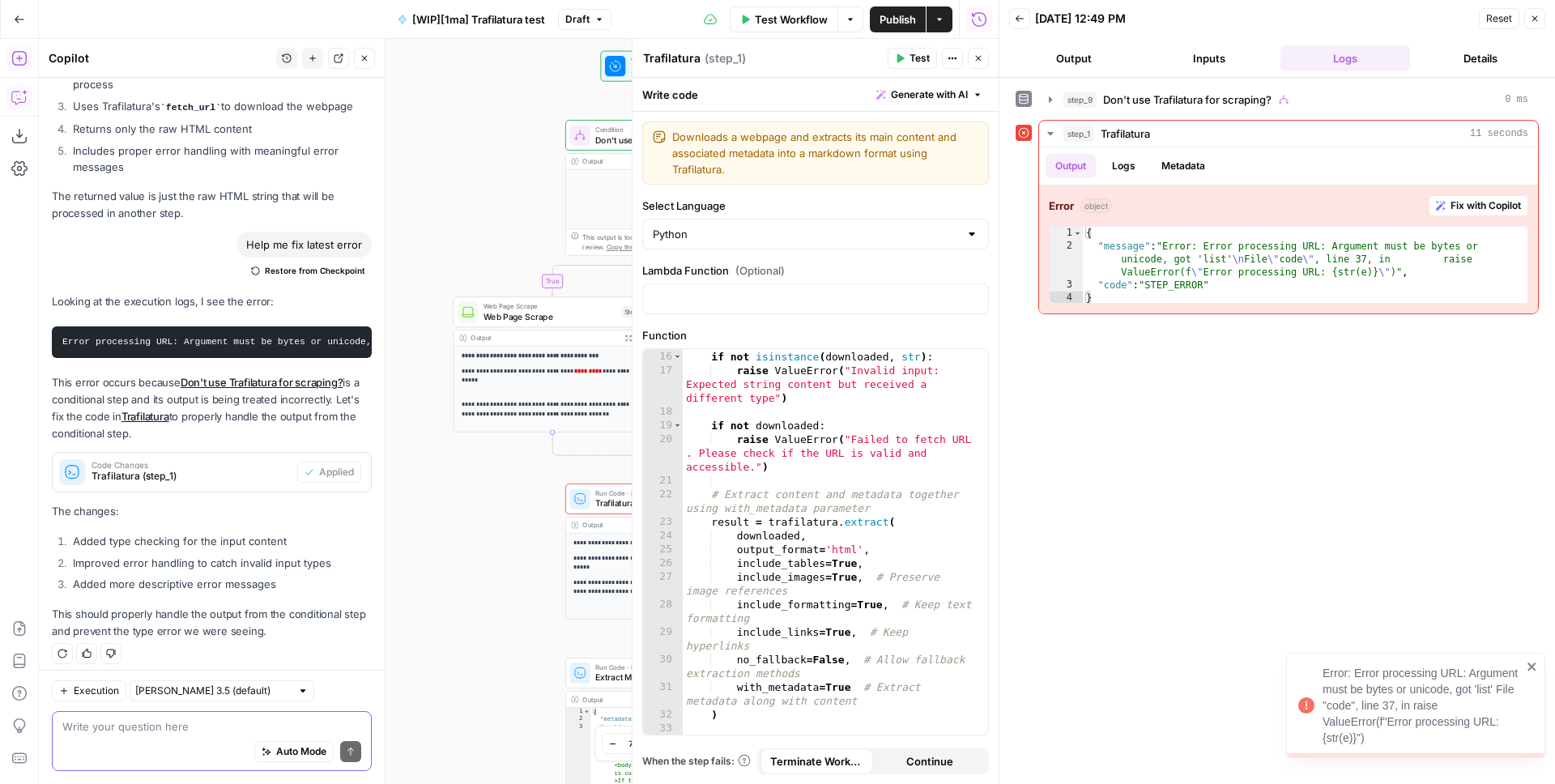
click at [183, 727] on textarea at bounding box center [212, 726] width 299 height 16
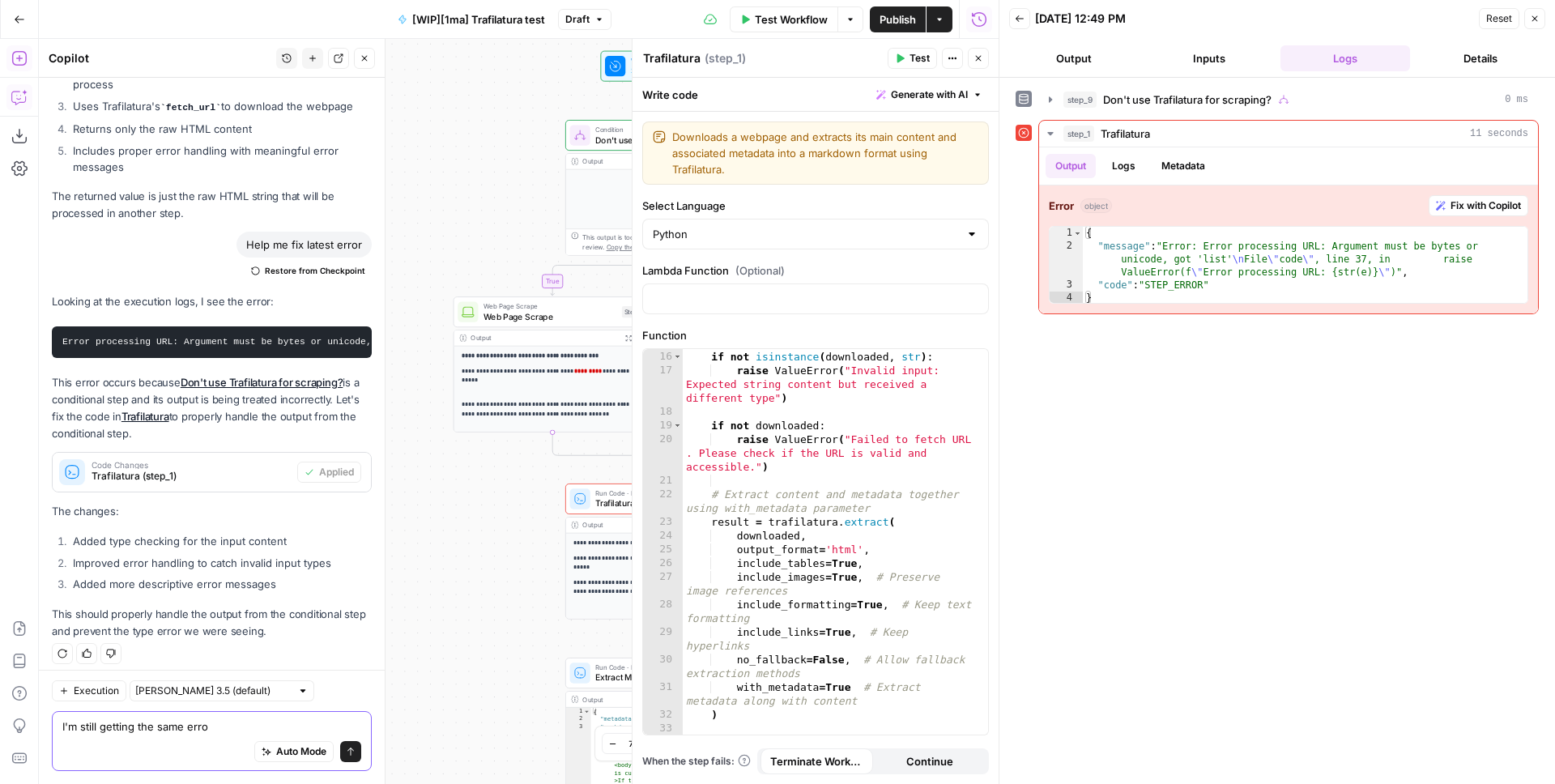
type textarea "I'm still getting the same error"
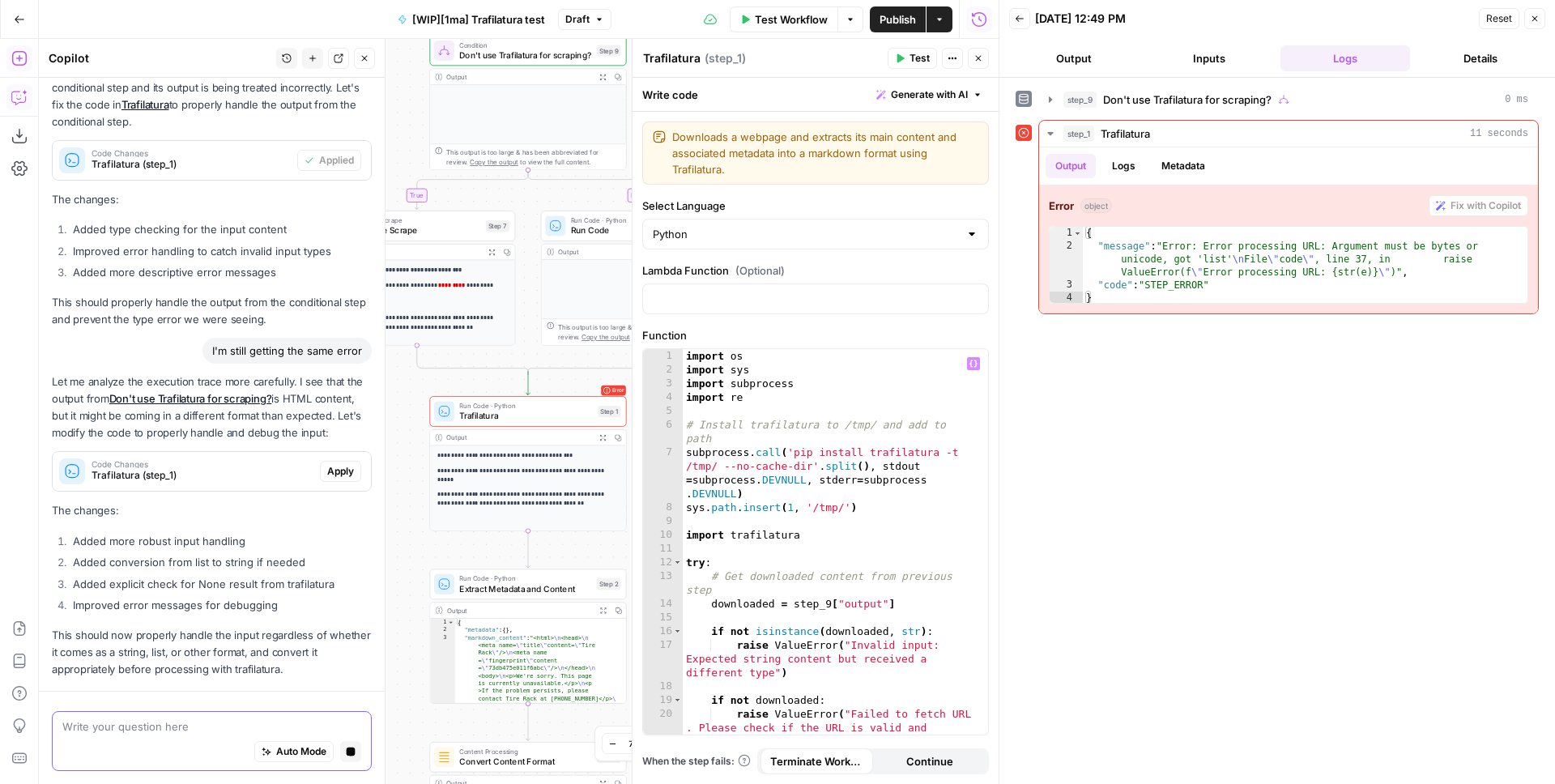
scroll to position [1265, 0]
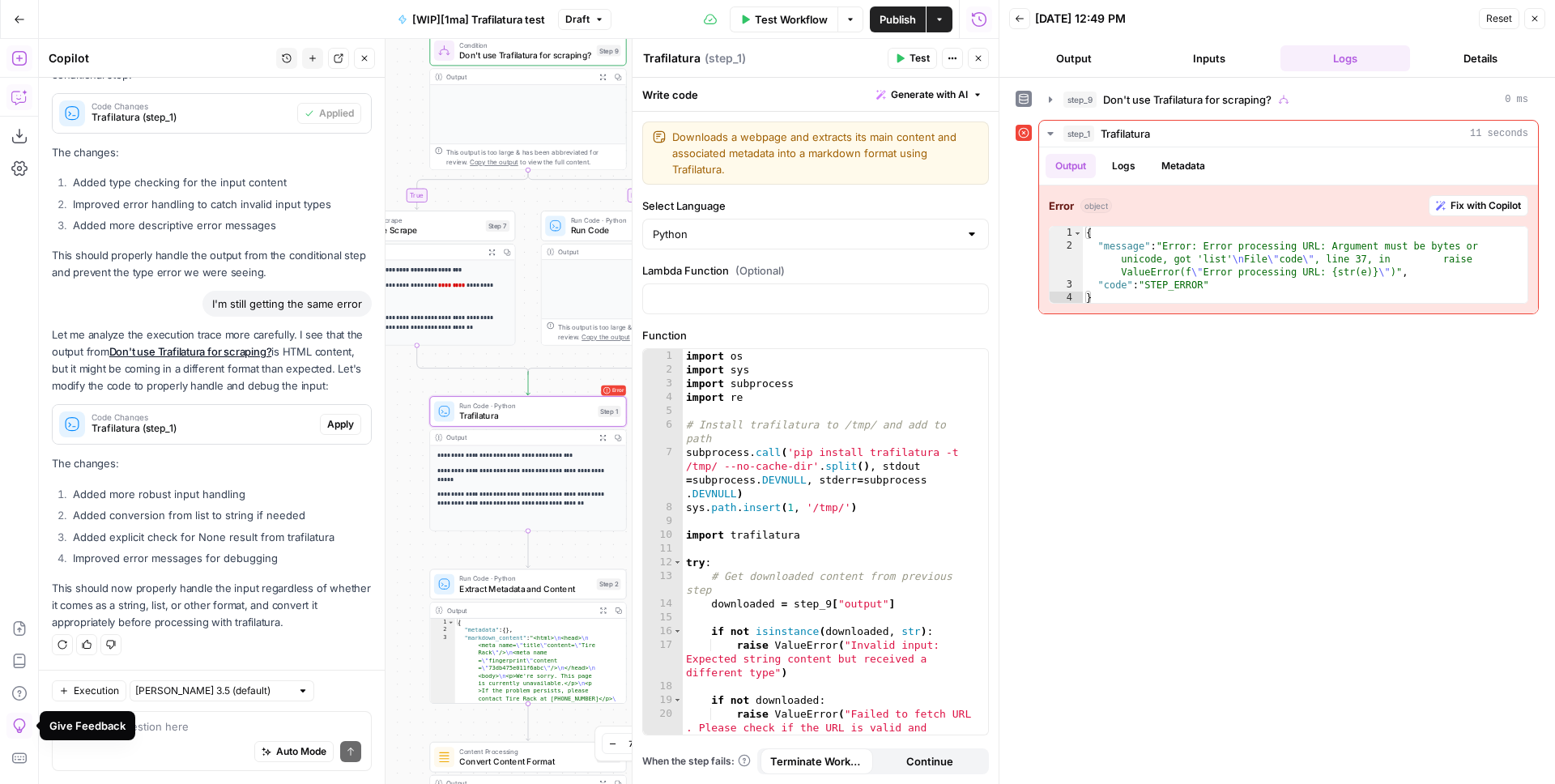
click at [324, 433] on button "Apply" at bounding box center [340, 425] width 41 height 21
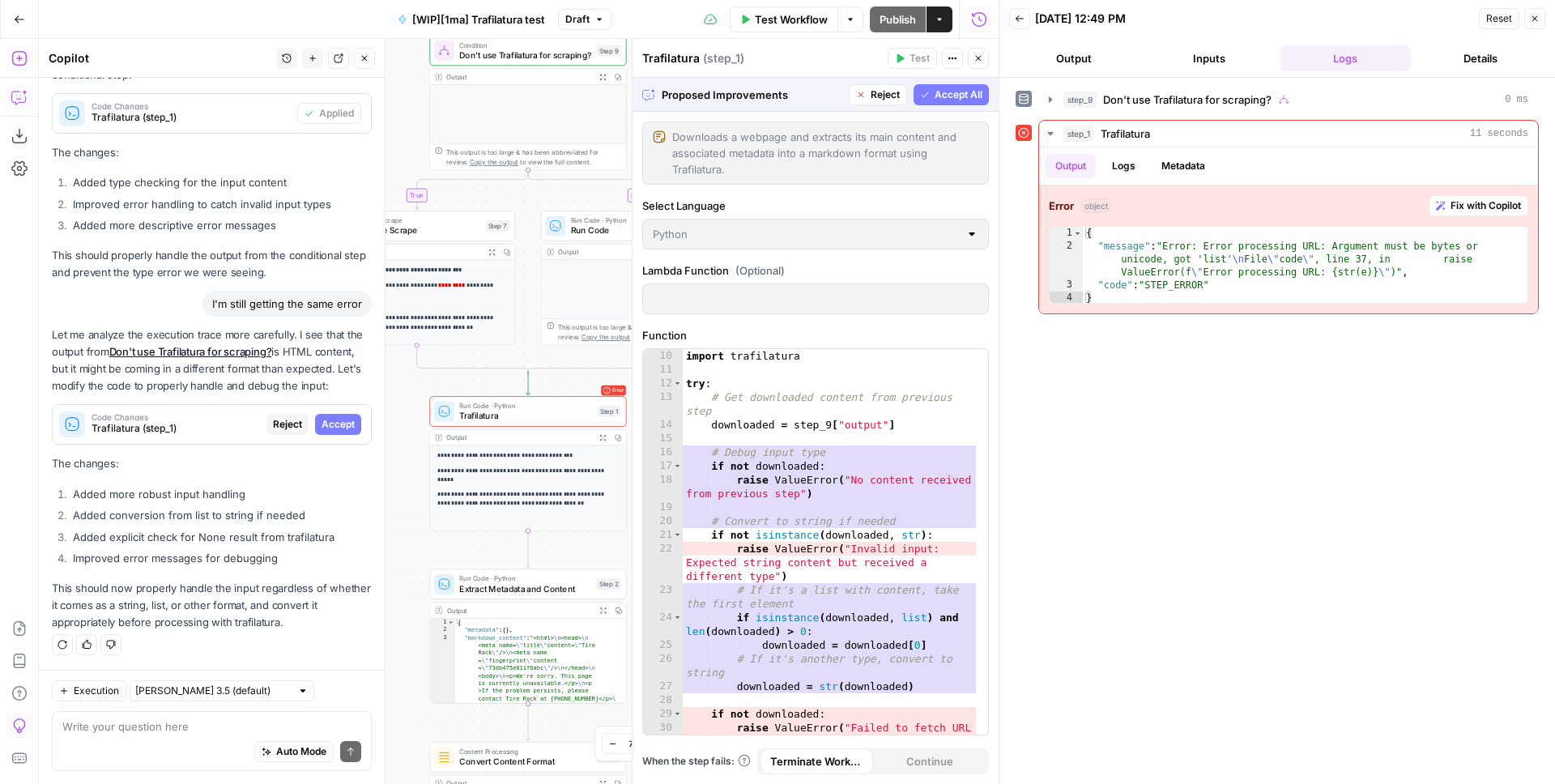
scroll to position [200, 0]
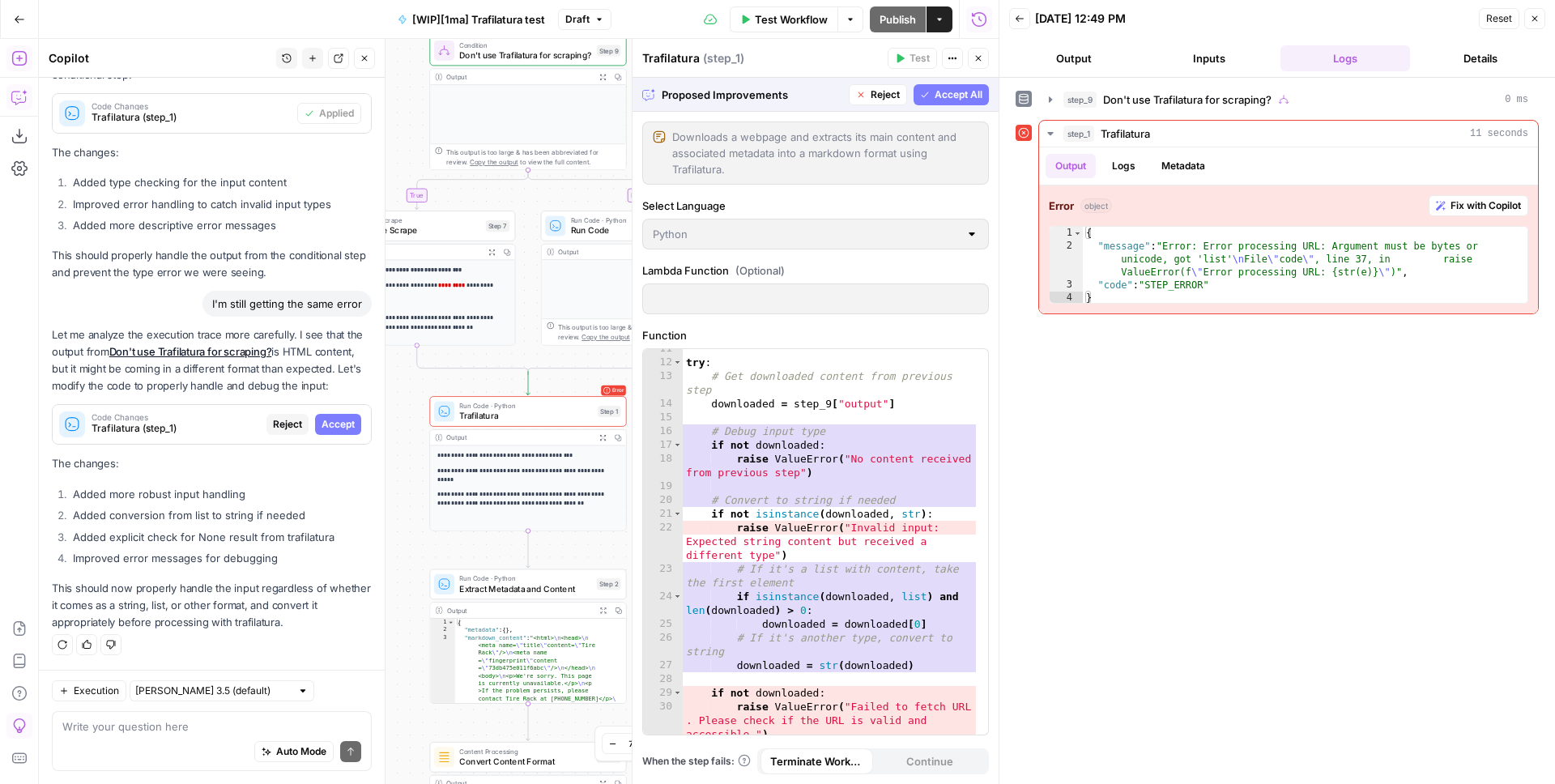
click at [948, 87] on span "Accept All" at bounding box center [958, 95] width 47 height 15
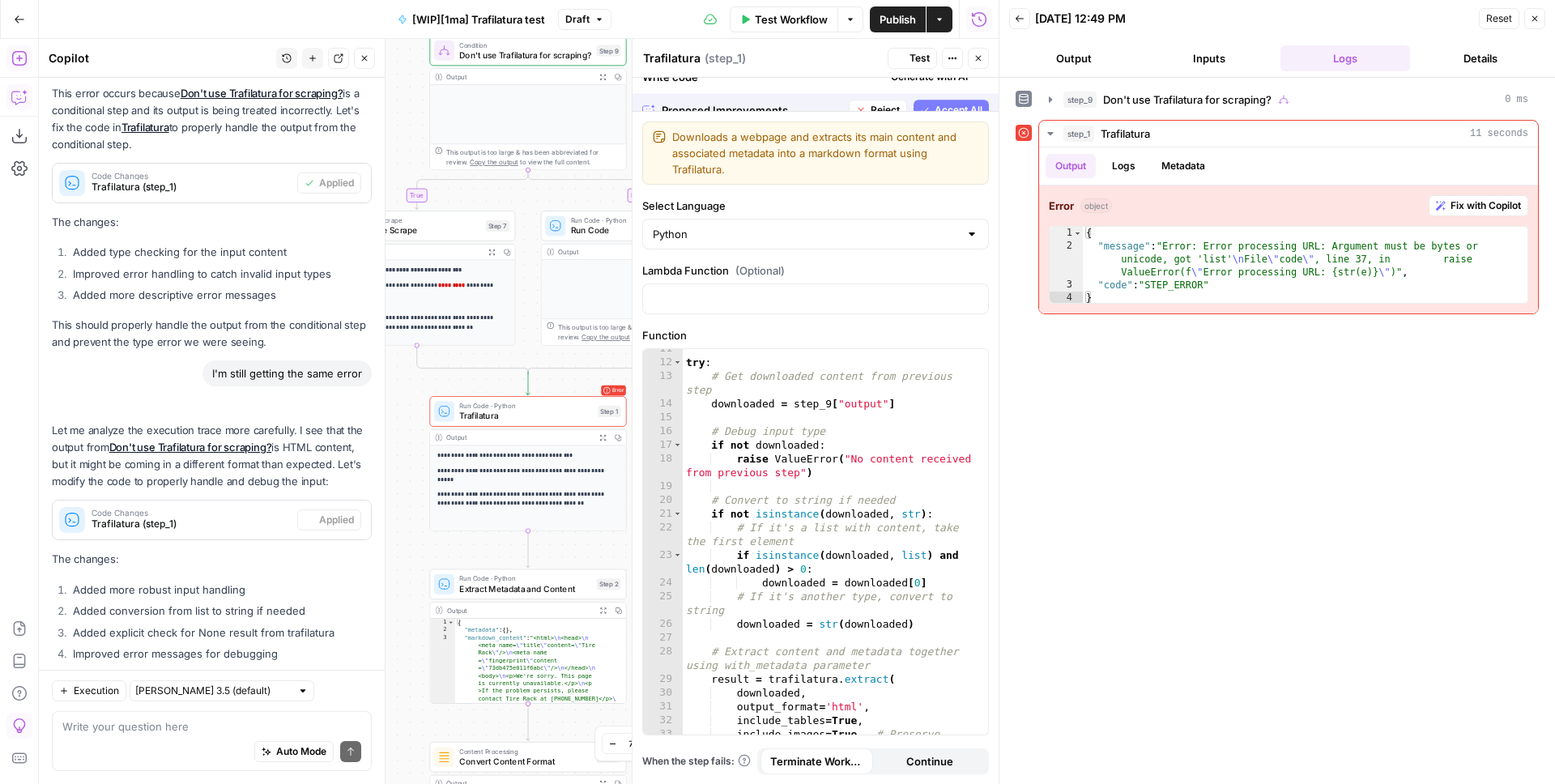
scroll to position [1291, 0]
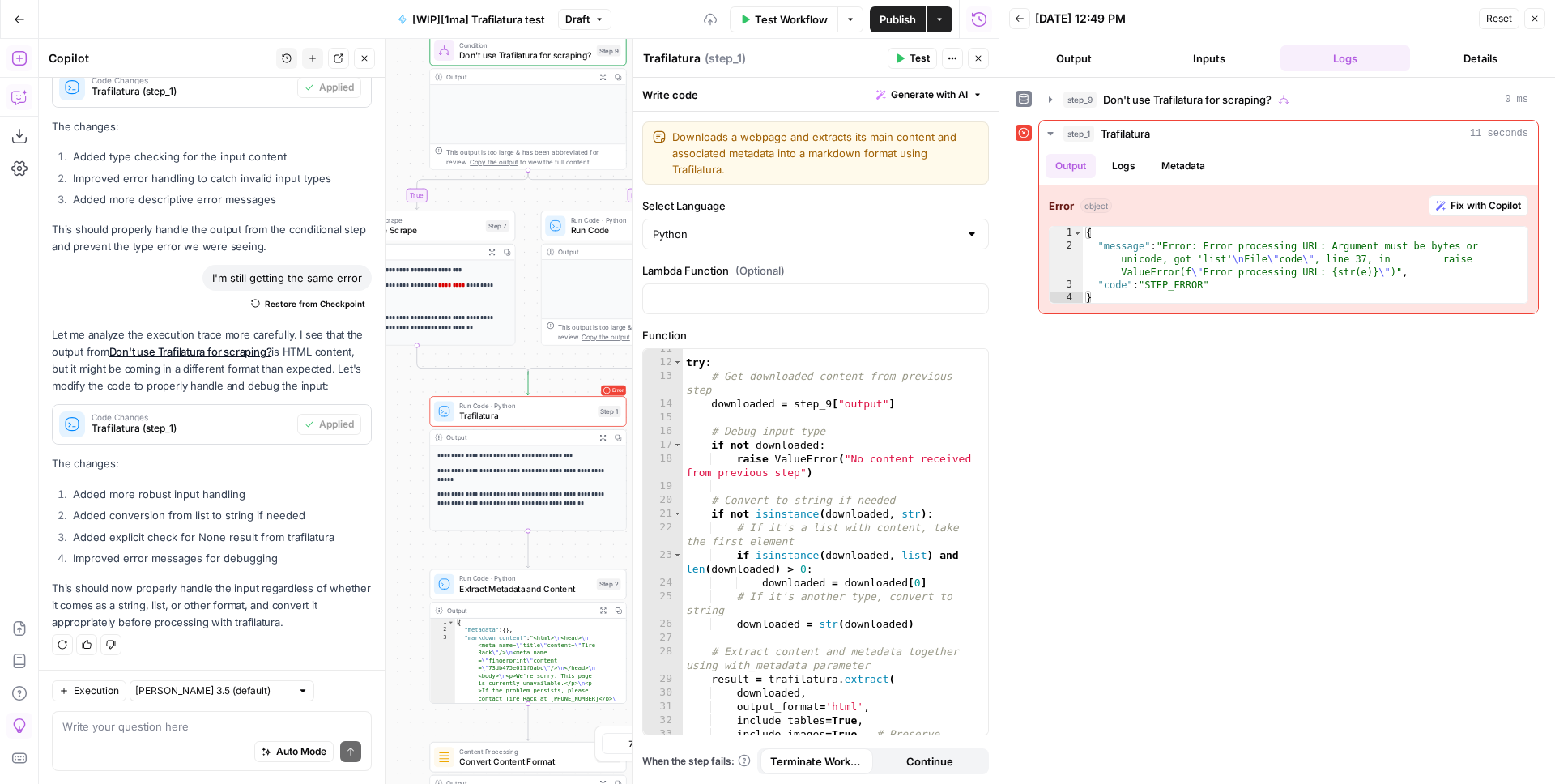
click at [915, 56] on span "Test" at bounding box center [920, 59] width 20 height 15
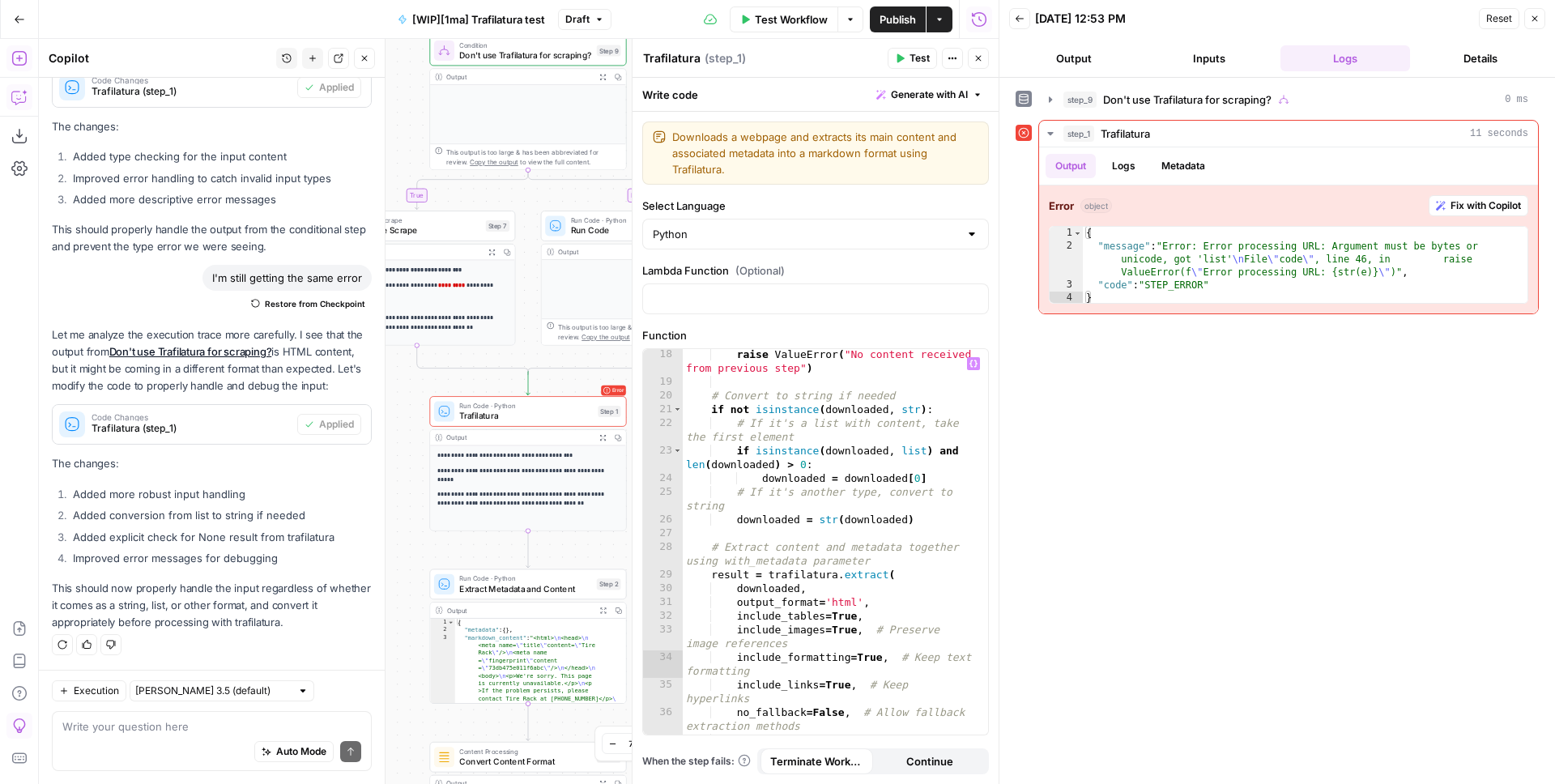
scroll to position [310, 0]
click at [773, 581] on div "raise ValueError ( "No content received from previous step" ) # Convert to stri…" at bounding box center [830, 562] width 294 height 440
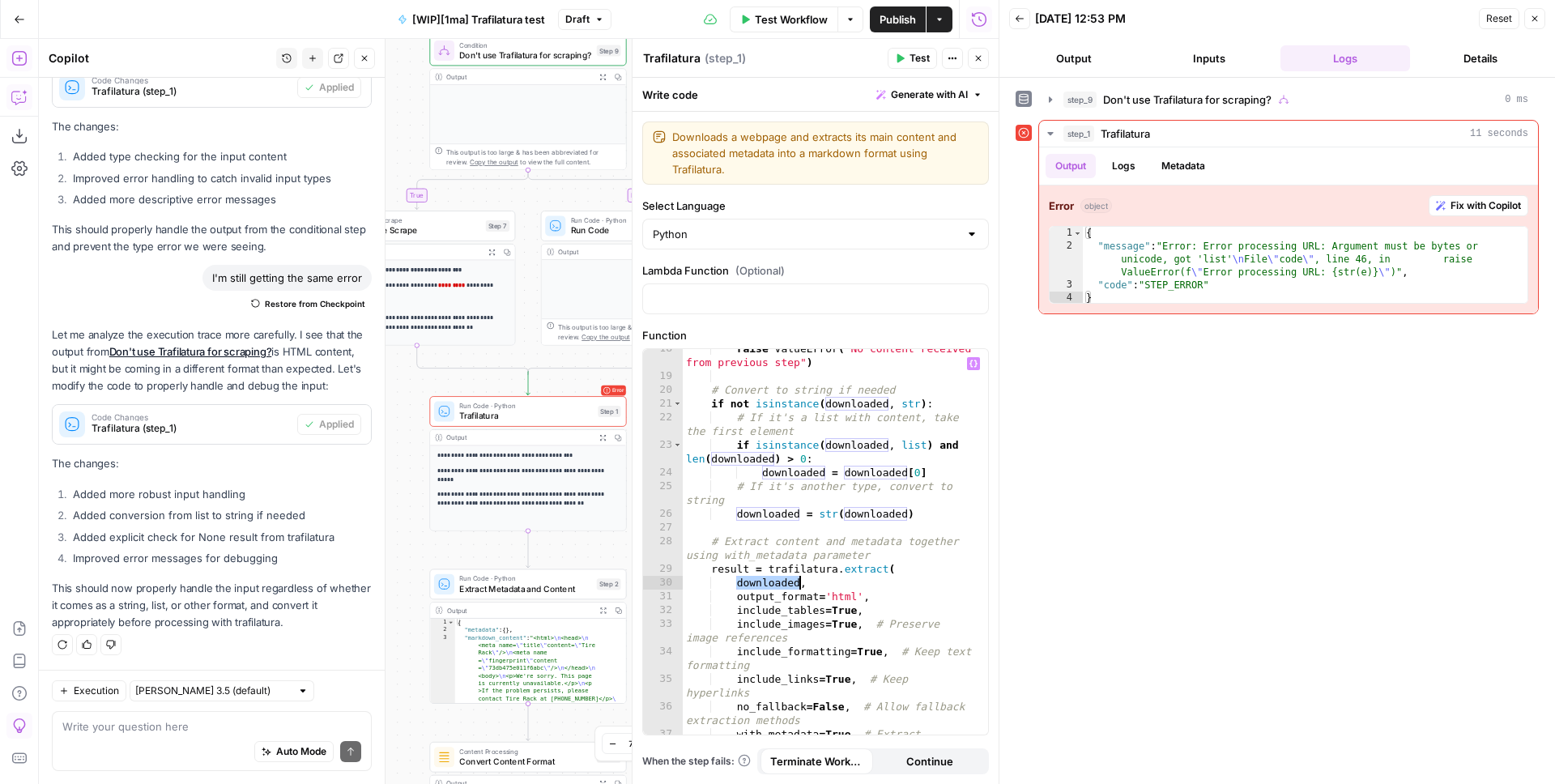
click at [773, 581] on div "raise ValueError ( "No content received from previous step" ) # Convert to stri…" at bounding box center [830, 562] width 294 height 440
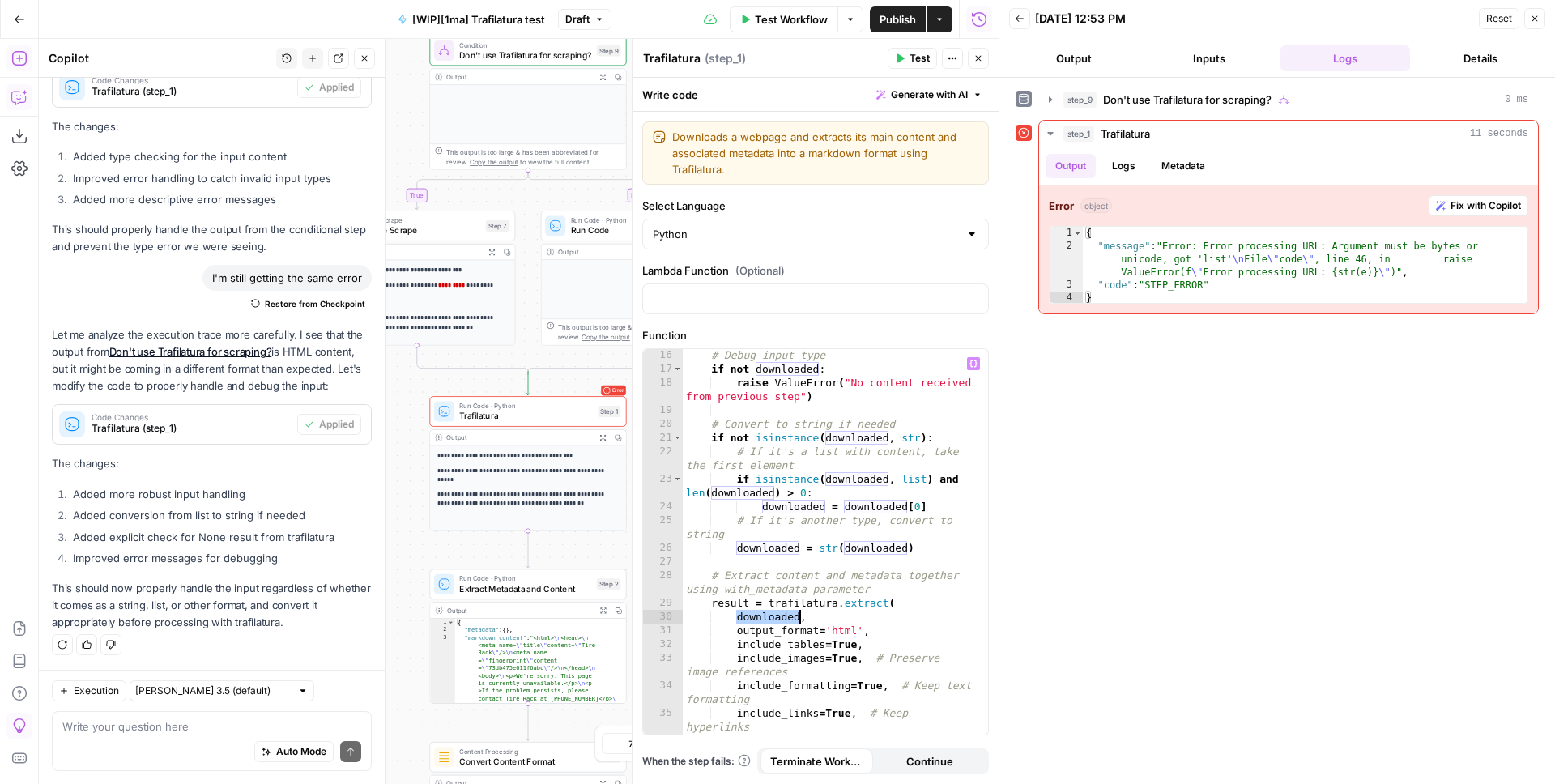
scroll to position [231, 0]
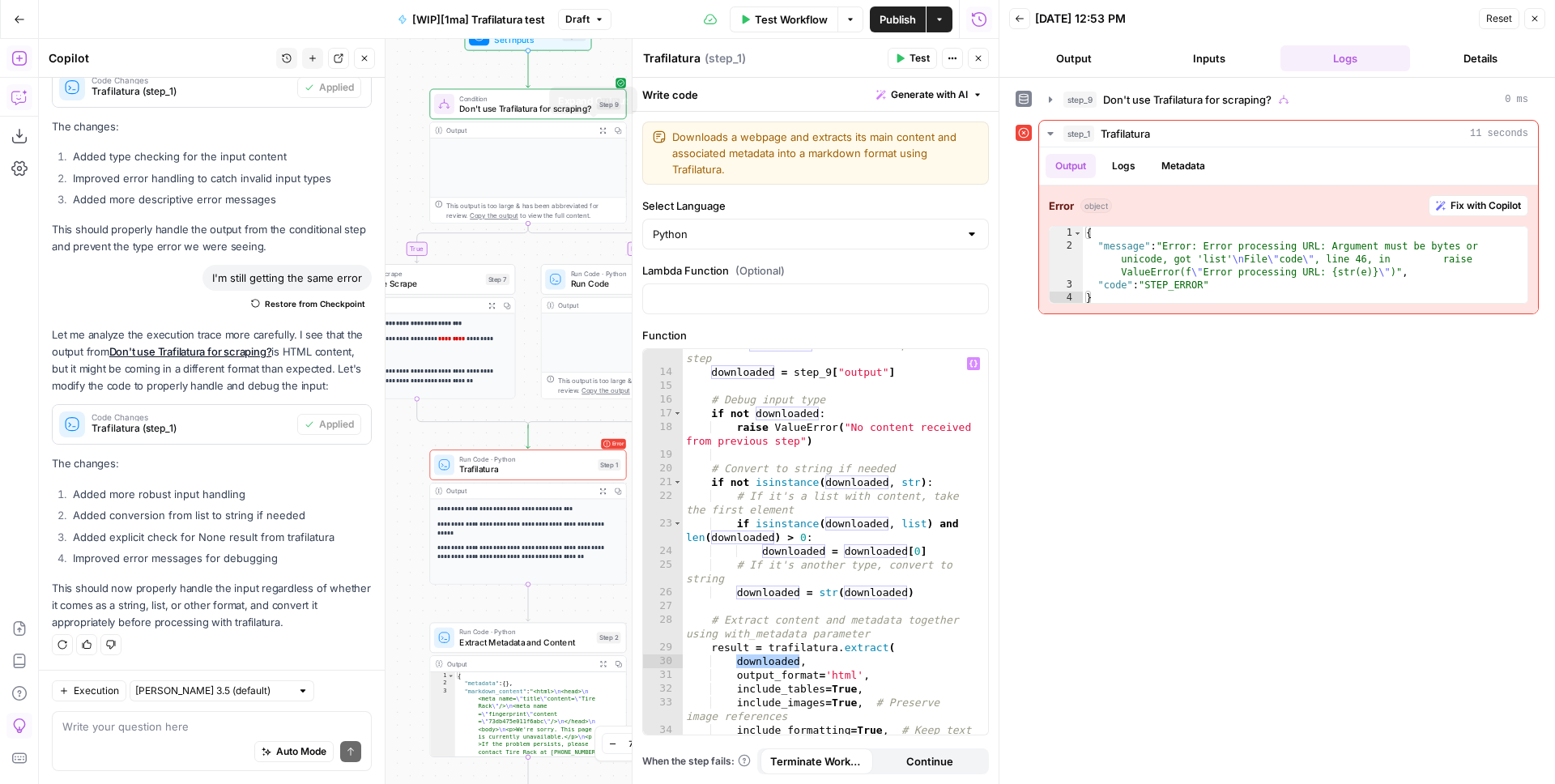
click at [599, 131] on icon "button" at bounding box center [603, 130] width 7 height 7
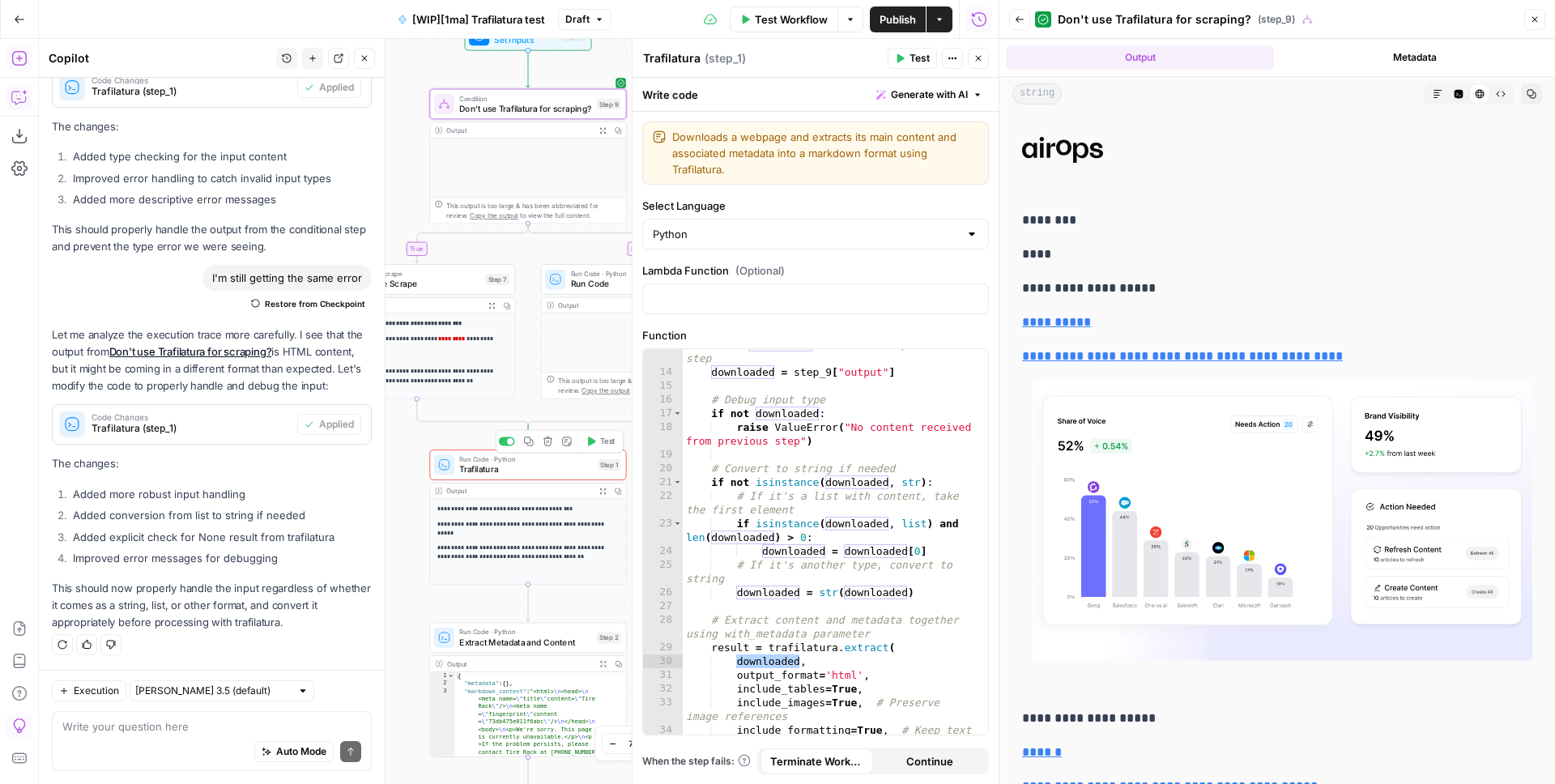
click at [530, 468] on span "Trafilatura" at bounding box center [526, 470] width 134 height 13
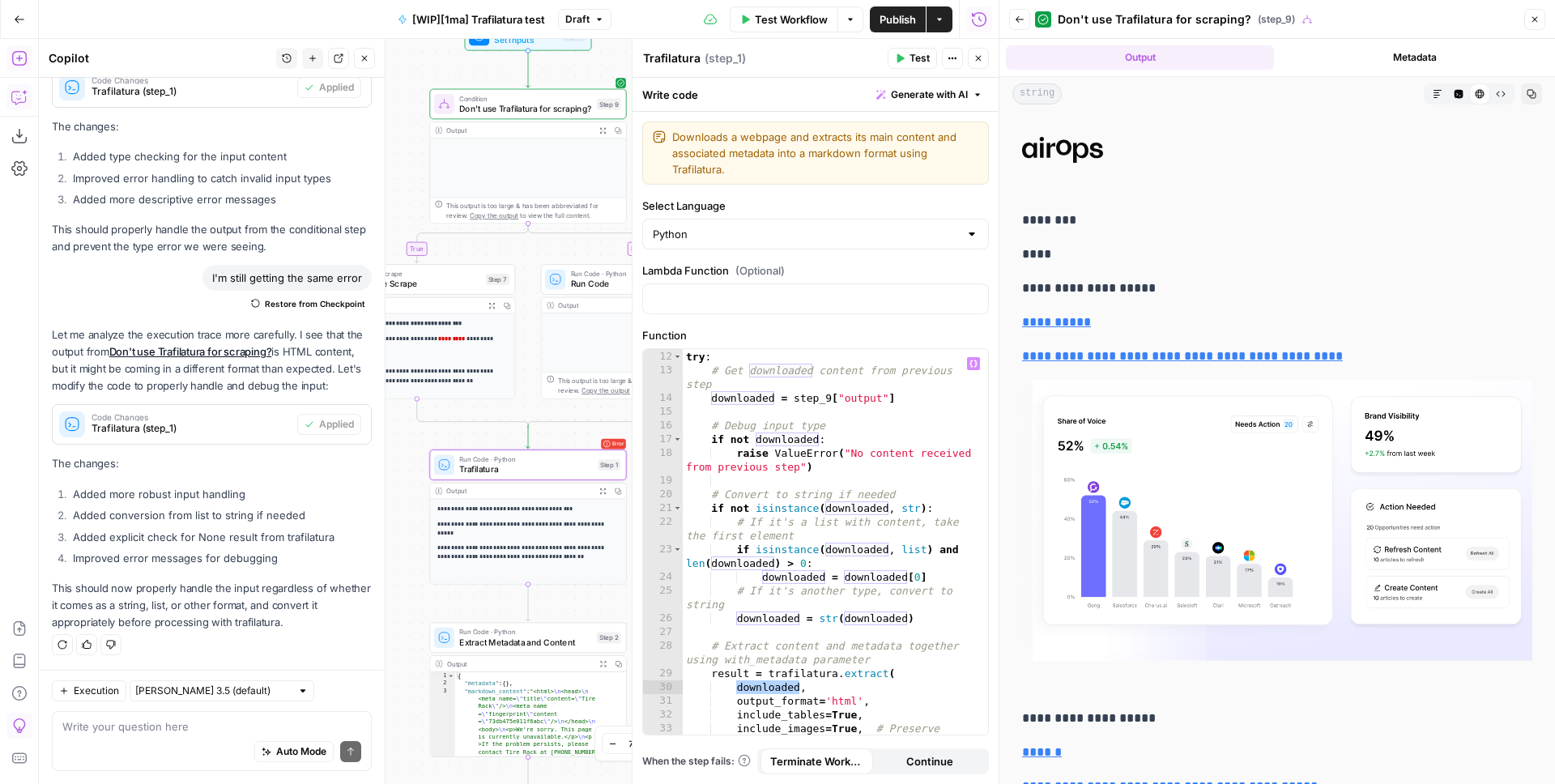
scroll to position [218, 0]
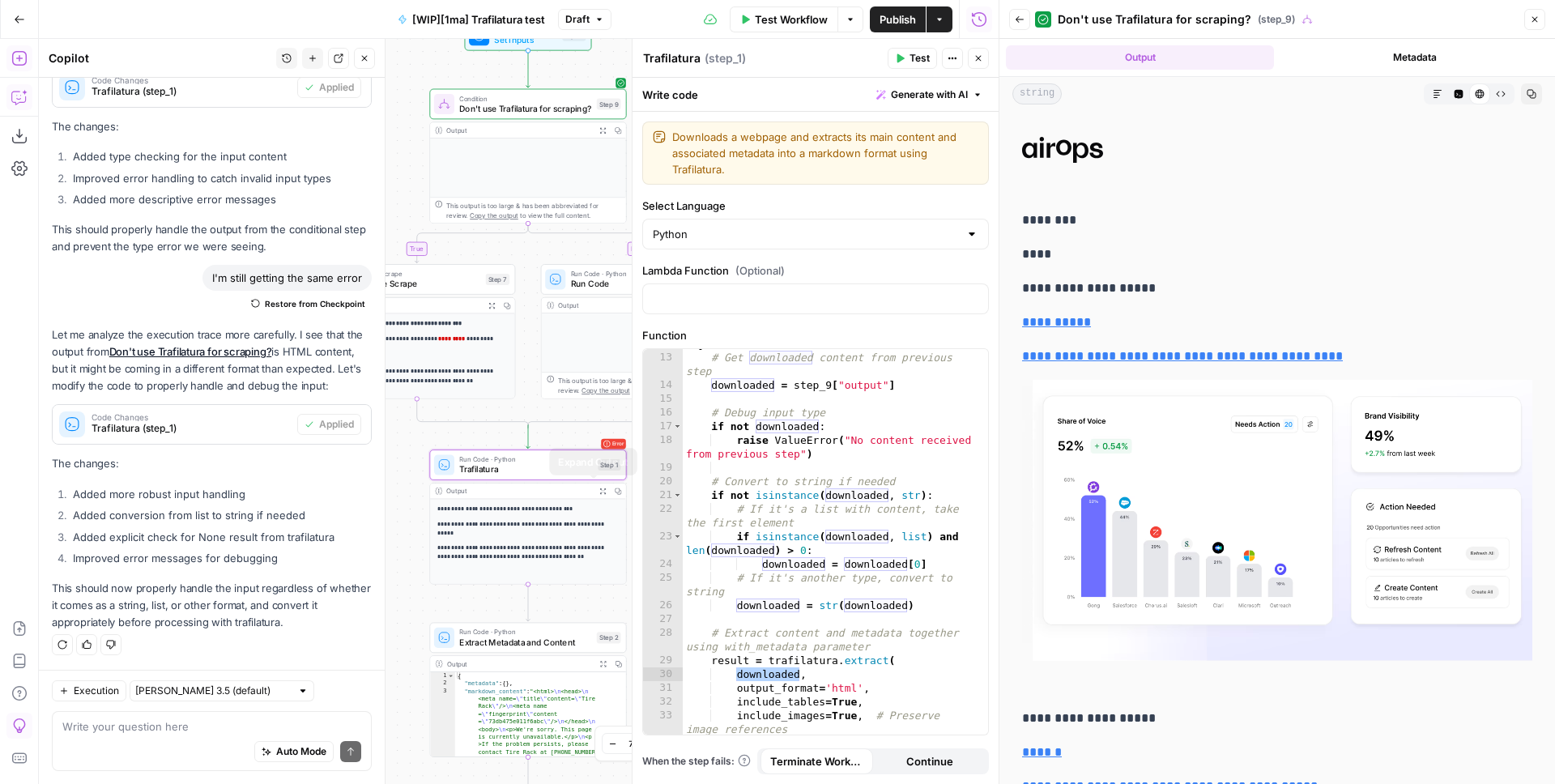
click at [599, 490] on icon "button" at bounding box center [603, 491] width 7 height 7
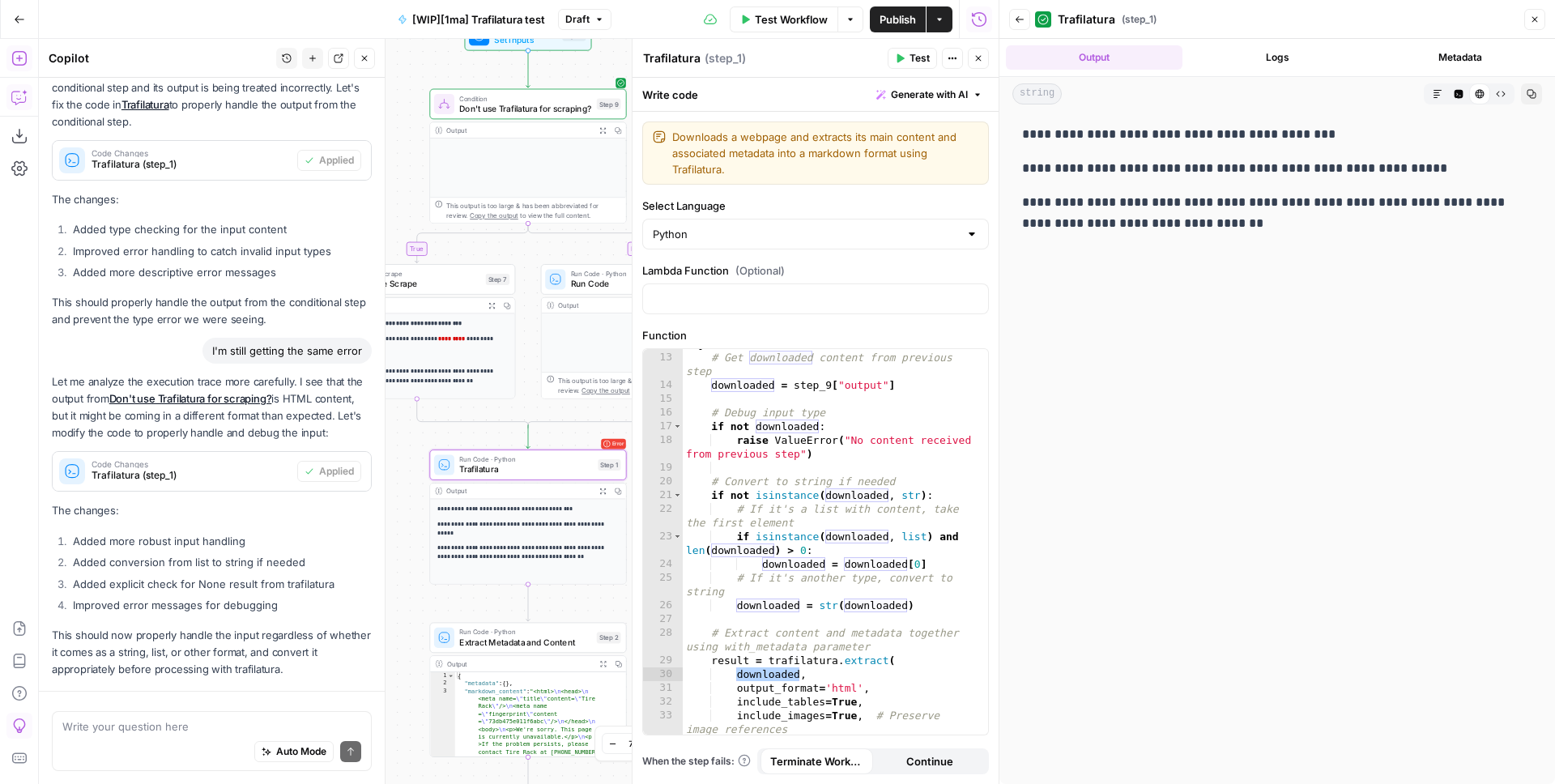
scroll to position [1291, 0]
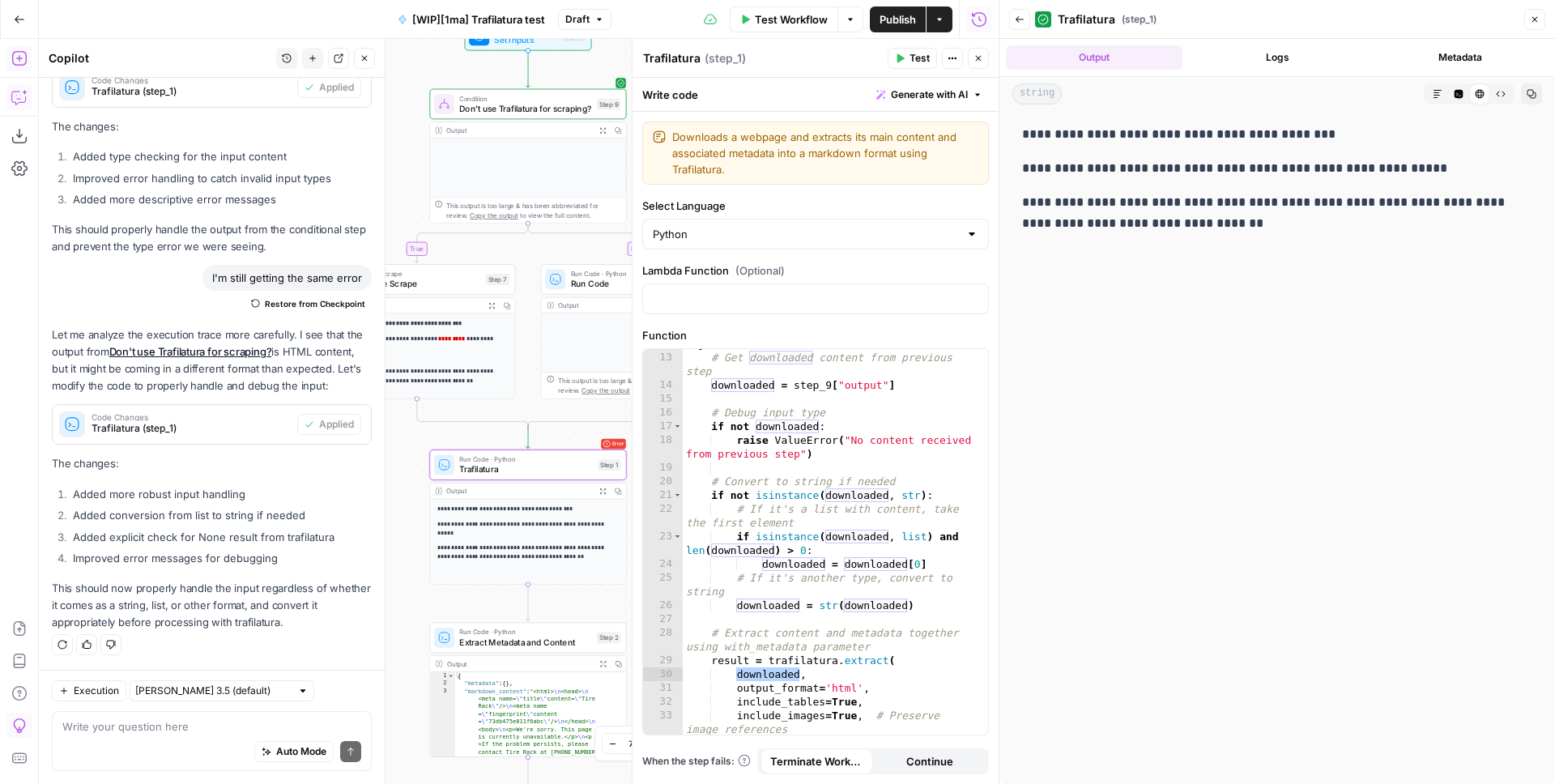
click at [1537, 10] on button "Close" at bounding box center [1535, 20] width 21 height 21
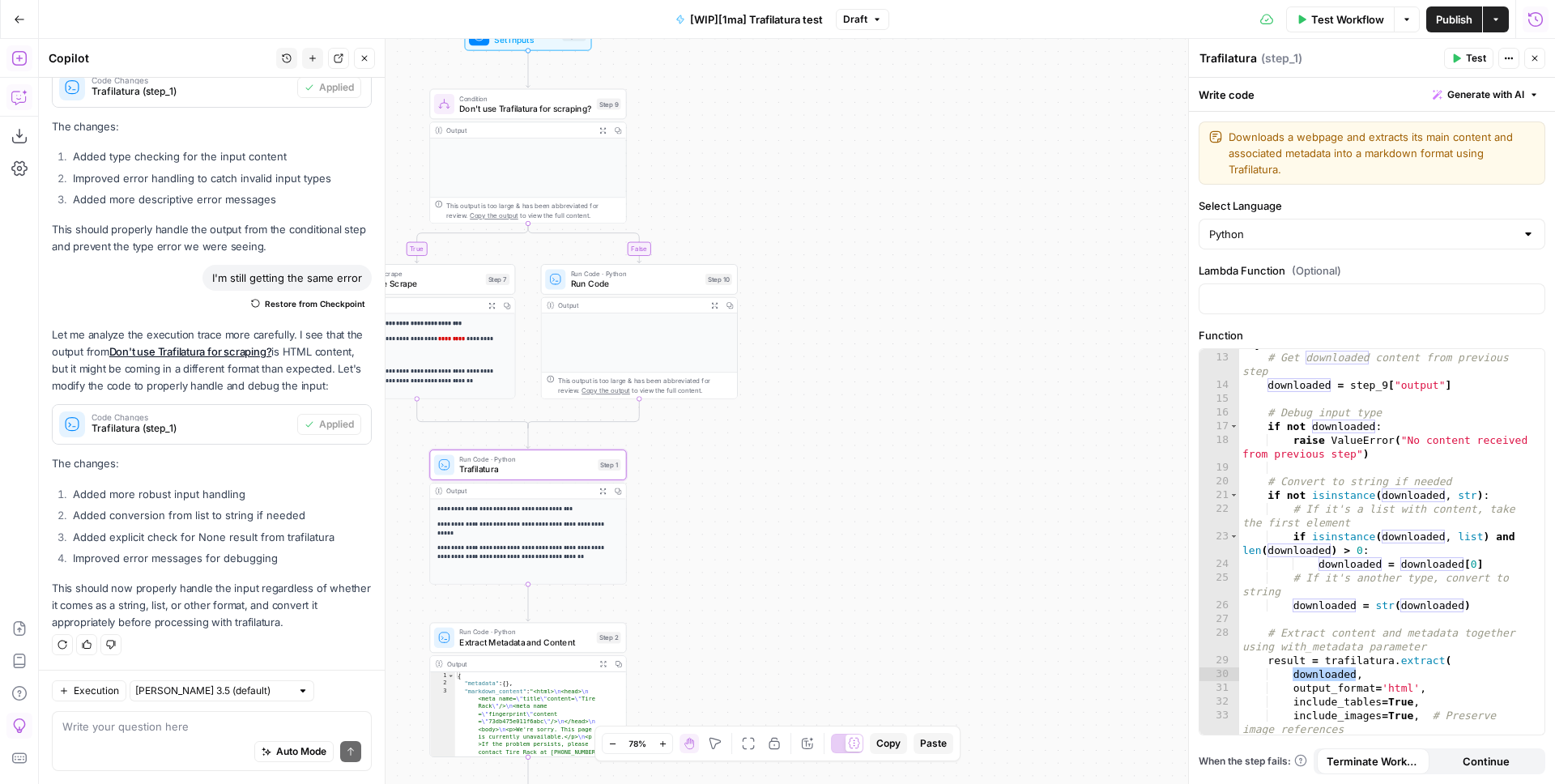
click at [1539, 21] on icon "button" at bounding box center [1535, 19] width 16 height 16
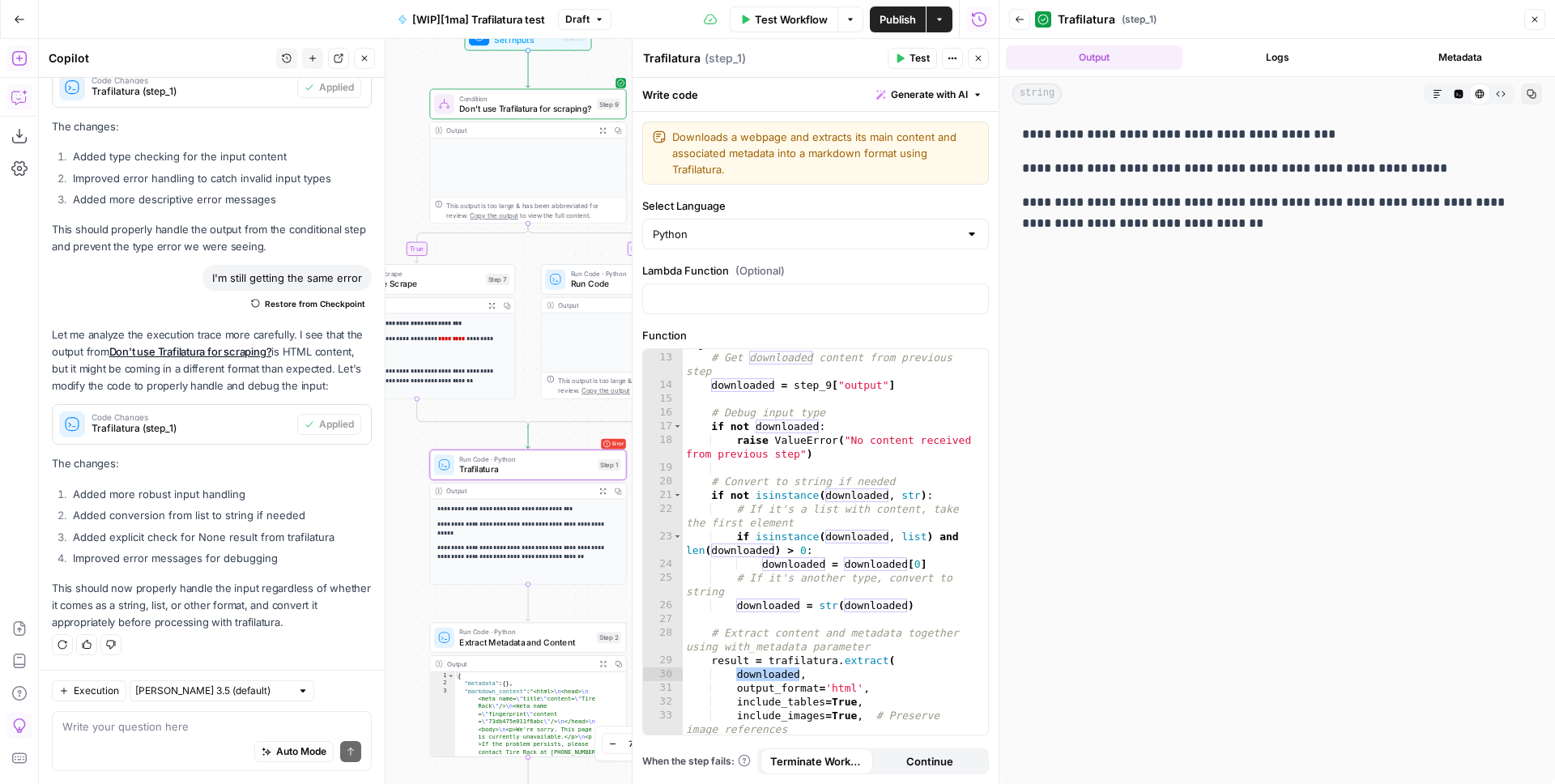
click at [1016, 17] on icon "button" at bounding box center [1020, 20] width 9 height 9
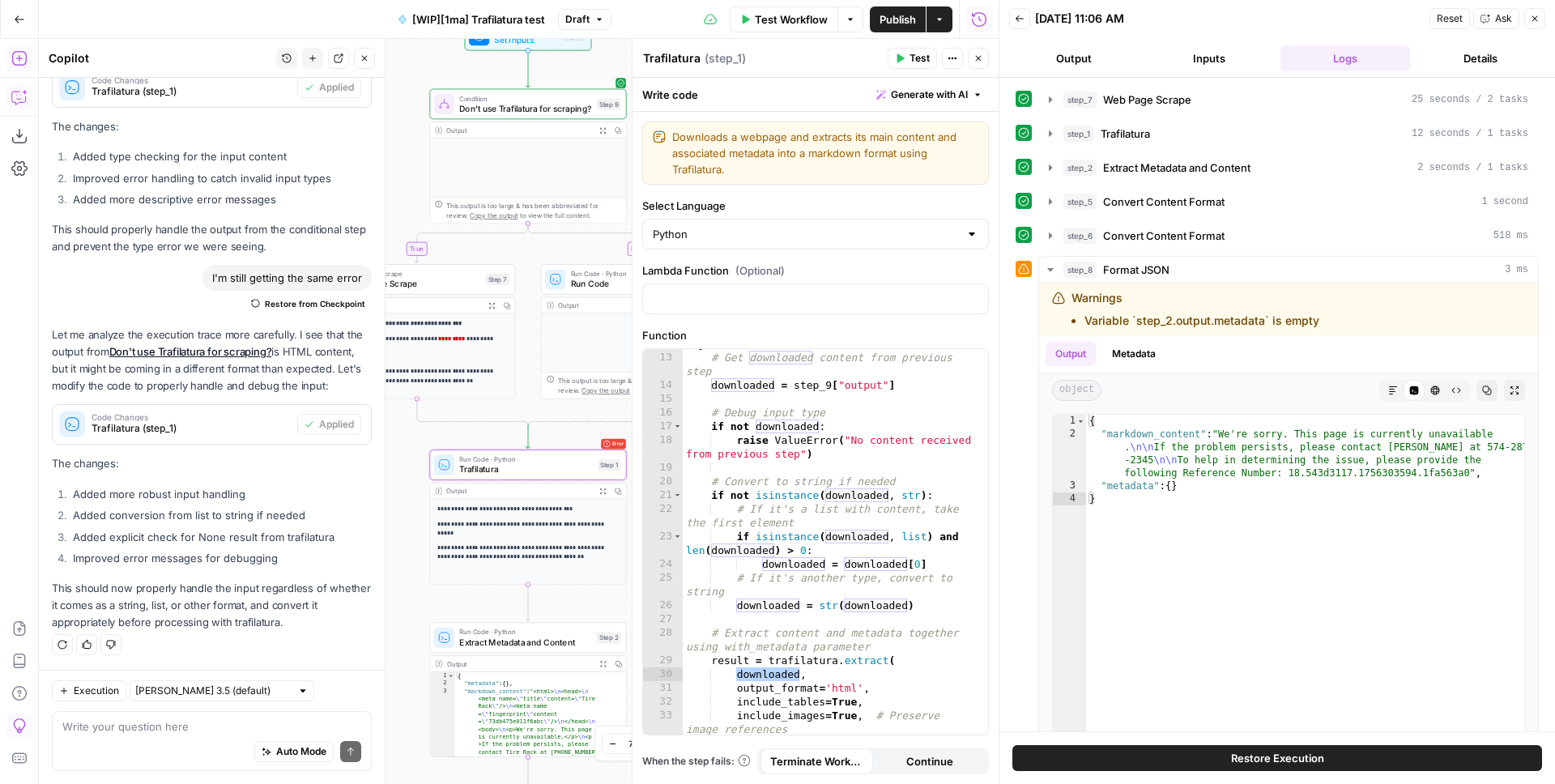
click at [1026, 20] on button "Back" at bounding box center [1020, 19] width 21 height 21
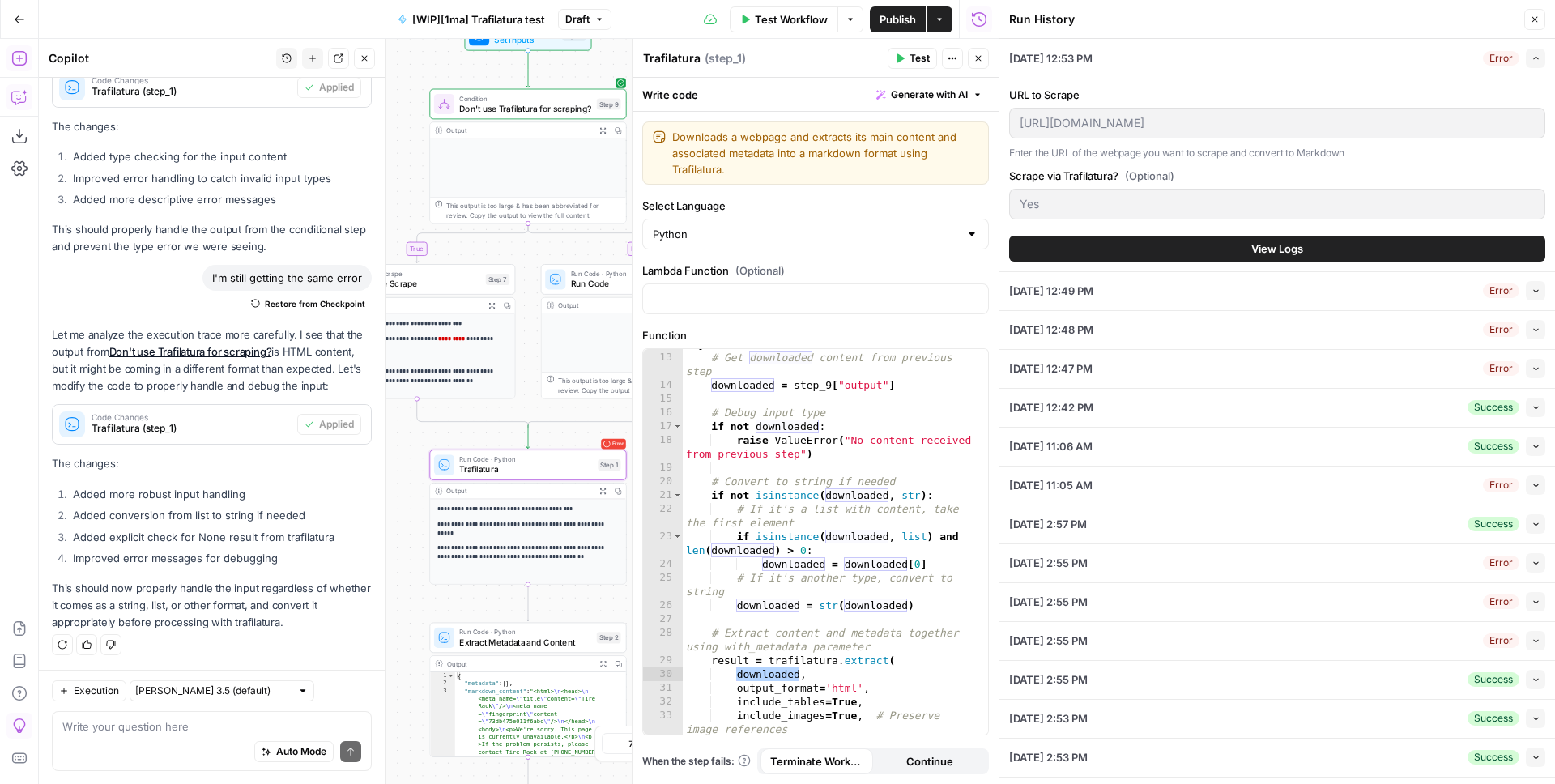
click at [1532, 292] on icon "button" at bounding box center [1536, 291] width 9 height 9
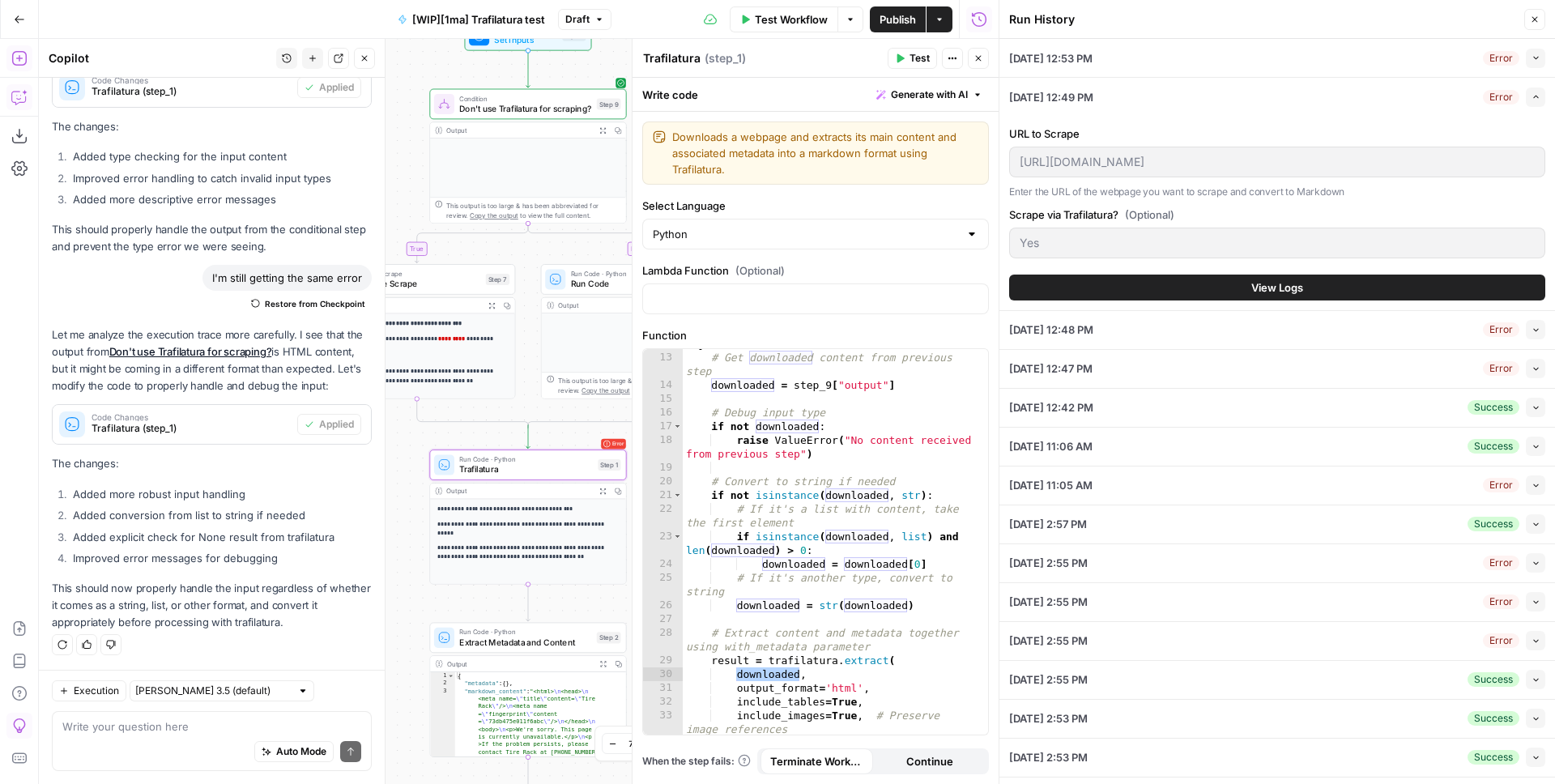
click at [1276, 289] on span "View Logs" at bounding box center [1277, 287] width 52 height 16
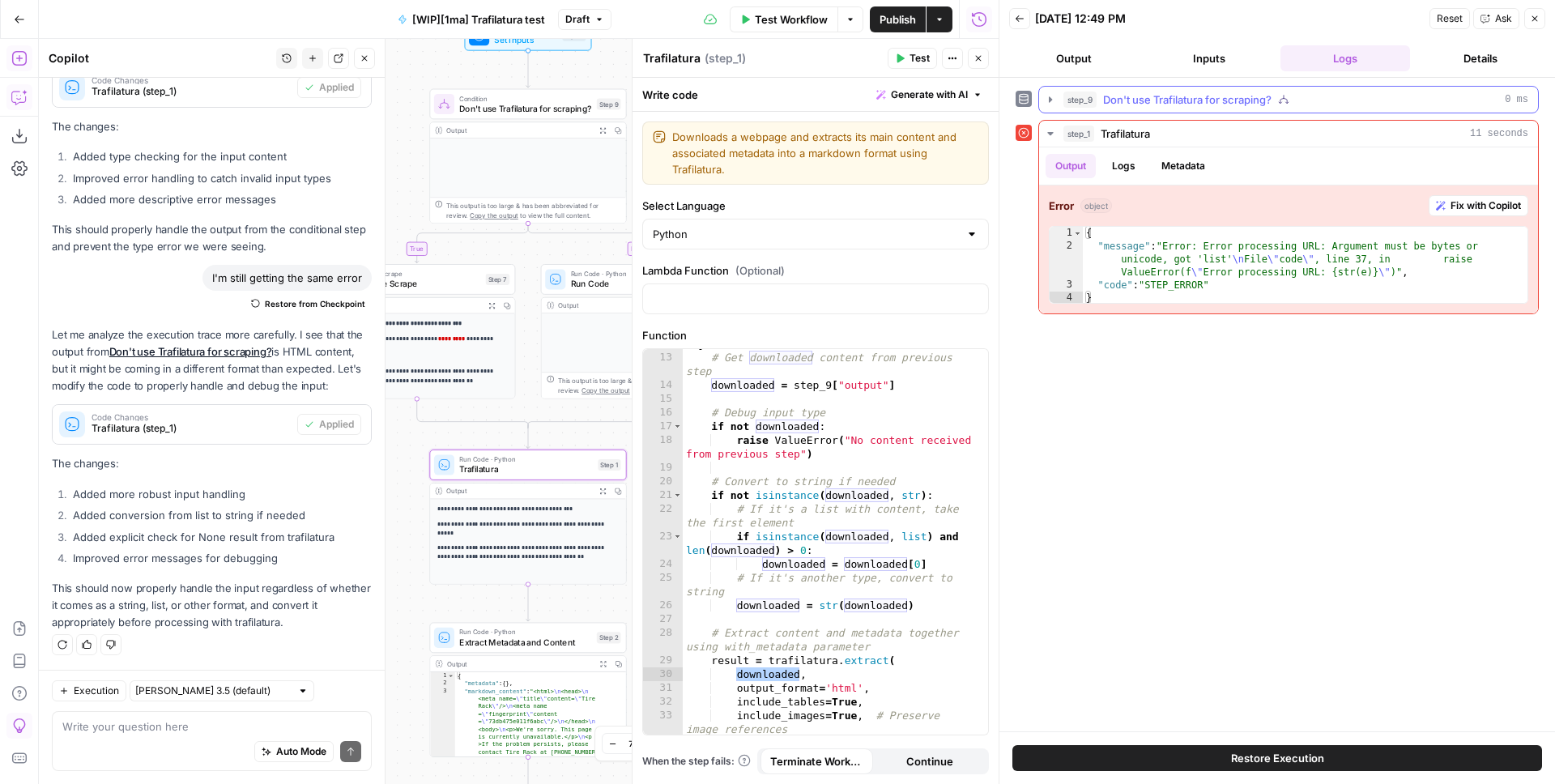
click at [1194, 92] on span "Don't use Trafilatura for scraping?" at bounding box center [1187, 99] width 168 height 16
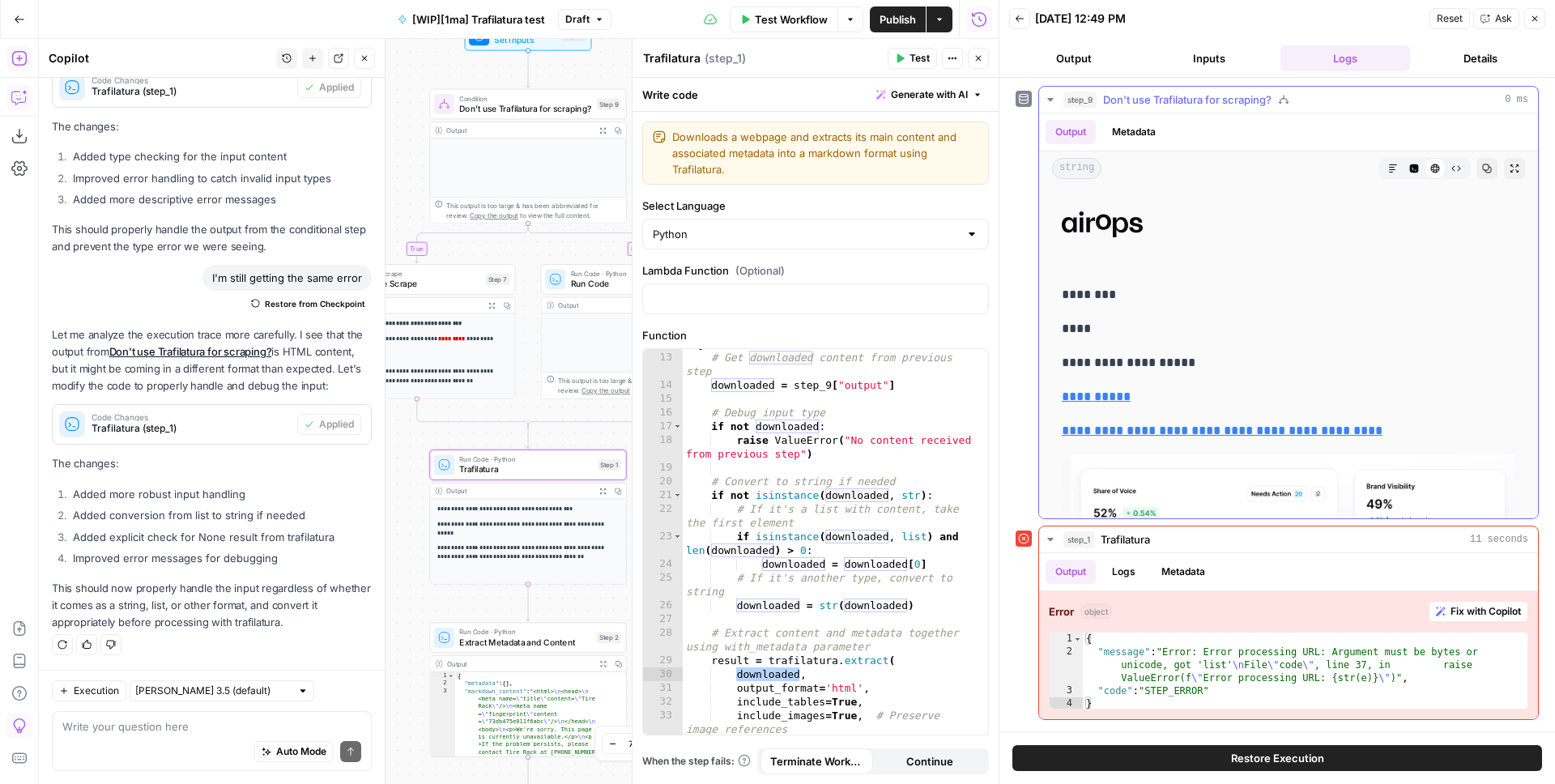
click at [1195, 98] on span "Don't use Trafilatura for scraping?" at bounding box center [1187, 99] width 168 height 16
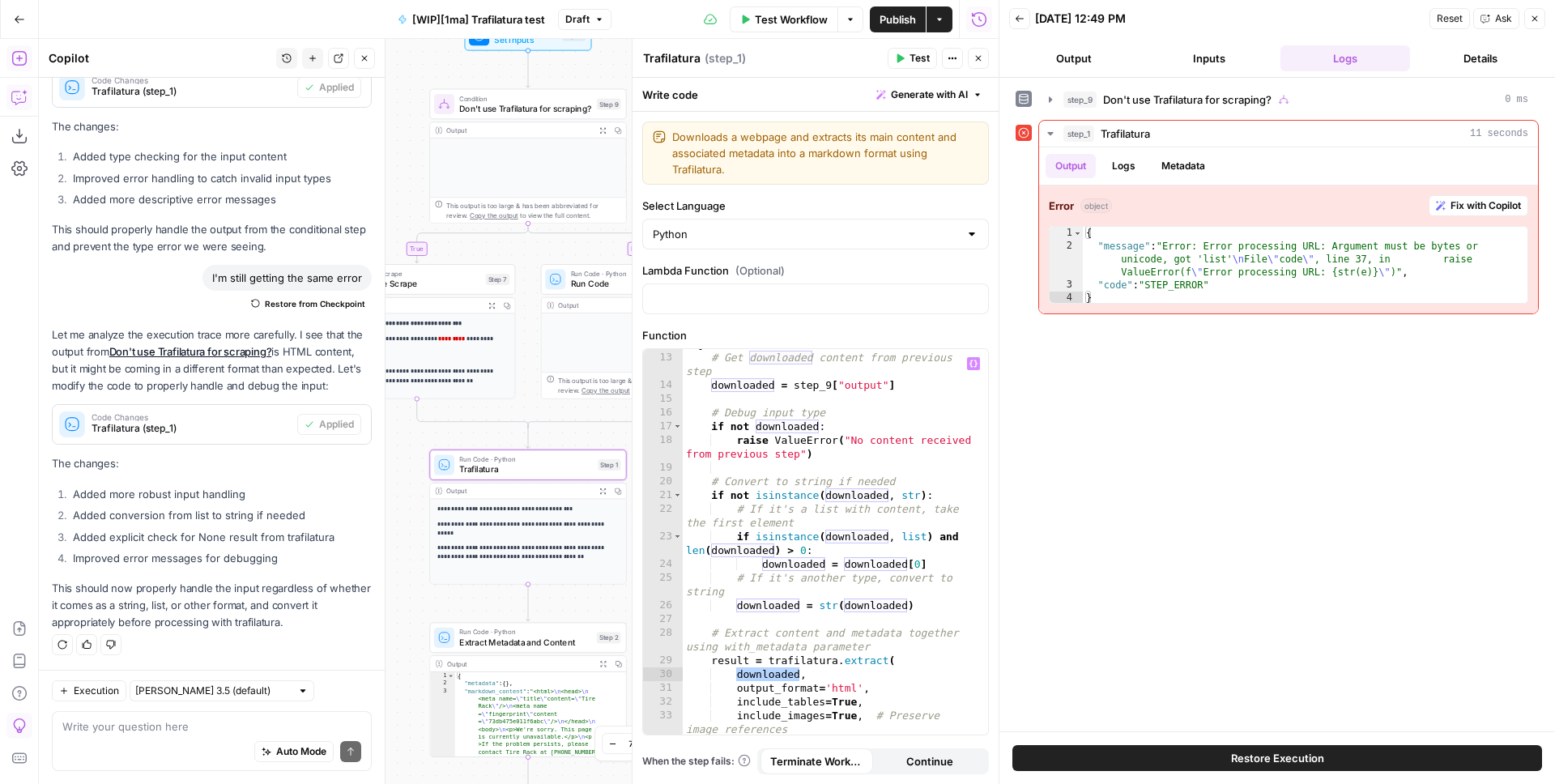
scroll to position [231, 0]
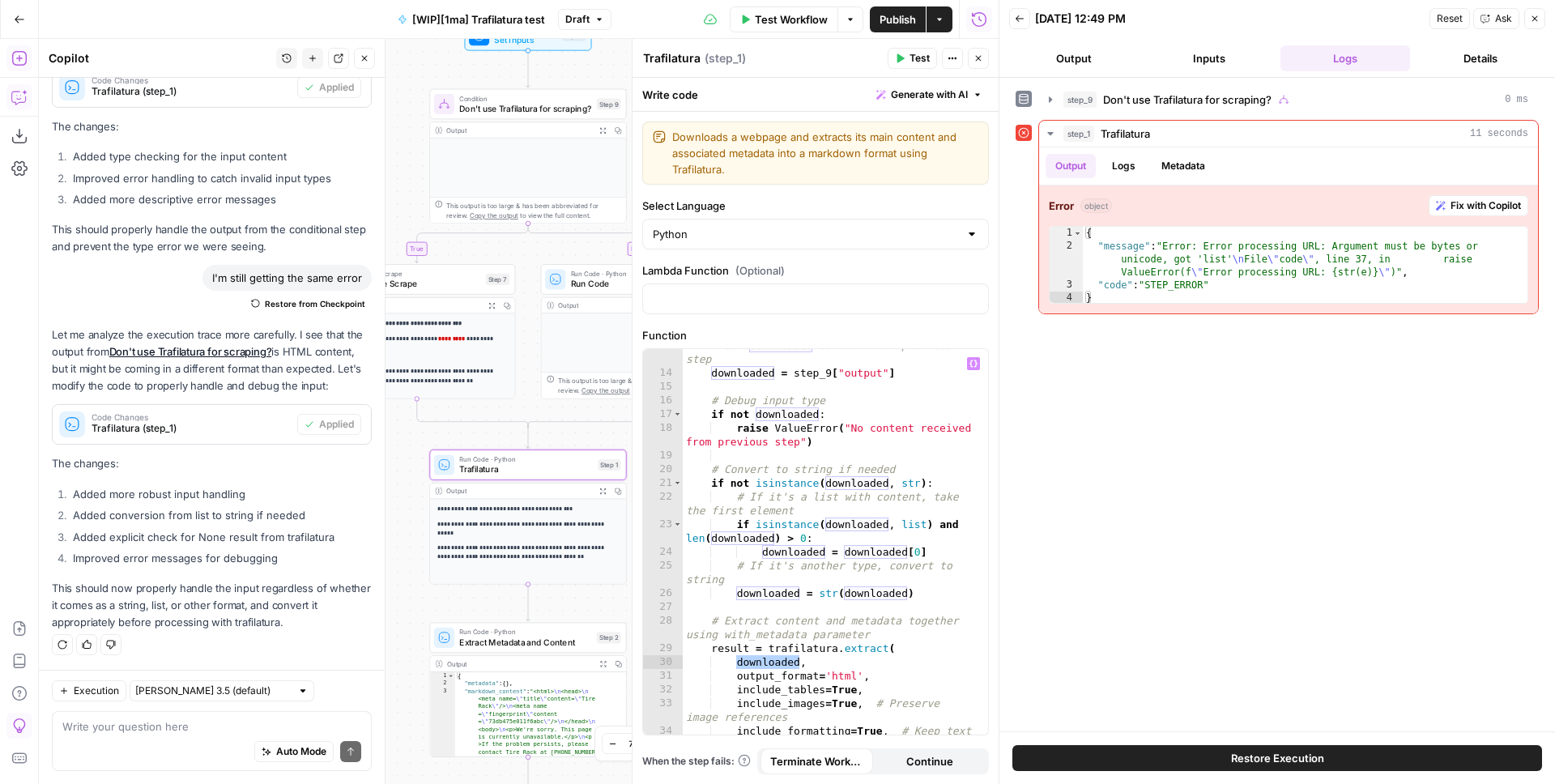
type textarea "**********"
click at [926, 379] on div "# Get downloaded content from previous step downloaded = step_9 [ "output" ] # …" at bounding box center [830, 559] width 294 height 440
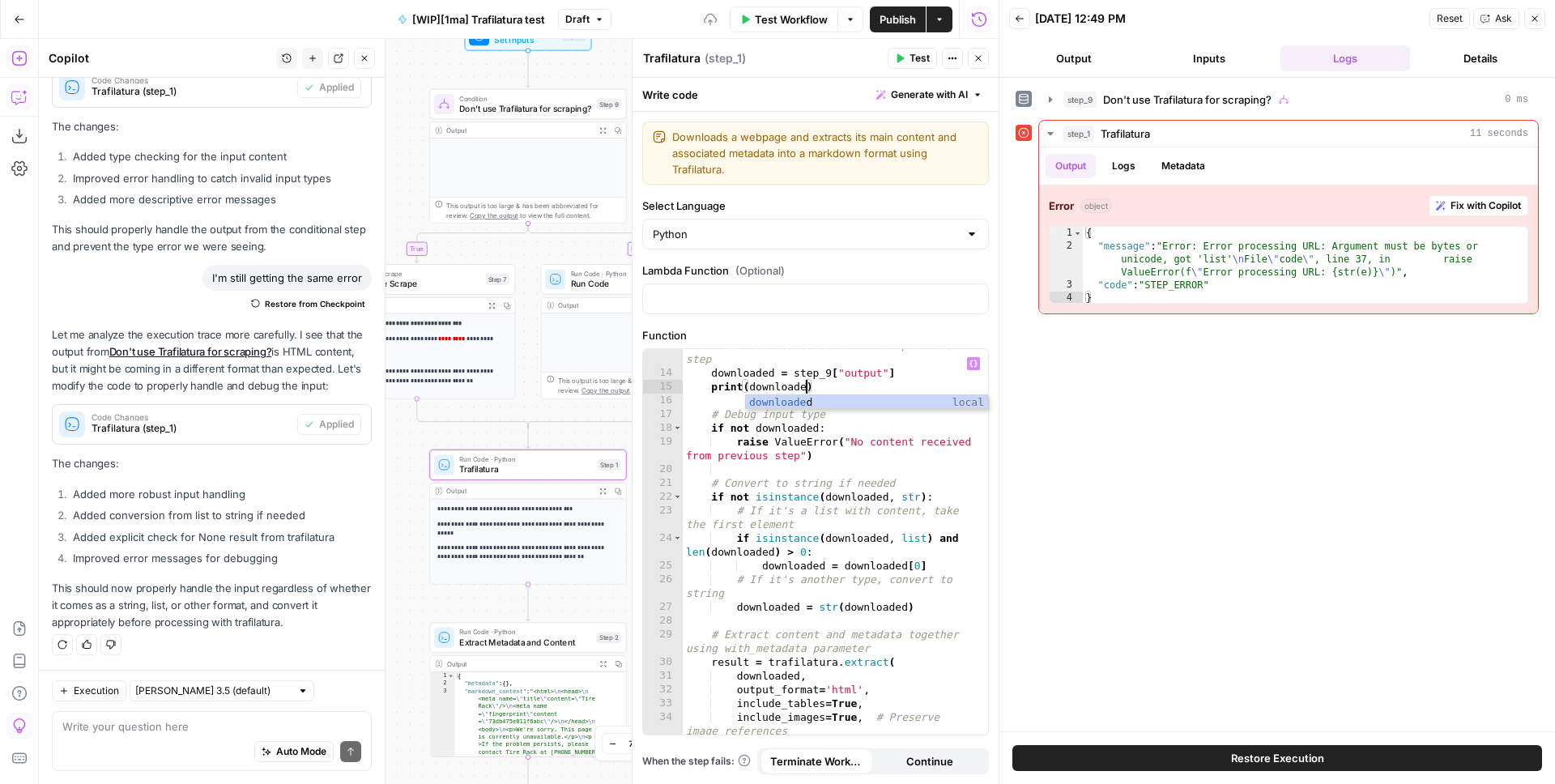
scroll to position [0, 9]
type textarea "**********"
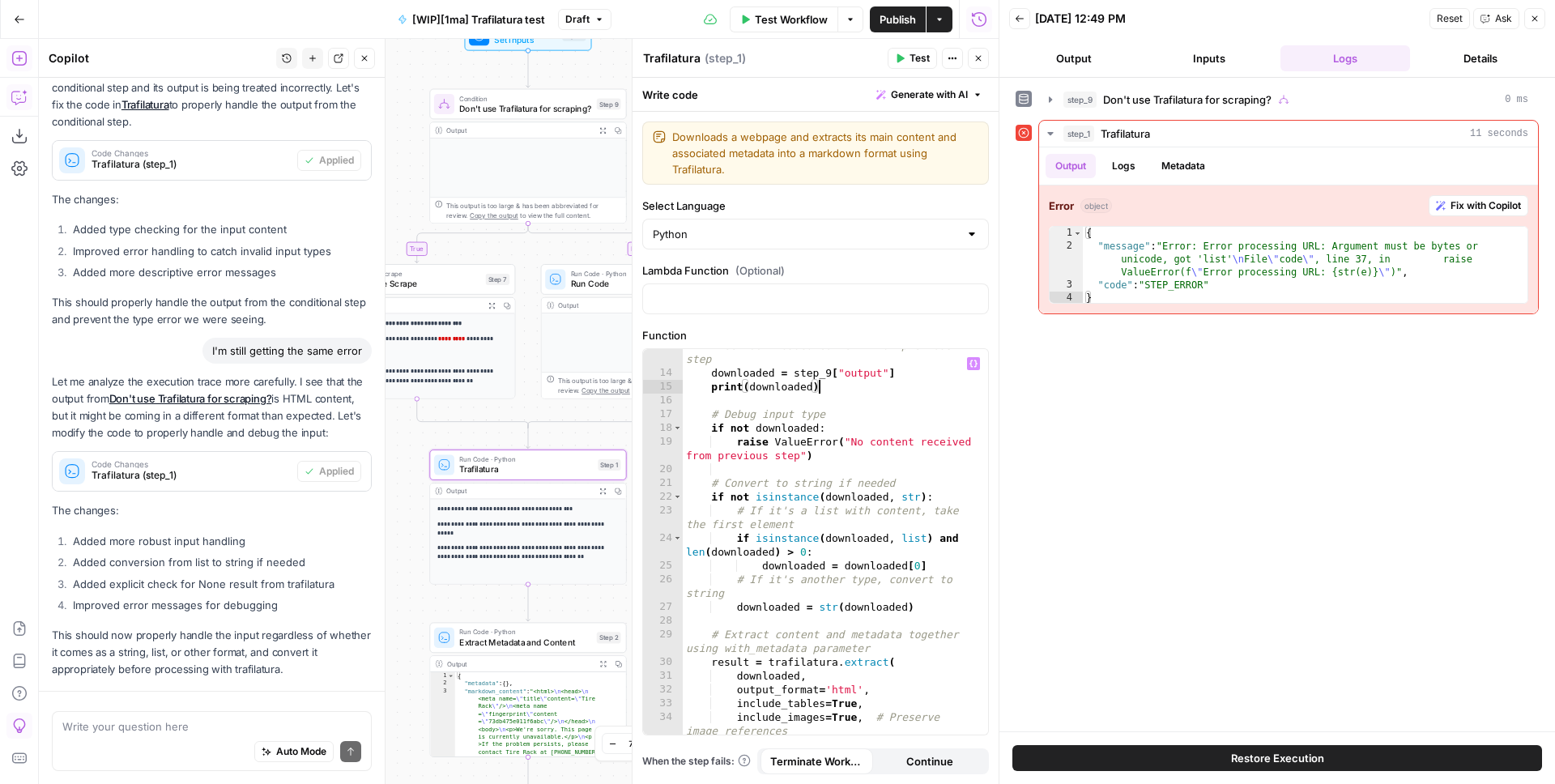
scroll to position [1291, 0]
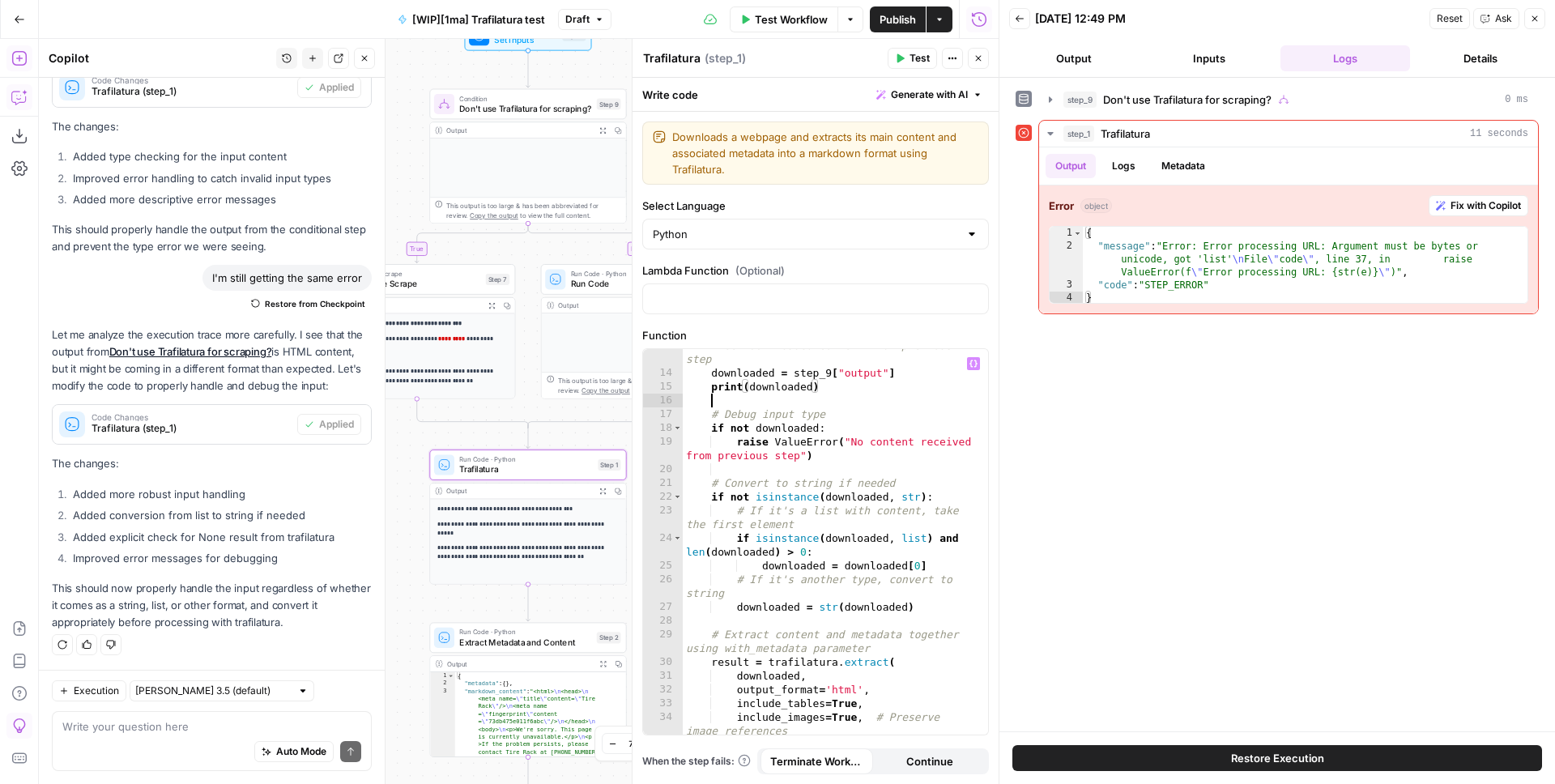
click at [884, 399] on div "# Get downloaded content from previous step downloaded = step_9 [ "output" ] pr…" at bounding box center [830, 559] width 294 height 440
click at [913, 54] on span "Test" at bounding box center [920, 59] width 20 height 15
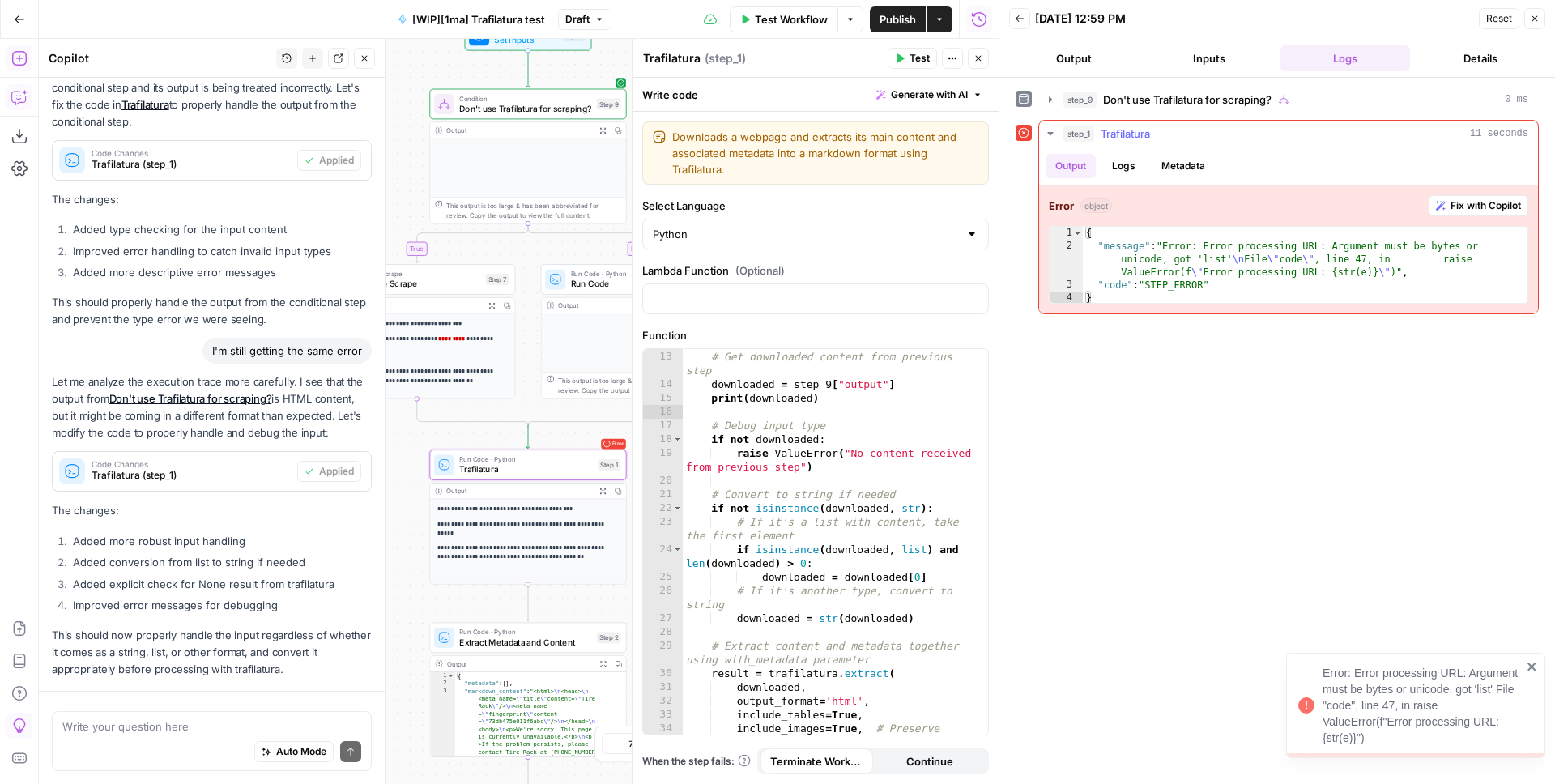
scroll to position [1291, 0]
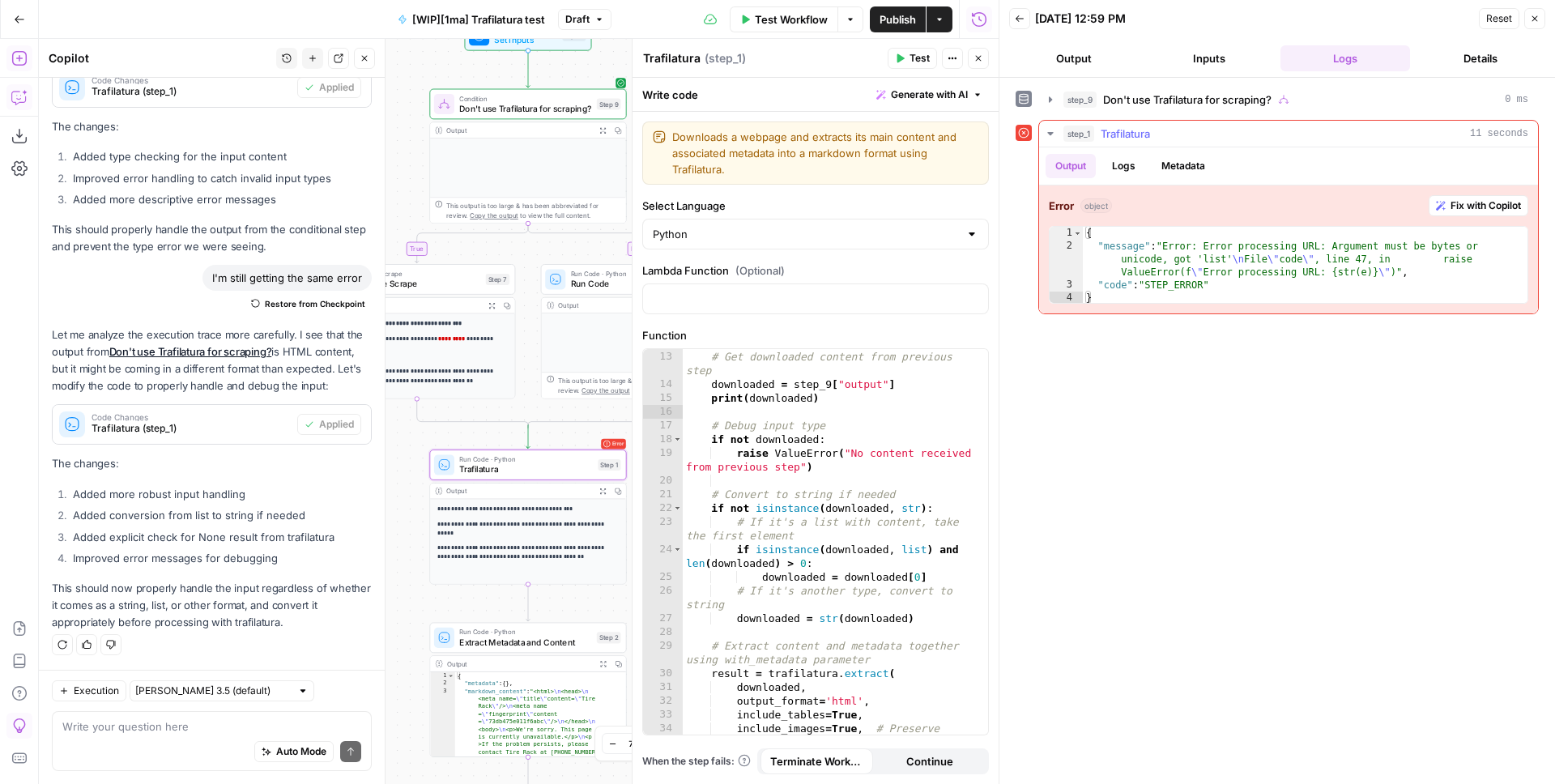
click at [1131, 167] on button "Logs" at bounding box center [1124, 166] width 43 height 24
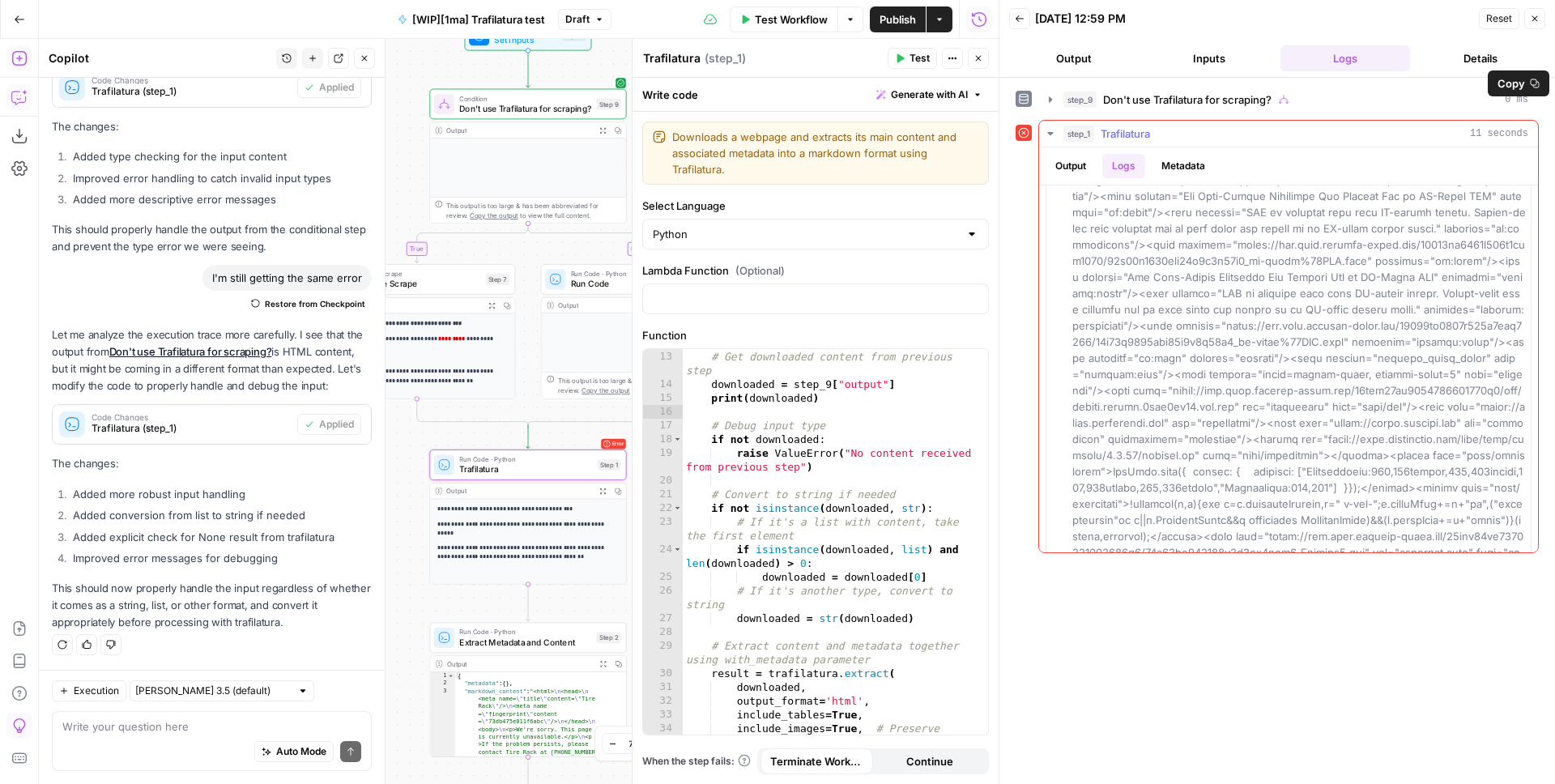
scroll to position [0, 0]
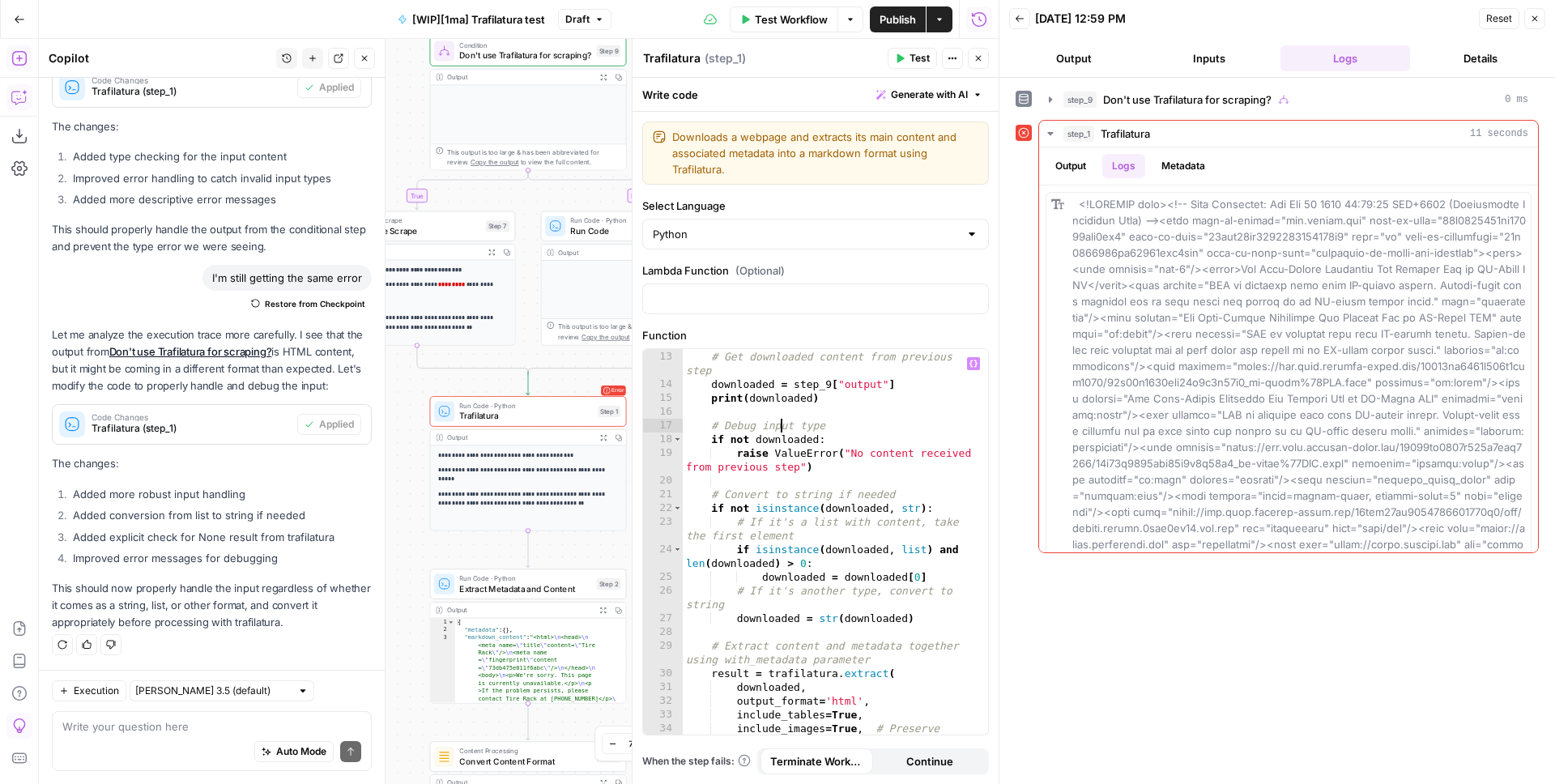
click at [778, 422] on div "try : # Get downloaded content from previous step downloaded = step_9 [ "output…" at bounding box center [830, 550] width 294 height 427
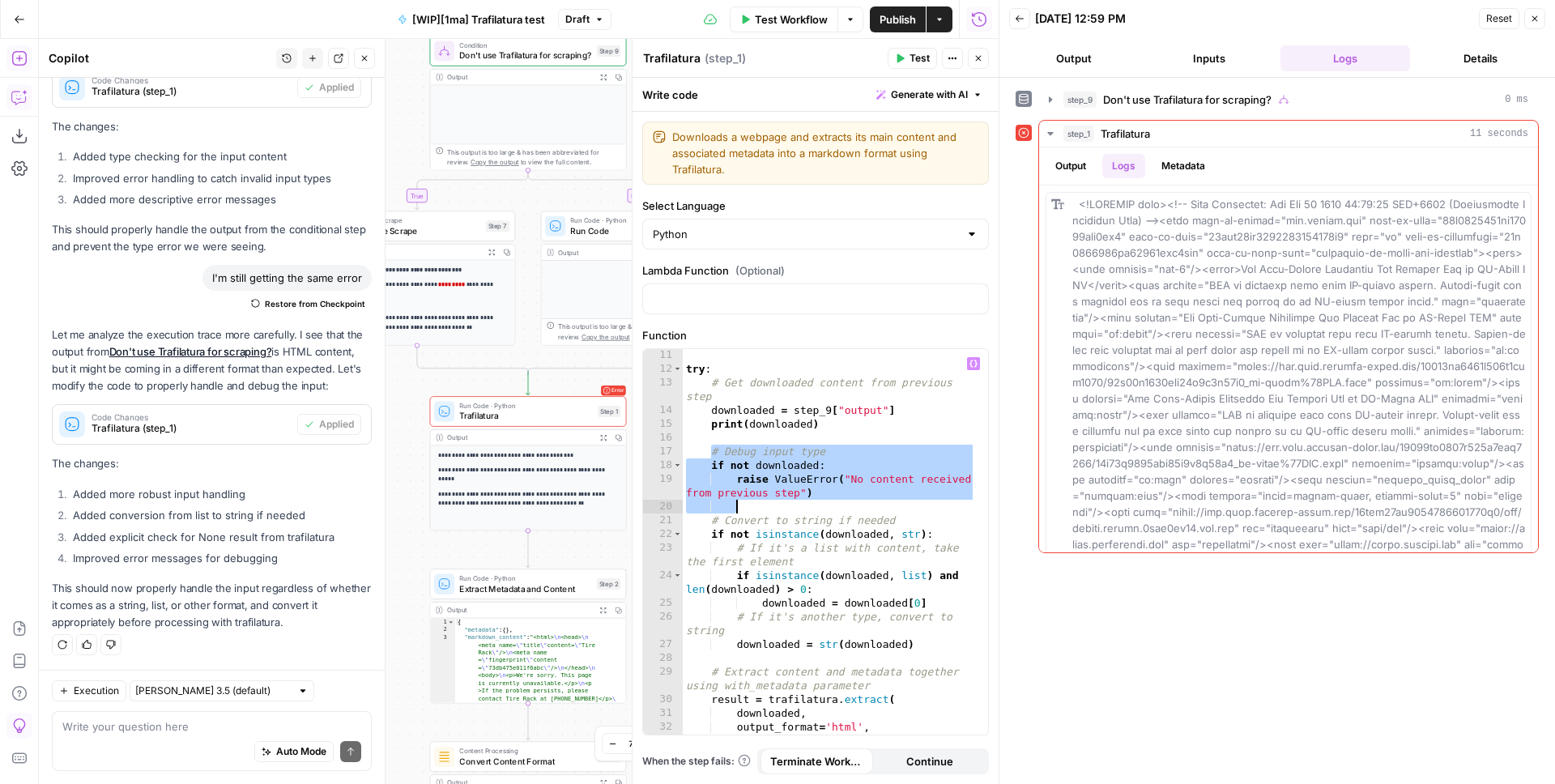
drag, startPoint x: 712, startPoint y: 453, endPoint x: 844, endPoint y: 502, distance: 140.8
click at [844, 502] on div "try : # Get downloaded content from previous step downloaded = step_9 [ "output…" at bounding box center [830, 555] width 294 height 413
type textarea "**********"
click at [1067, 172] on button "Output" at bounding box center [1071, 166] width 50 height 24
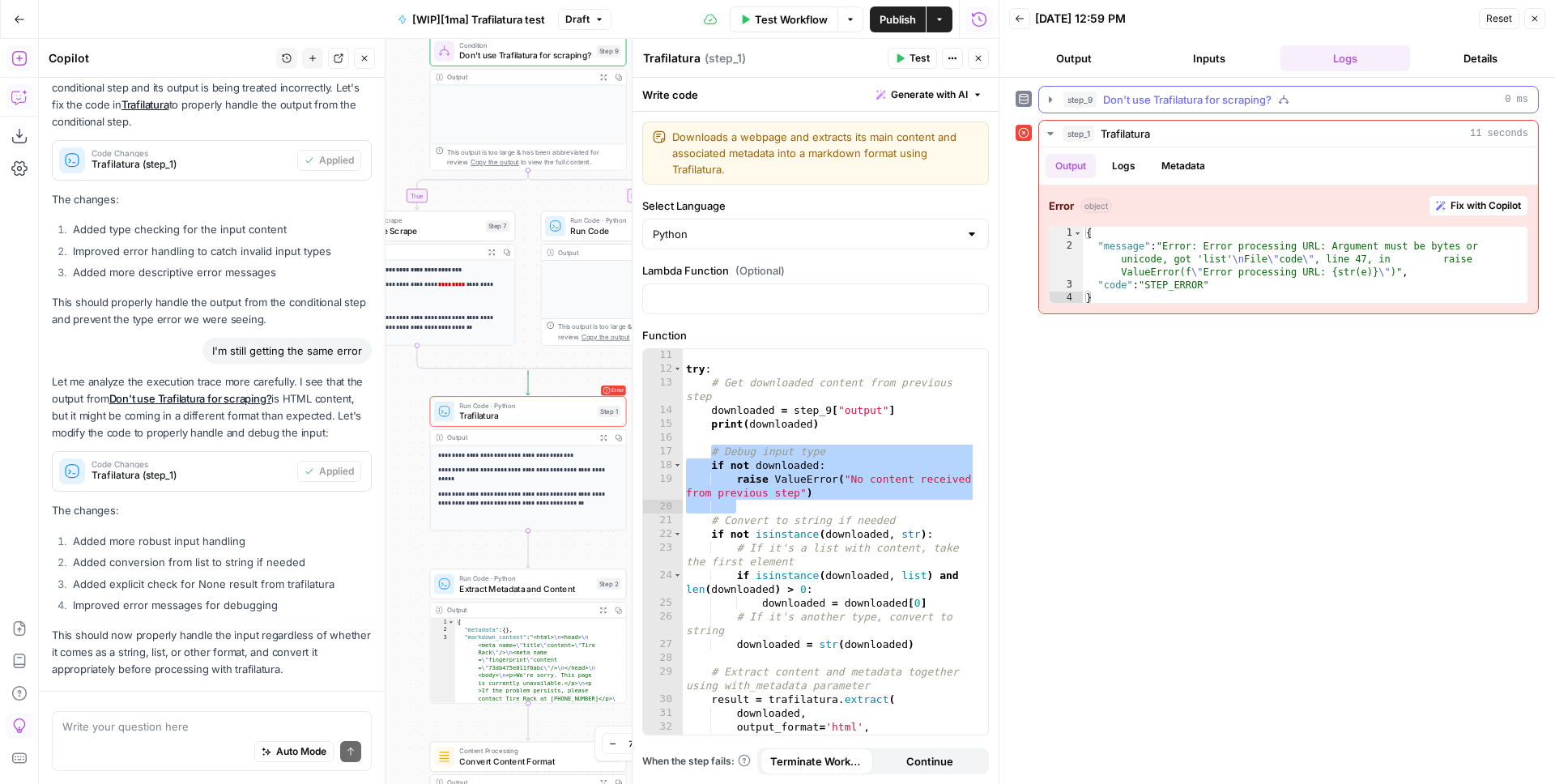
scroll to position [1291, 0]
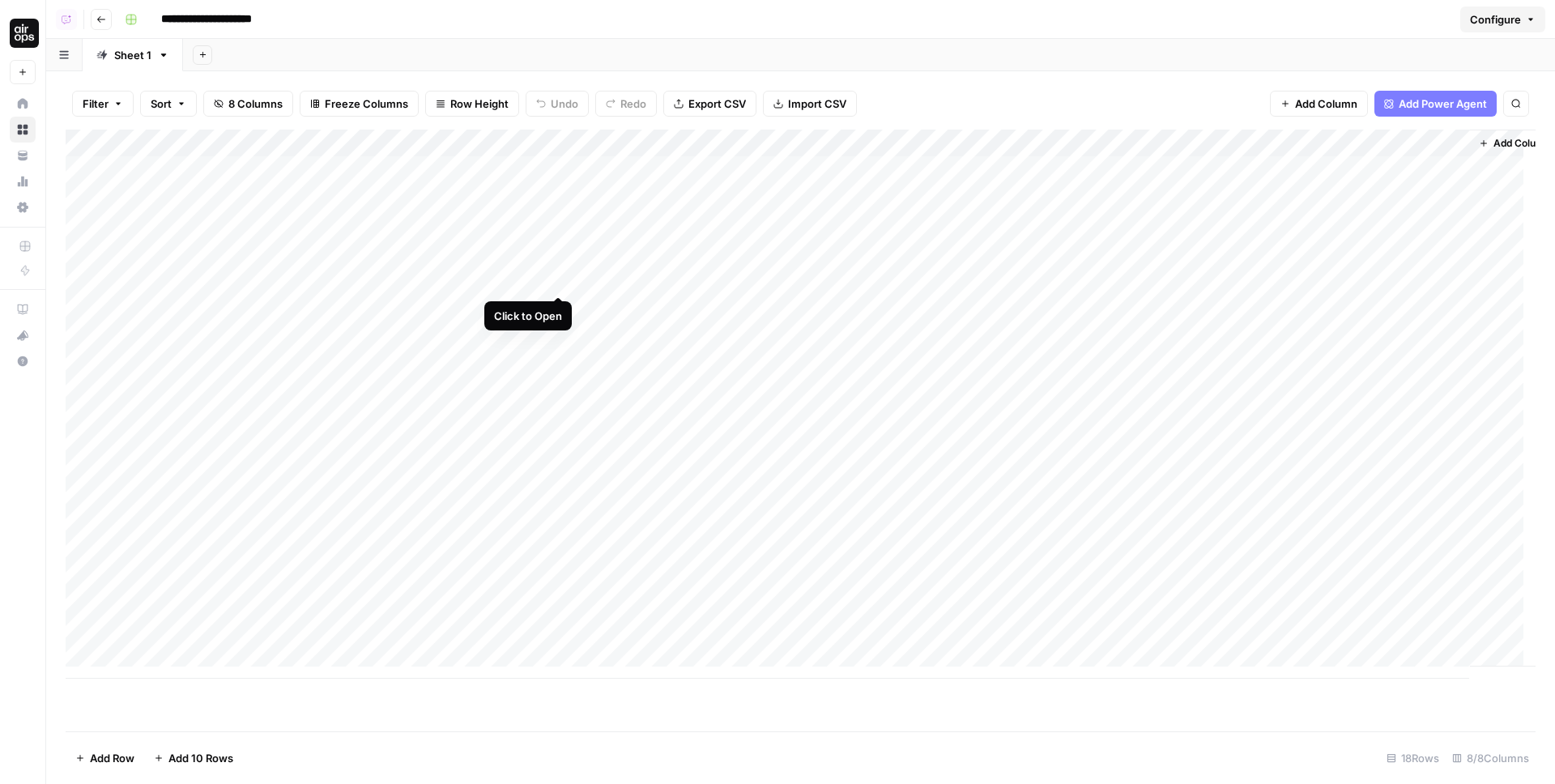
click at [558, 279] on div "Add Column" at bounding box center [801, 404] width 1470 height 549
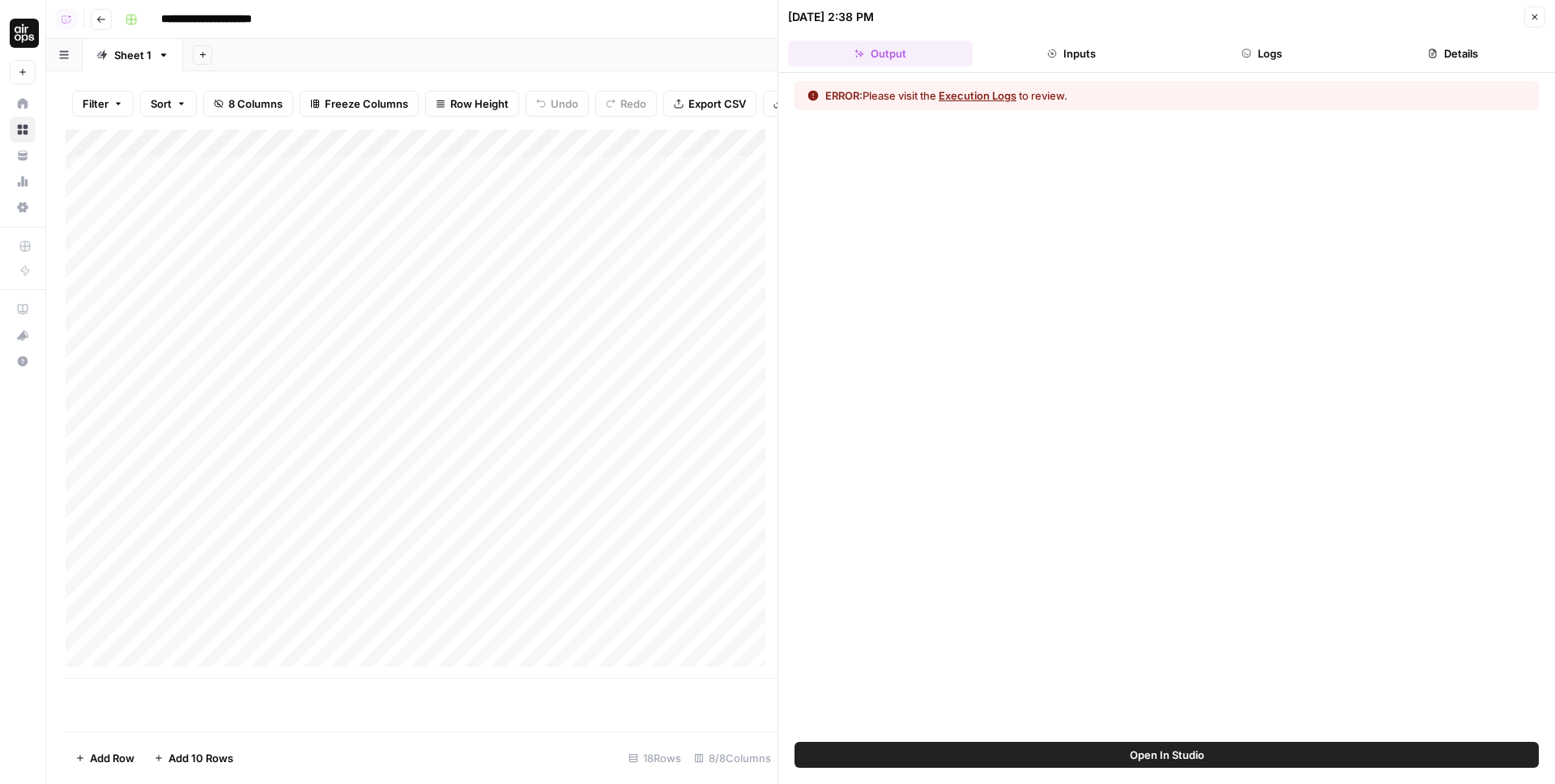
click at [1016, 98] on button "Execution Logs" at bounding box center [978, 95] width 78 height 16
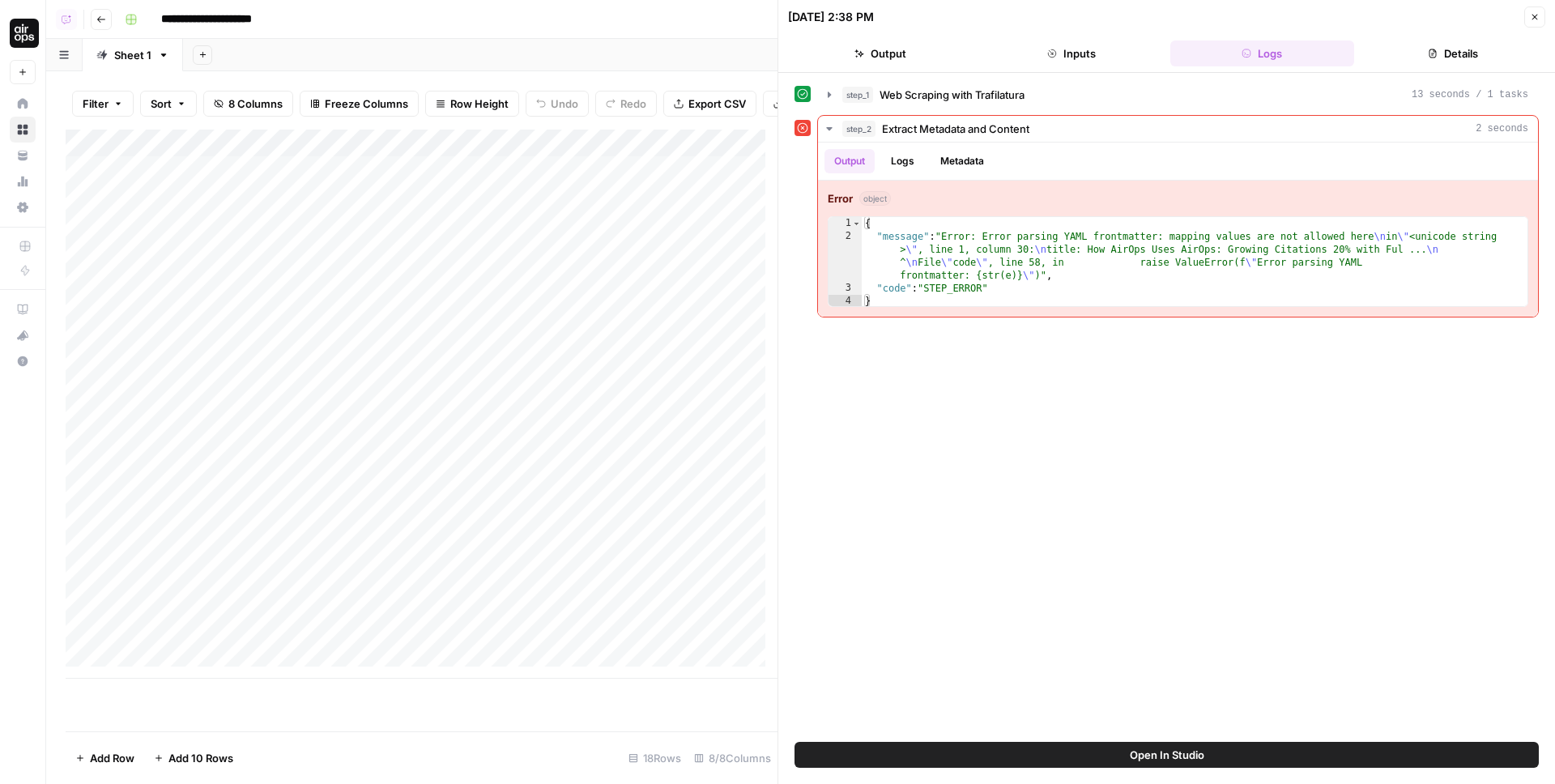
click at [1534, 20] on icon "button" at bounding box center [1535, 17] width 9 height 9
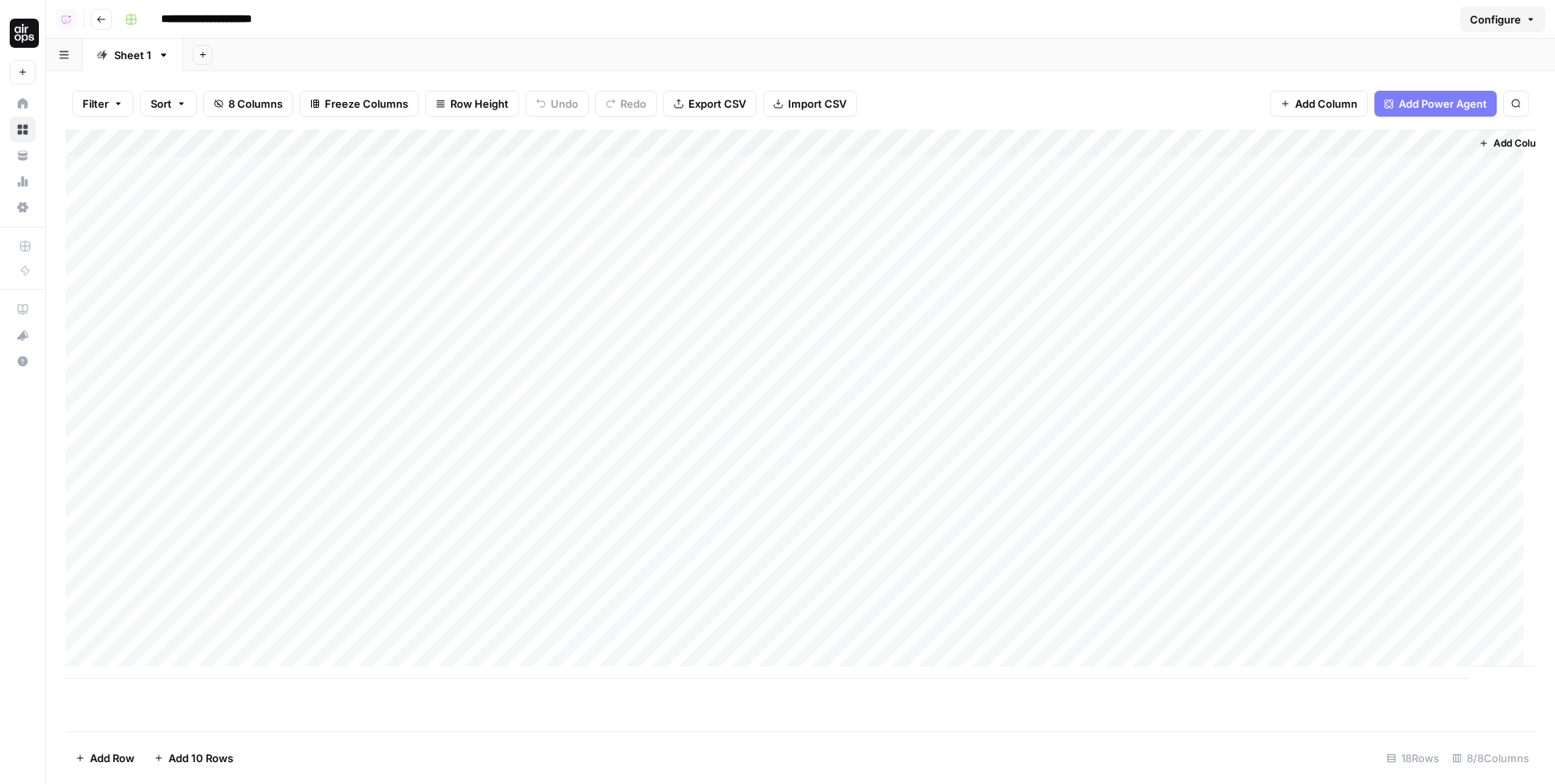
click at [193, 660] on div "Add Column" at bounding box center [801, 404] width 1470 height 549
click at [221, 656] on div "Add Column" at bounding box center [801, 418] width 1470 height 577
click at [447, 666] on div "Add Column" at bounding box center [801, 418] width 1470 height 577
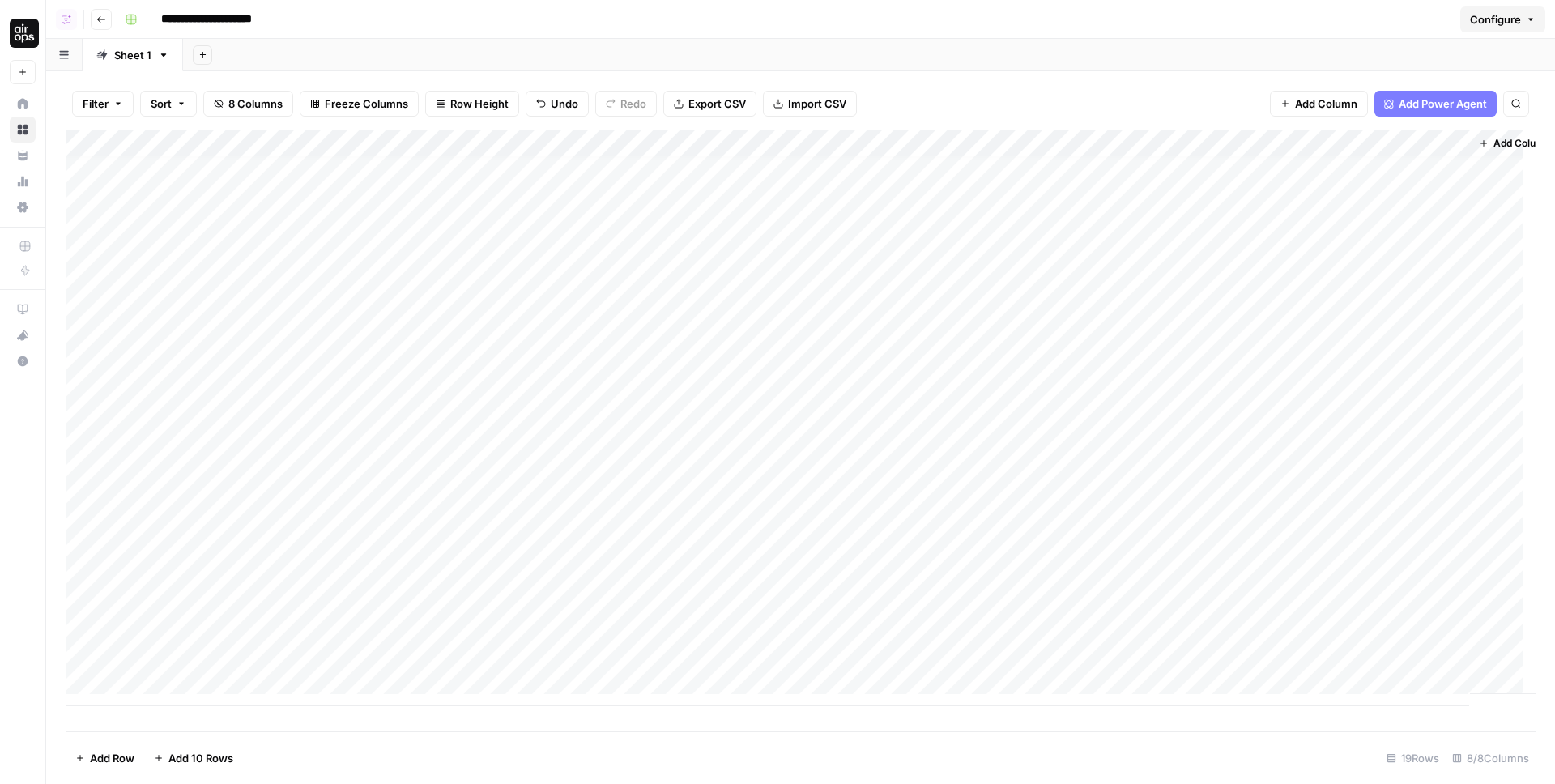
click at [877, 654] on div "Add Column" at bounding box center [801, 418] width 1470 height 577
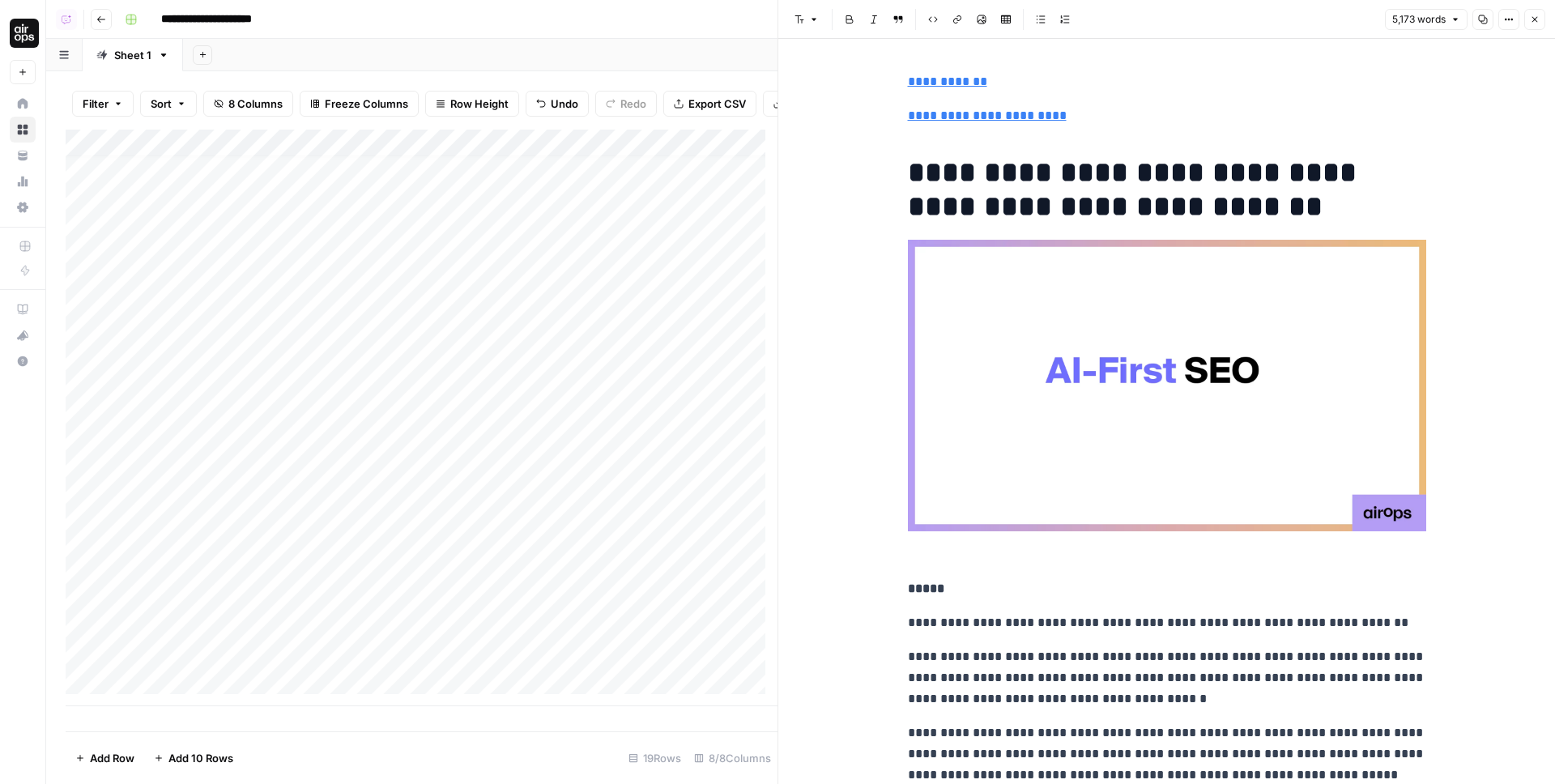
click at [1534, 23] on icon "button" at bounding box center [1535, 20] width 9 height 9
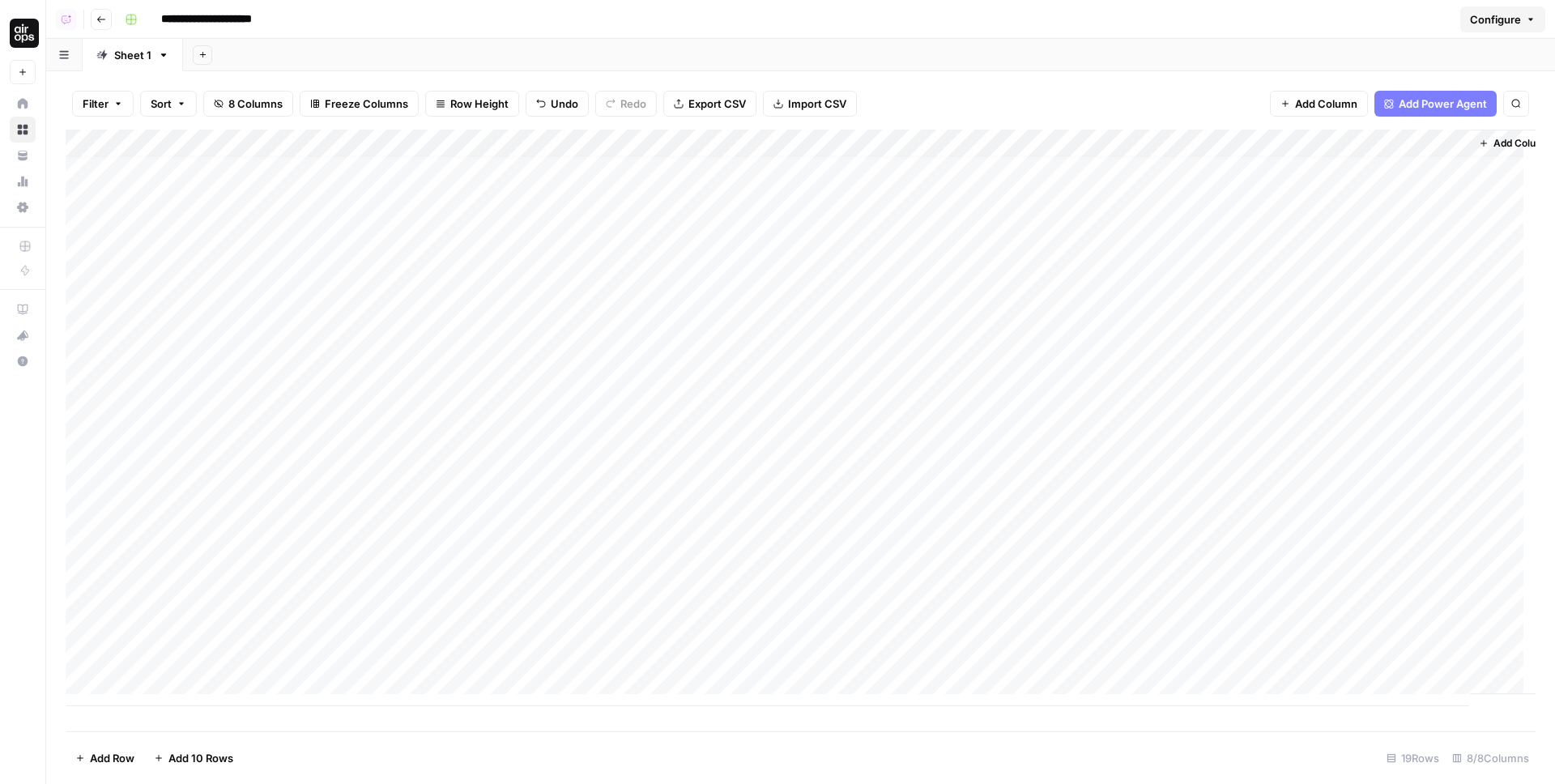
click at [252, 680] on div "Add Column" at bounding box center [801, 418] width 1470 height 577
click at [343, 655] on div "Add Column" at bounding box center [801, 431] width 1470 height 602
click at [333, 675] on div "Add Column" at bounding box center [801, 431] width 1470 height 602
click at [377, 142] on div "Add Column" at bounding box center [801, 431] width 1470 height 602
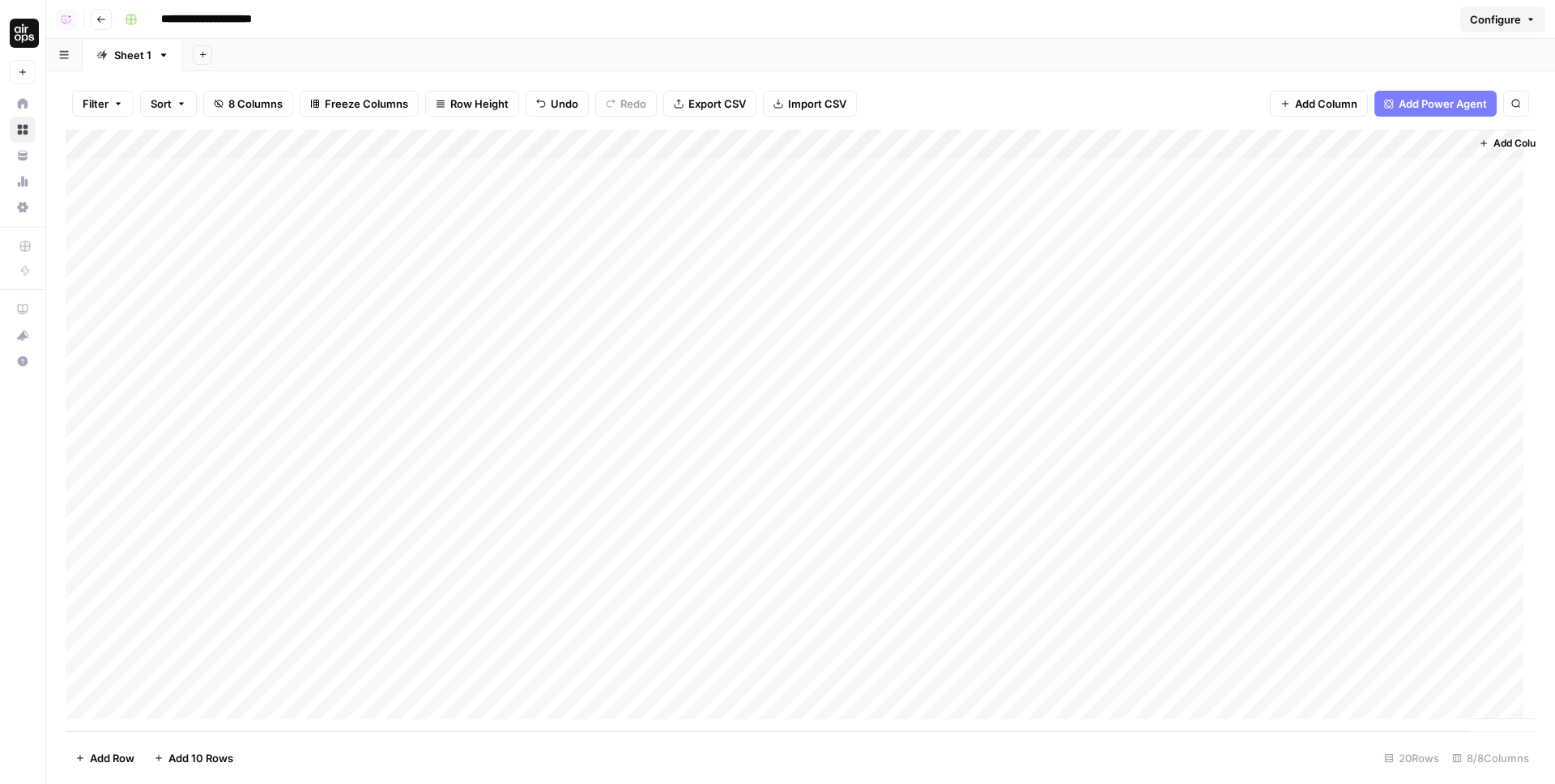
click at [1326, 105] on span "Add Column" at bounding box center [1326, 103] width 62 height 16
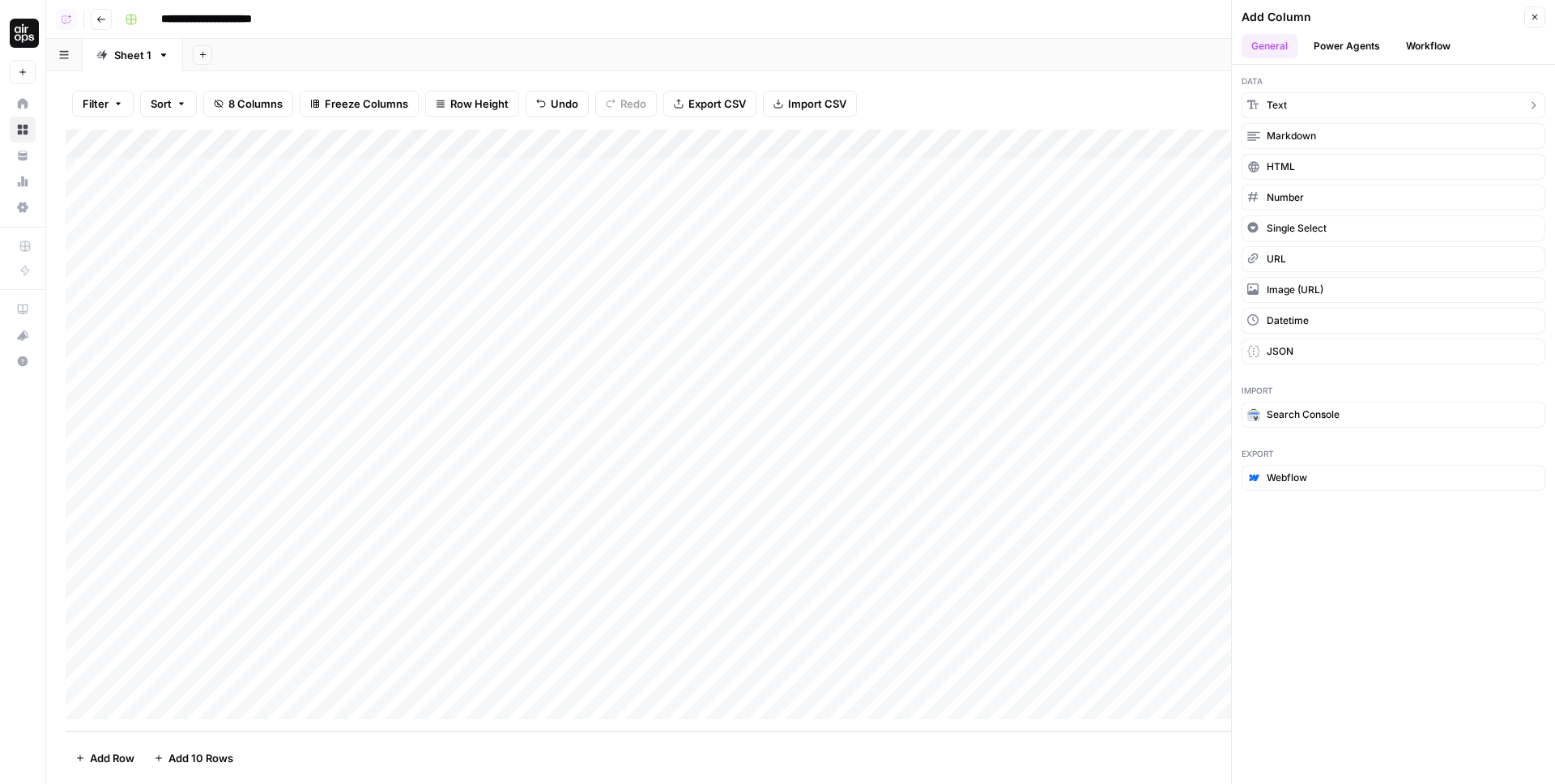
click at [1294, 102] on button "Text" at bounding box center [1393, 105] width 304 height 26
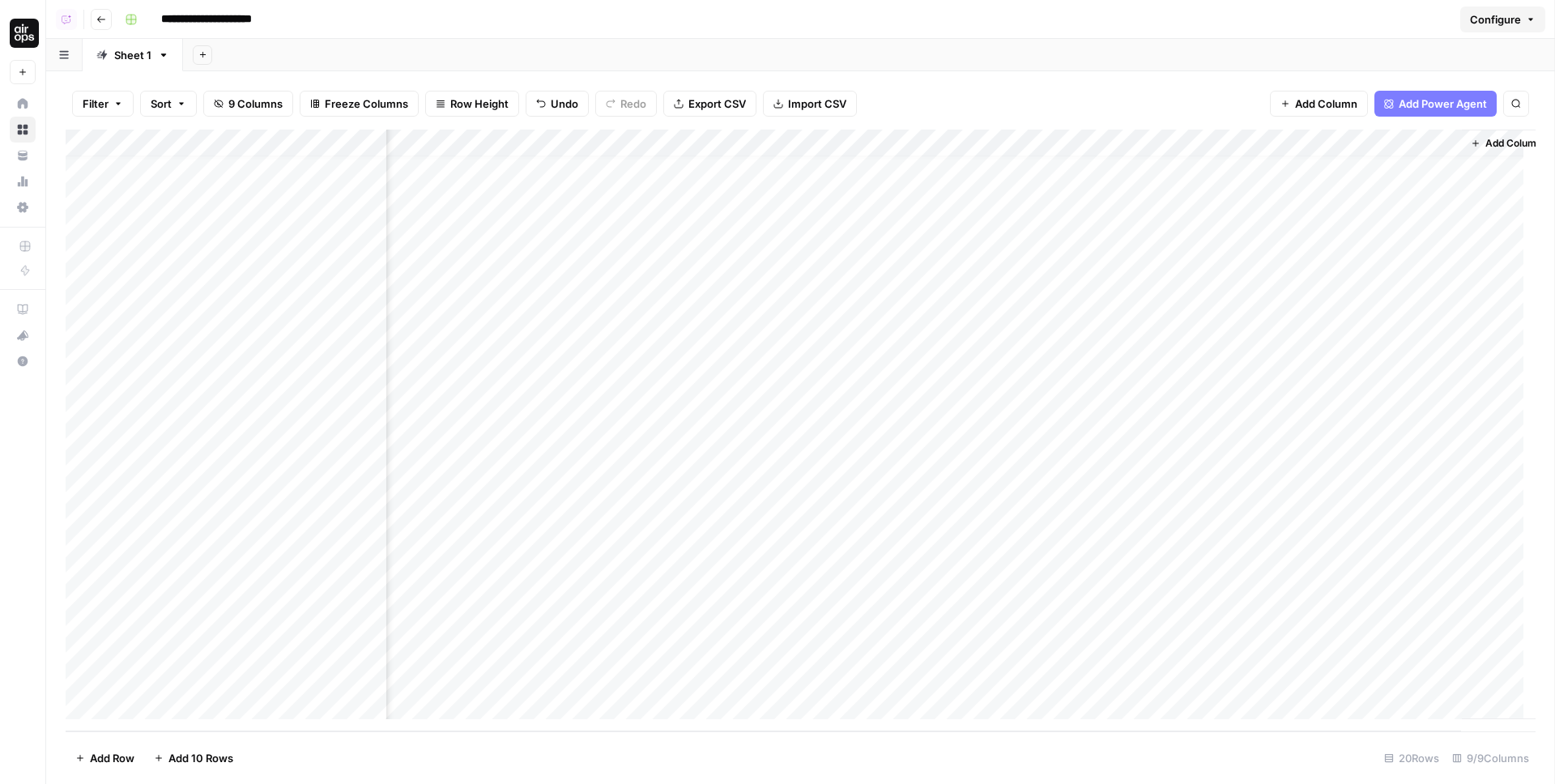
scroll to position [15, 269]
drag, startPoint x: 843, startPoint y: 137, endPoint x: 423, endPoint y: 138, distance: 420.0
click at [423, 138] on div "Add Column" at bounding box center [801, 431] width 1470 height 602
drag, startPoint x: 611, startPoint y: 140, endPoint x: 363, endPoint y: 139, distance: 248.0
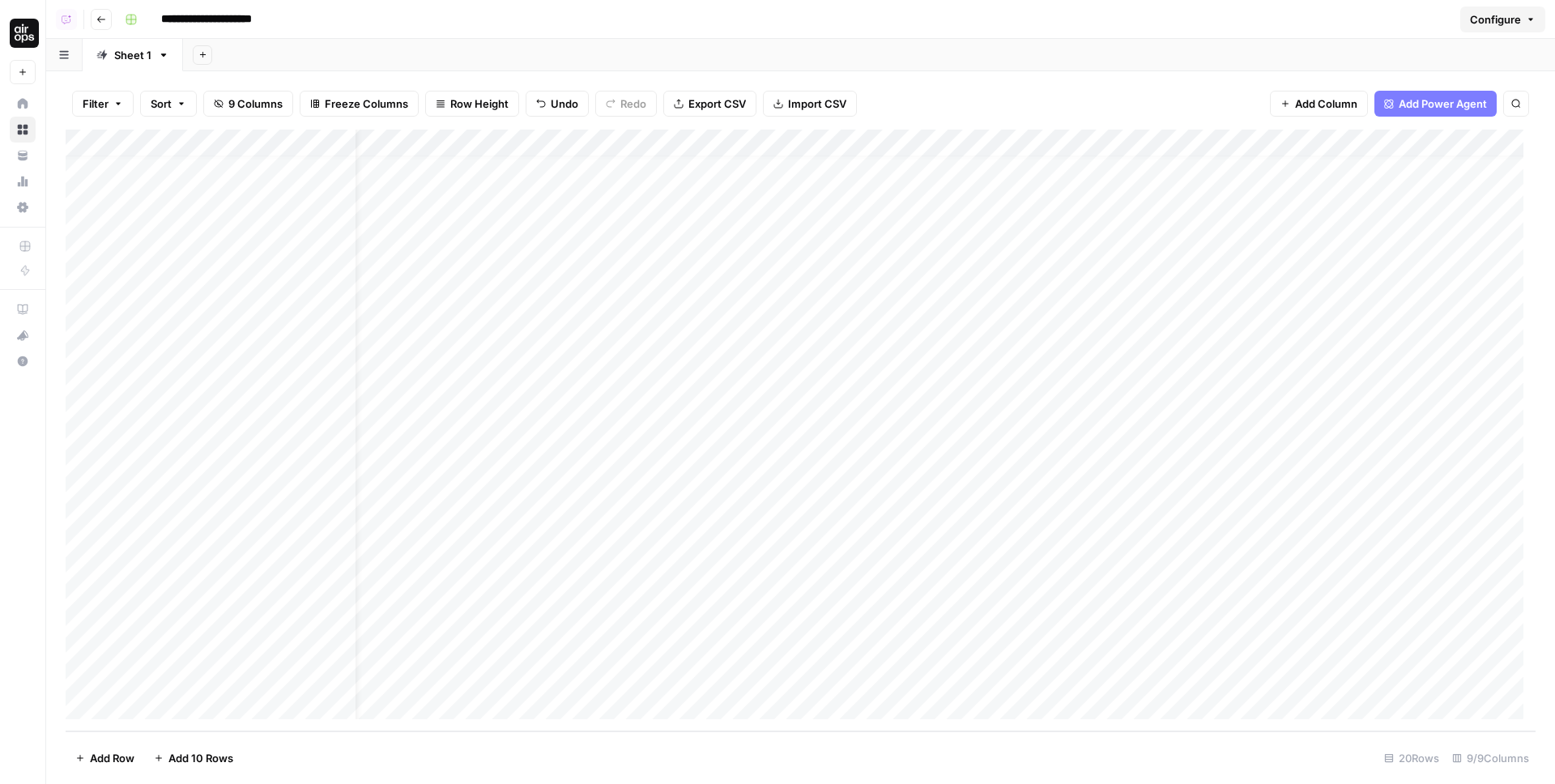
click at [363, 139] on div "Add Column" at bounding box center [801, 431] width 1470 height 602
click at [425, 140] on div "Add Column" at bounding box center [801, 431] width 1470 height 602
drag, startPoint x: 336, startPoint y: 139, endPoint x: 246, endPoint y: 141, distance: 90.0
drag, startPoint x: 246, startPoint y: 141, endPoint x: 397, endPoint y: 146, distance: 151.1
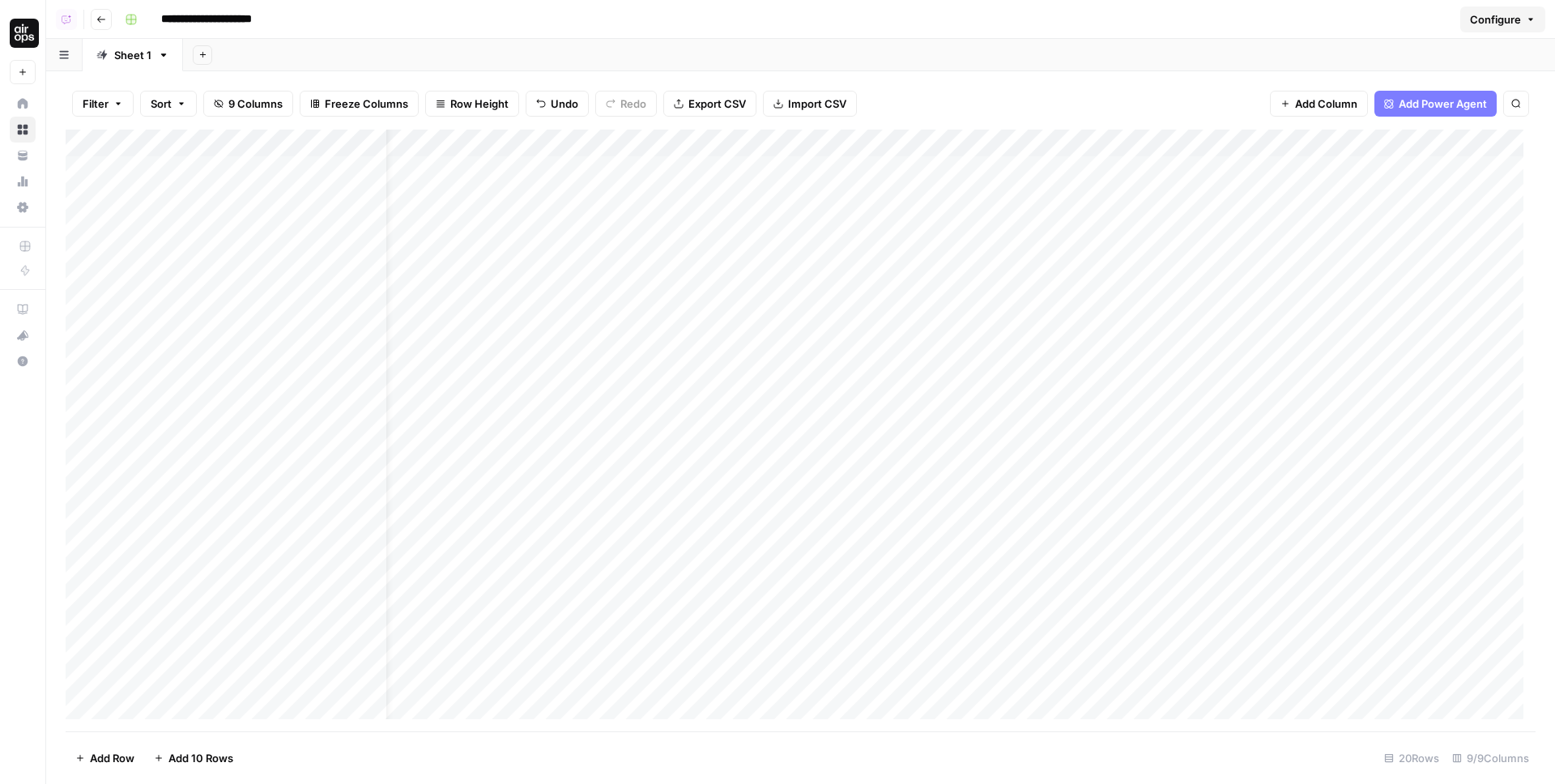
click at [397, 146] on div "Add Column" at bounding box center [801, 431] width 1470 height 602
click at [434, 138] on div "Add Column" at bounding box center [801, 431] width 1470 height 602
click at [434, 138] on div at bounding box center [463, 146] width 234 height 33
click at [421, 180] on input "New Column" at bounding box center [441, 181] width 164 height 16
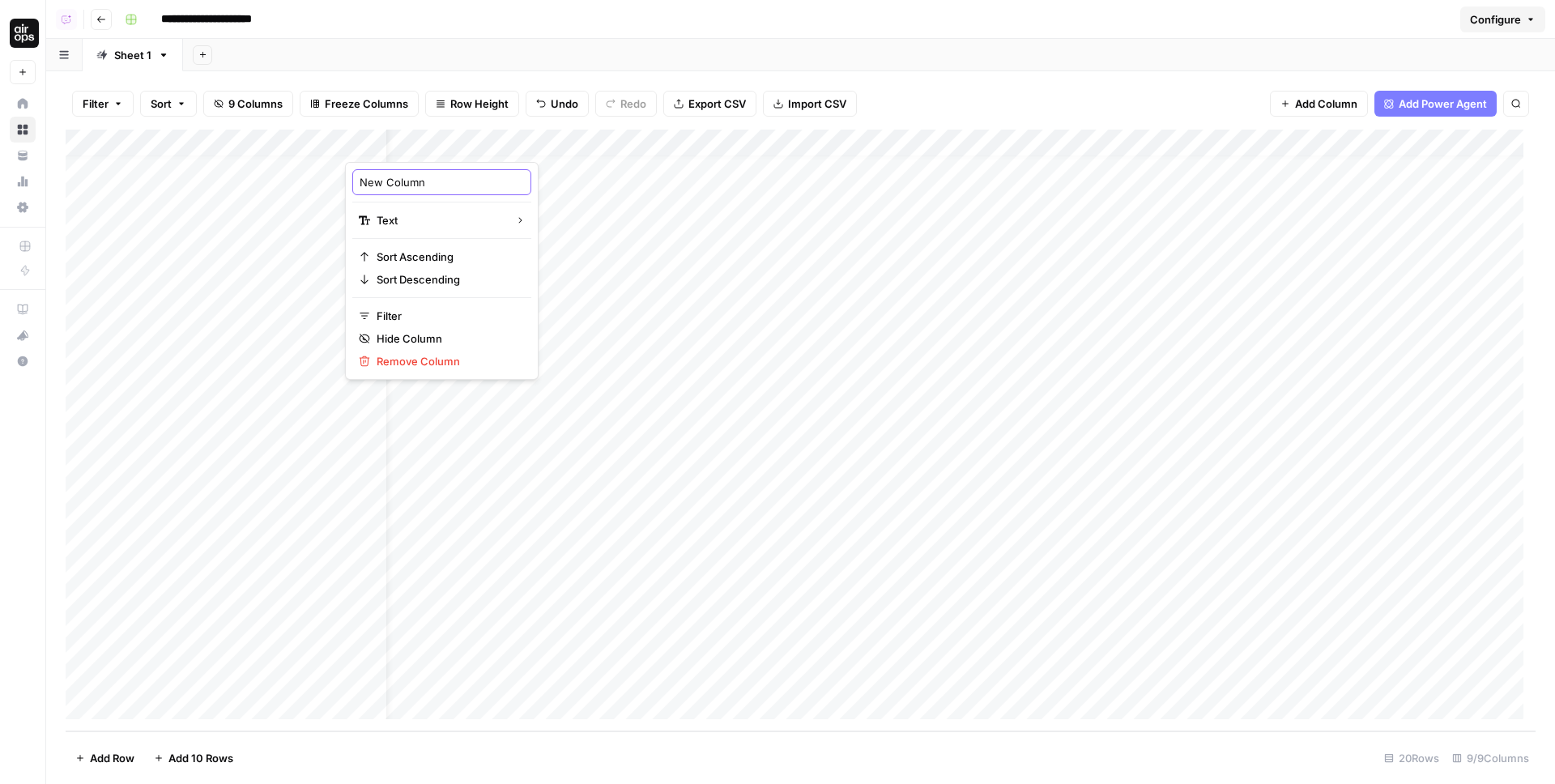
click at [421, 180] on input "New Column" at bounding box center [441, 181] width 164 height 16
type input "W"
type input "Use trafilatura for scraping?"
drag, startPoint x: 619, startPoint y: 139, endPoint x: 500, endPoint y: 147, distance: 119.3
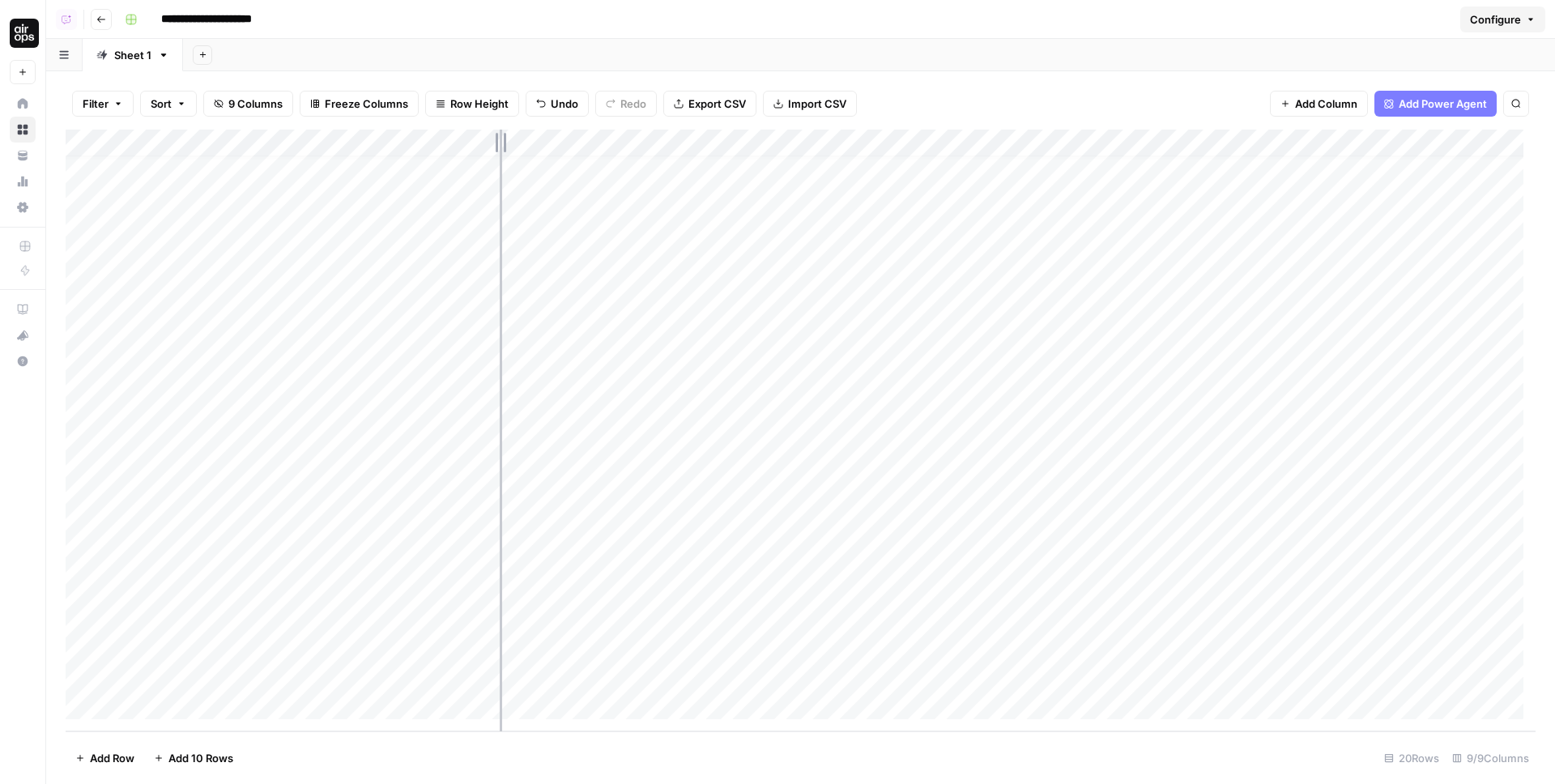
click at [500, 147] on div "Add Column" at bounding box center [801, 431] width 1470 height 602
drag, startPoint x: 501, startPoint y: 142, endPoint x: 522, endPoint y: 142, distance: 21.0
click at [522, 142] on div "Add Column" at bounding box center [801, 431] width 1470 height 602
click at [452, 673] on div "Add Column" at bounding box center [801, 431] width 1470 height 602
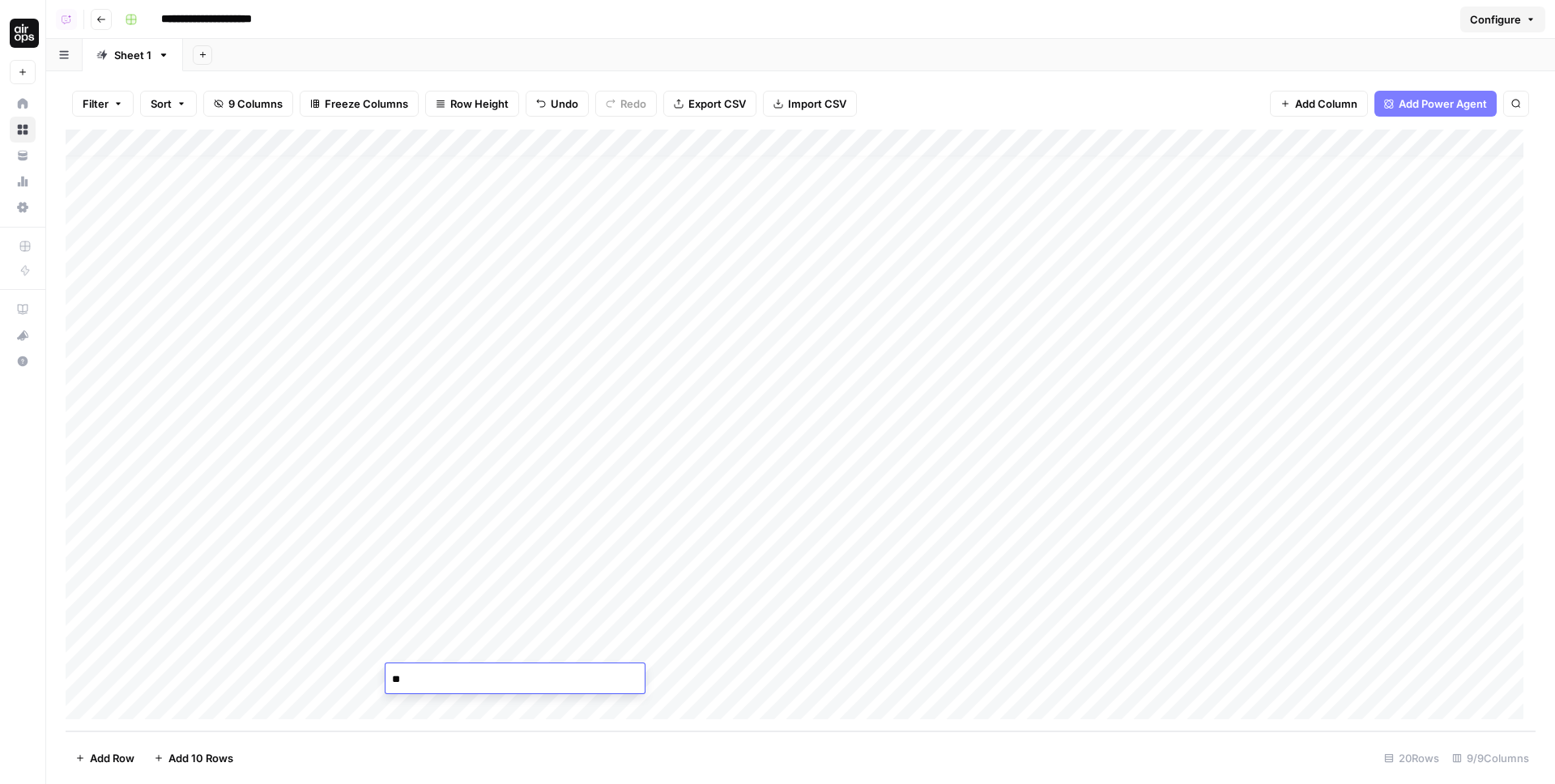
type textarea "***"
click at [643, 138] on div "Add Column" at bounding box center [801, 431] width 1470 height 602
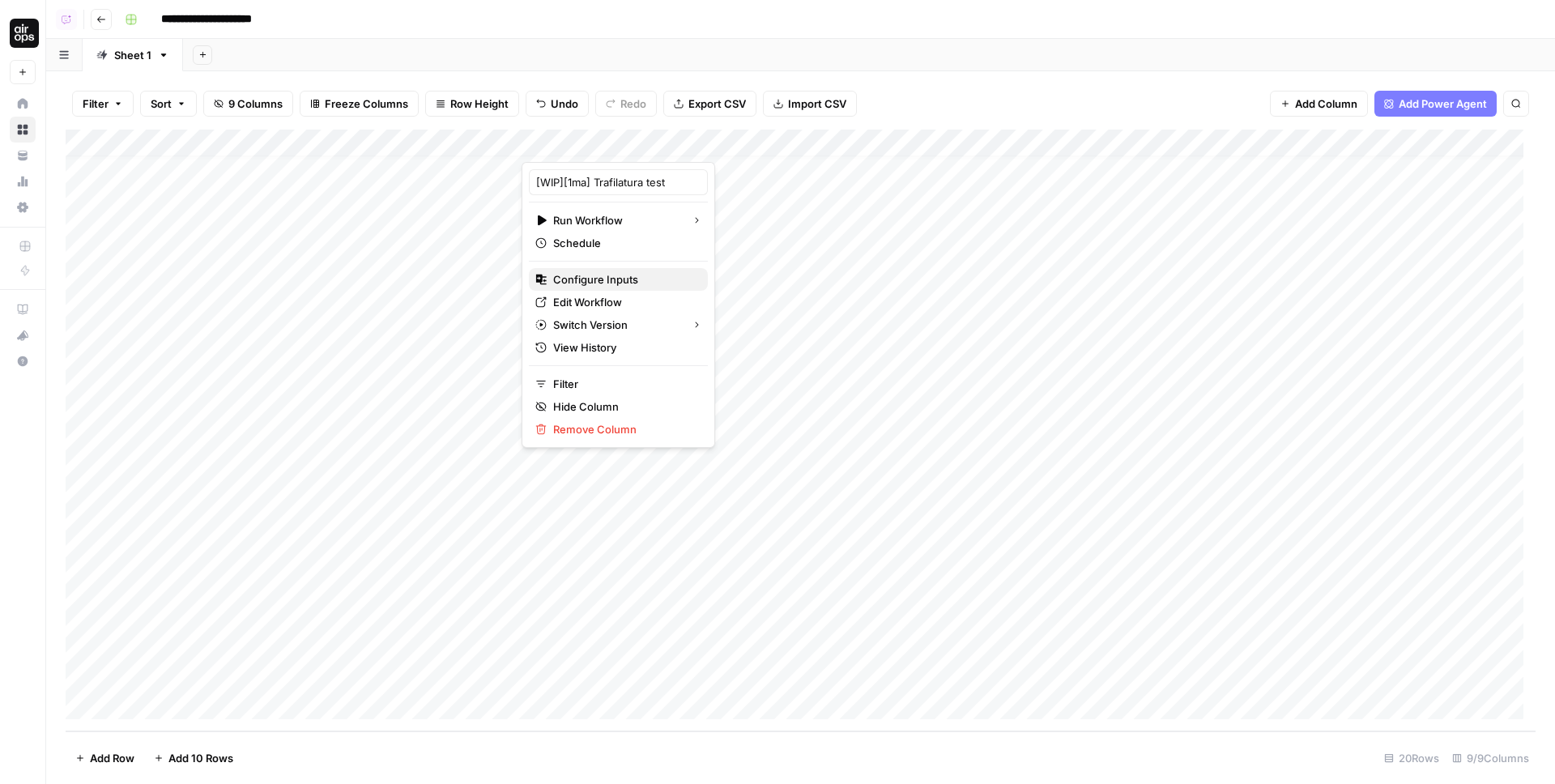
click at [592, 276] on span "Configure Inputs" at bounding box center [624, 279] width 142 height 16
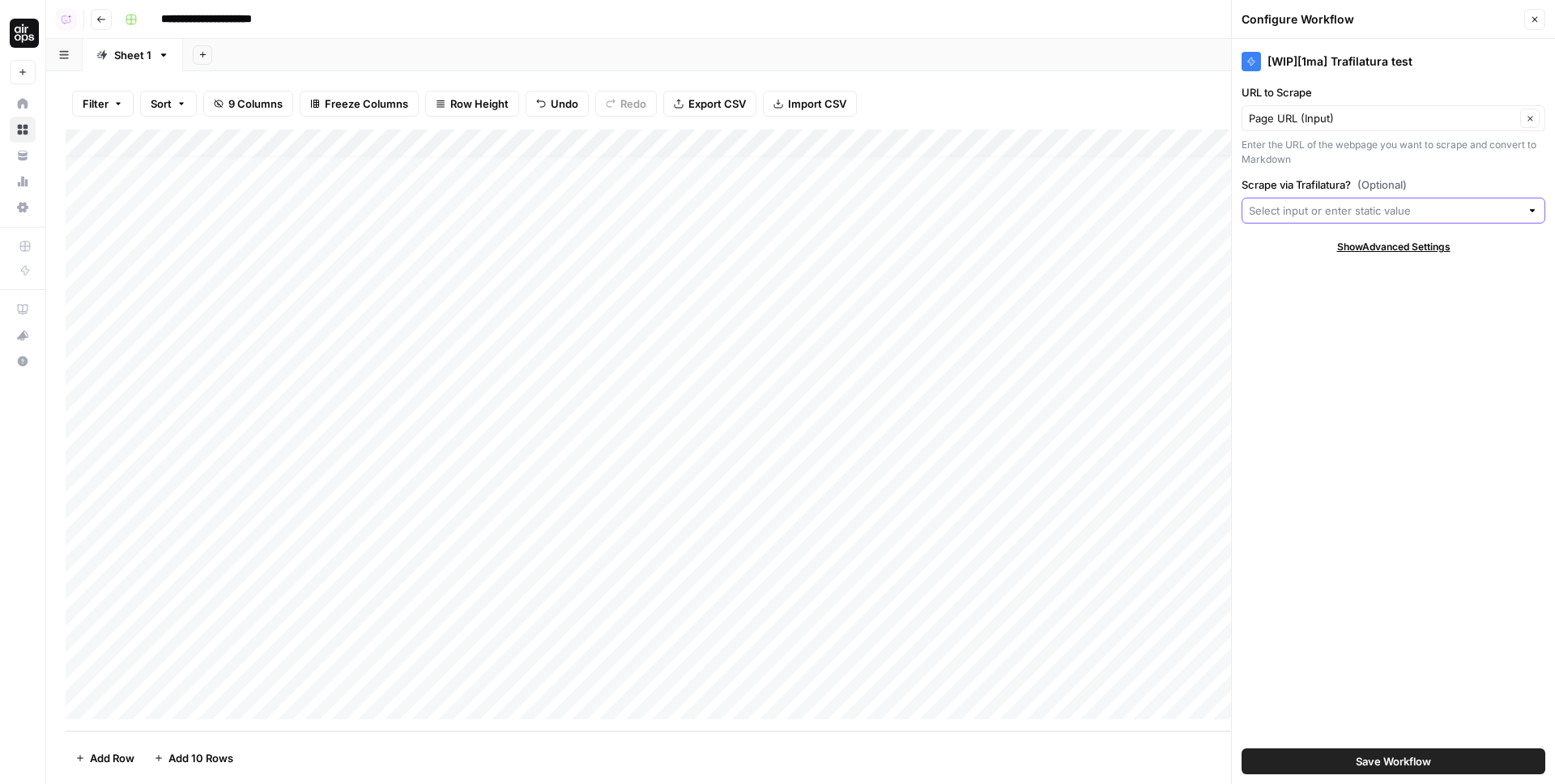
click at [1313, 215] on input "Scrape via Trafilatura? (Optional)" at bounding box center [1385, 210] width 271 height 16
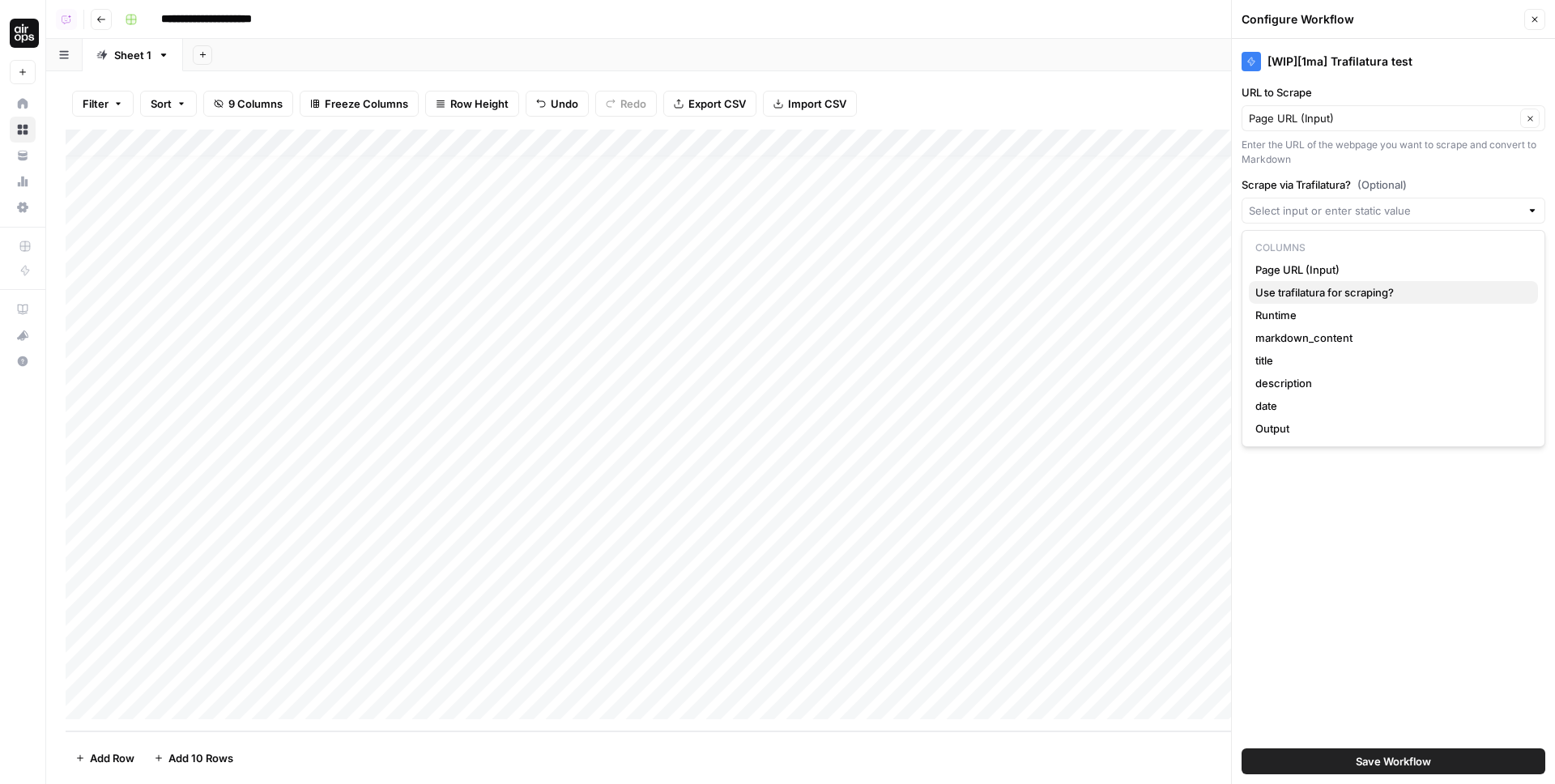
click at [1337, 297] on span "Use trafilatura for scraping?" at bounding box center [1391, 292] width 269 height 16
type input "Use trafilatura for scraping?"
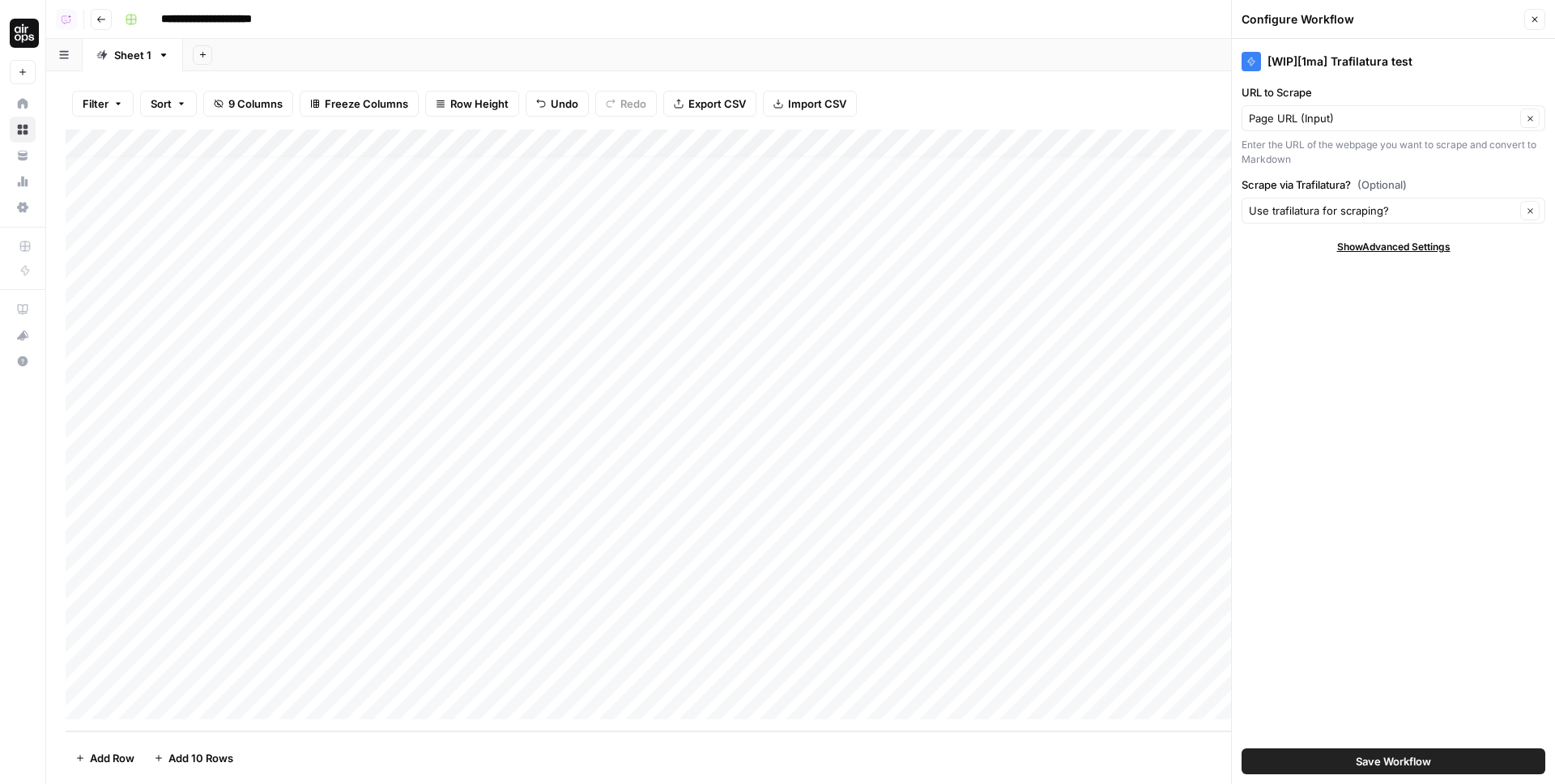
click at [1358, 754] on span "Save Workflow" at bounding box center [1393, 761] width 75 height 16
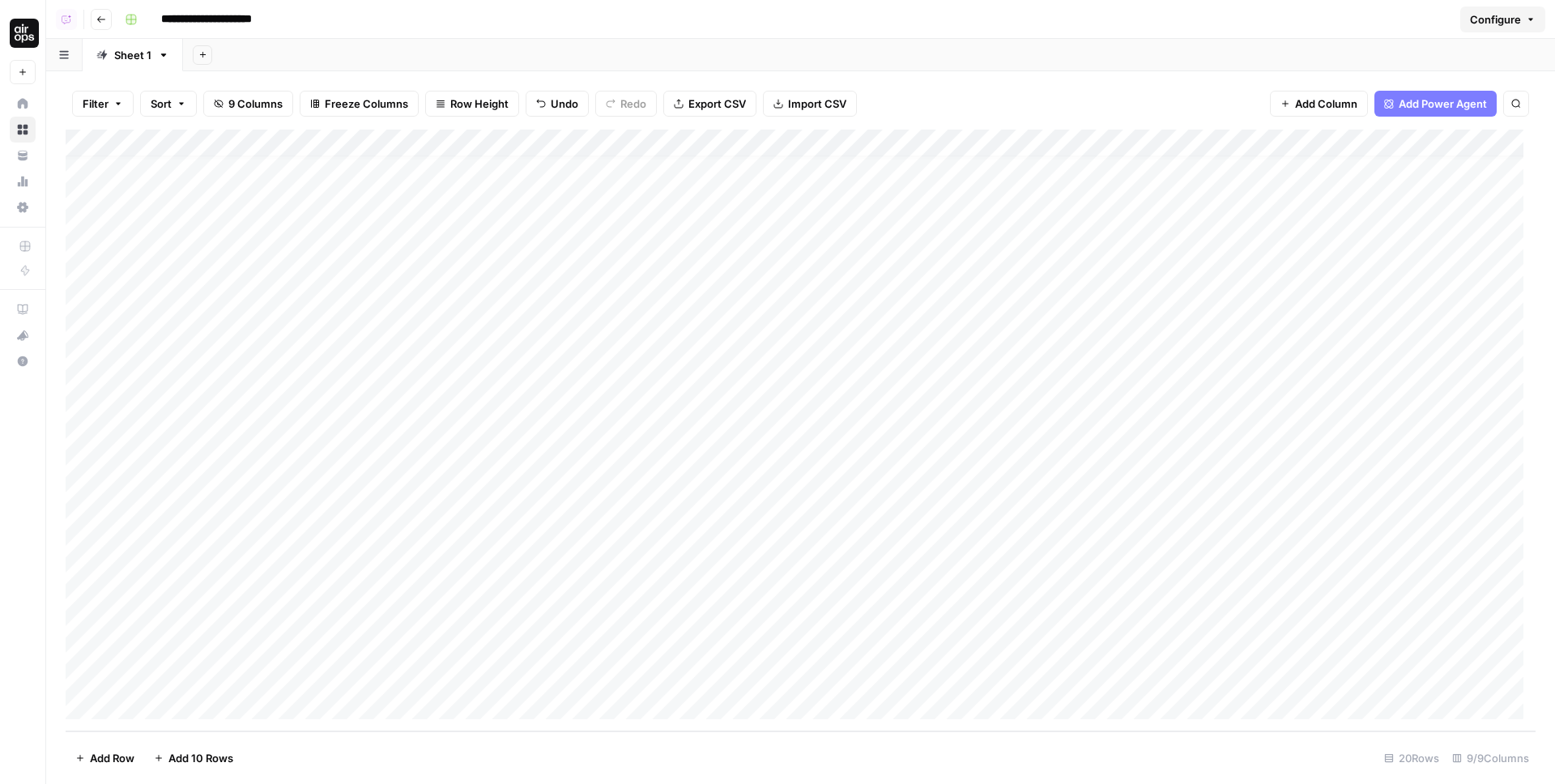
click at [624, 679] on div "Add Column" at bounding box center [801, 431] width 1470 height 602
click at [694, 679] on div "Add Column" at bounding box center [801, 431] width 1470 height 602
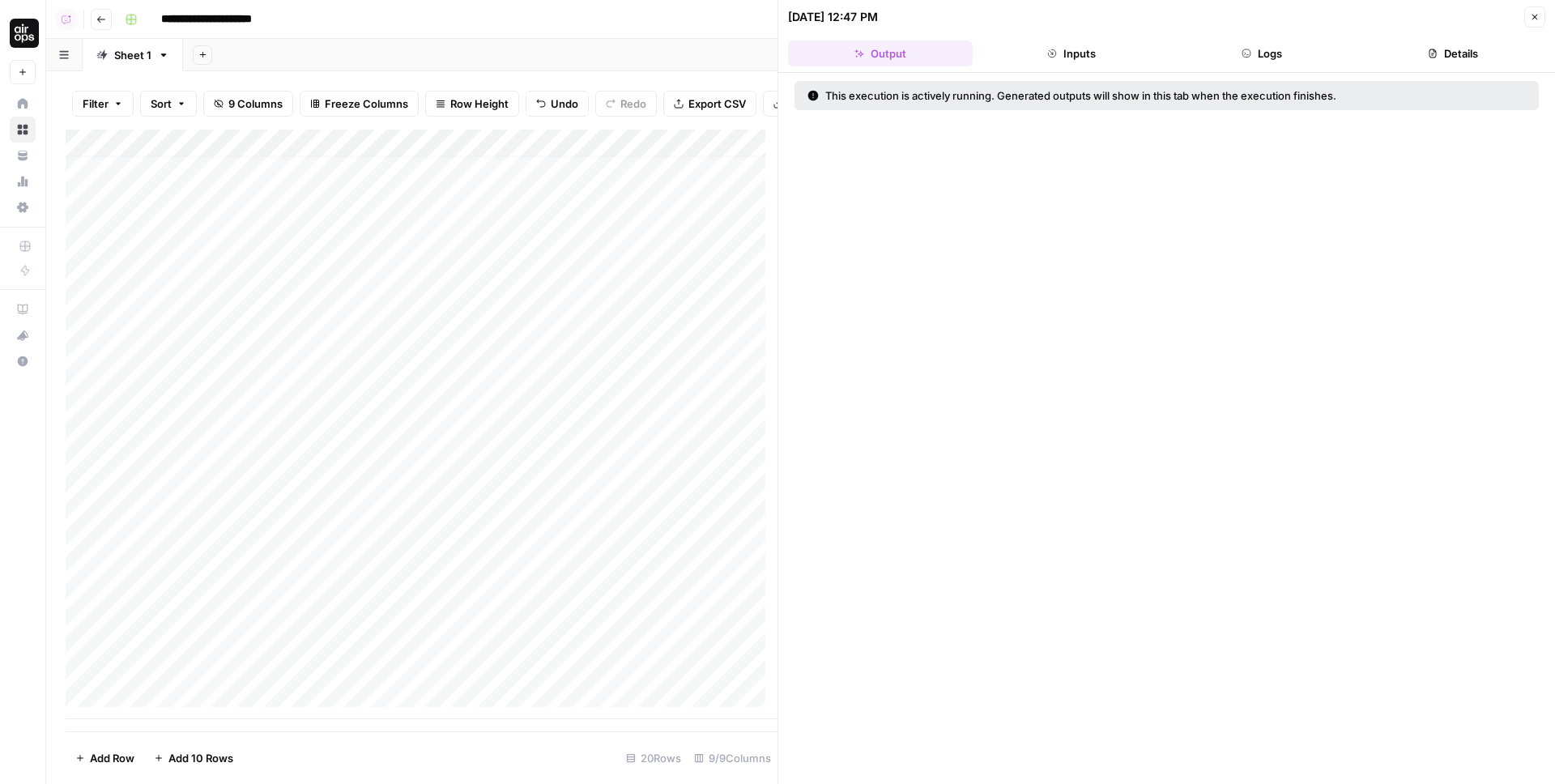
click at [1264, 52] on button "Logs" at bounding box center [1262, 54] width 185 height 26
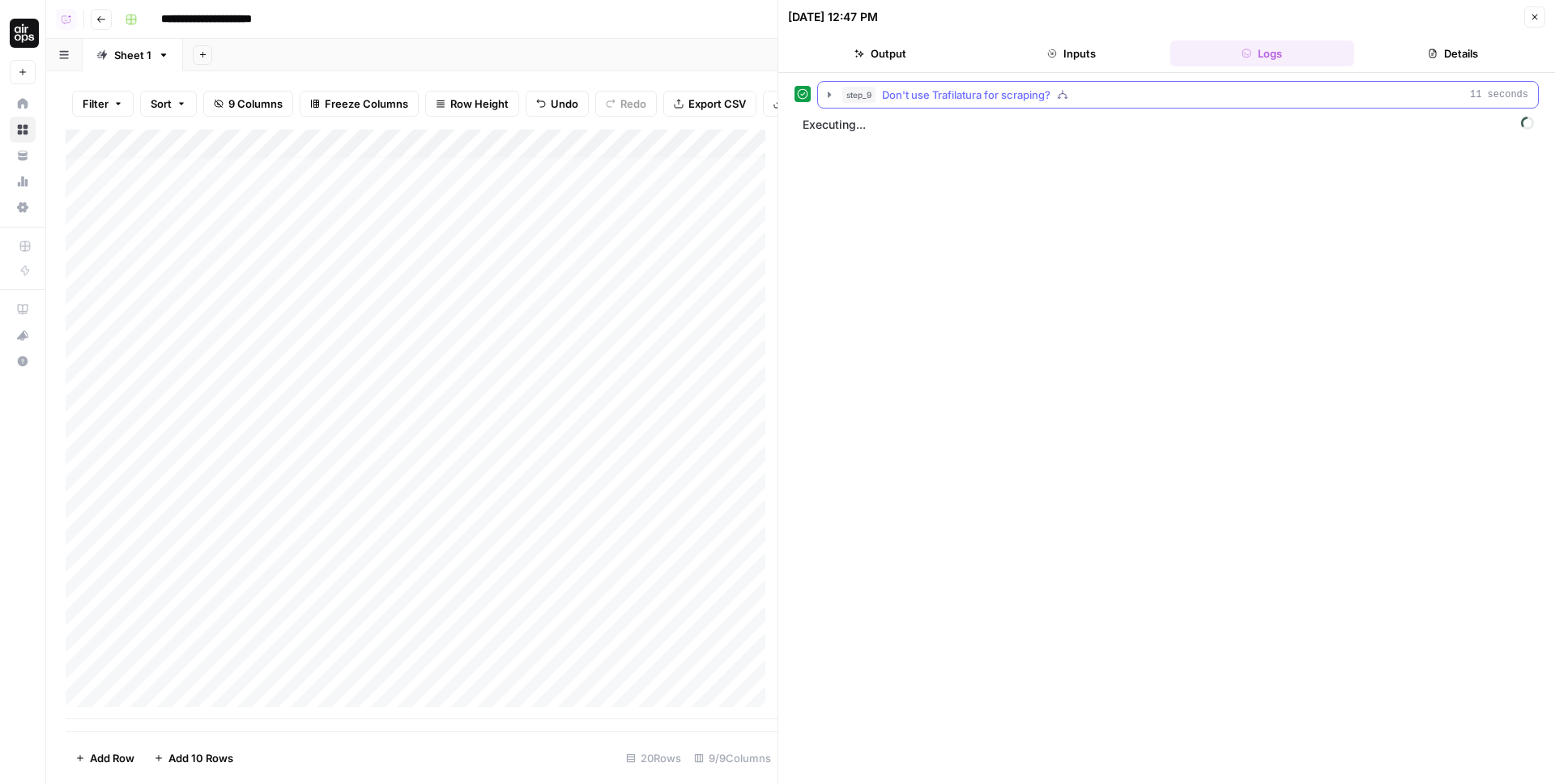
click at [829, 93] on icon "button" at bounding box center [829, 95] width 3 height 6
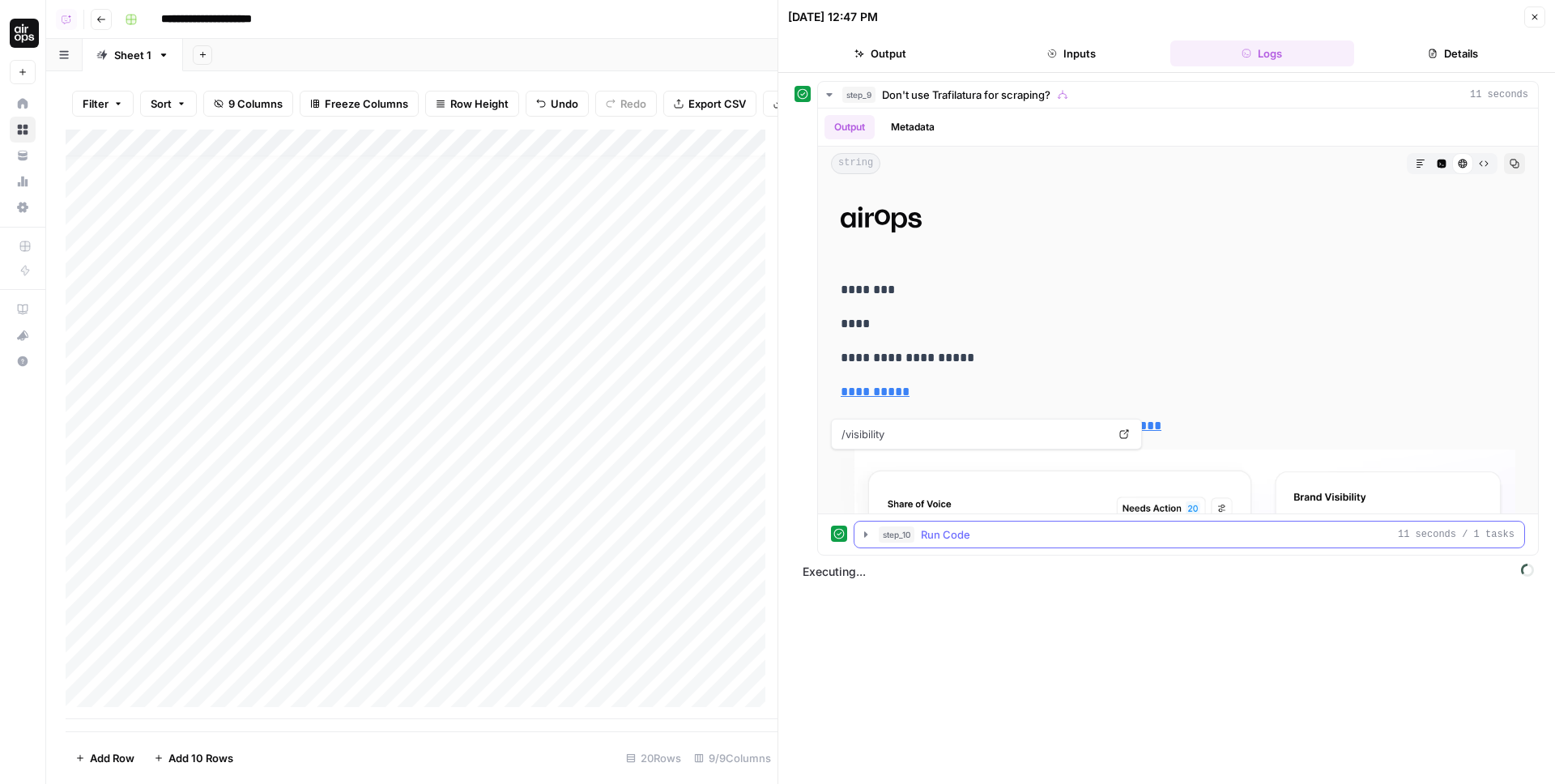
click at [868, 533] on icon "button" at bounding box center [866, 535] width 13 height 13
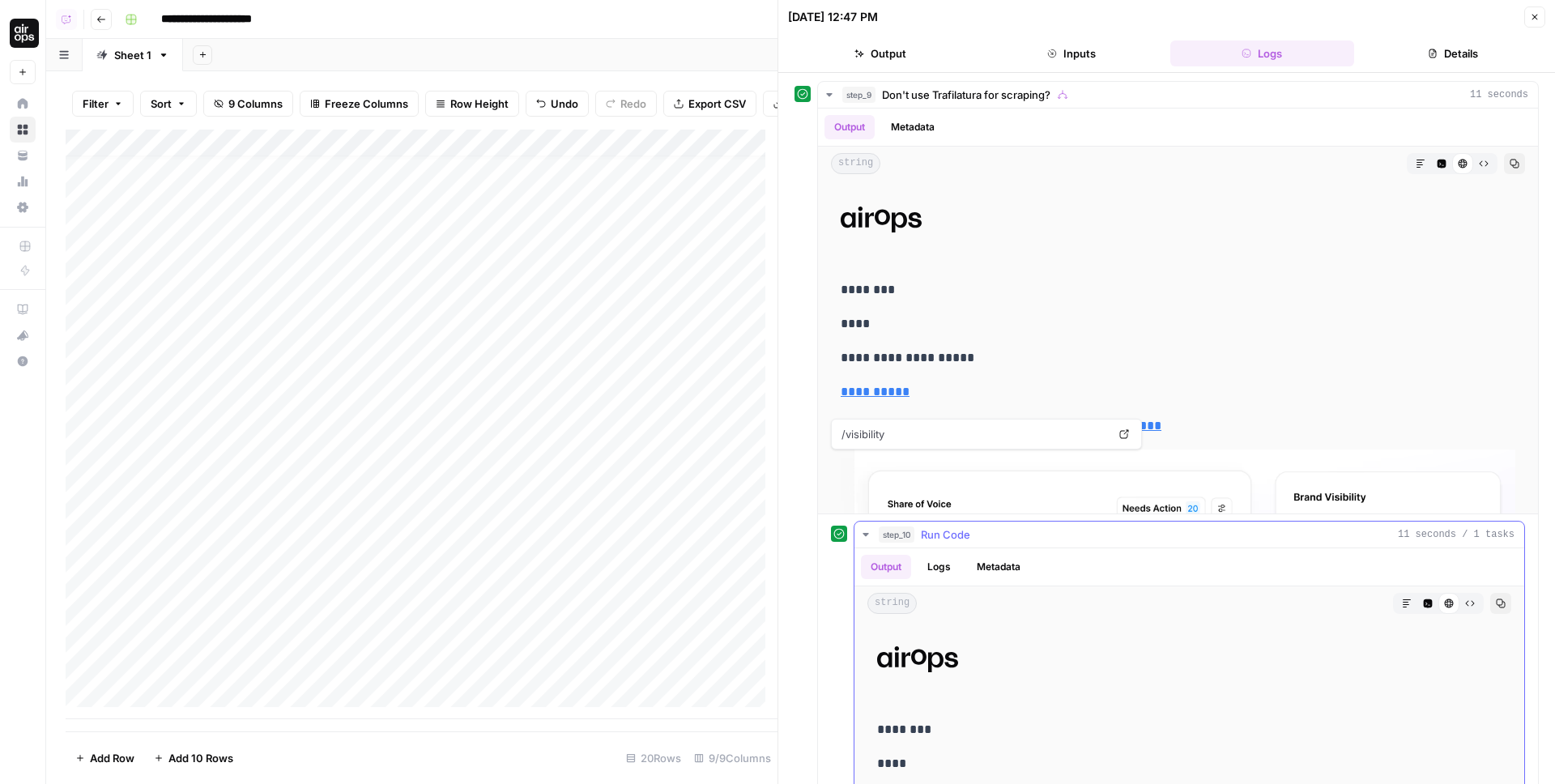
click at [866, 533] on icon "button" at bounding box center [866, 534] width 6 height 3
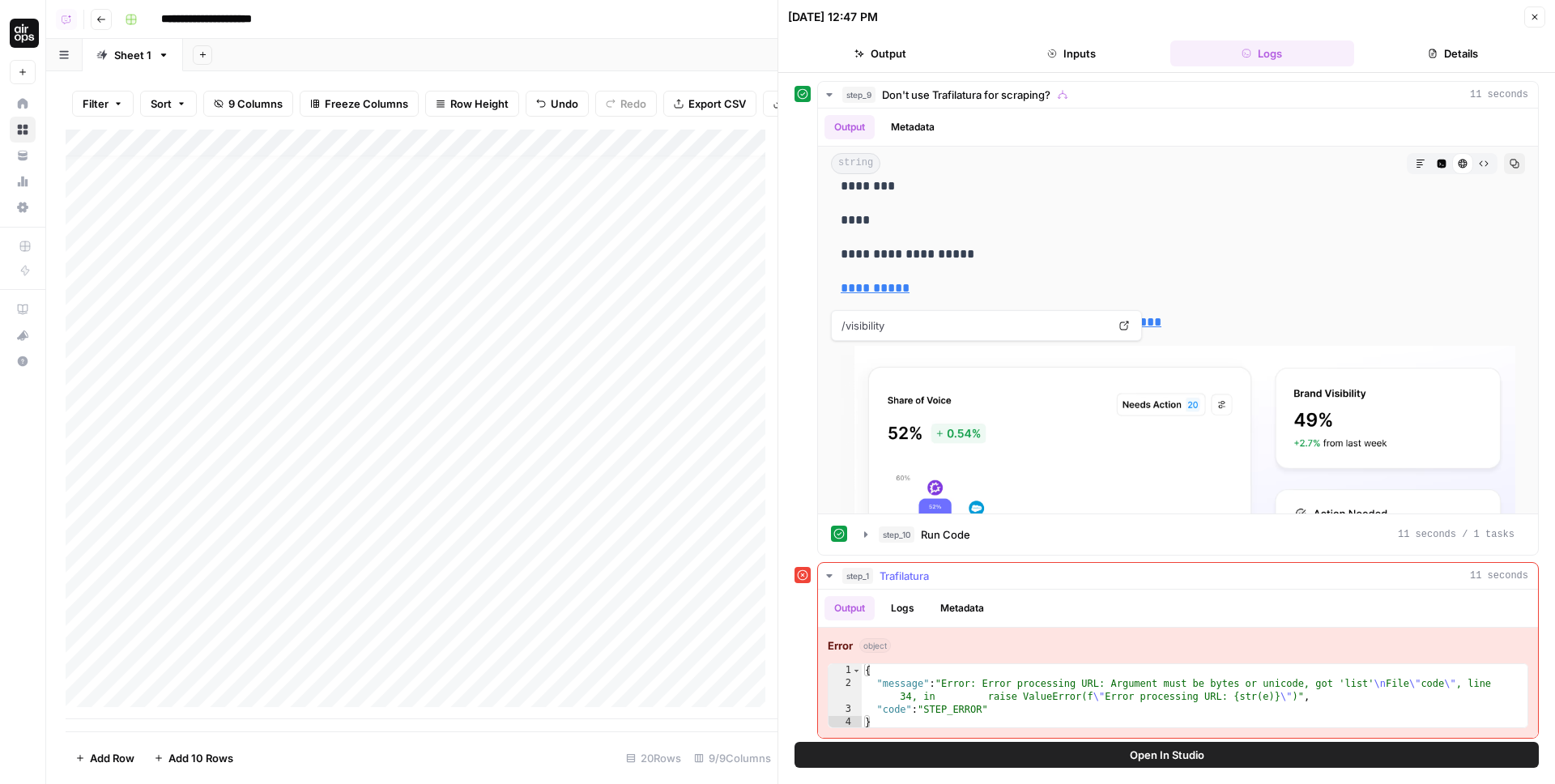
scroll to position [5, 0]
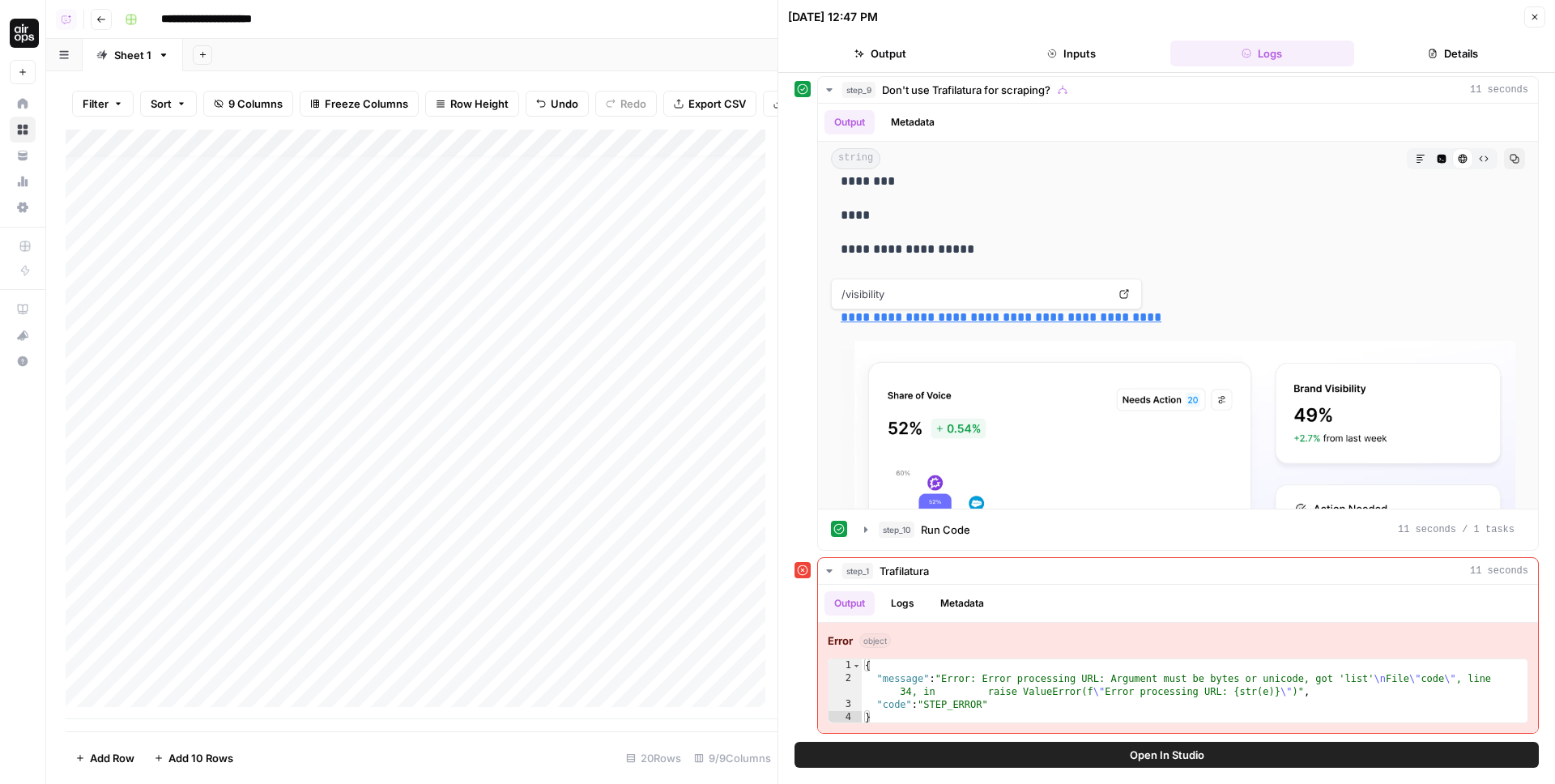
click at [259, 698] on div "Add Column" at bounding box center [422, 425] width 712 height 590
